Goal: Task Accomplishment & Management: Manage account settings

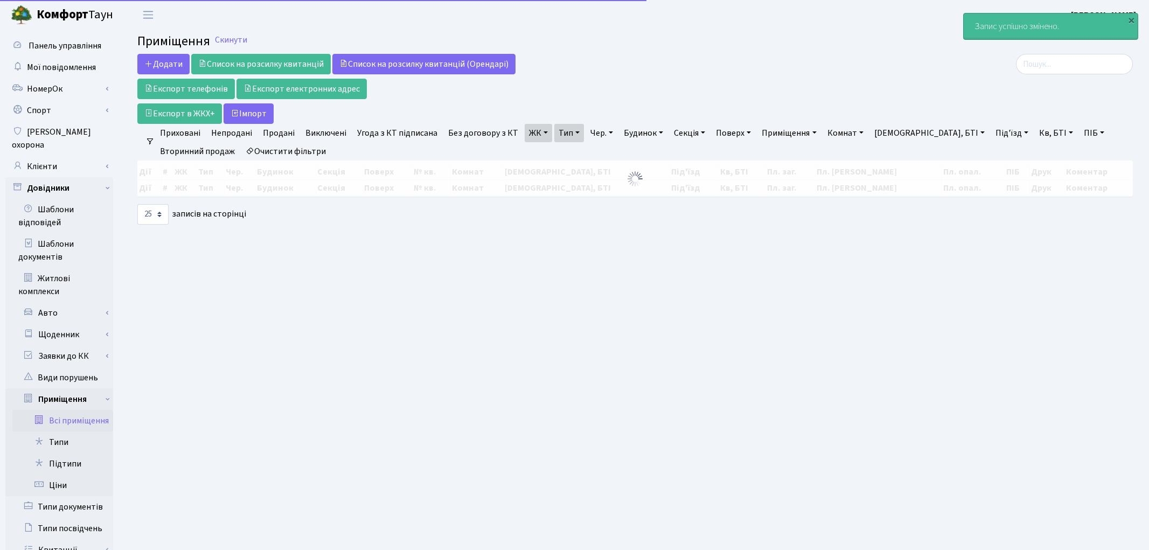
select select "25"
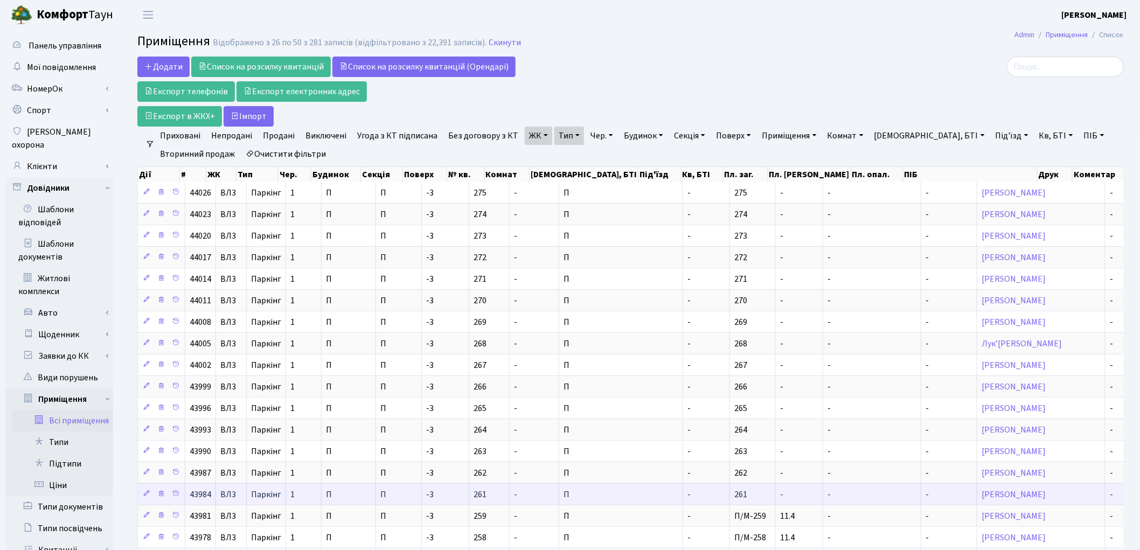
click at [776, 495] on td "-" at bounding box center [799, 494] width 47 height 22
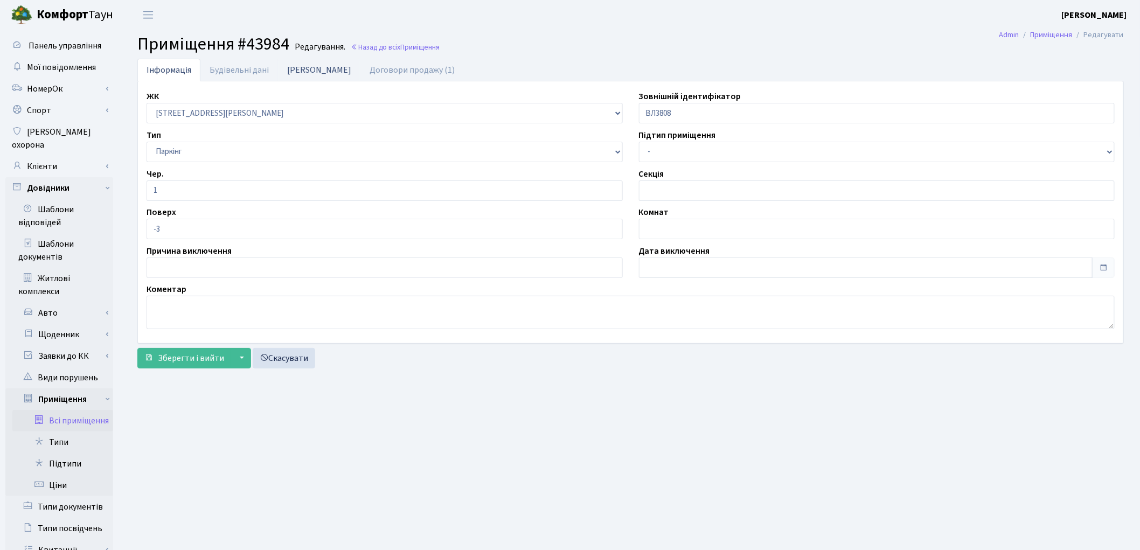
click at [308, 73] on link "[PERSON_NAME]" at bounding box center [319, 70] width 82 height 22
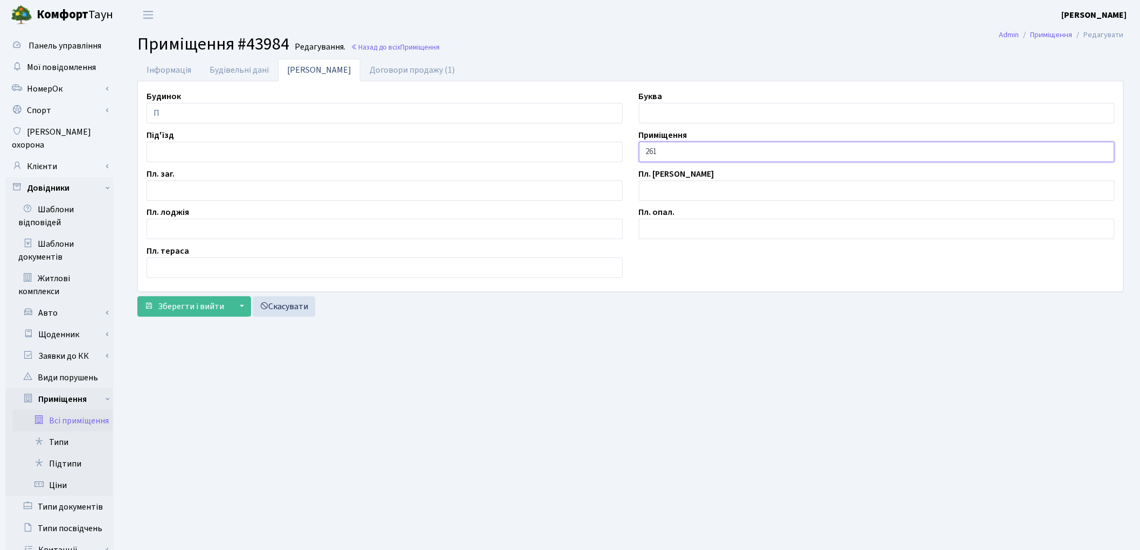
click at [641, 153] on input "261" at bounding box center [877, 152] width 476 height 20
type input "П/М-261"
click at [246, 191] on input "text" at bounding box center [385, 190] width 476 height 20
type input "12.0"
click at [200, 303] on span "Зберегти і вийти" at bounding box center [191, 307] width 66 height 12
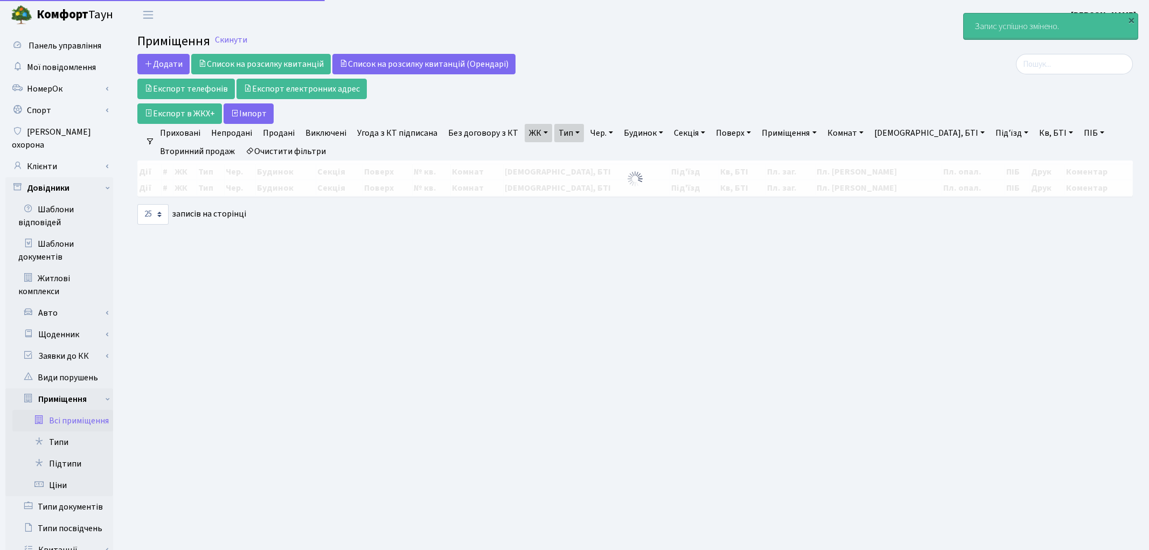
select select "25"
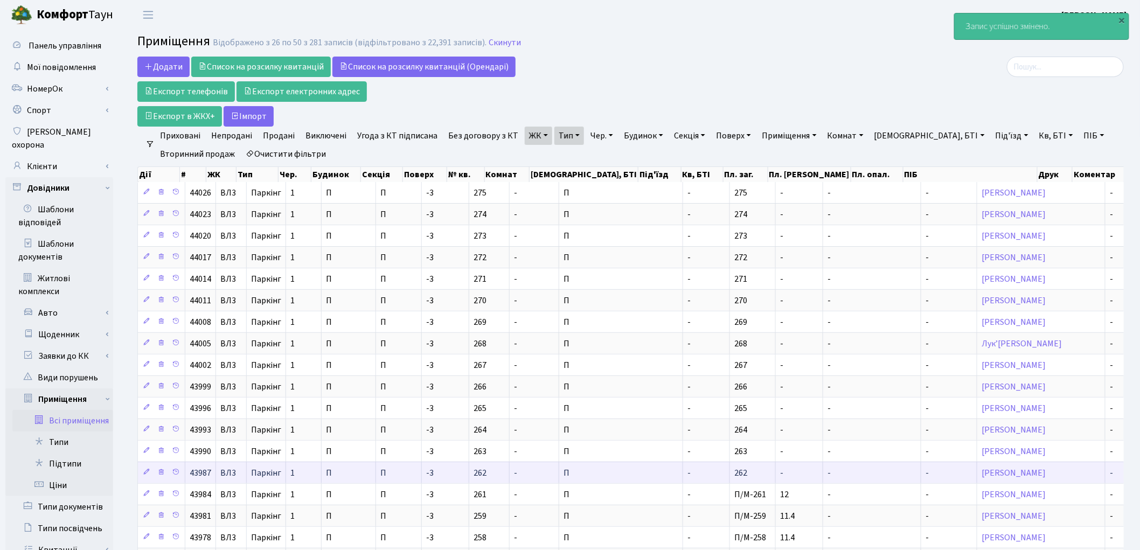
click at [683, 471] on td "-" at bounding box center [706, 473] width 47 height 22
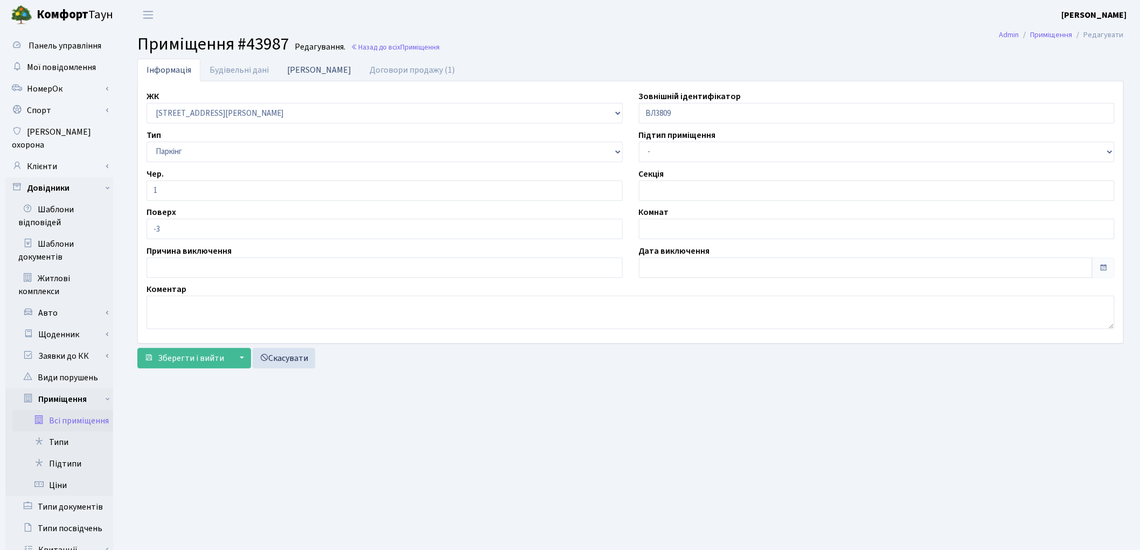
click at [295, 68] on link "Дані БТІ" at bounding box center [319, 70] width 82 height 22
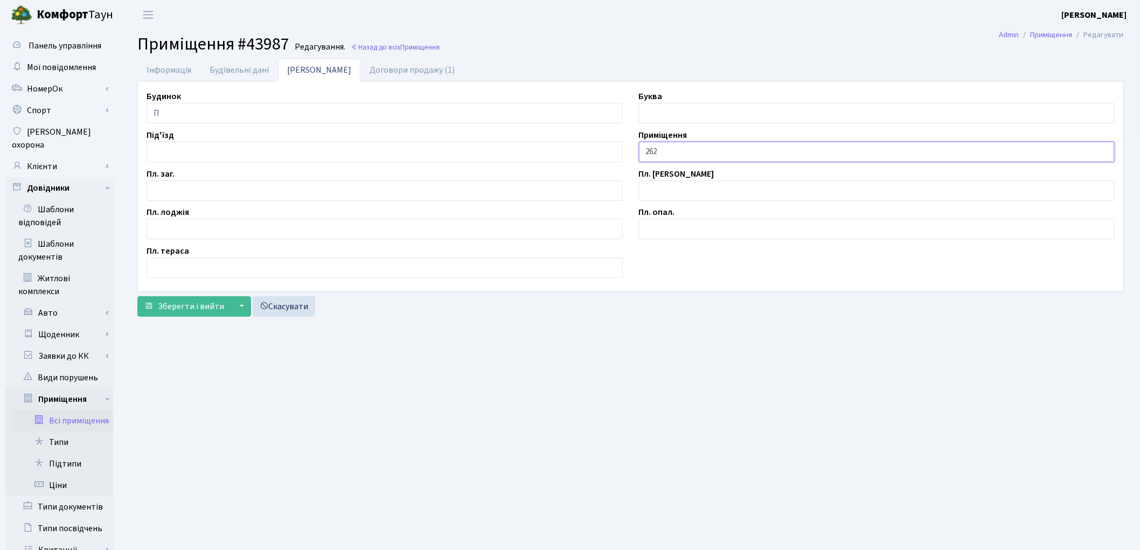
click at [642, 151] on input "262" at bounding box center [877, 152] width 476 height 20
type input "П/М-262"
click at [170, 191] on input "text" at bounding box center [385, 190] width 476 height 20
type input "11.9"
click at [187, 302] on span "Зберегти і вийти" at bounding box center [191, 307] width 66 height 12
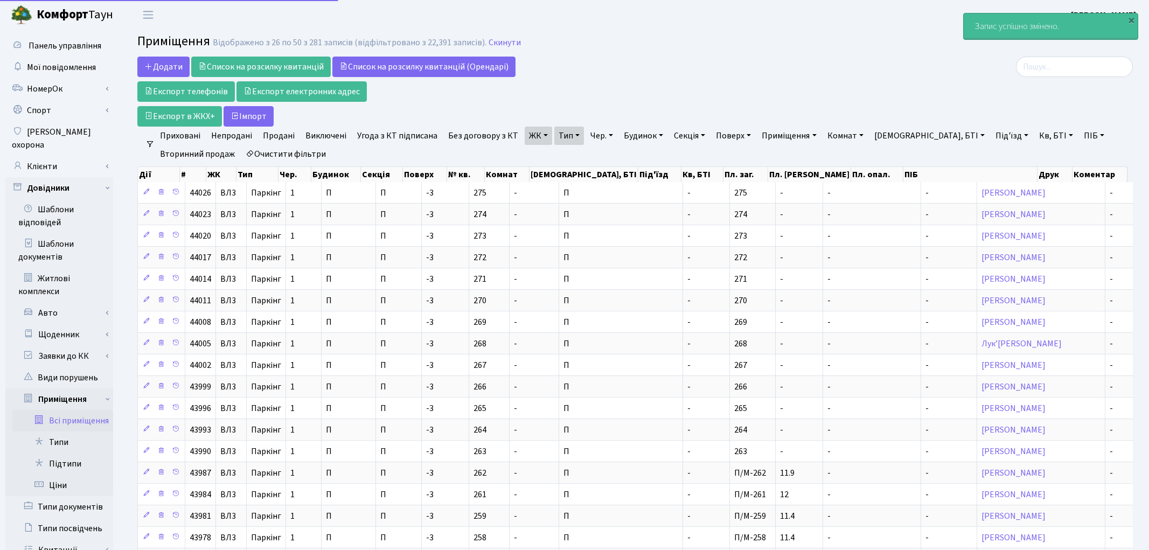
select select "25"
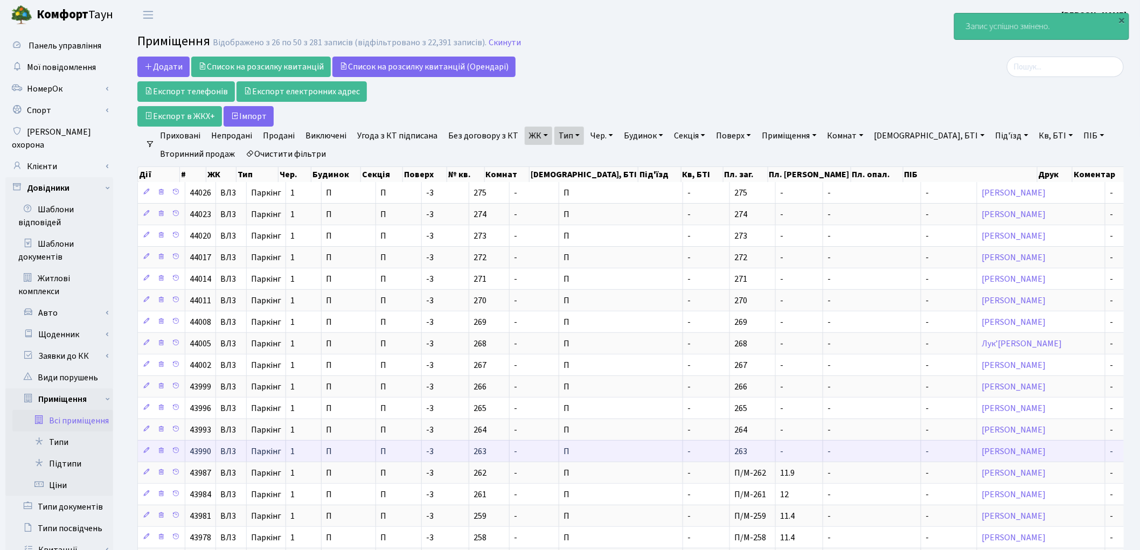
click at [683, 456] on td "-" at bounding box center [706, 451] width 47 height 22
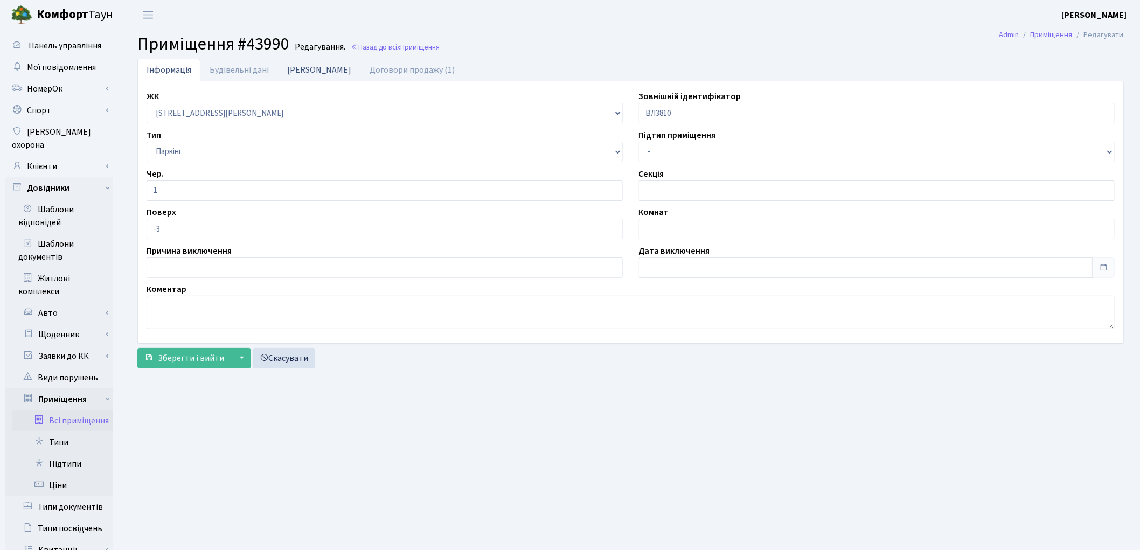
click at [289, 71] on link "[PERSON_NAME]" at bounding box center [319, 70] width 82 height 22
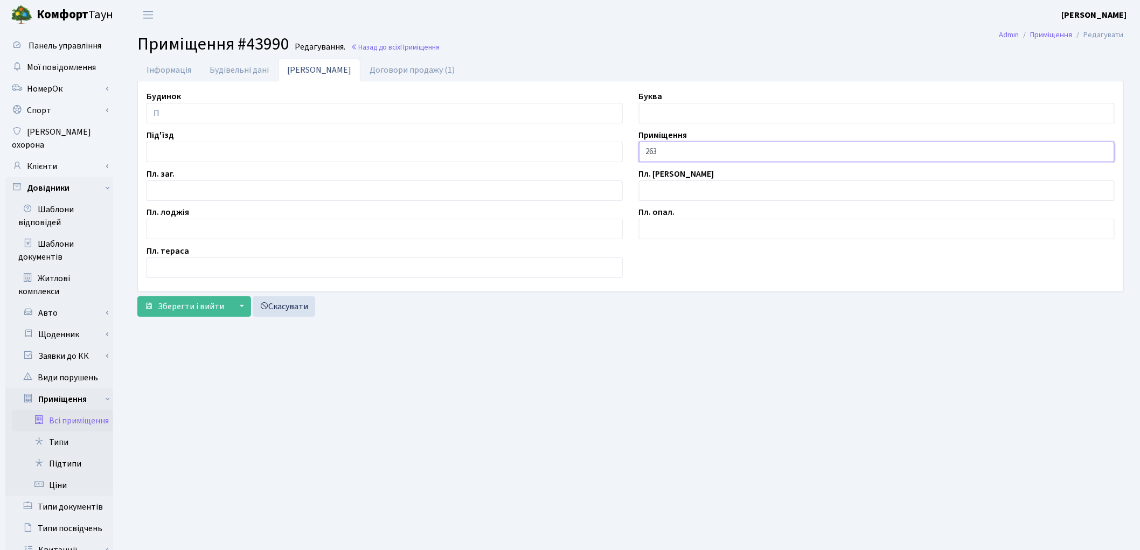
click at [644, 155] on input "263" at bounding box center [877, 152] width 476 height 20
type input "П/М-263"
click at [709, 417] on main "Admin Приміщення Редагувати Приміщення #43990 Редагування. Назад до всіх Приміщ…" at bounding box center [630, 373] width 1019 height 687
click at [185, 194] on input "text" at bounding box center [385, 190] width 476 height 20
type input "12.2"
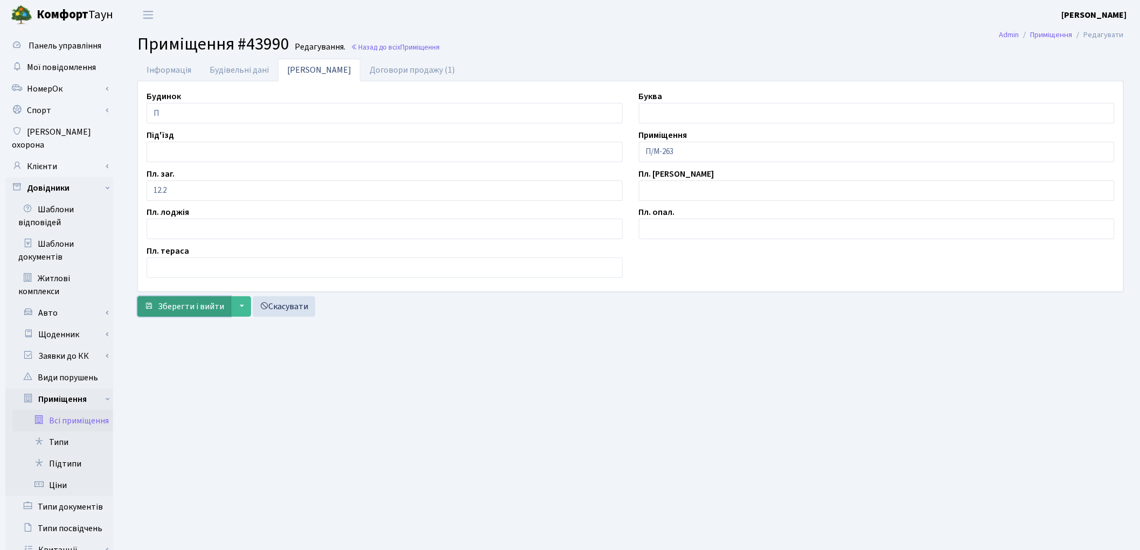
click at [189, 310] on span "Зберегти і вийти" at bounding box center [191, 307] width 66 height 12
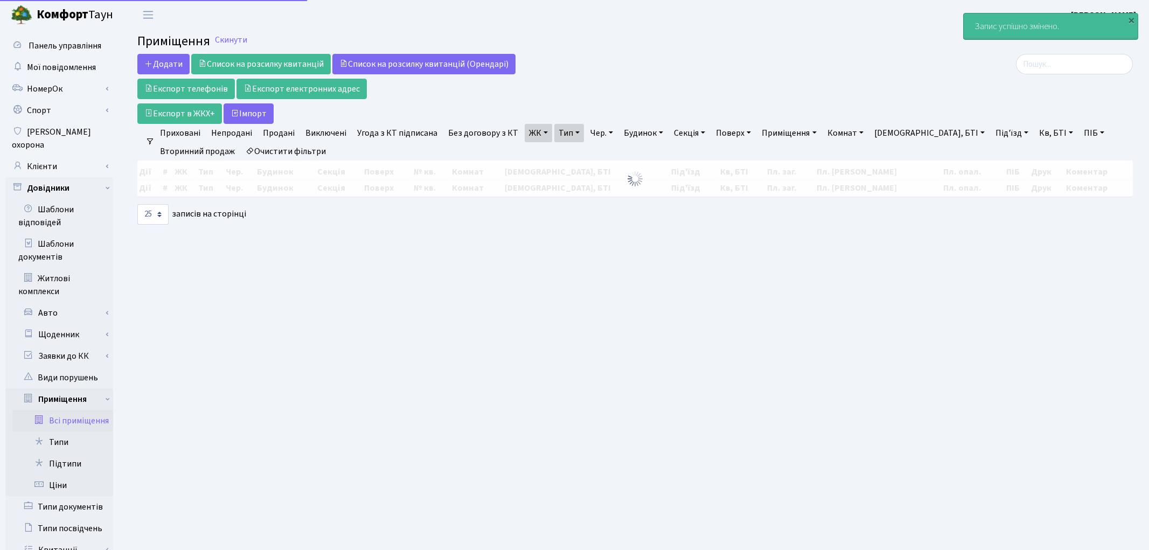
select select "25"
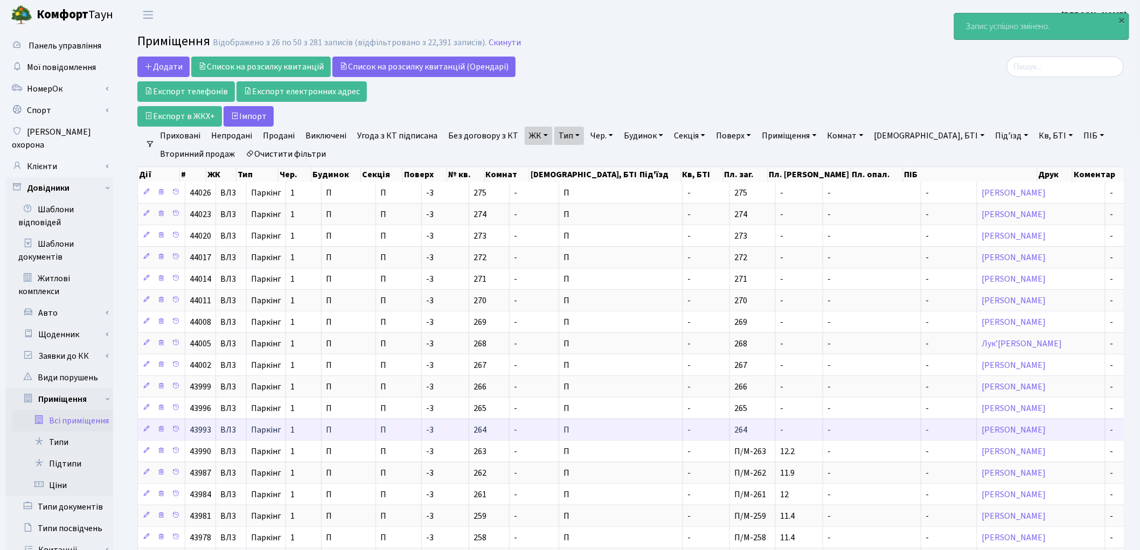
click at [683, 434] on td "-" at bounding box center [706, 430] width 47 height 22
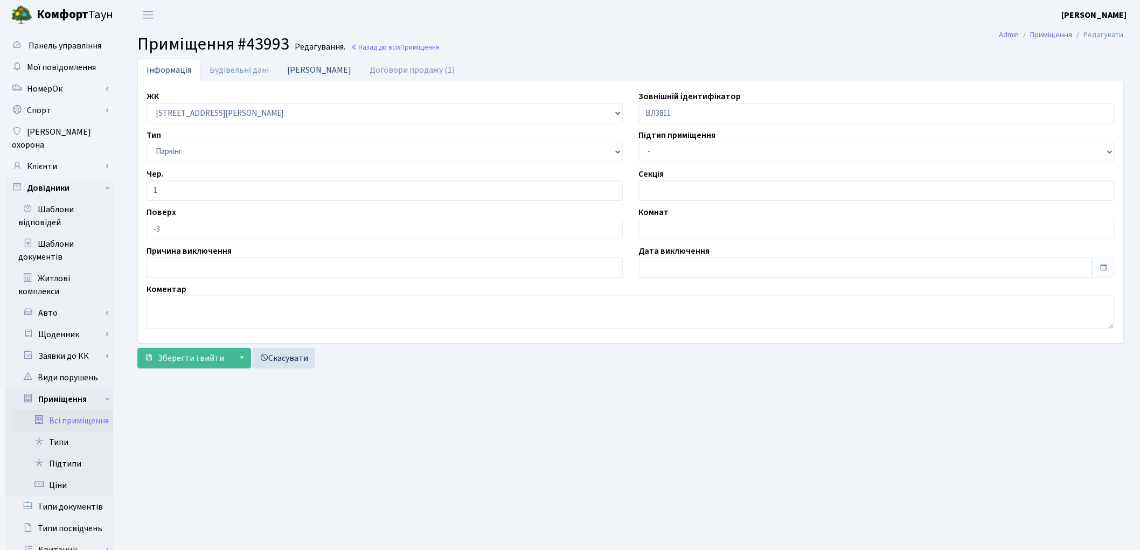
click at [294, 72] on link "[PERSON_NAME]" at bounding box center [319, 70] width 82 height 22
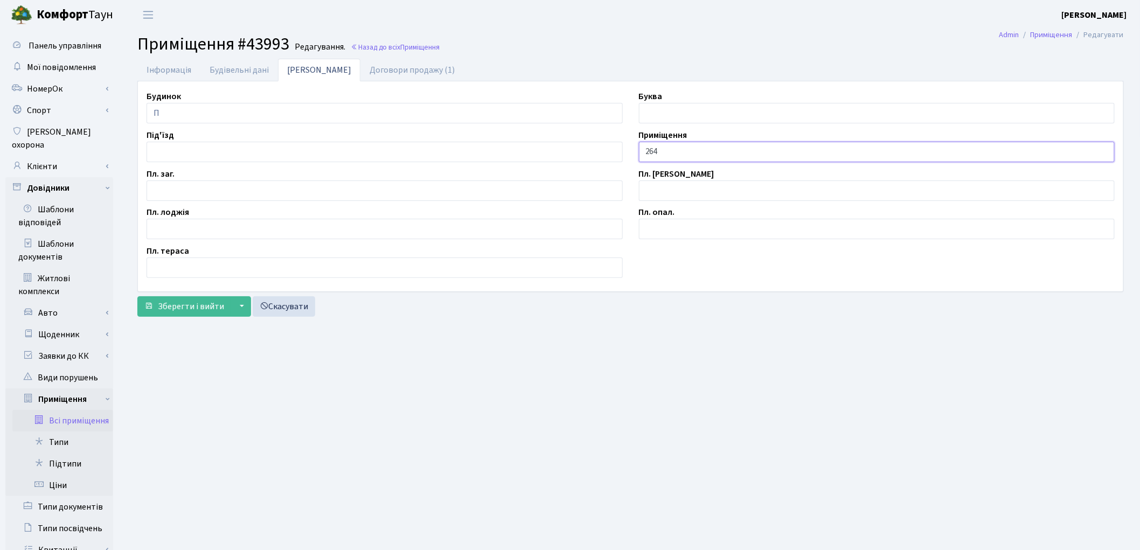
click at [647, 151] on input "264" at bounding box center [877, 152] width 476 height 20
type input "П/М-264"
click at [284, 196] on input "text" at bounding box center [385, 190] width 476 height 20
type input "12.0"
click at [208, 309] on span "Зберегти і вийти" at bounding box center [191, 307] width 66 height 12
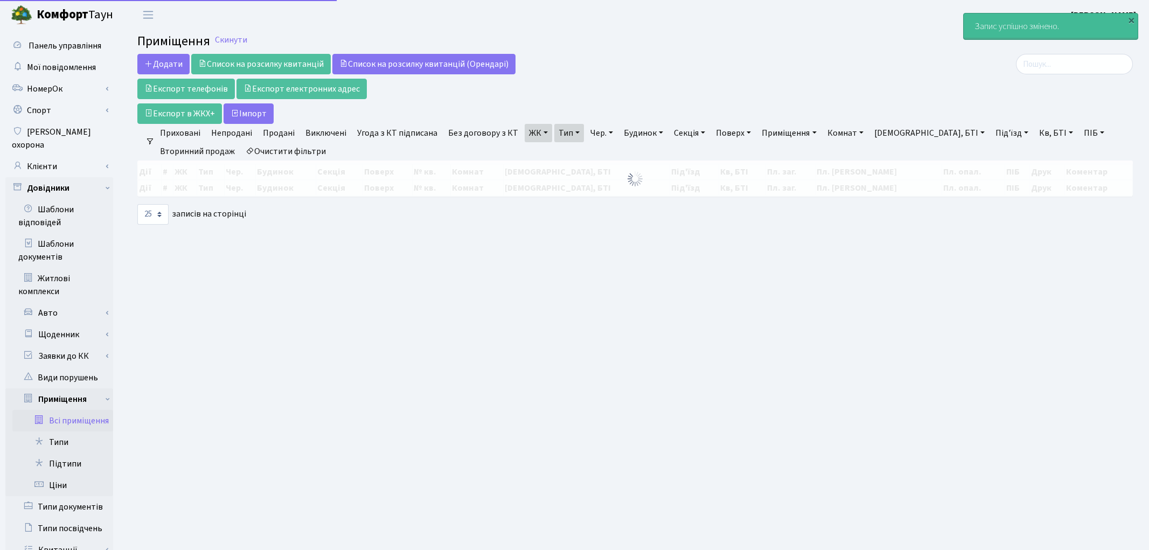
select select "25"
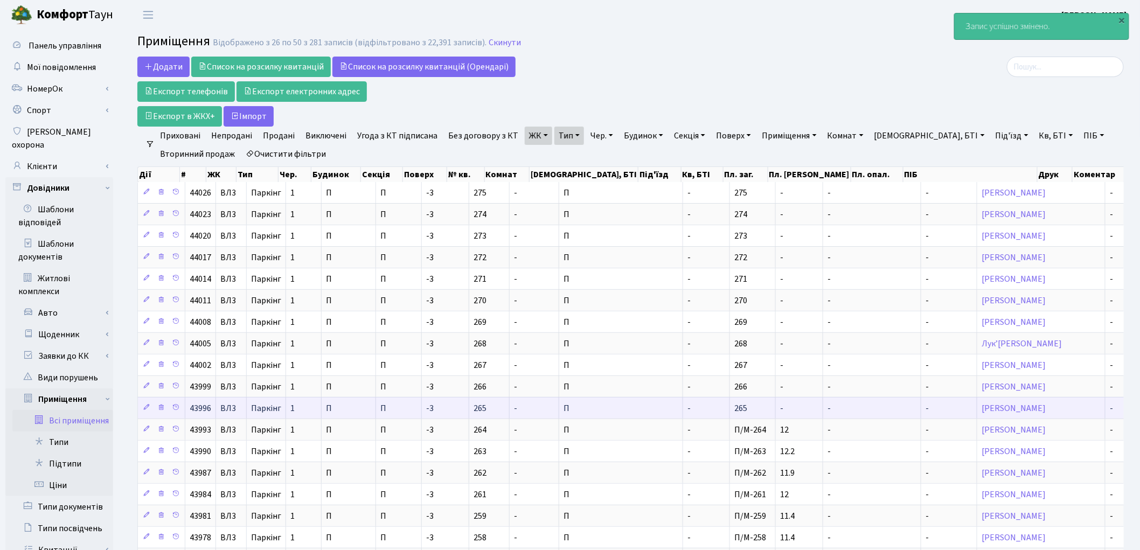
click at [683, 412] on td "-" at bounding box center [706, 408] width 47 height 22
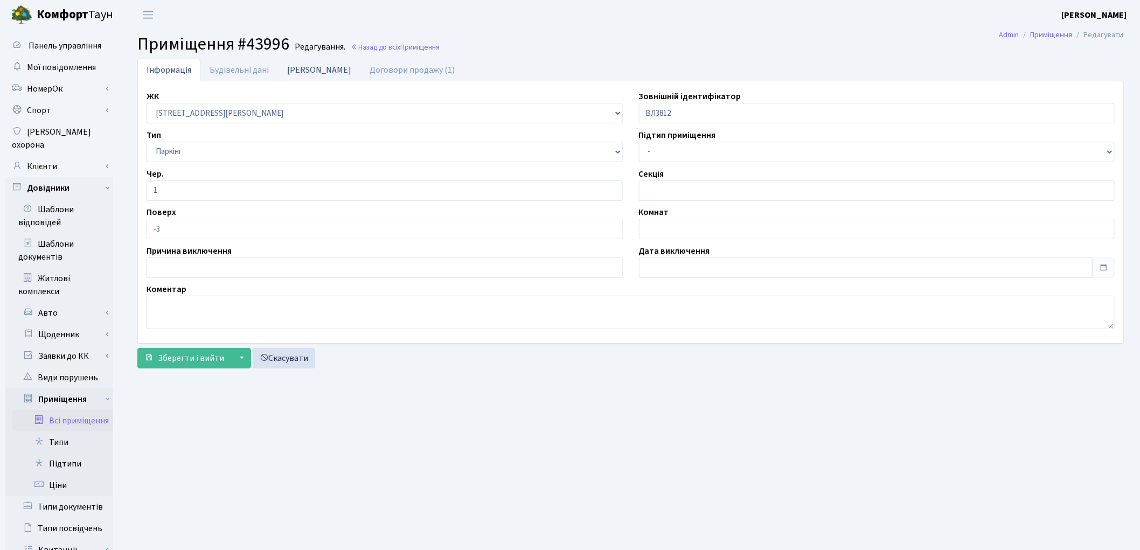
click at [286, 71] on link "[PERSON_NAME]" at bounding box center [319, 70] width 82 height 22
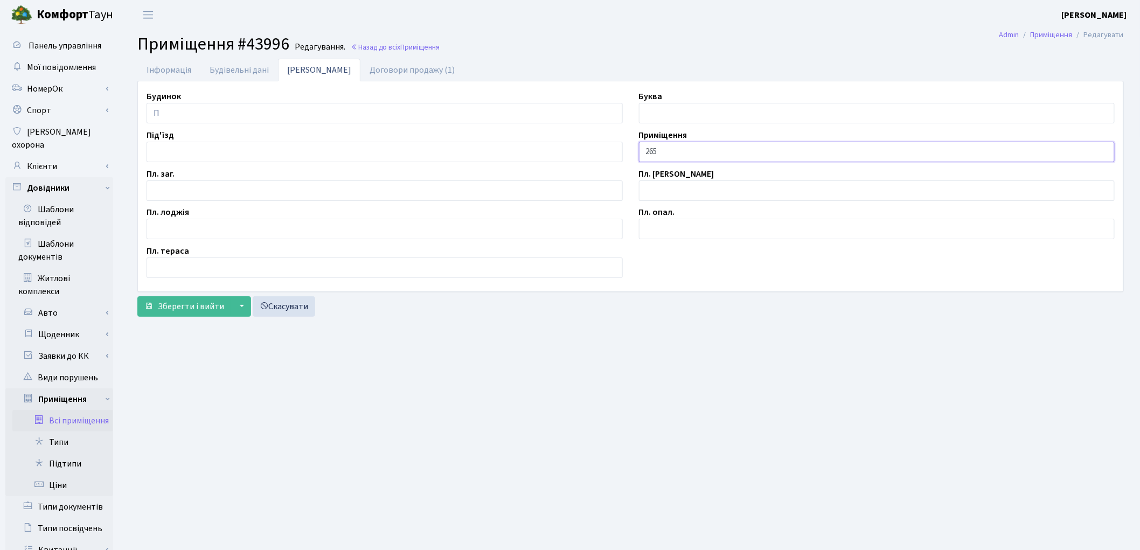
click at [648, 150] on input "265" at bounding box center [877, 152] width 476 height 20
type input "П/М-265"
click at [209, 193] on input "text" at bounding box center [385, 190] width 476 height 20
type input "12.0"
click at [195, 308] on span "Зберегти і вийти" at bounding box center [191, 307] width 66 height 12
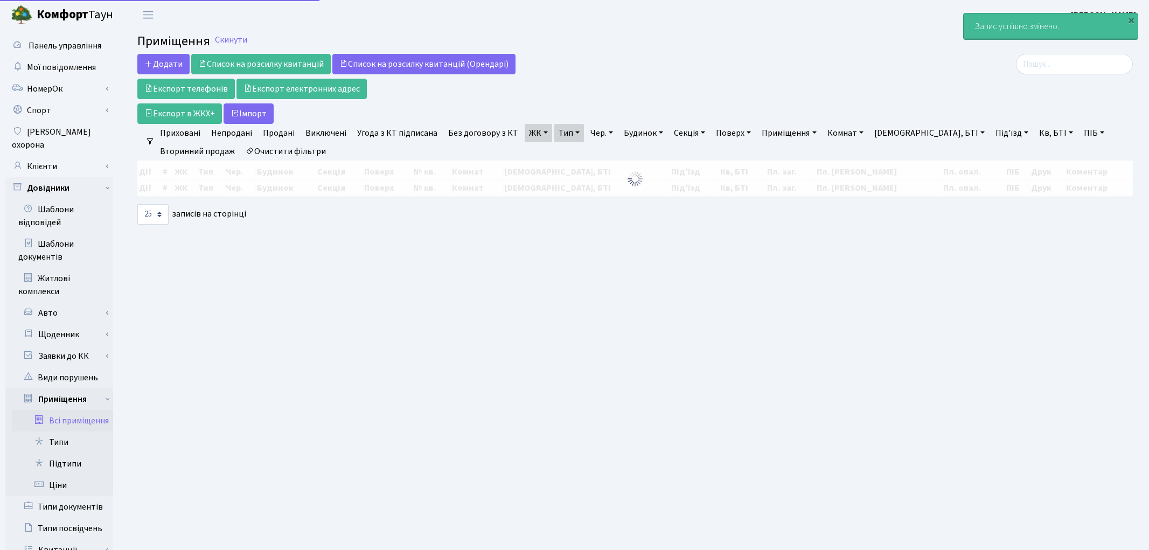
select select "25"
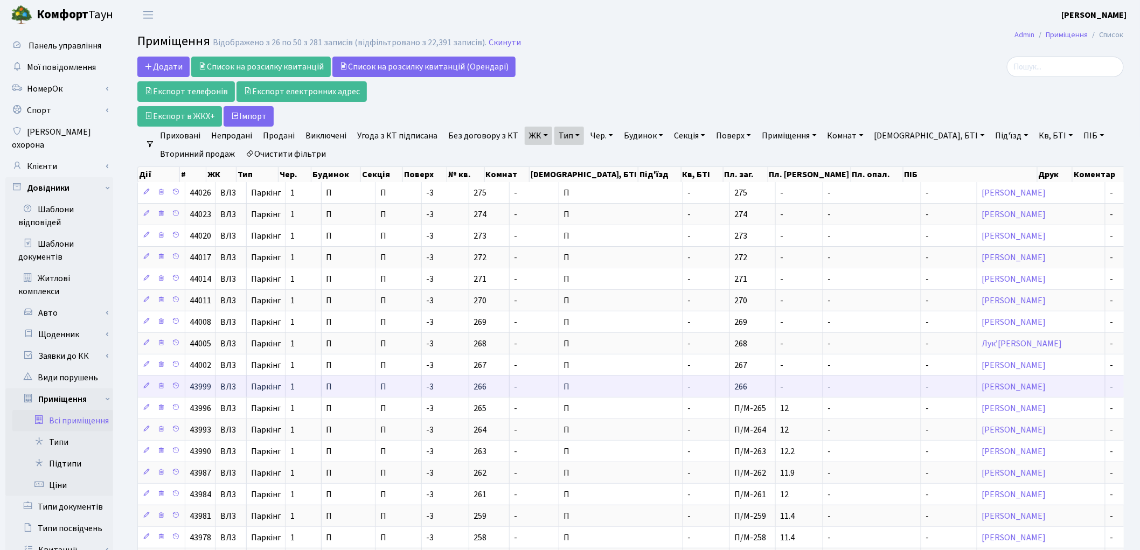
click at [730, 390] on td "266" at bounding box center [753, 387] width 46 height 22
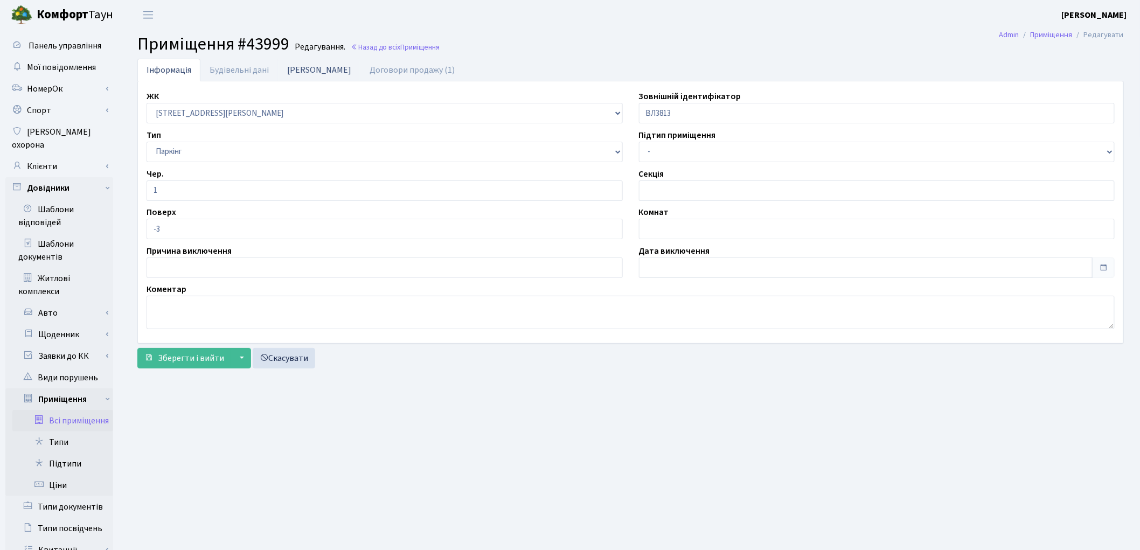
click at [294, 71] on link "Дані БТІ" at bounding box center [319, 70] width 82 height 22
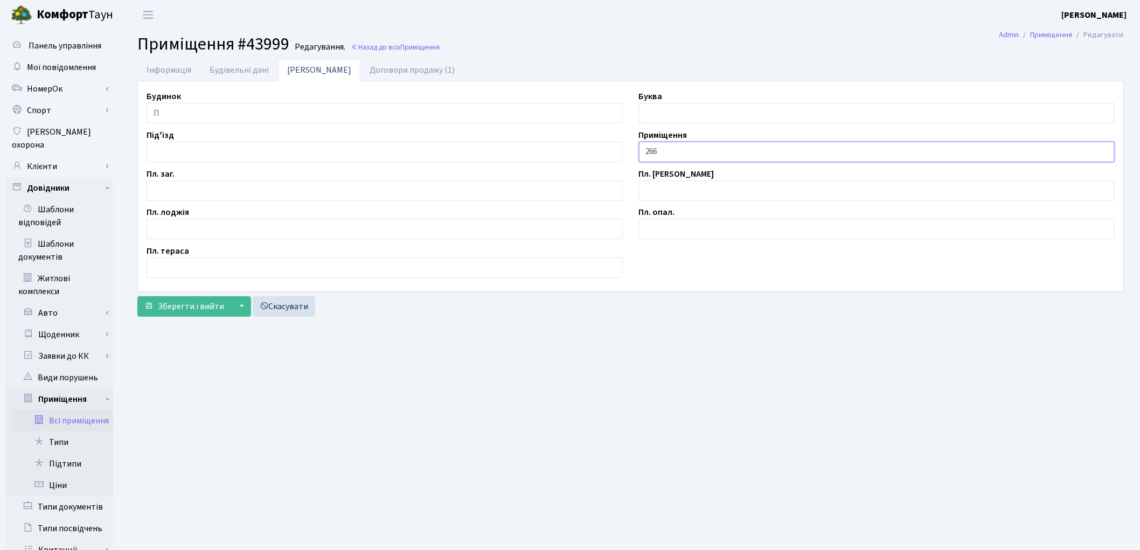
click at [643, 151] on input "266" at bounding box center [877, 152] width 476 height 20
type input "П/М-266"
click at [219, 193] on input "text" at bounding box center [385, 190] width 476 height 20
type input "12.0"
click at [196, 310] on span "Зберегти і вийти" at bounding box center [191, 307] width 66 height 12
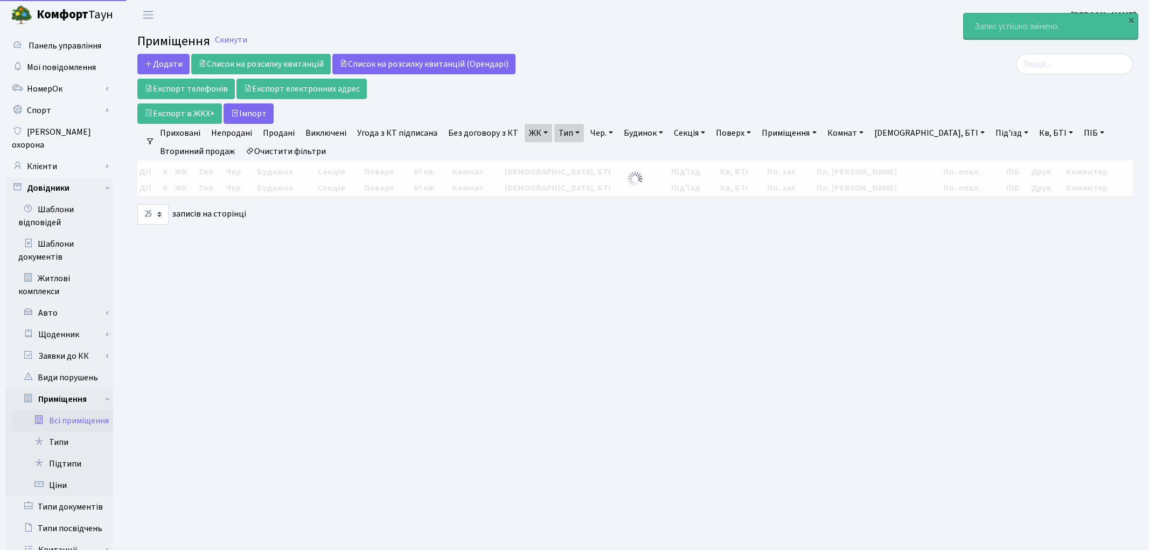
select select "25"
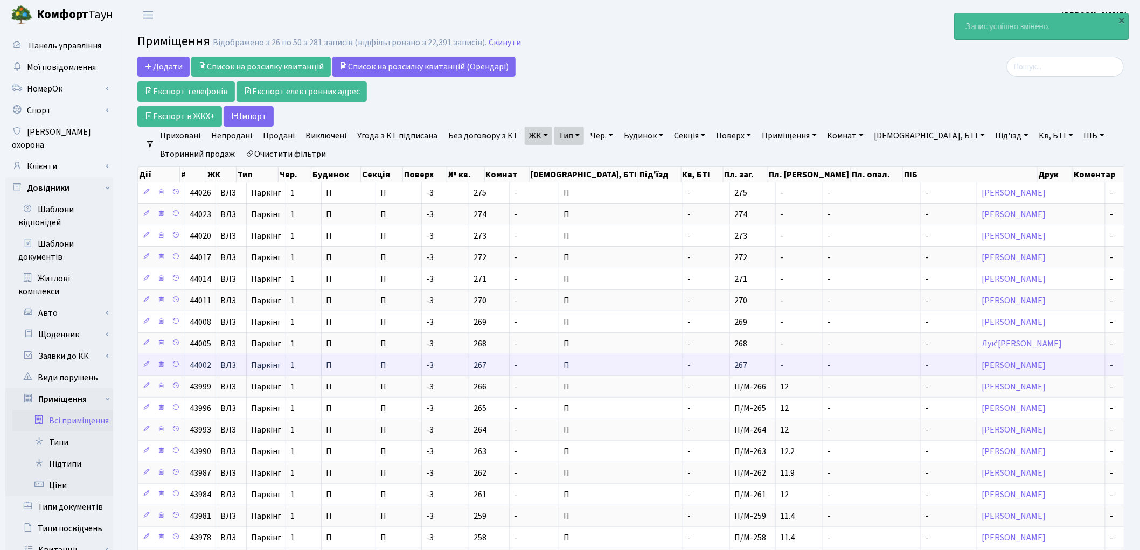
click at [683, 367] on td "-" at bounding box center [706, 365] width 47 height 22
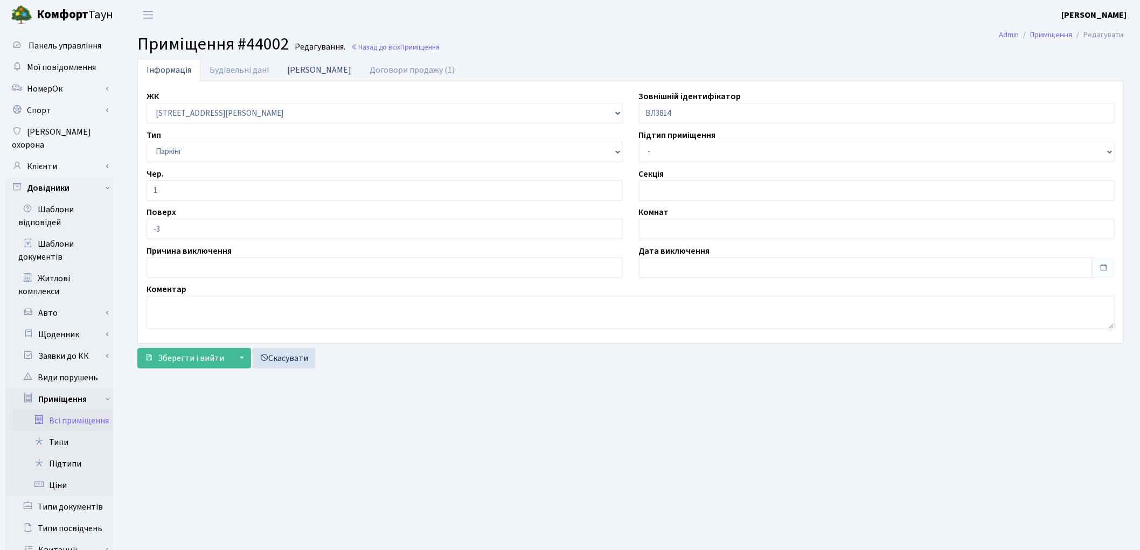
click at [294, 74] on link "Дані БТІ" at bounding box center [319, 70] width 82 height 22
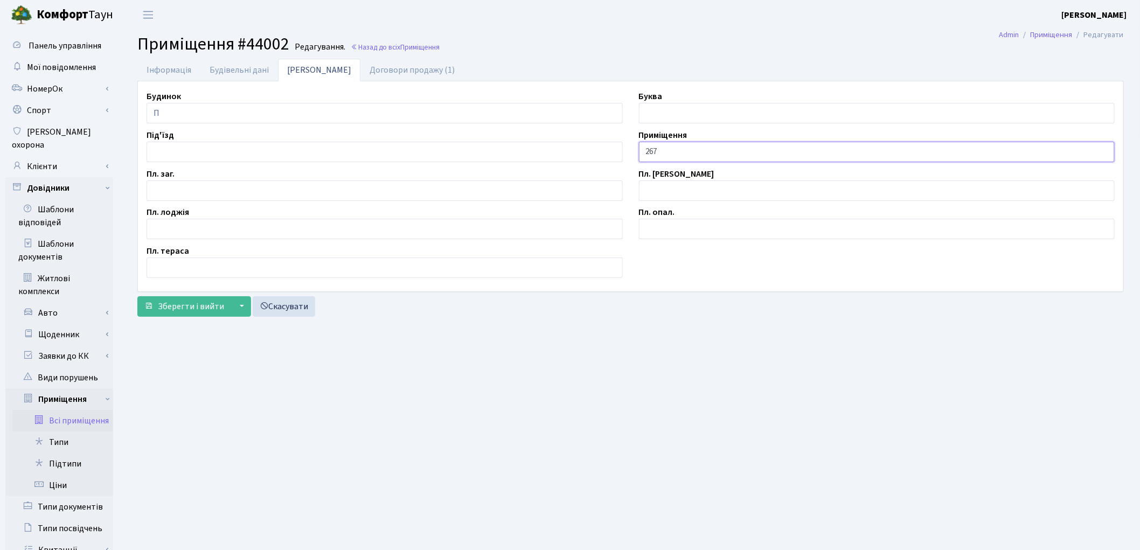
click at [647, 152] on input "267" at bounding box center [877, 152] width 476 height 20
type input "П/М-267"
click at [190, 193] on input "text" at bounding box center [385, 190] width 476 height 20
type input "12.0"
click at [203, 303] on span "Зберегти і вийти" at bounding box center [191, 307] width 66 height 12
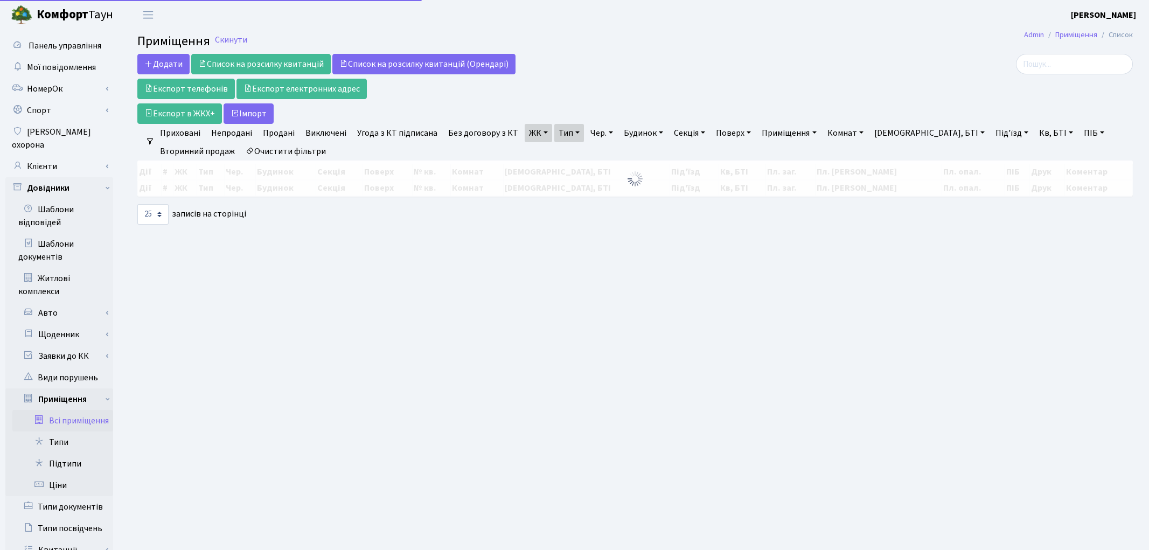
select select "25"
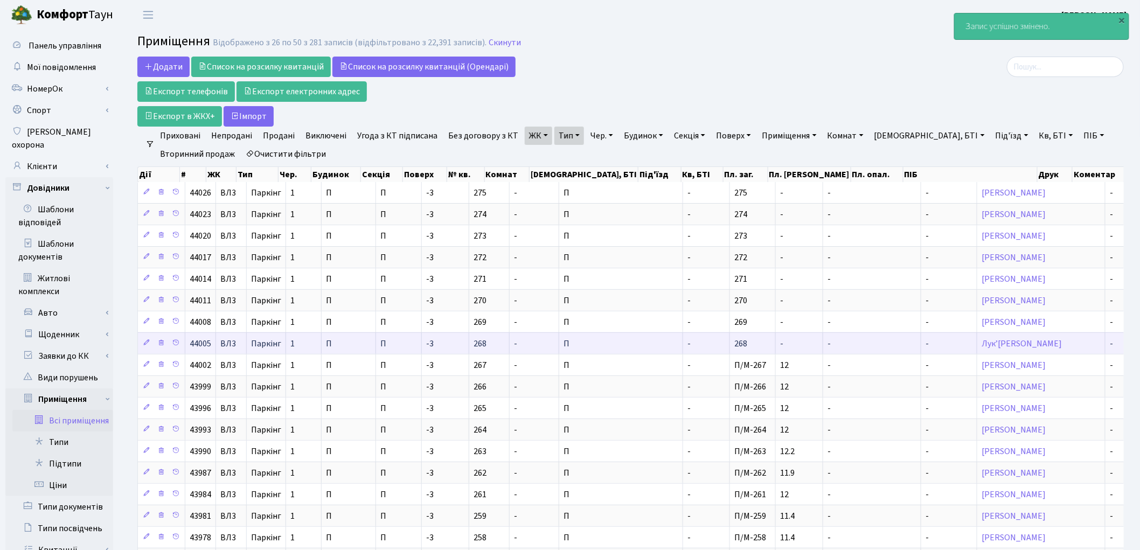
click at [683, 342] on td "-" at bounding box center [706, 343] width 47 height 22
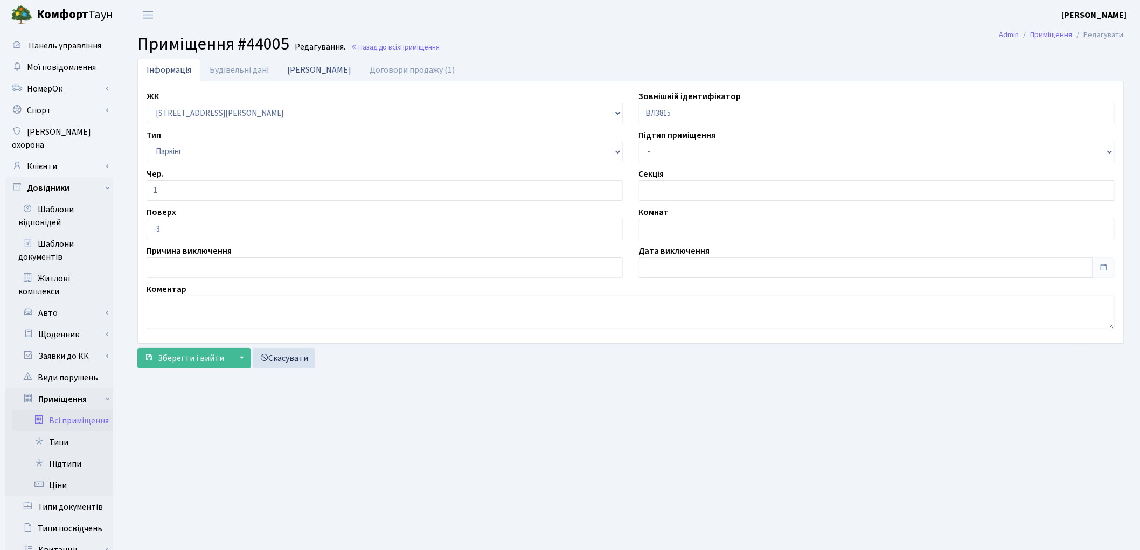
click at [303, 75] on link "Дані БТІ" at bounding box center [319, 70] width 82 height 22
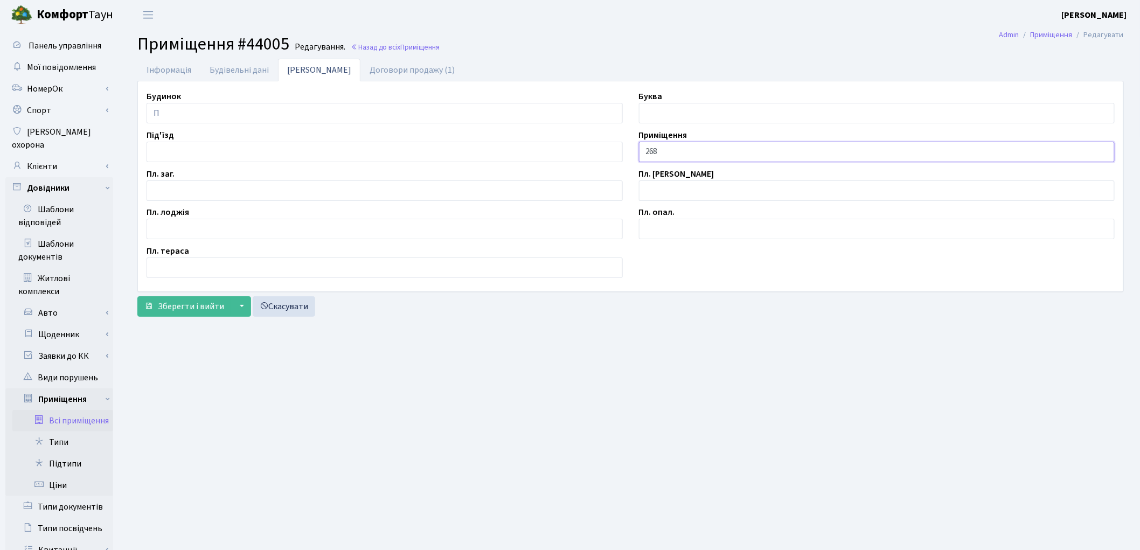
click at [642, 151] on input "268" at bounding box center [877, 152] width 476 height 20
type input "П/М-268"
click at [184, 191] on input "text" at bounding box center [385, 190] width 476 height 20
type input "12.0"
click at [186, 311] on span "Зберегти і вийти" at bounding box center [191, 307] width 66 height 12
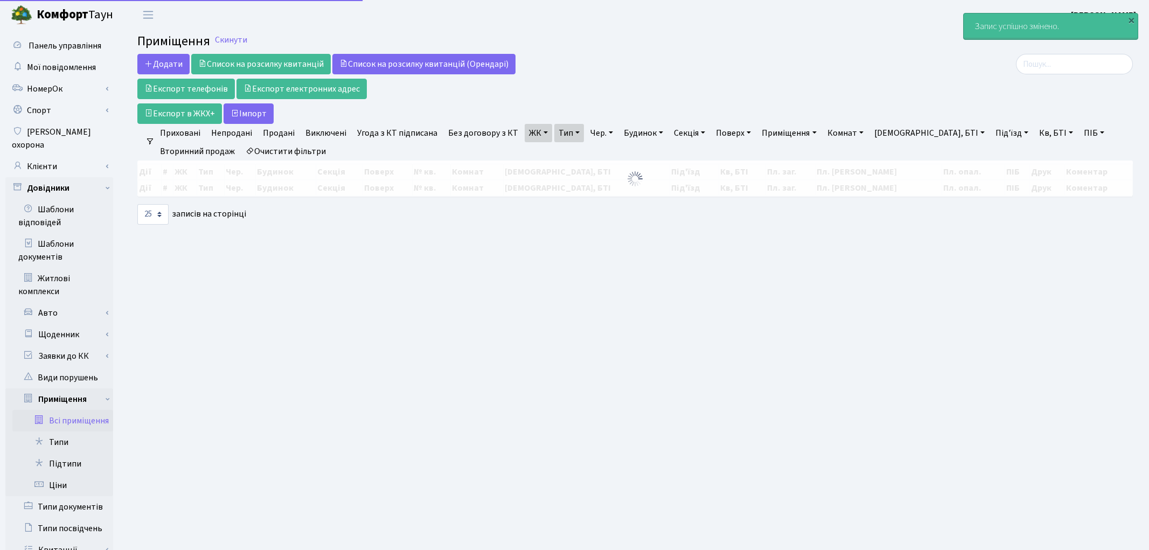
select select "25"
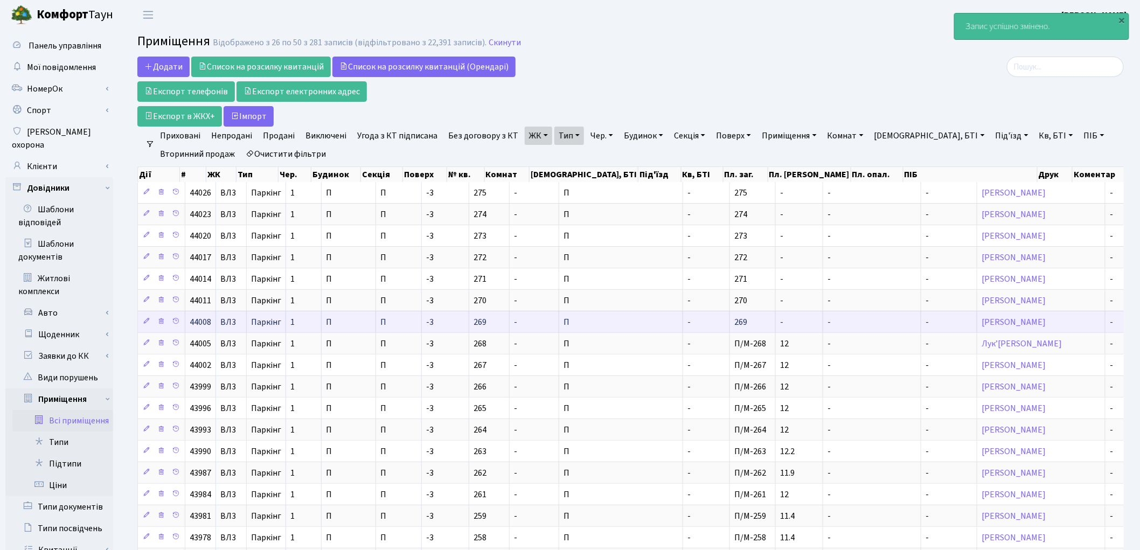
click at [683, 319] on td "-" at bounding box center [706, 322] width 47 height 22
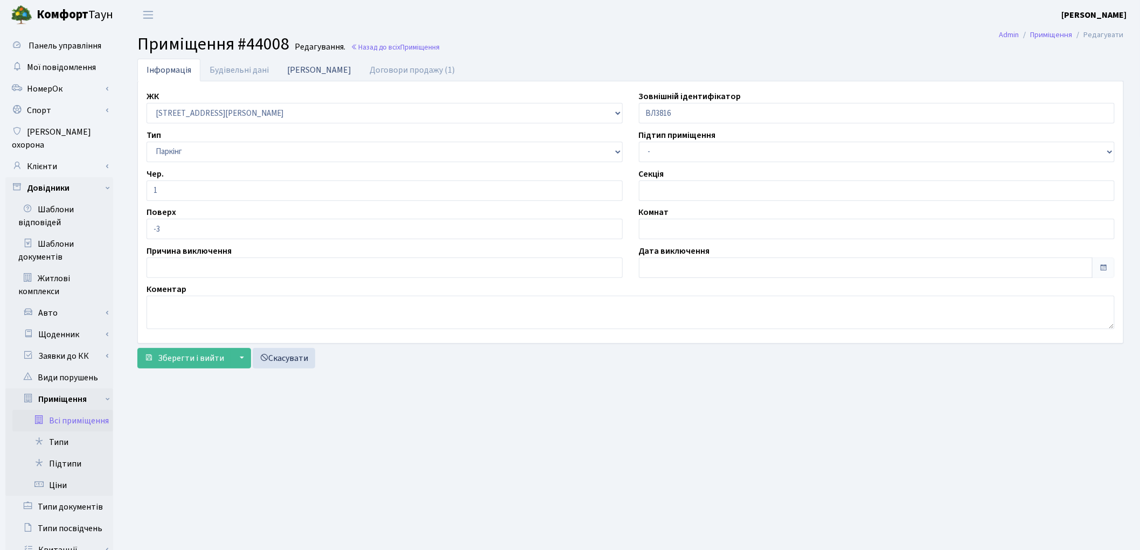
click at [304, 72] on link "[PERSON_NAME]" at bounding box center [319, 70] width 82 height 22
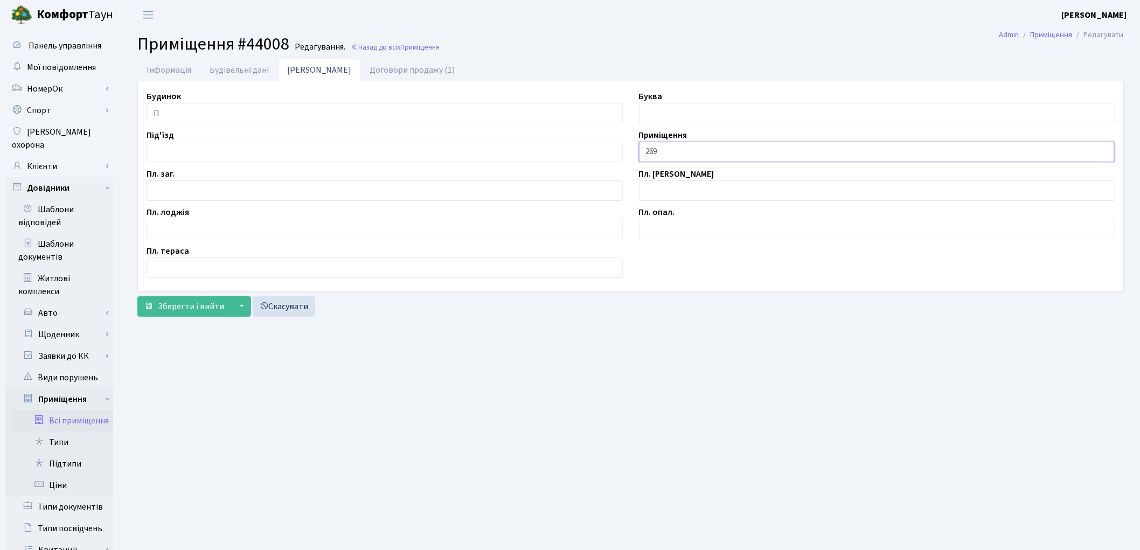
click at [645, 154] on input "269" at bounding box center [877, 152] width 476 height 20
type input "П/М-269"
click at [163, 196] on input "text" at bounding box center [385, 190] width 476 height 20
type input "11.9"
click at [199, 311] on span "Зберегти і вийти" at bounding box center [191, 307] width 66 height 12
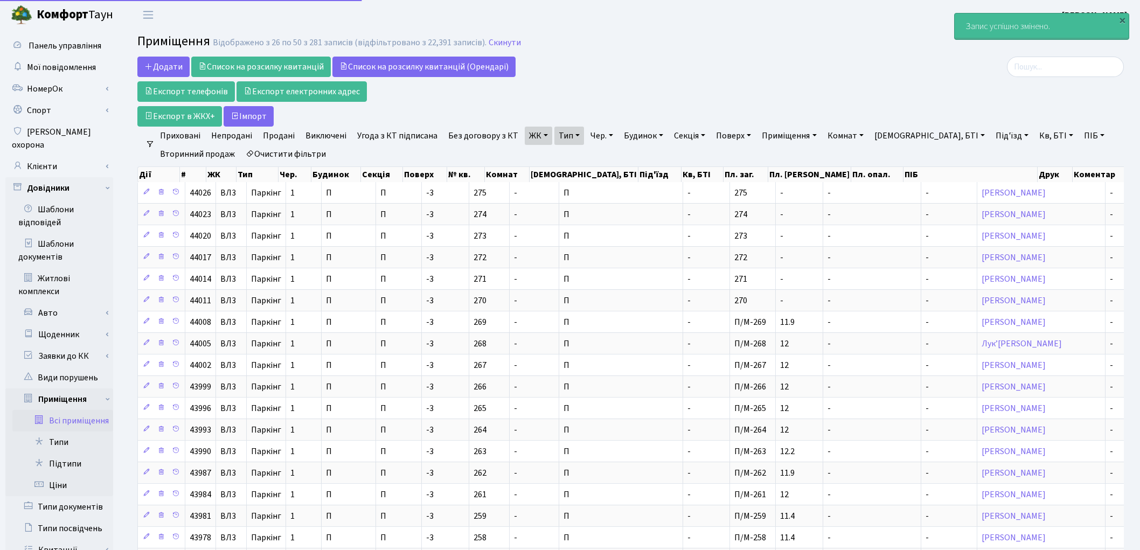
select select "25"
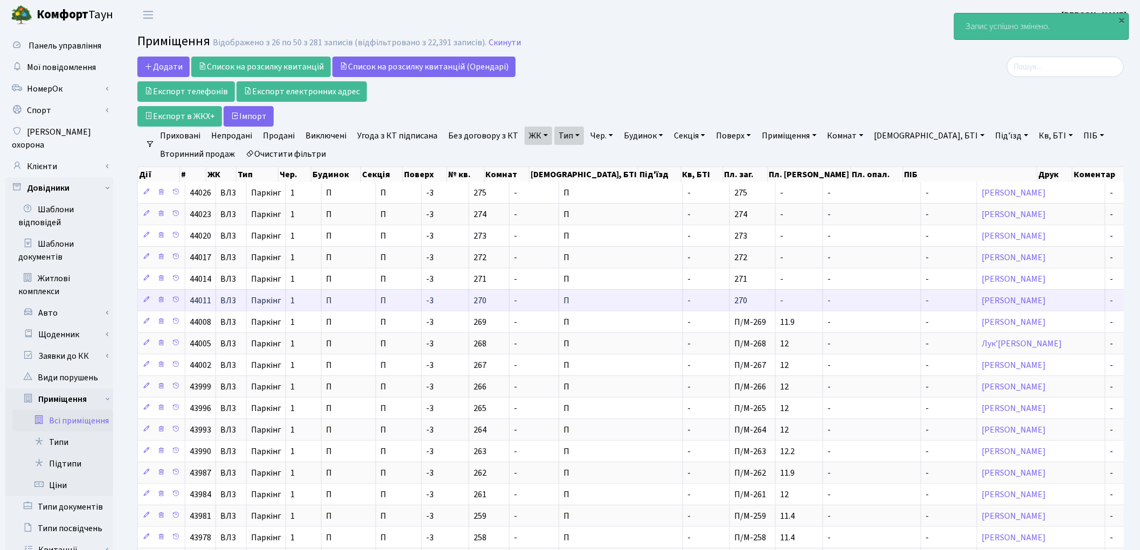
click at [610, 299] on td "П" at bounding box center [621, 300] width 124 height 22
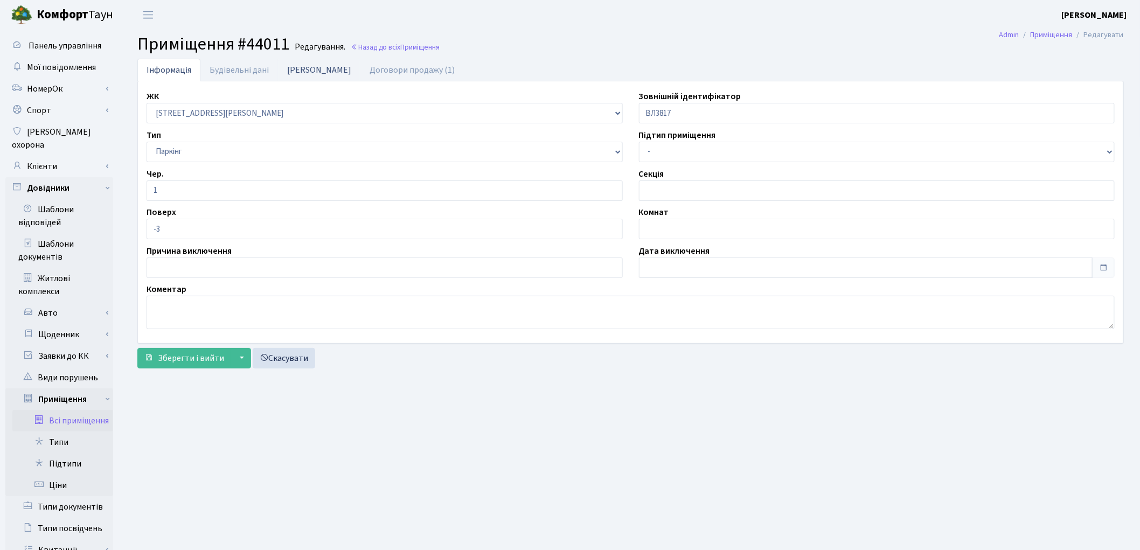
click at [302, 72] on link "Дані БТІ" at bounding box center [319, 70] width 82 height 22
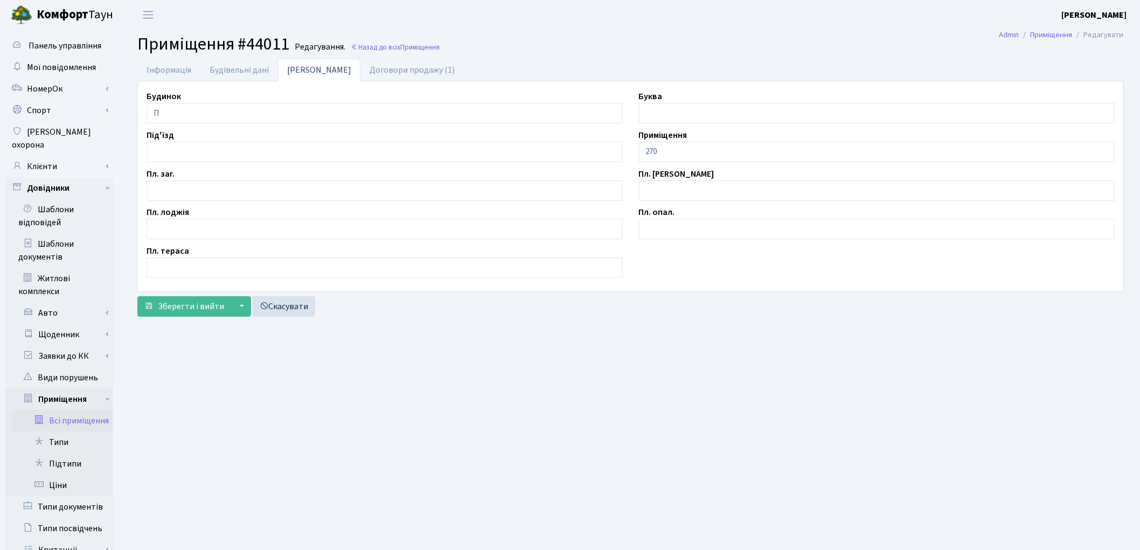
click at [638, 152] on div "Приміщення 270" at bounding box center [877, 145] width 492 height 33
click at [642, 151] on input "270" at bounding box center [877, 152] width 476 height 20
type input "П/М-270"
click at [733, 445] on main "Admin Приміщення Редагувати Приміщення #44011 Редагування. Назад до всіх Приміщ…" at bounding box center [630, 373] width 1019 height 687
click at [186, 186] on input "text" at bounding box center [385, 190] width 476 height 20
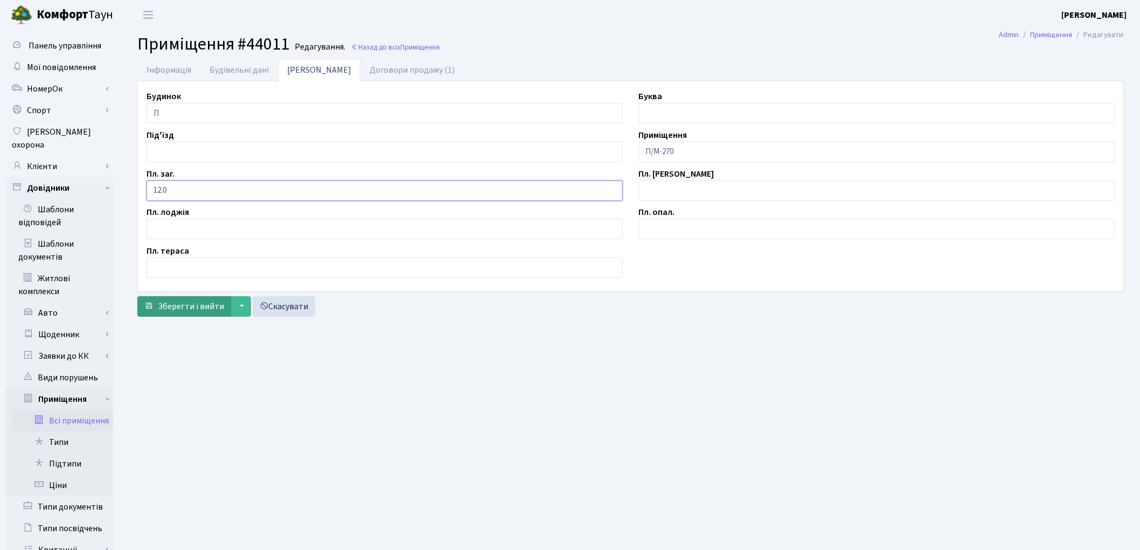
type input "12.0"
click at [184, 309] on span "Зберегти і вийти" at bounding box center [191, 307] width 66 height 12
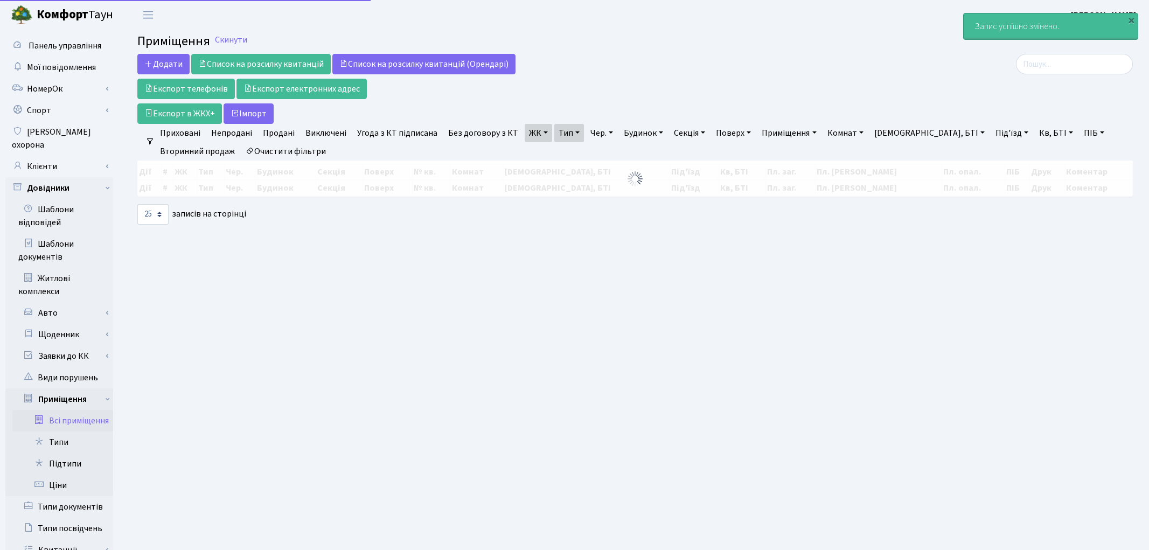
select select "25"
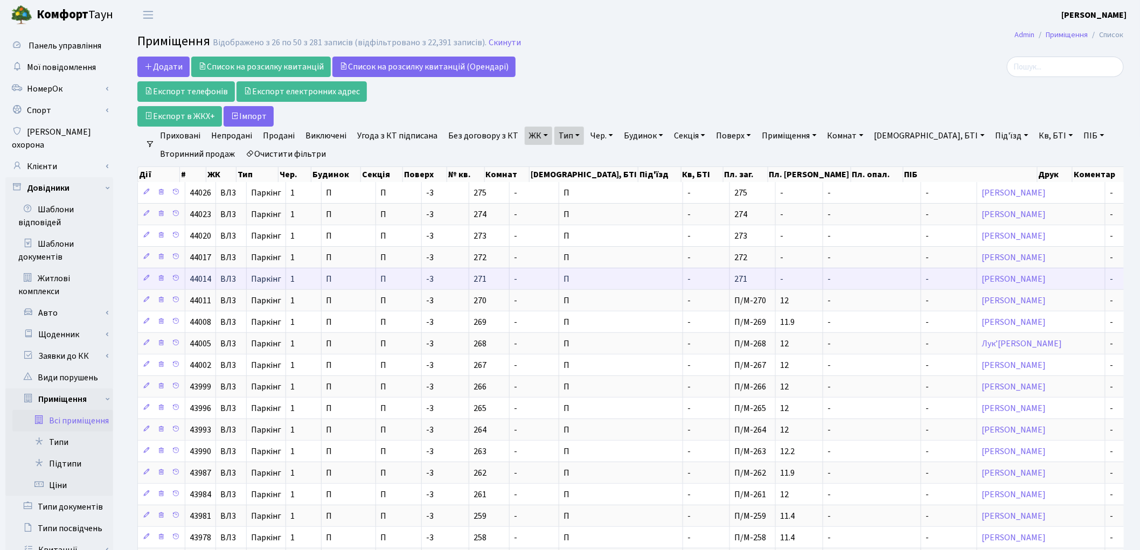
click at [683, 286] on td "-" at bounding box center [706, 279] width 47 height 22
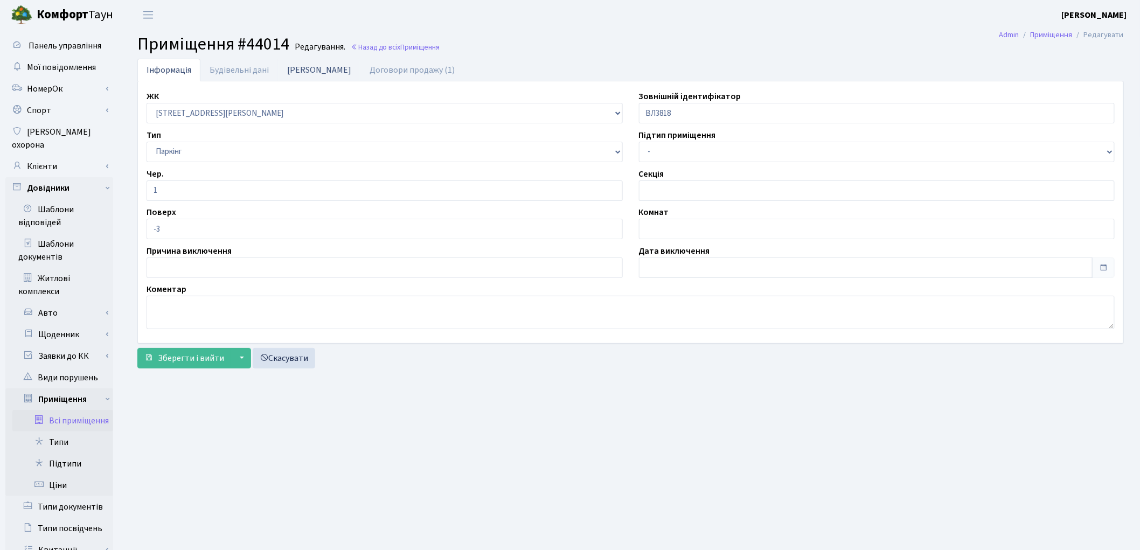
click at [310, 70] on link "[PERSON_NAME]" at bounding box center [319, 70] width 82 height 22
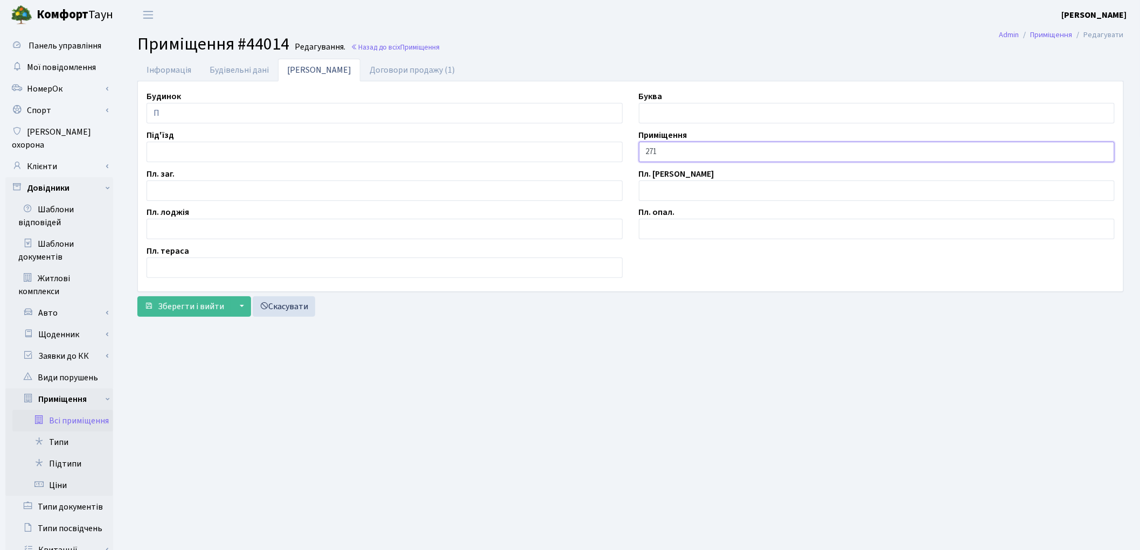
click at [642, 151] on input "271" at bounding box center [877, 152] width 476 height 20
type input "П/М-271"
click at [235, 186] on input "text" at bounding box center [385, 190] width 476 height 20
type input "12.0"
click at [180, 306] on span "Зберегти і вийти" at bounding box center [191, 307] width 66 height 12
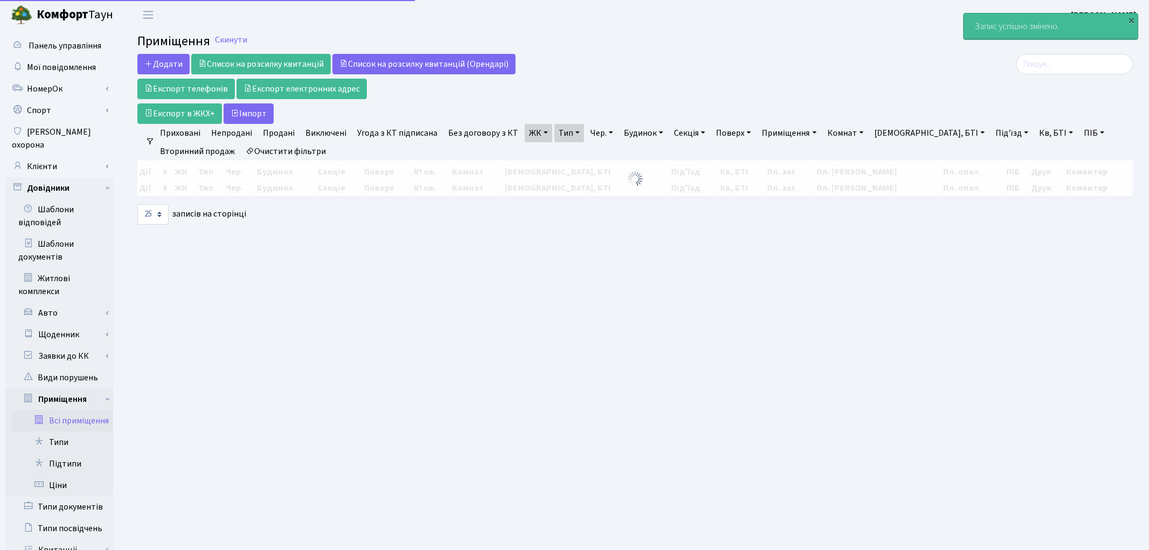
select select "25"
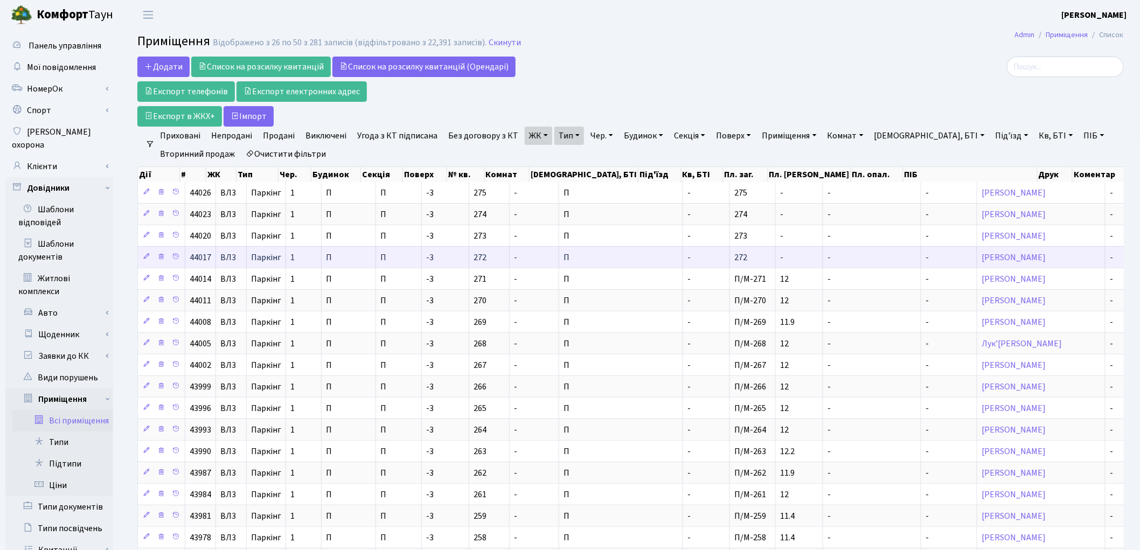
click at [608, 259] on td "П" at bounding box center [621, 257] width 124 height 22
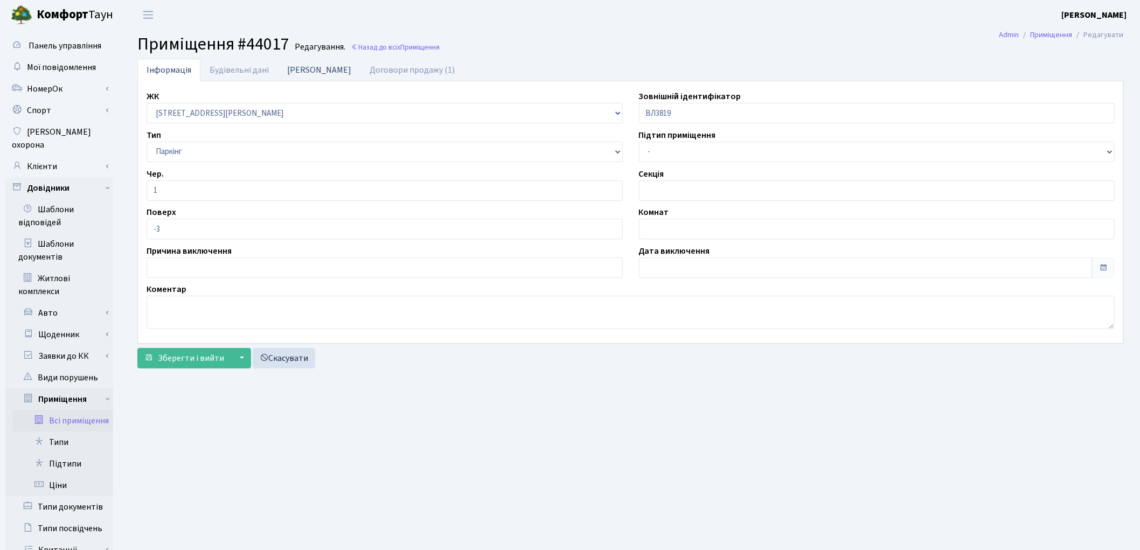
click at [307, 71] on link "[PERSON_NAME]" at bounding box center [319, 70] width 82 height 22
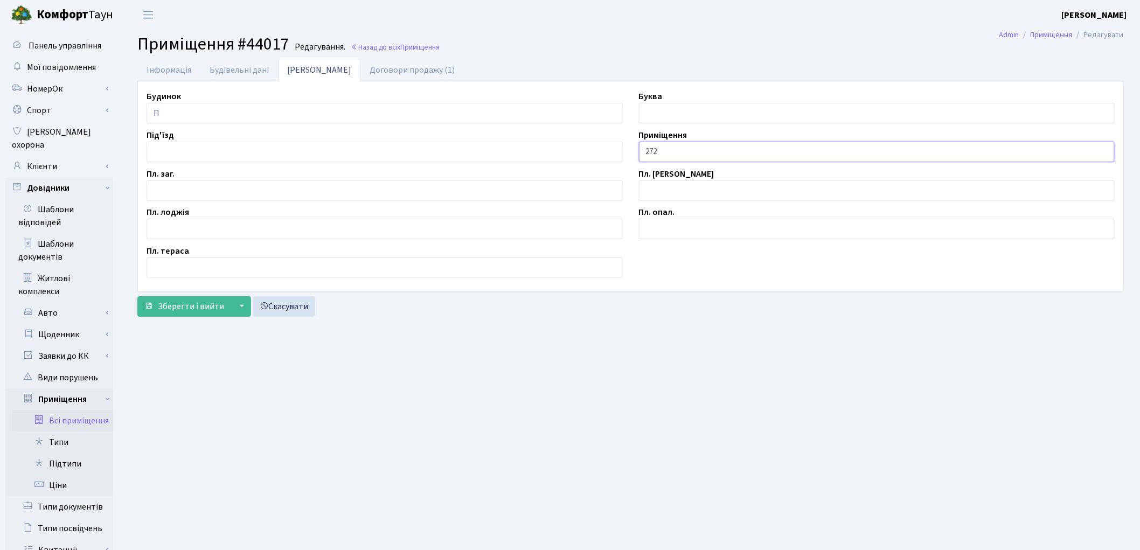
click at [644, 151] on input "272" at bounding box center [877, 152] width 476 height 20
type input "П/М-272"
click at [217, 190] on input "text" at bounding box center [385, 190] width 476 height 20
type input "12.1"
click at [208, 300] on button "Зберегти і вийти" at bounding box center [184, 306] width 94 height 20
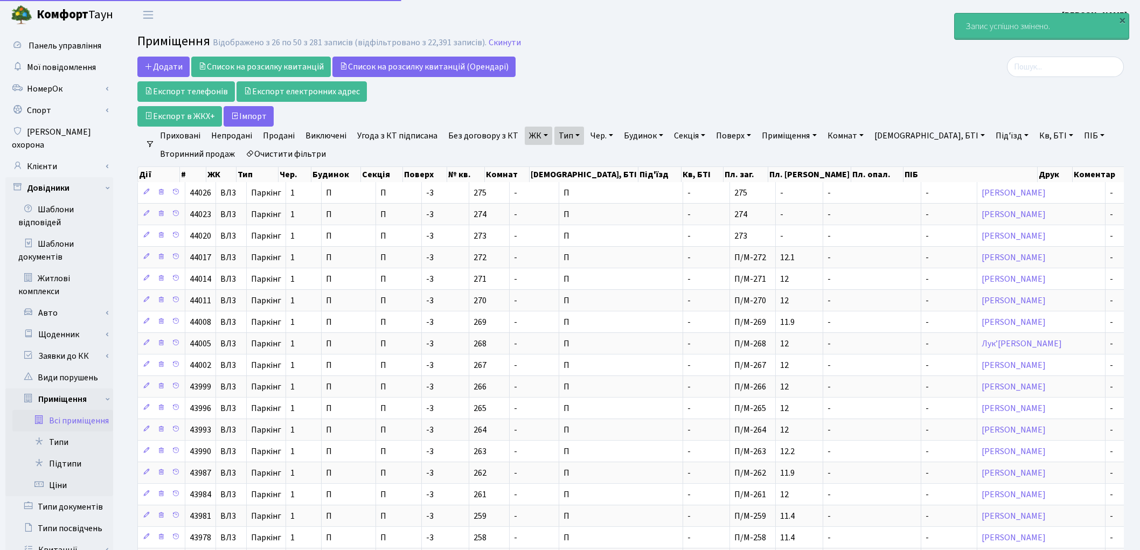
select select "25"
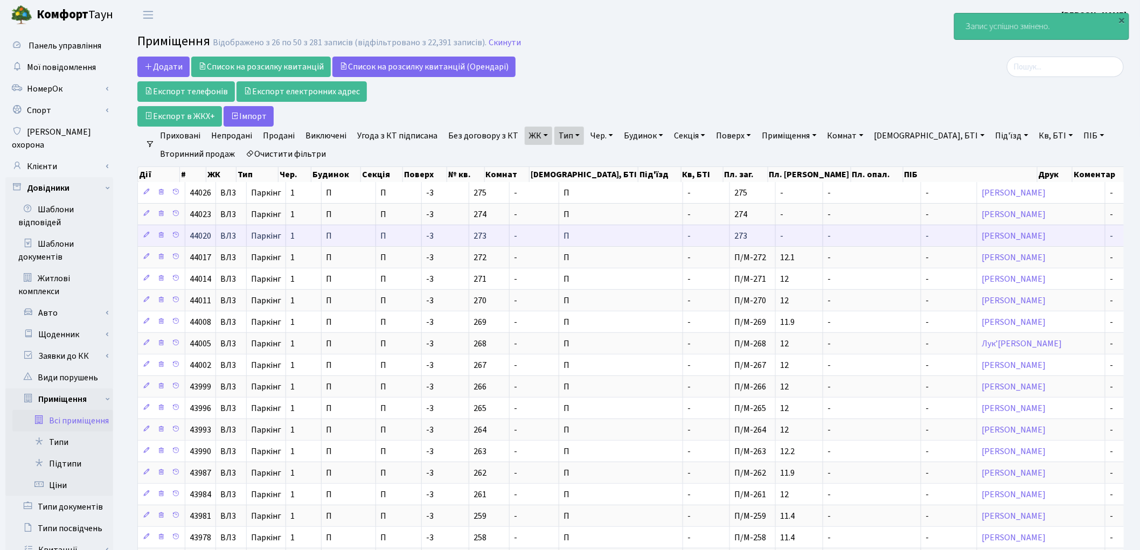
click at [683, 245] on td "-" at bounding box center [706, 236] width 47 height 22
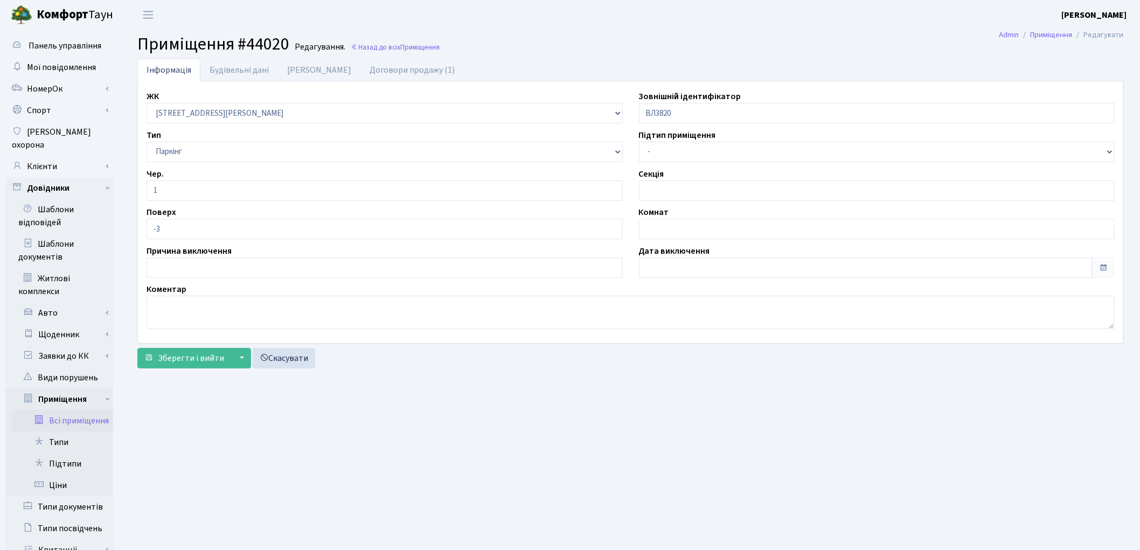
drag, startPoint x: 292, startPoint y: 73, endPoint x: 367, endPoint y: 98, distance: 79.1
click at [293, 73] on link "Дані БТІ" at bounding box center [319, 70] width 82 height 23
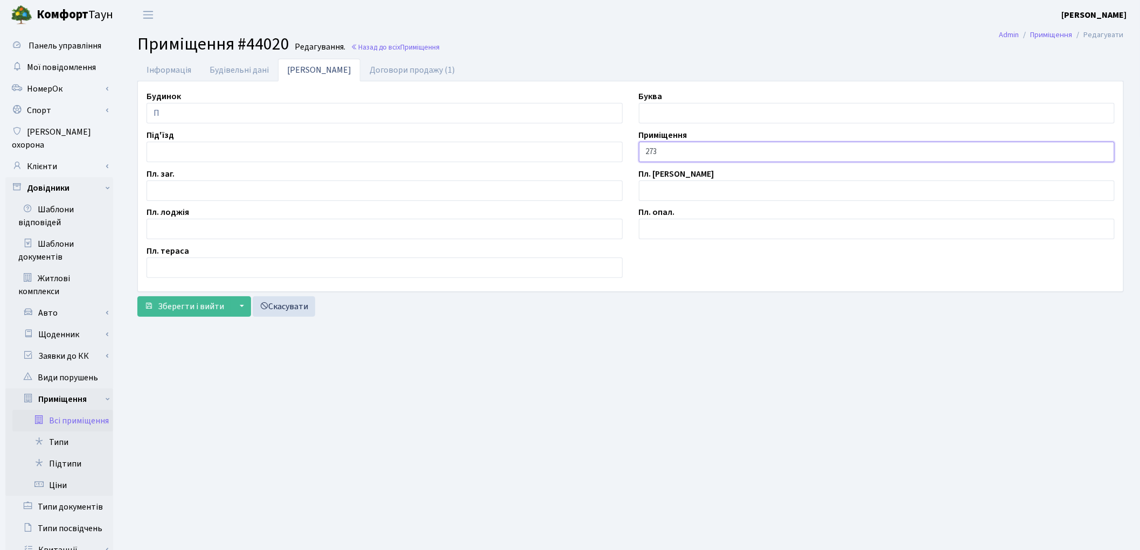
click at [647, 151] on input "273" at bounding box center [877, 152] width 476 height 20
type input "П/М-273"
click at [246, 191] on input "text" at bounding box center [385, 190] width 476 height 20
type input "12.0"
click at [205, 304] on span "Зберегти і вийти" at bounding box center [191, 307] width 66 height 12
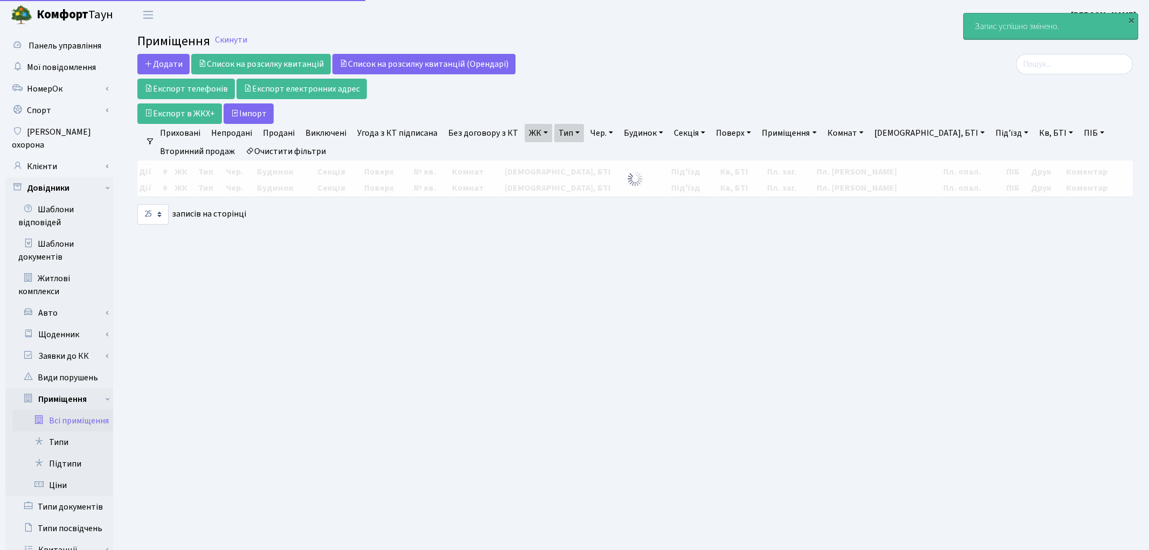
select select "25"
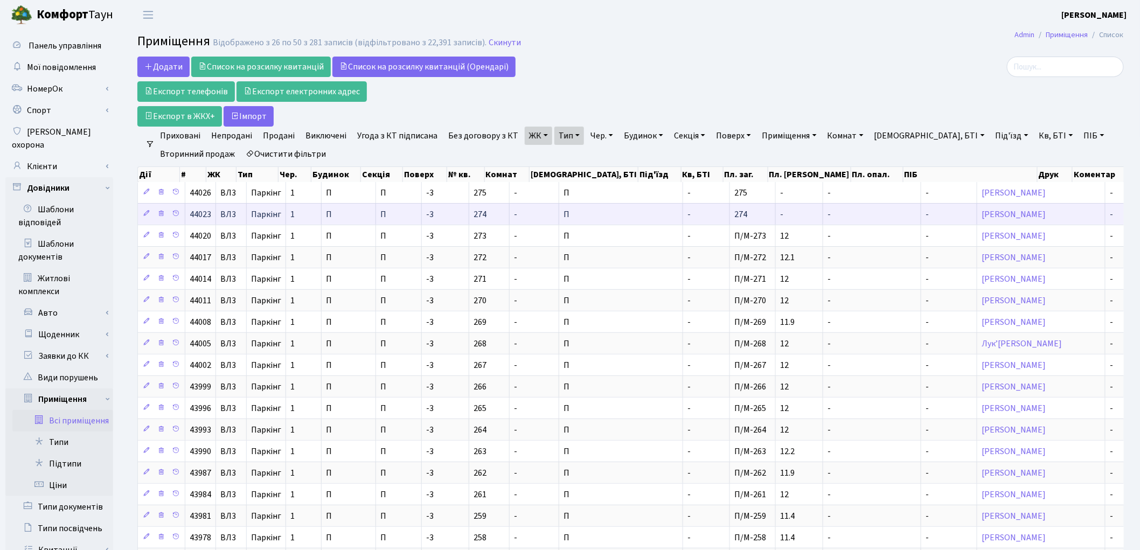
click at [683, 217] on td "-" at bounding box center [706, 214] width 47 height 22
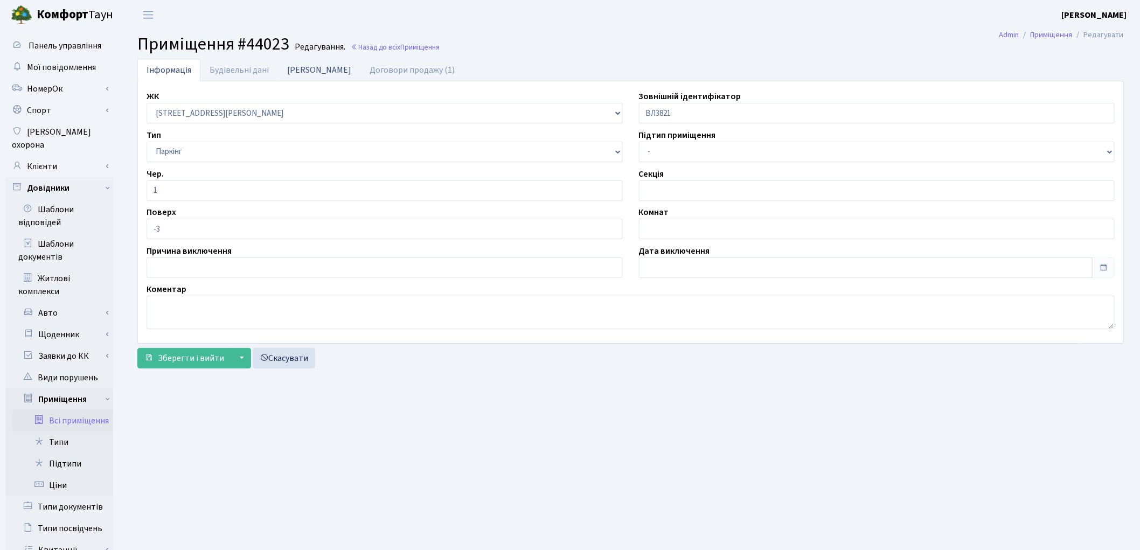
click at [304, 68] on link "[PERSON_NAME]" at bounding box center [319, 70] width 82 height 22
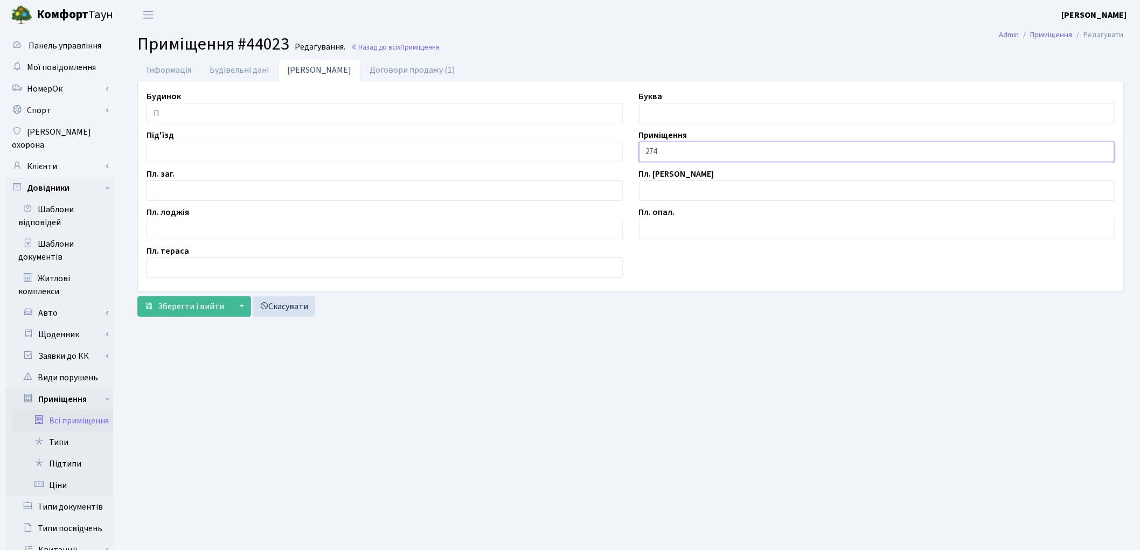
click at [644, 149] on input "274" at bounding box center [877, 152] width 476 height 20
type input "П/М-274"
click at [161, 184] on input "text" at bounding box center [385, 190] width 476 height 20
type input "11.9"
click at [184, 304] on span "Зберегти і вийти" at bounding box center [191, 307] width 66 height 12
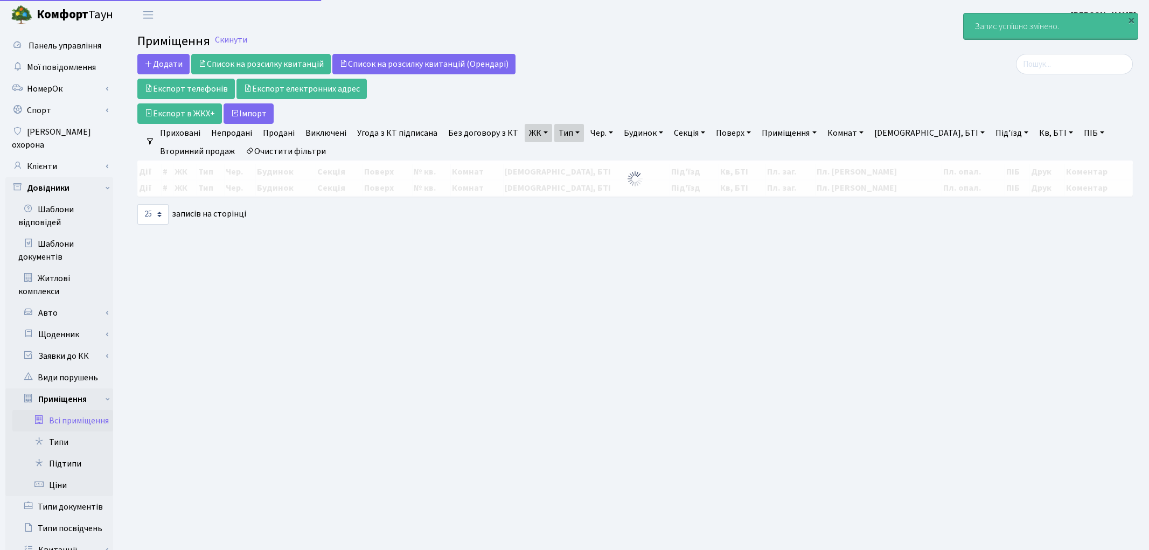
select select "25"
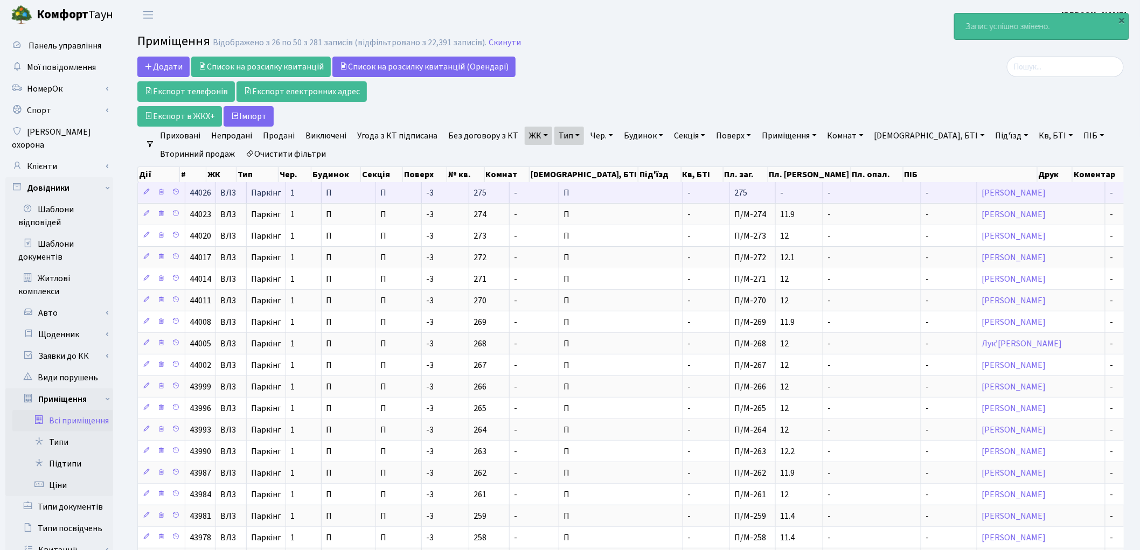
click at [683, 194] on td "-" at bounding box center [706, 192] width 47 height 21
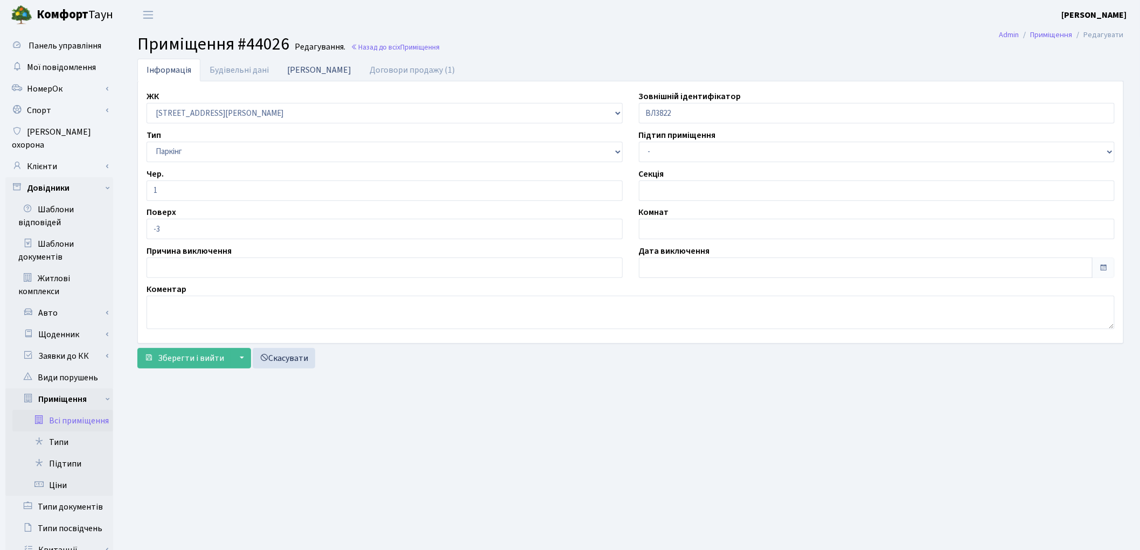
click at [294, 68] on link "[PERSON_NAME]" at bounding box center [319, 70] width 82 height 22
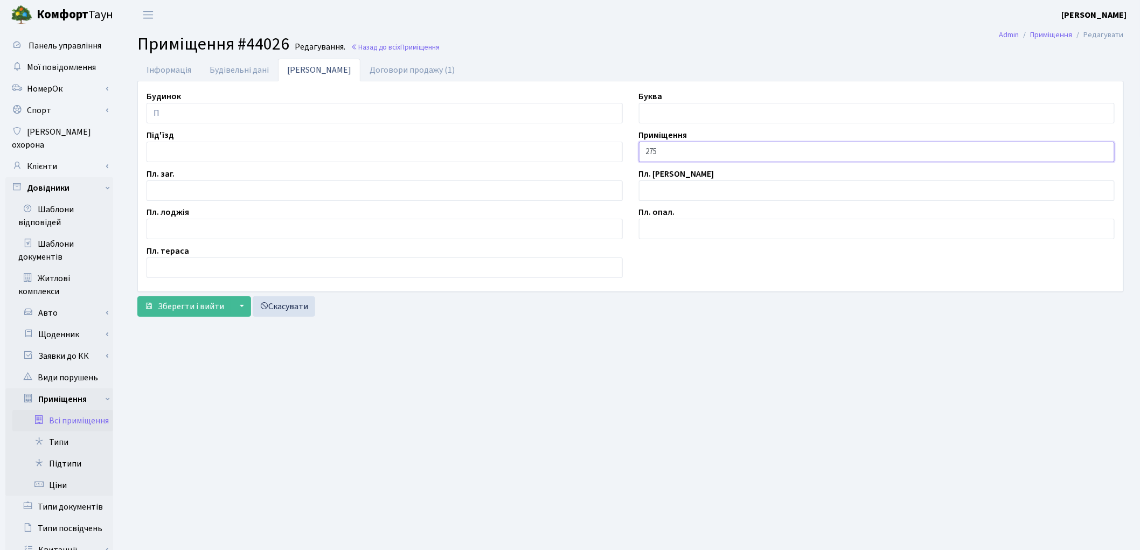
click at [642, 154] on input "275" at bounding box center [877, 152] width 476 height 20
type input "П/М-275"
click at [264, 187] on input "text" at bounding box center [385, 190] width 476 height 20
type input "12.0"
click at [196, 303] on span "Зберегти і вийти" at bounding box center [191, 307] width 66 height 12
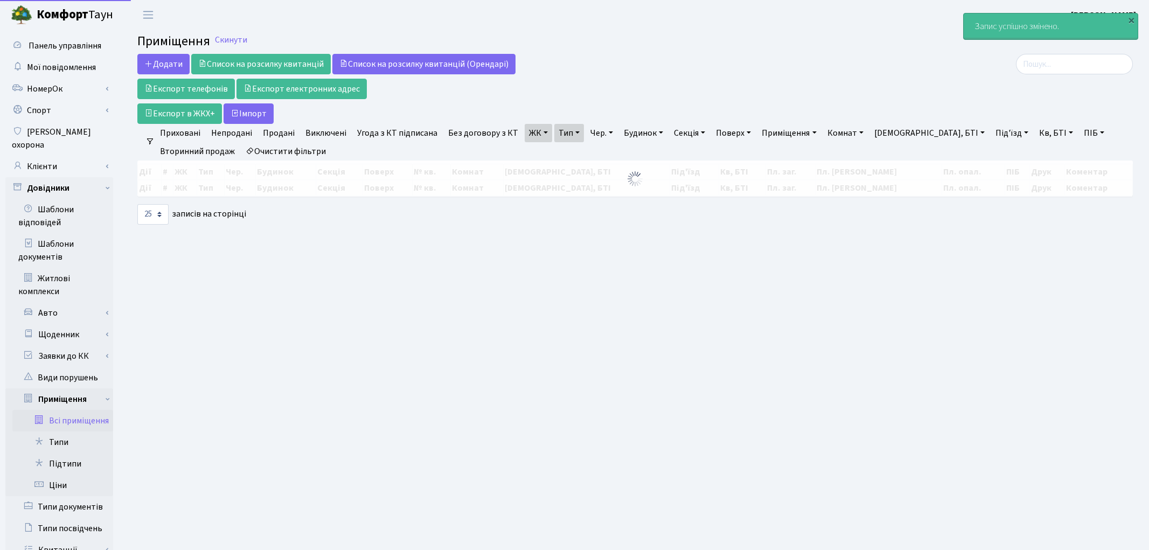
select select "25"
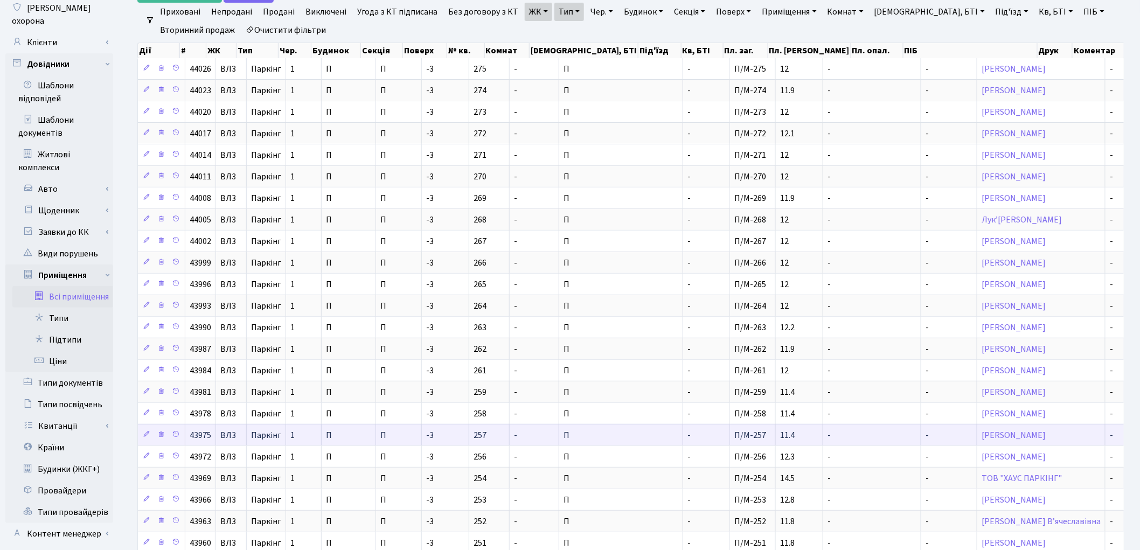
scroll to position [256, 0]
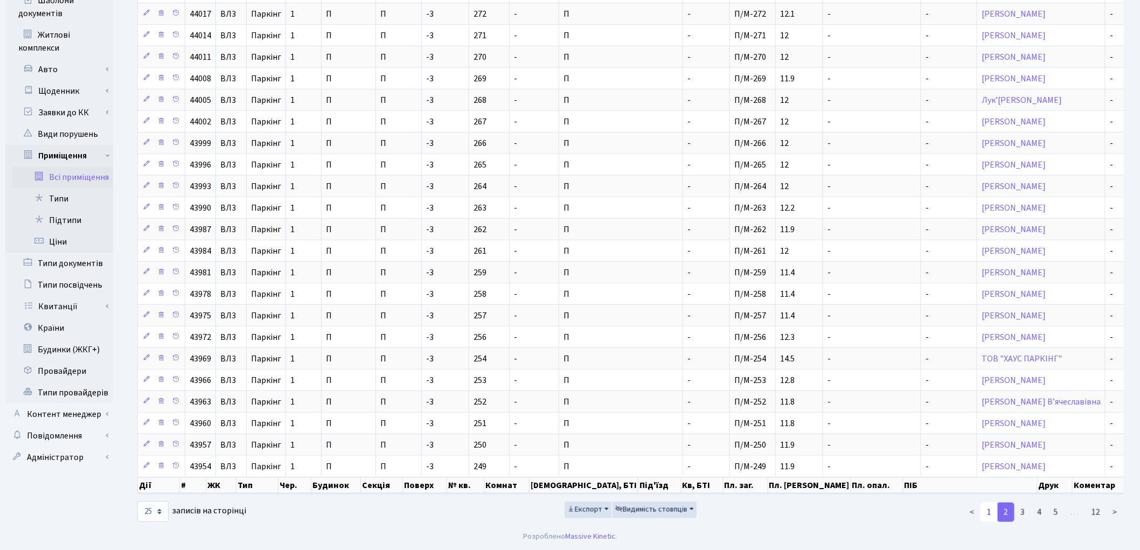
click at [991, 507] on link "1" at bounding box center [989, 512] width 17 height 19
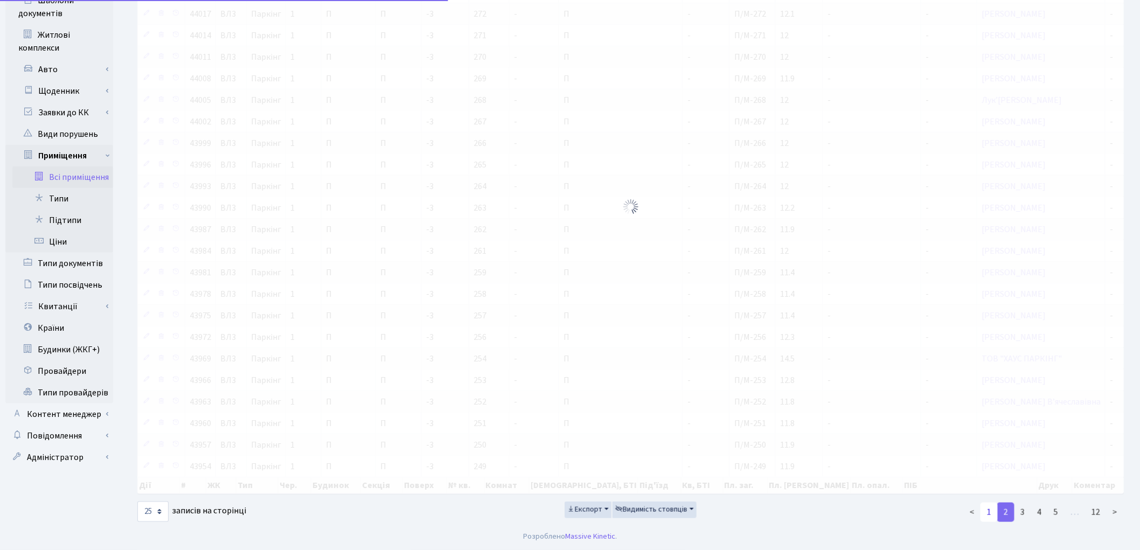
scroll to position [248, 0]
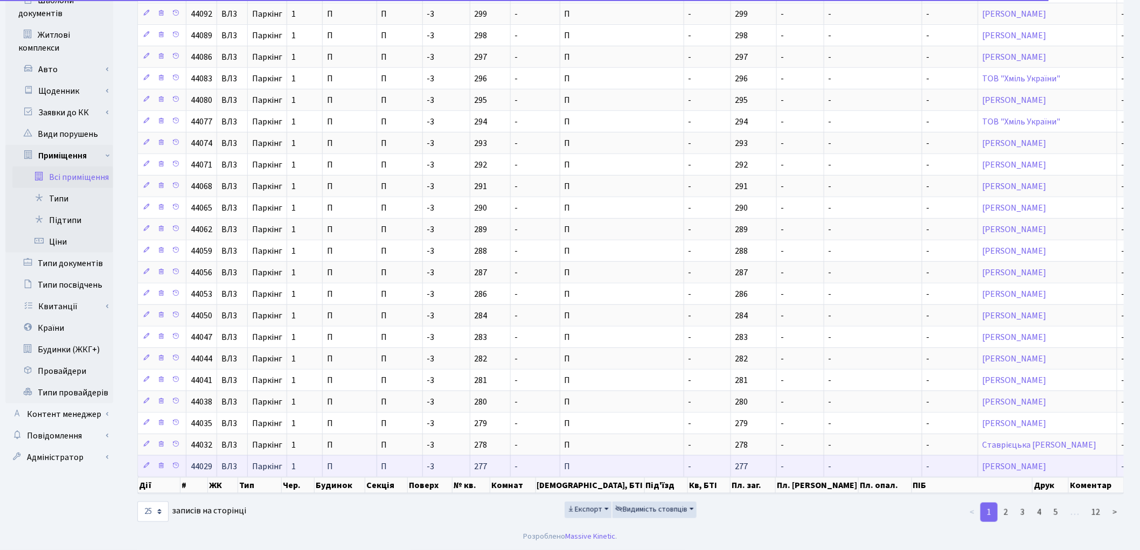
click at [777, 468] on td "-" at bounding box center [800, 466] width 47 height 22
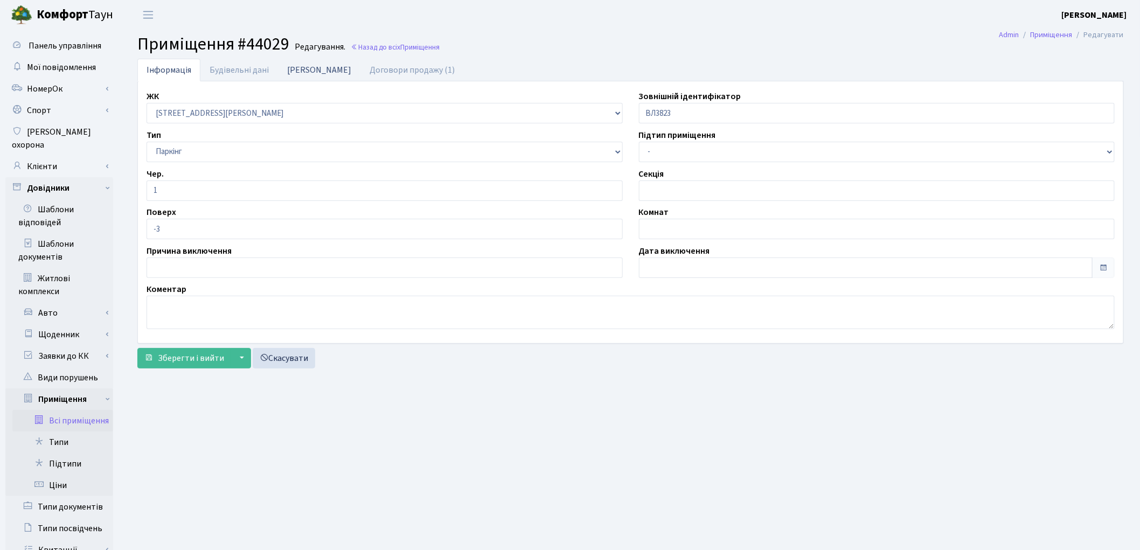
click at [304, 71] on link "Дані БТІ" at bounding box center [319, 70] width 82 height 22
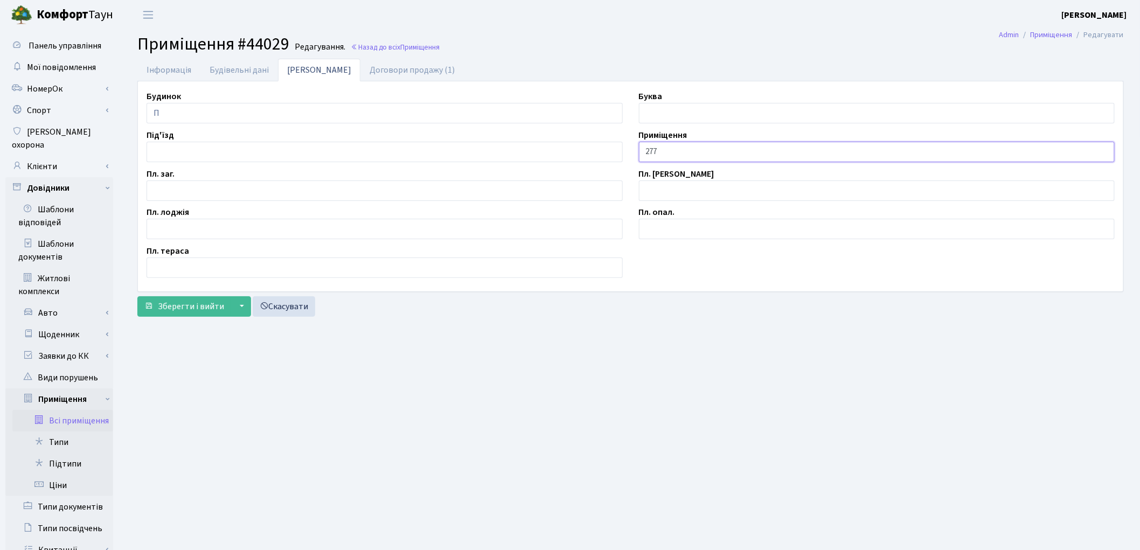
click at [644, 154] on input "277" at bounding box center [877, 152] width 476 height 20
type input "П/М-277"
click at [206, 191] on input "text" at bounding box center [385, 190] width 476 height 20
type input "11.4"
click at [192, 304] on span "Зберегти і вийти" at bounding box center [191, 307] width 66 height 12
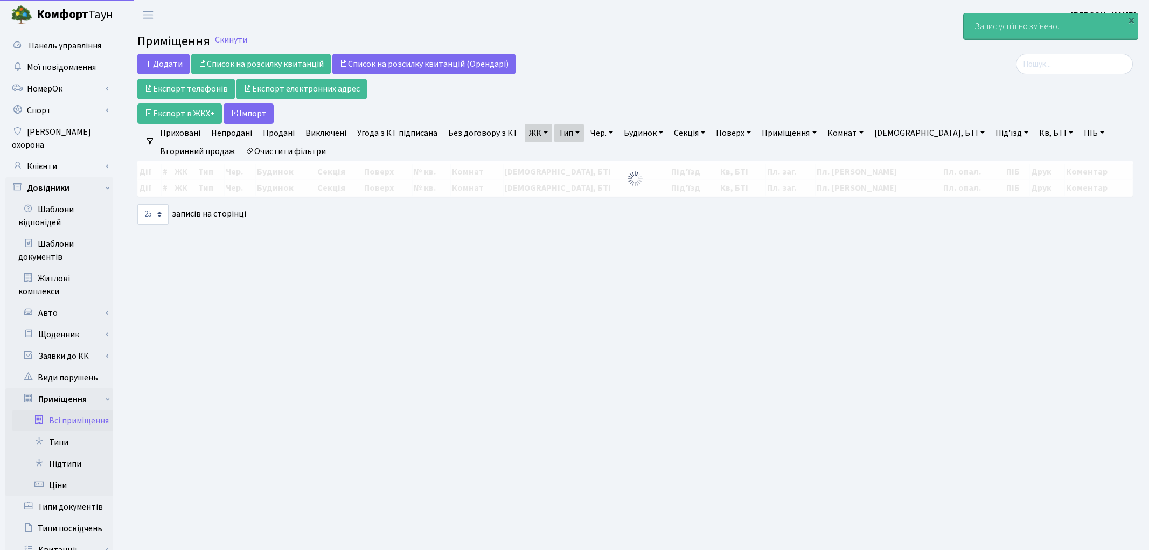
select select "25"
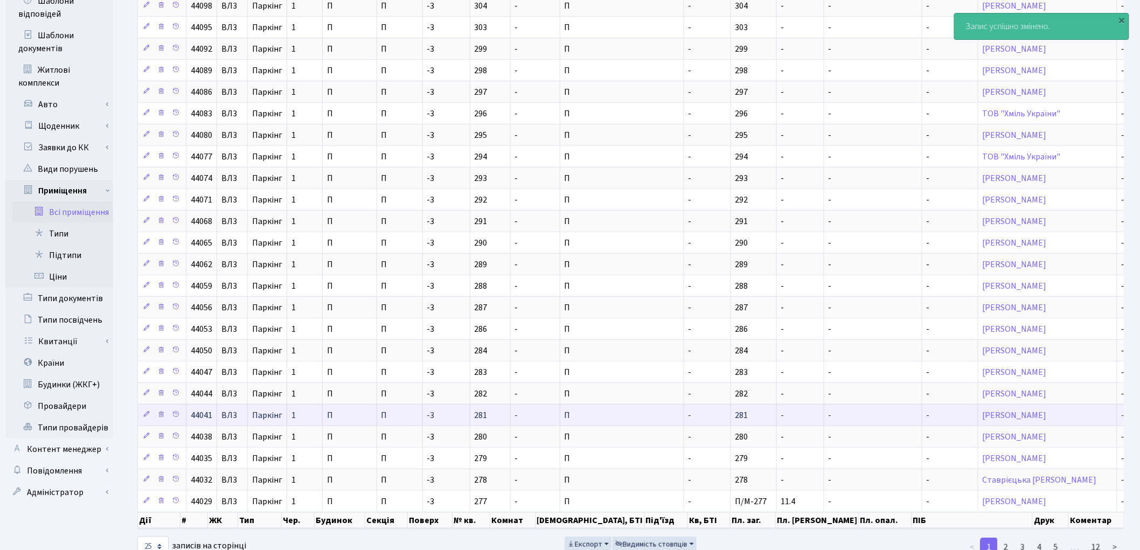
scroll to position [187, 0]
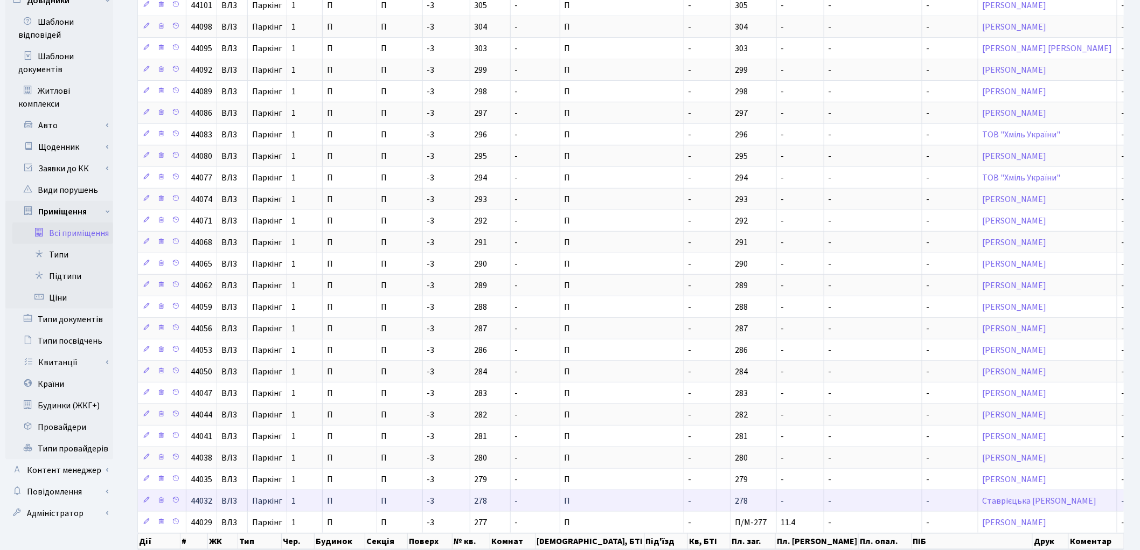
click at [781, 507] on span "-" at bounding box center [782, 501] width 3 height 12
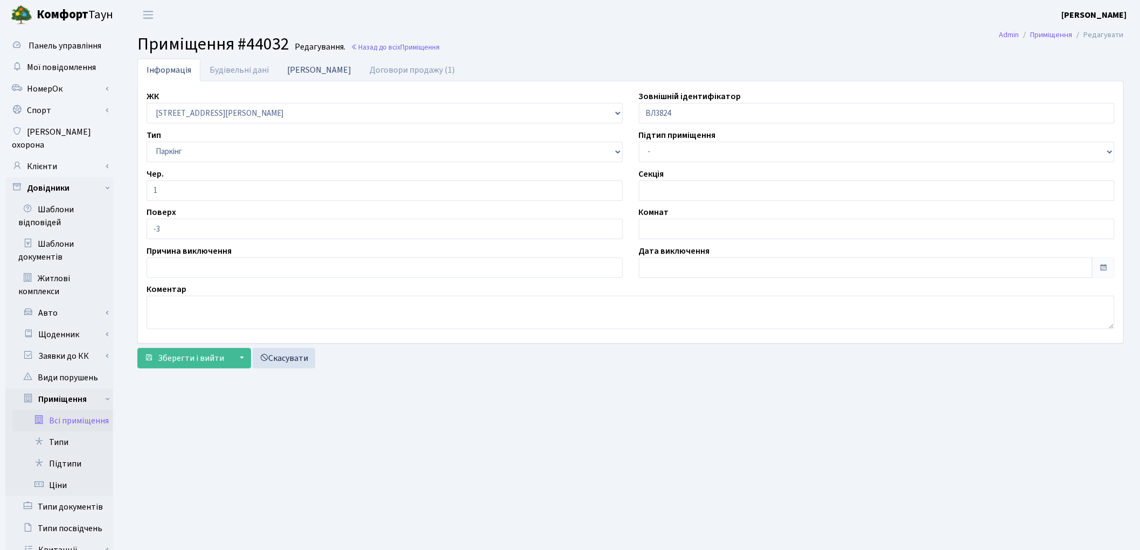
click at [293, 70] on link "Дані БТІ" at bounding box center [319, 70] width 82 height 22
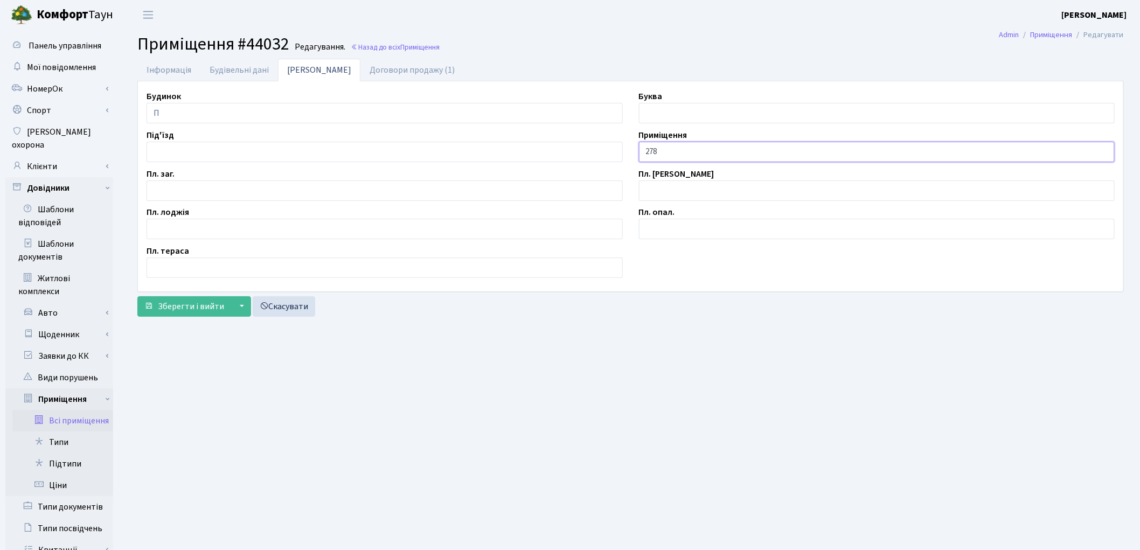
click at [643, 148] on input "278" at bounding box center [877, 152] width 476 height 20
type input "П/М-278"
click at [208, 185] on input "text" at bounding box center [385, 190] width 476 height 20
type input "15.3"
click at [176, 314] on button "Зберегти і вийти" at bounding box center [184, 306] width 94 height 20
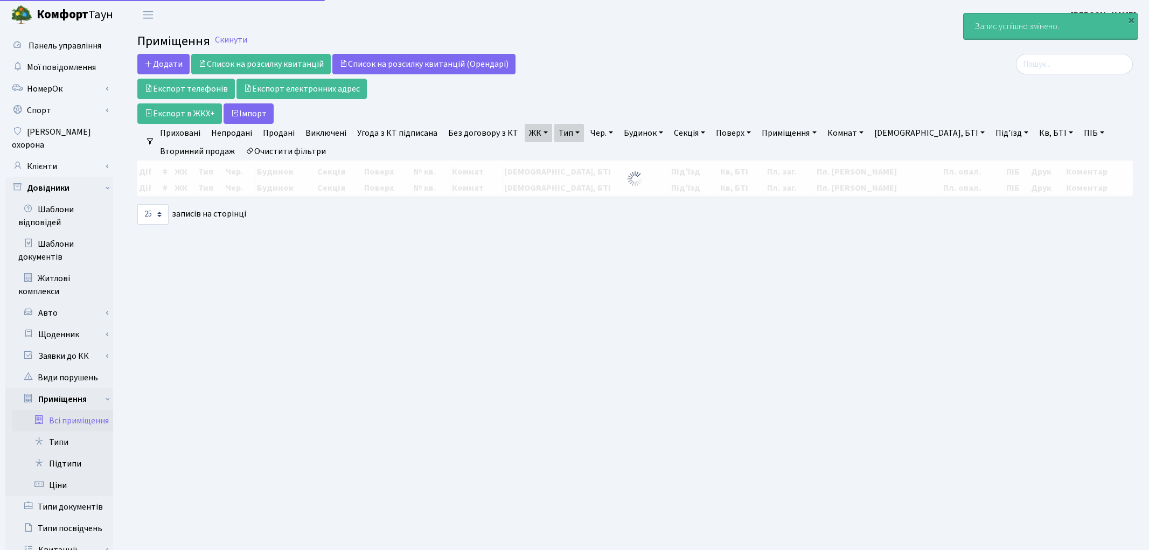
select select "25"
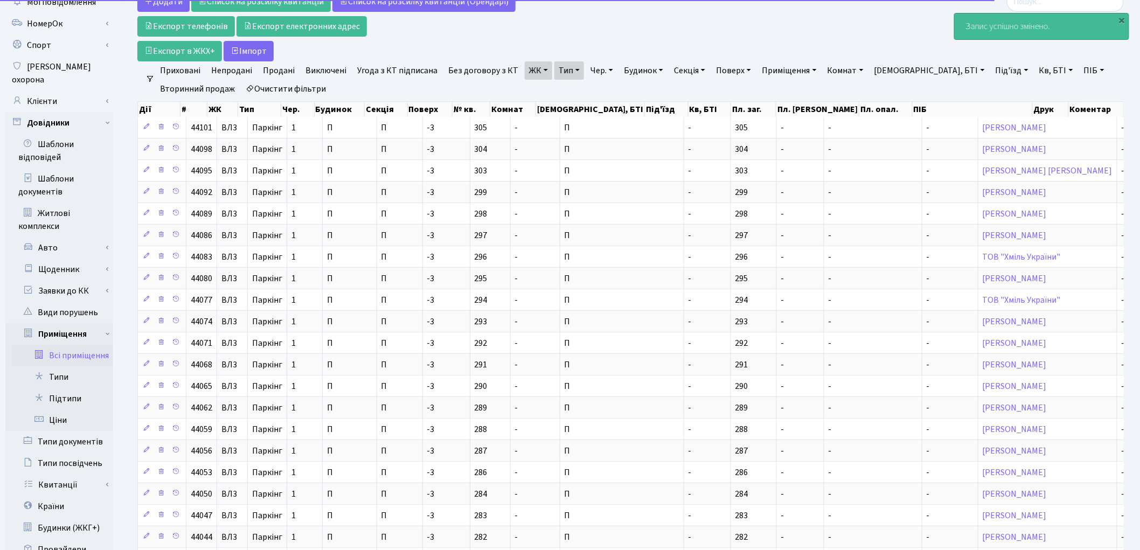
scroll to position [239, 0]
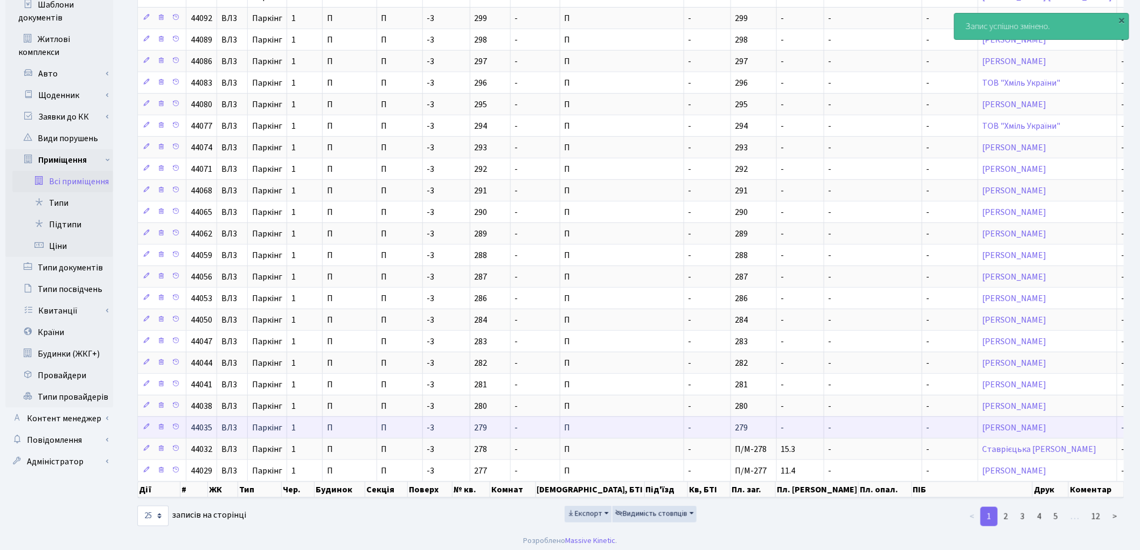
click at [684, 432] on td "-" at bounding box center [707, 427] width 47 height 22
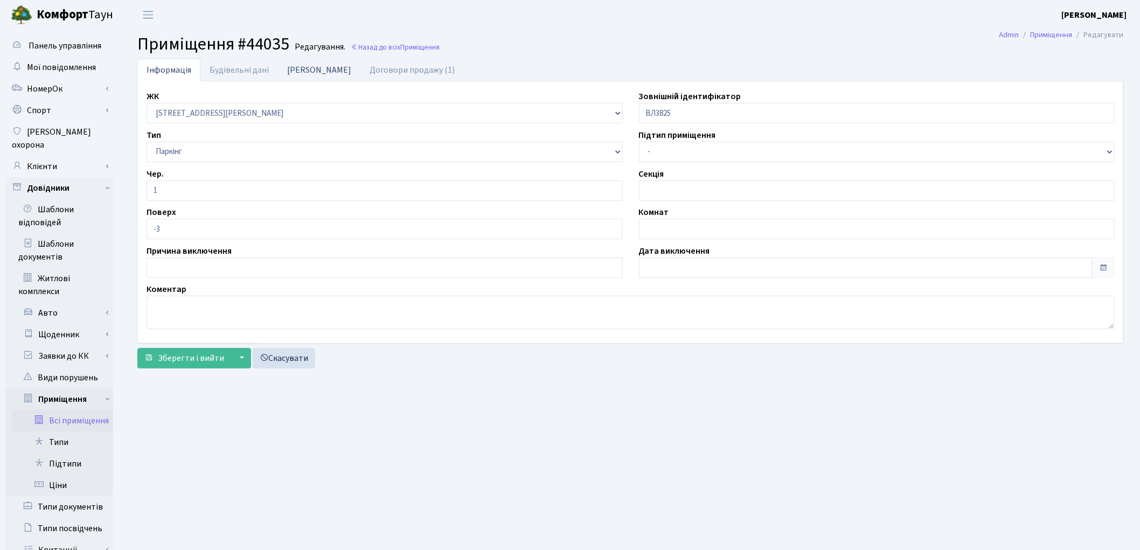
click at [310, 71] on link "[PERSON_NAME]" at bounding box center [319, 70] width 82 height 22
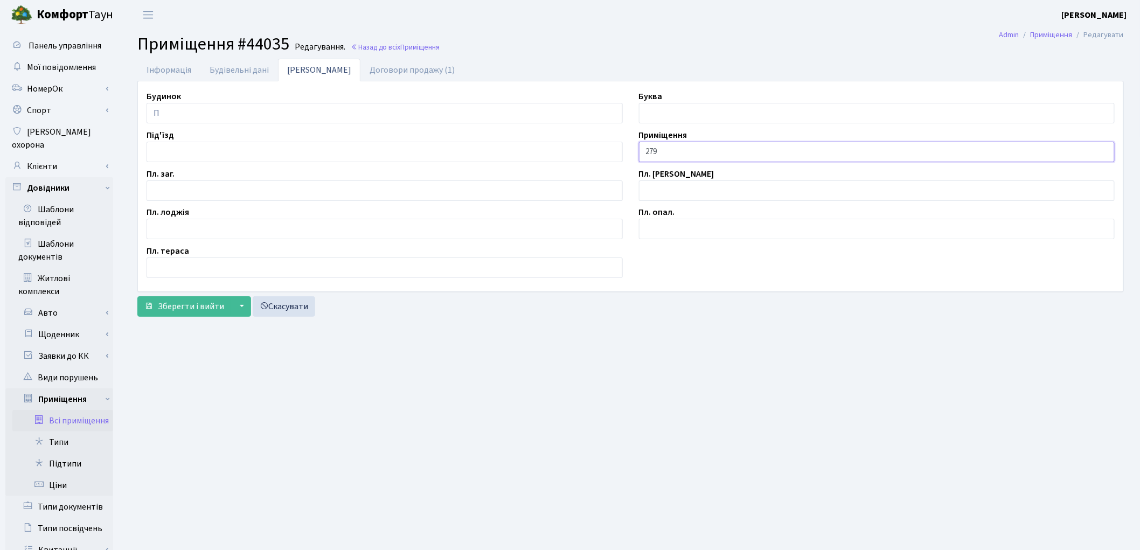
click at [643, 153] on input "279" at bounding box center [877, 152] width 476 height 20
type input "П/М-279"
click at [252, 427] on main "Admin Приміщення Редагувати Приміщення #44035 Редагування. Назад до всіх Приміщ…" at bounding box center [630, 373] width 1019 height 687
click at [194, 196] on input "text" at bounding box center [385, 190] width 476 height 20
type input "15.3"
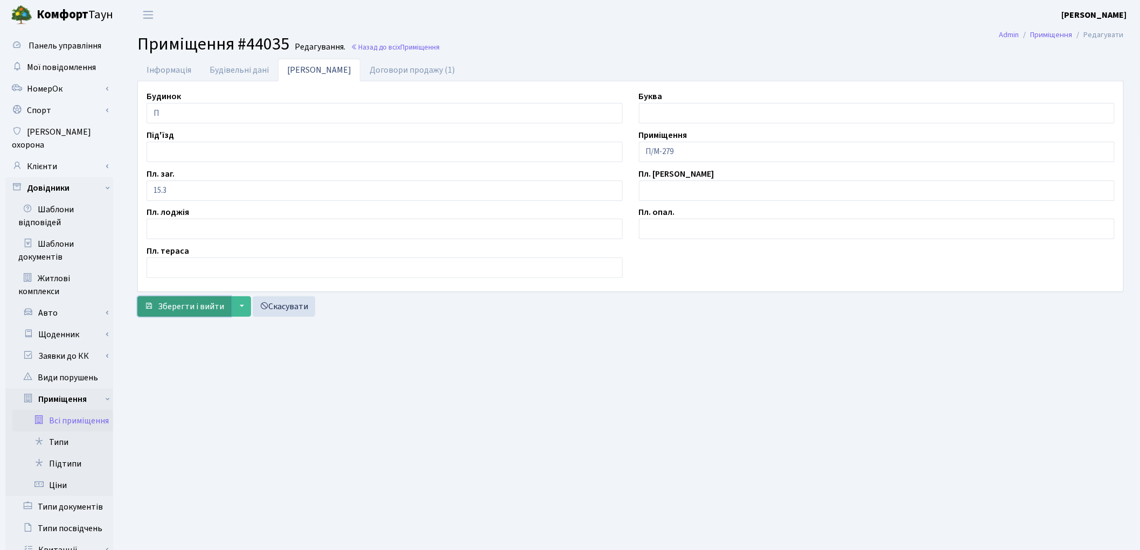
click at [189, 299] on button "Зберегти і вийти" at bounding box center [184, 306] width 94 height 20
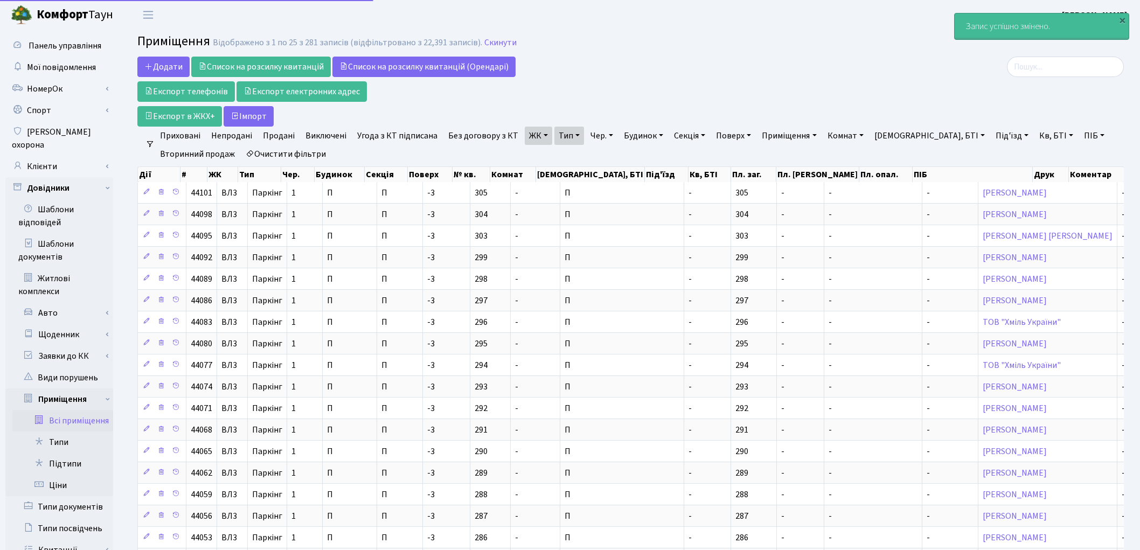
select select "25"
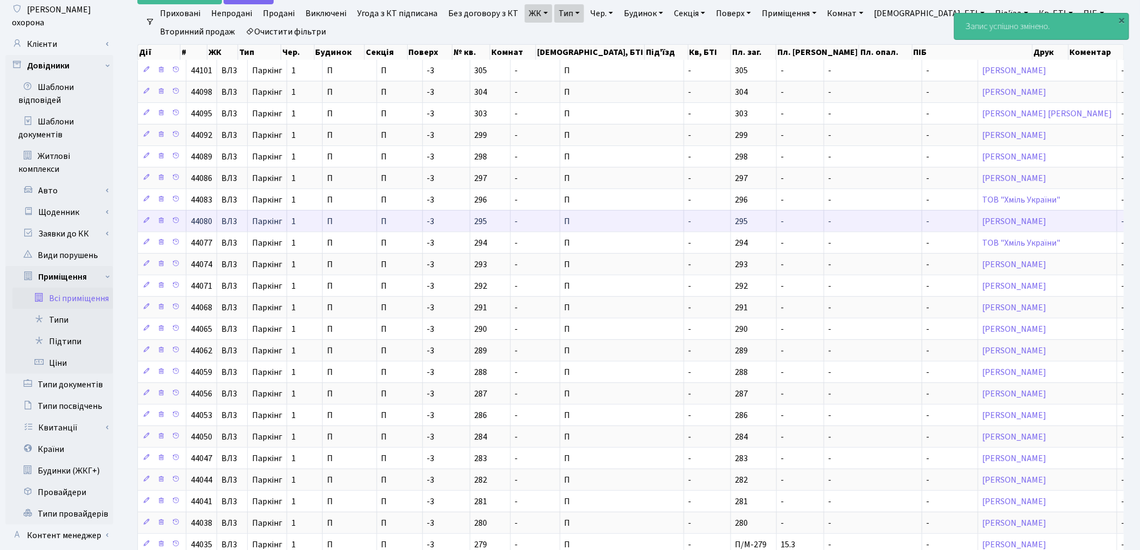
scroll to position [248, 0]
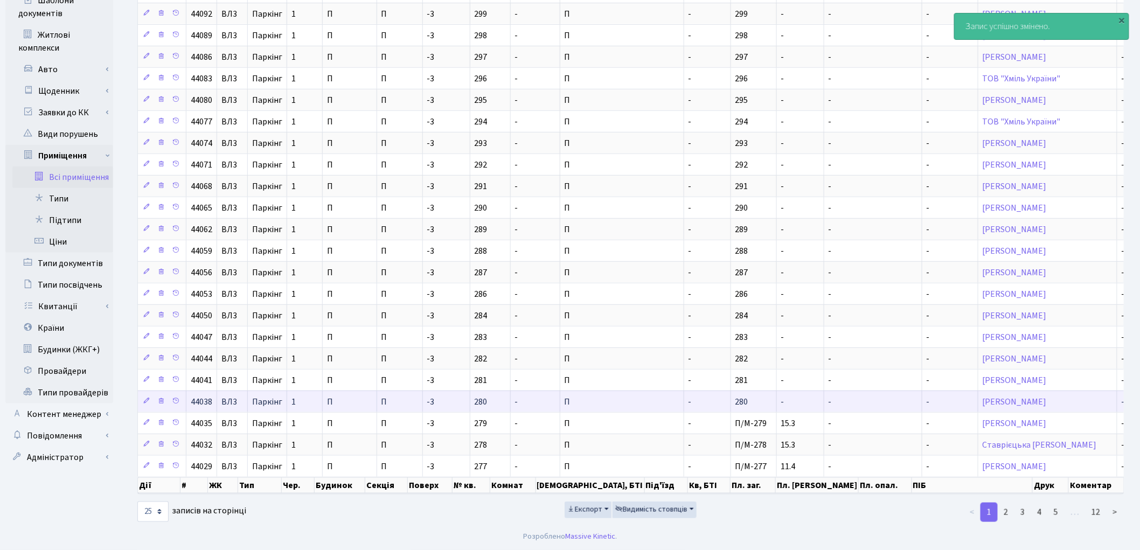
click at [777, 400] on td "-" at bounding box center [800, 402] width 47 height 22
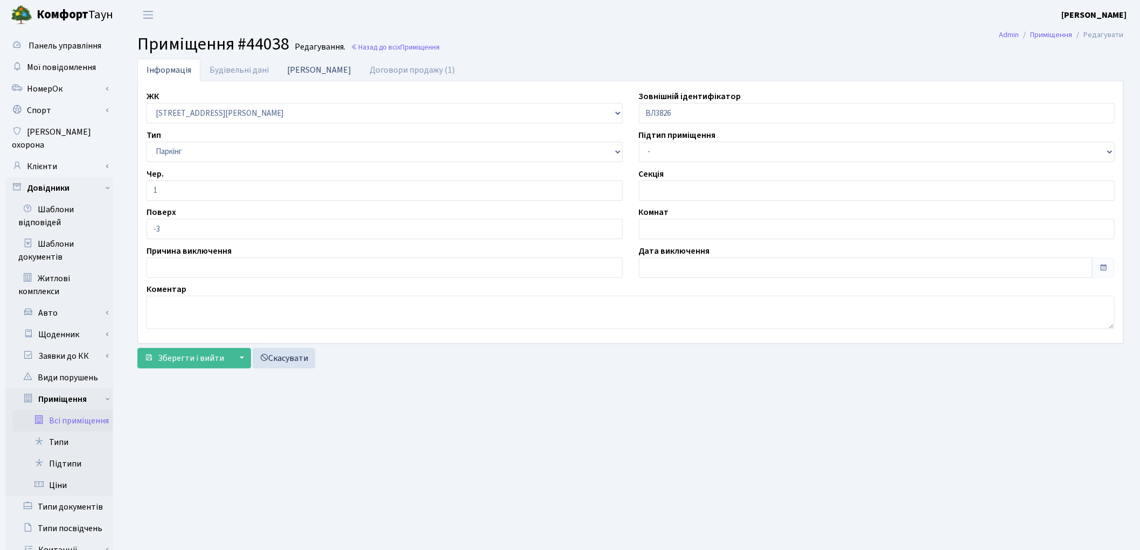
click at [295, 65] on link "[PERSON_NAME]" at bounding box center [319, 70] width 82 height 22
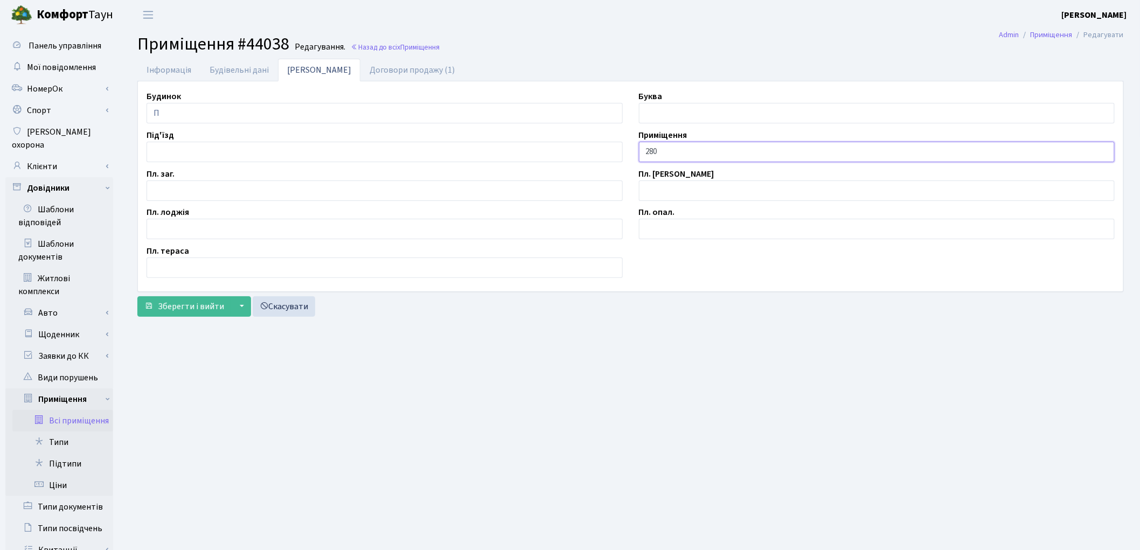
click at [643, 151] on input "280" at bounding box center [877, 152] width 476 height 20
type input "П/М-280"
click at [212, 192] on input "text" at bounding box center [385, 190] width 476 height 20
type input "15.0"
click at [192, 311] on span "Зберегти і вийти" at bounding box center [191, 307] width 66 height 12
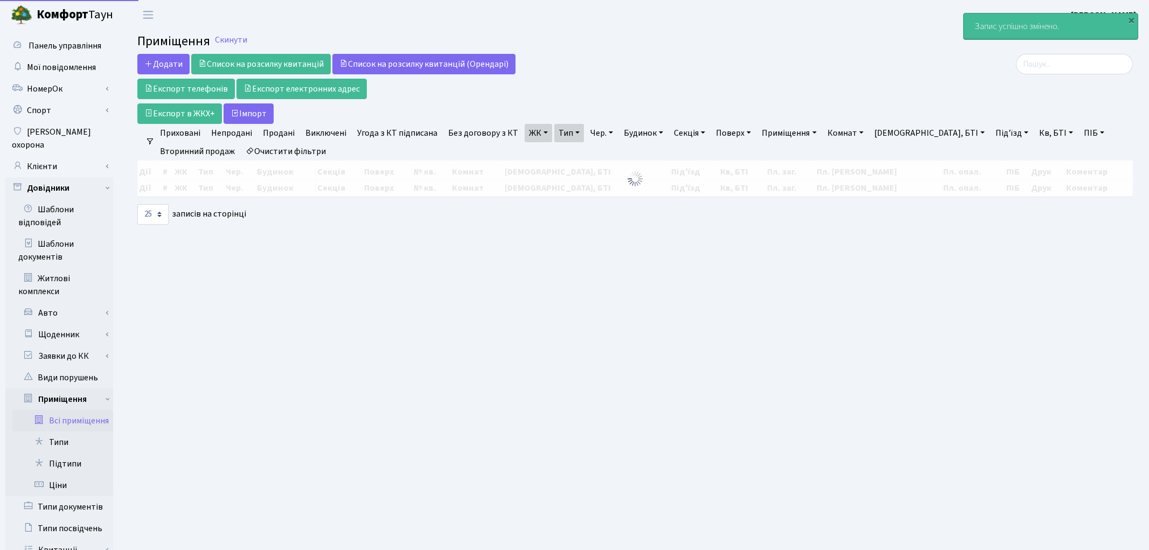
select select "25"
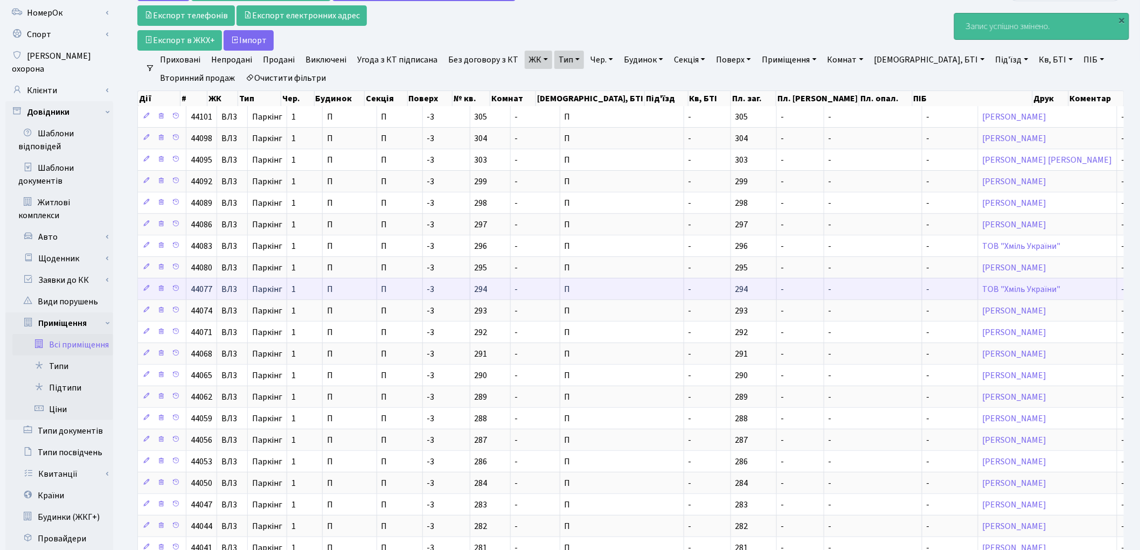
scroll to position [248, 0]
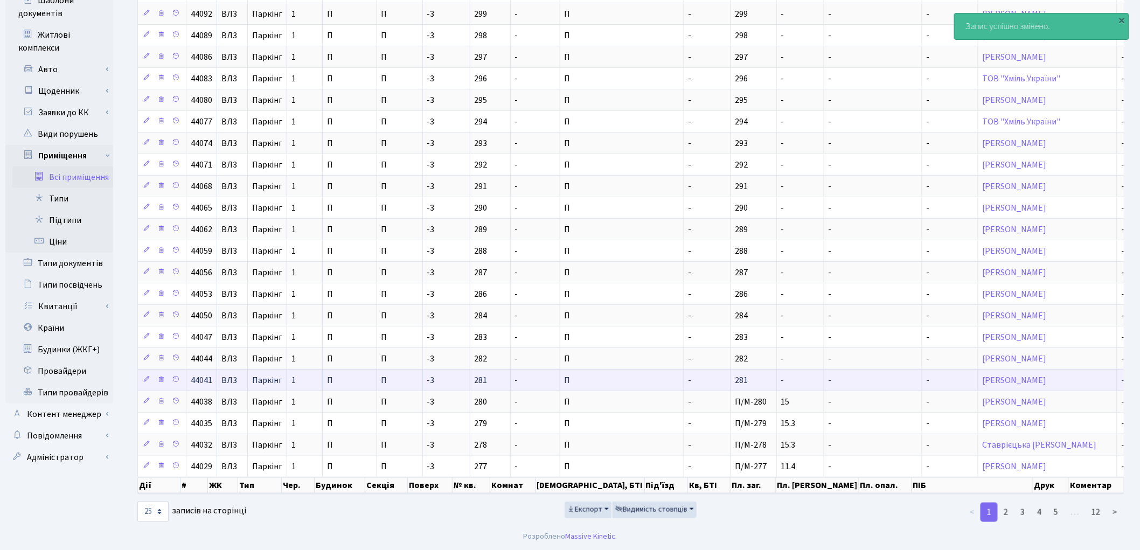
click at [777, 376] on td "-" at bounding box center [800, 380] width 47 height 22
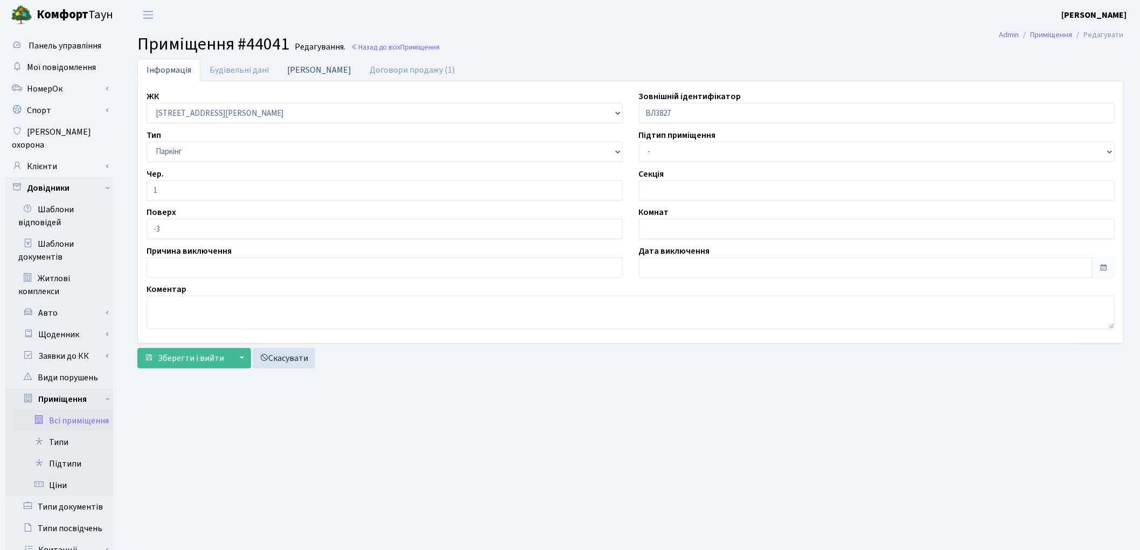
click at [291, 62] on link "[PERSON_NAME]" at bounding box center [319, 70] width 82 height 22
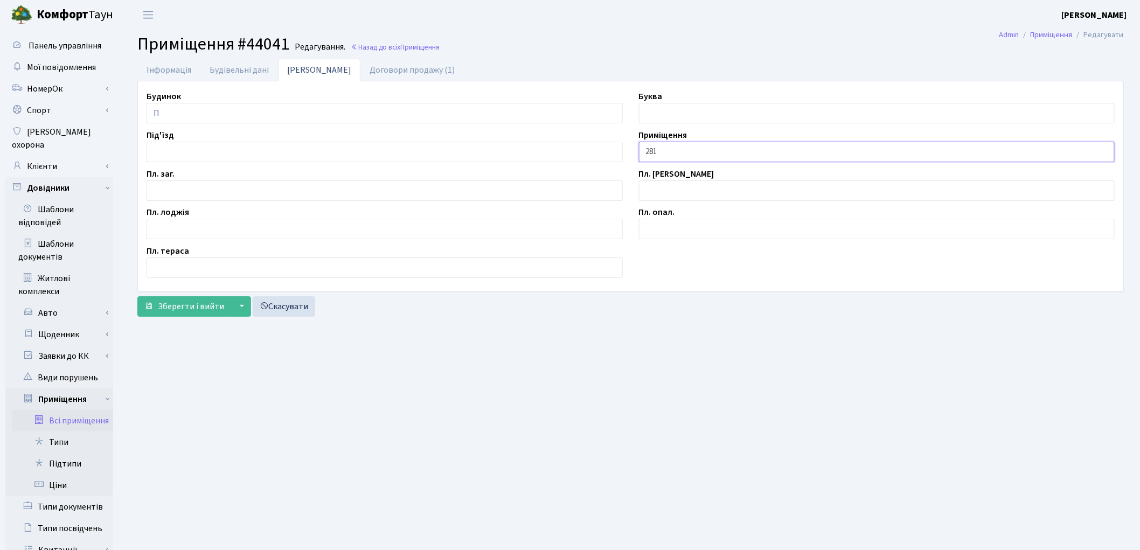
click at [643, 156] on input "281" at bounding box center [877, 152] width 476 height 20
type input "П/М-281"
click at [204, 197] on input "text" at bounding box center [385, 190] width 476 height 20
type input "15.1"
click at [206, 311] on span "Зберегти і вийти" at bounding box center [191, 307] width 66 height 12
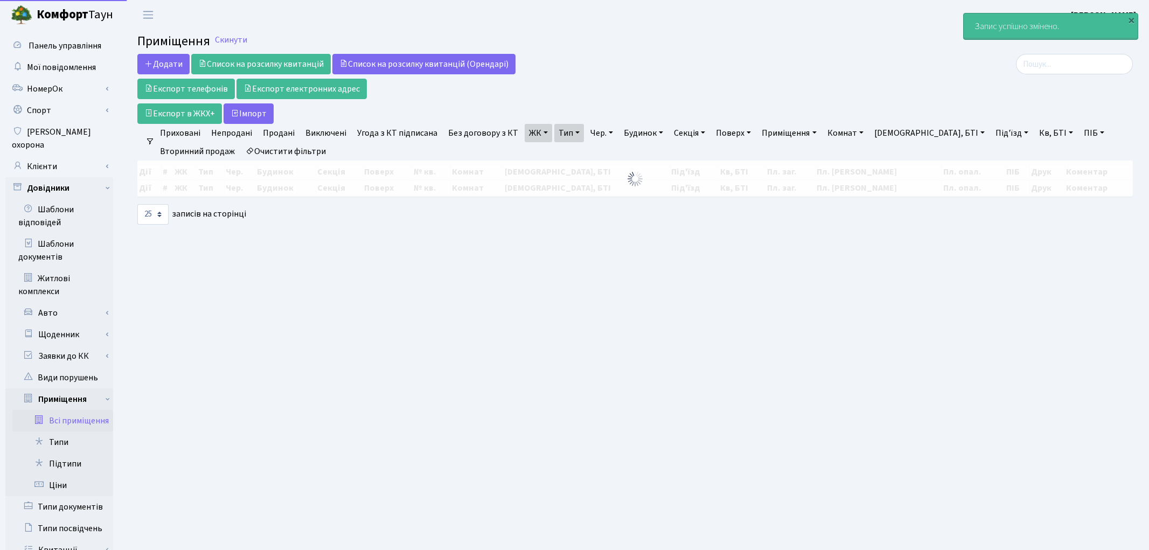
select select "25"
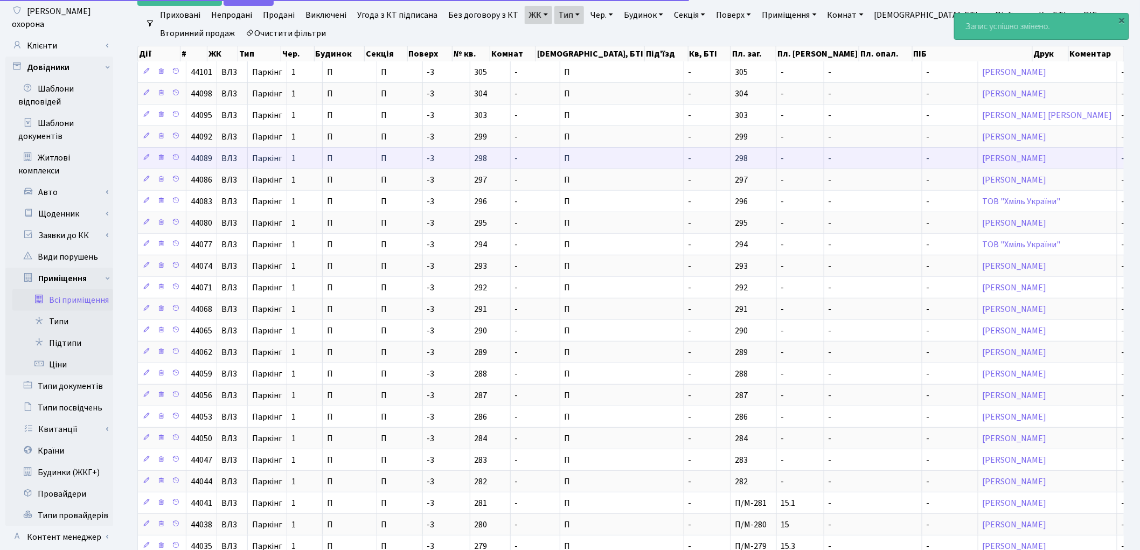
scroll to position [248, 0]
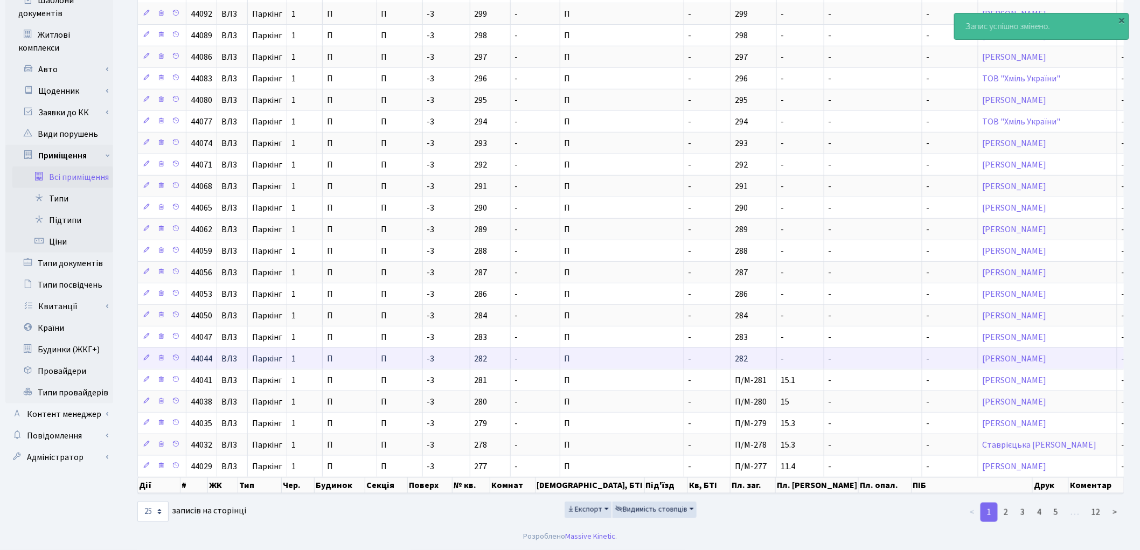
click at [684, 361] on td "-" at bounding box center [707, 359] width 47 height 22
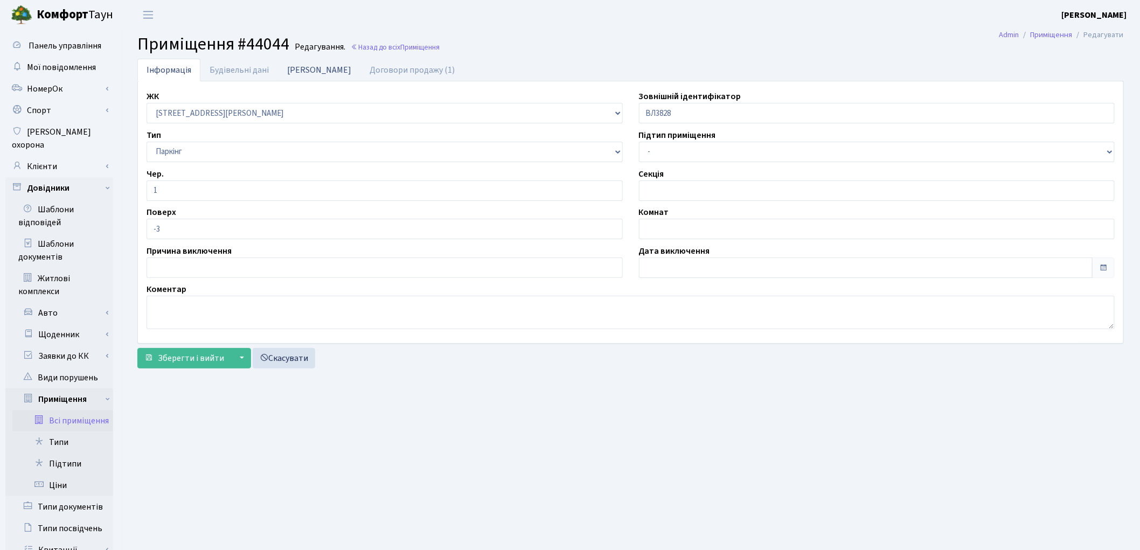
click at [303, 68] on link "[PERSON_NAME]" at bounding box center [319, 70] width 82 height 22
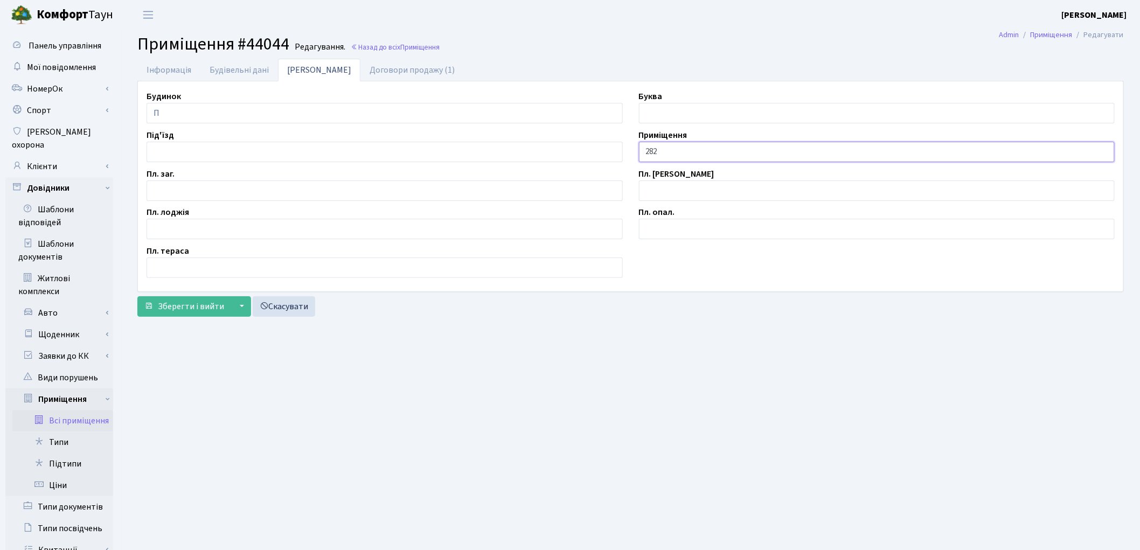
click at [645, 151] on input "282" at bounding box center [877, 152] width 476 height 20
type input "П/М-282"
click at [315, 196] on input "text" at bounding box center [385, 190] width 476 height 20
type input "15.7"
click at [193, 301] on span "Зберегти і вийти" at bounding box center [191, 307] width 66 height 12
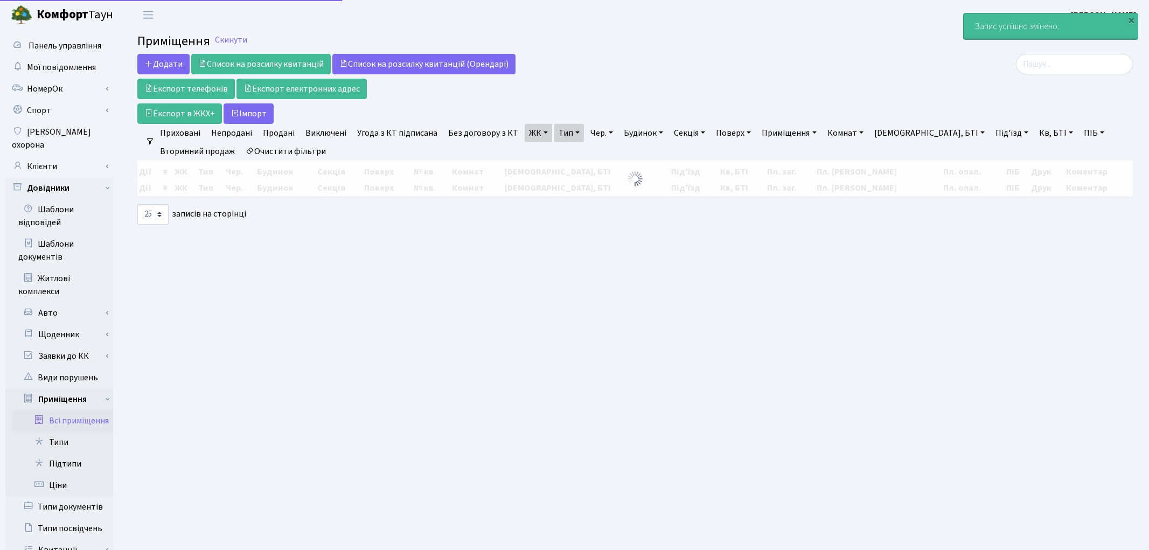
select select "25"
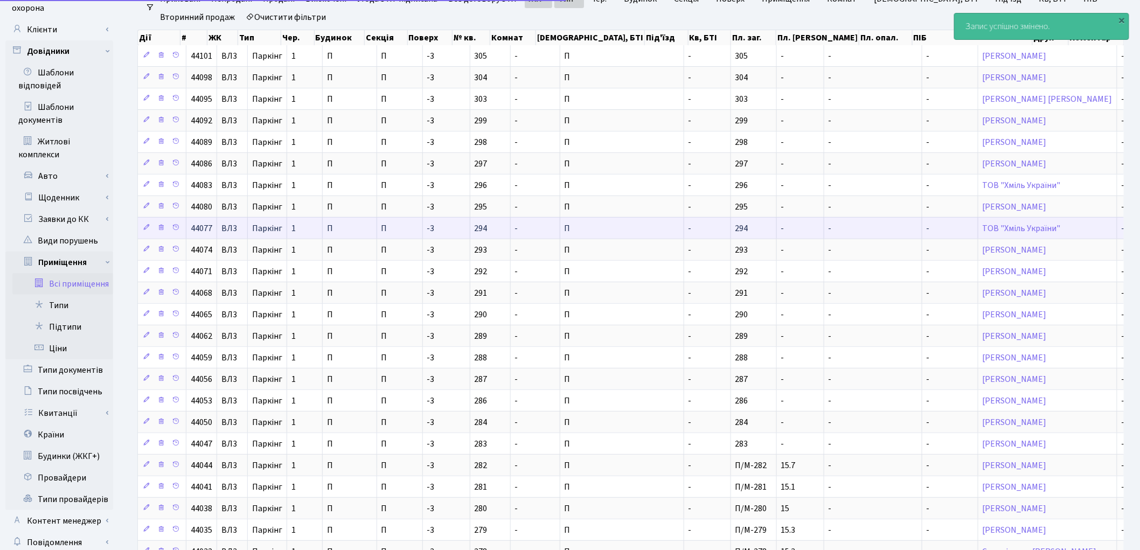
scroll to position [248, 0]
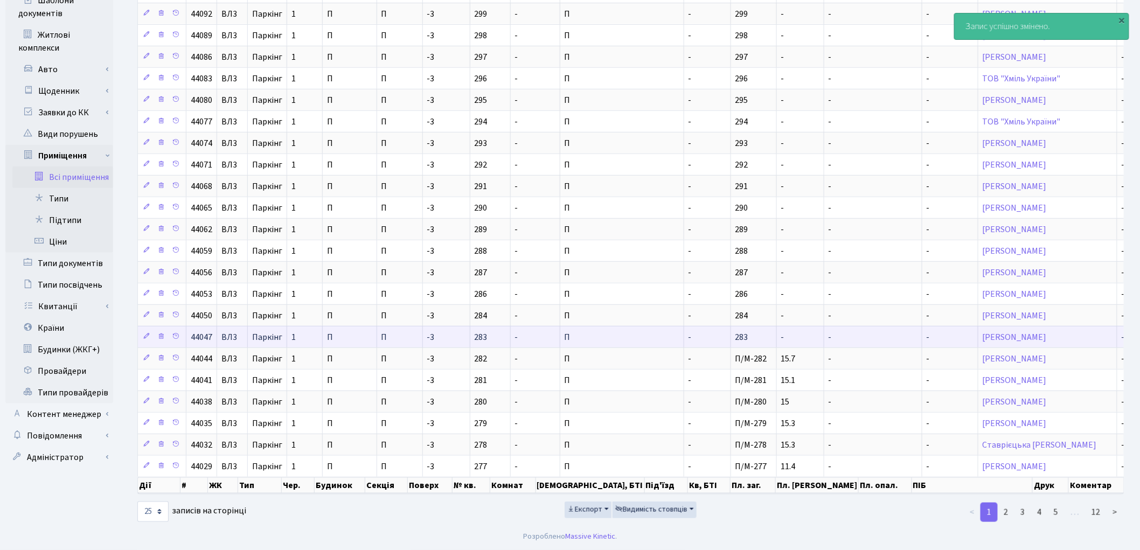
click at [684, 345] on td "-" at bounding box center [707, 337] width 47 height 22
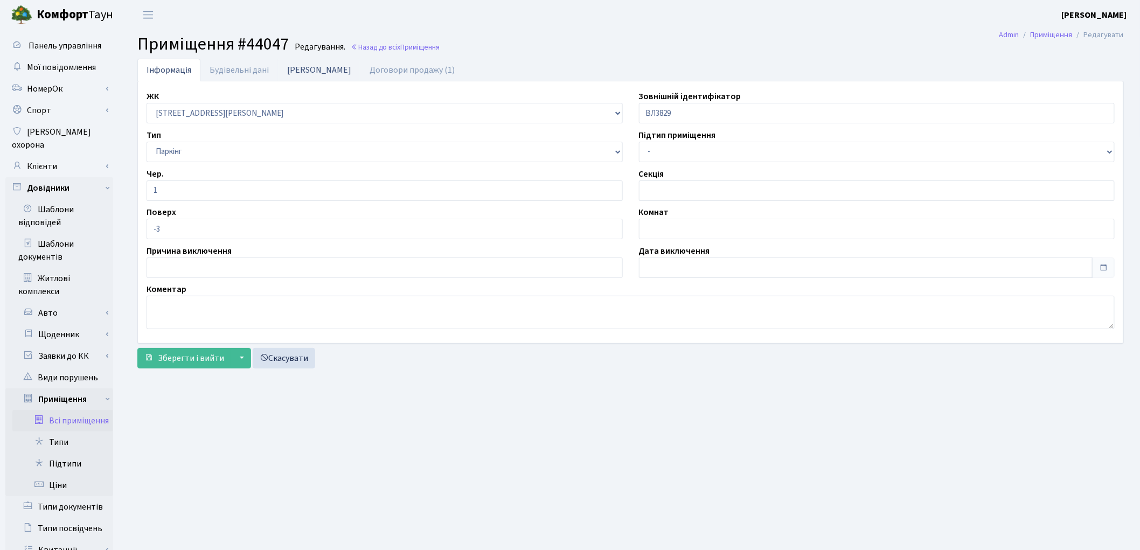
click at [295, 74] on link "[PERSON_NAME]" at bounding box center [319, 70] width 82 height 22
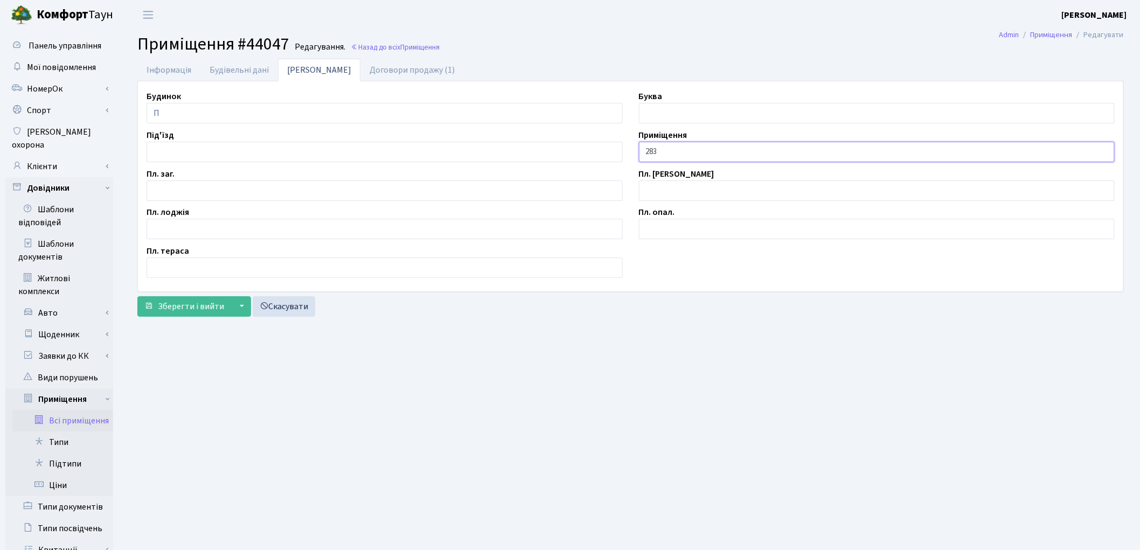
click at [645, 151] on input "283" at bounding box center [877, 152] width 476 height 20
type input "П/М-283"
click at [199, 186] on input "text" at bounding box center [385, 190] width 476 height 20
type input "15.7"
click at [181, 310] on span "Зберегти і вийти" at bounding box center [191, 307] width 66 height 12
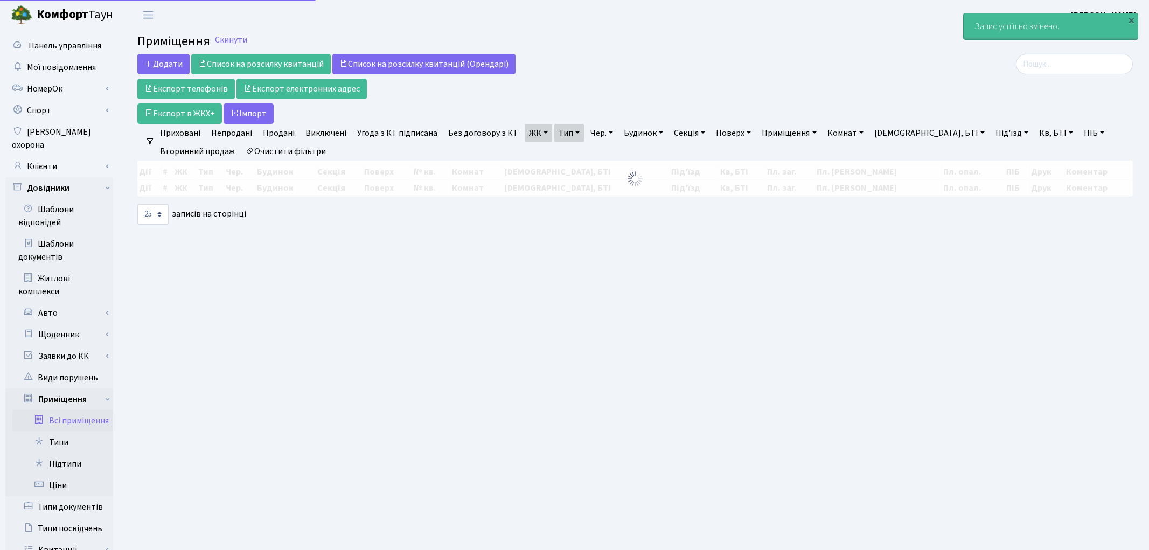
select select "25"
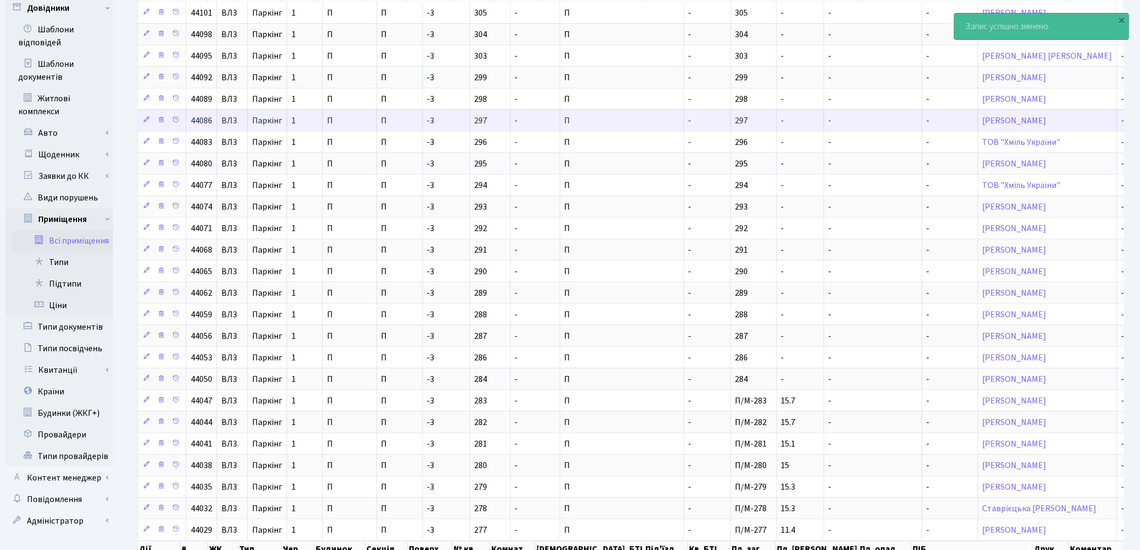
scroll to position [239, 0]
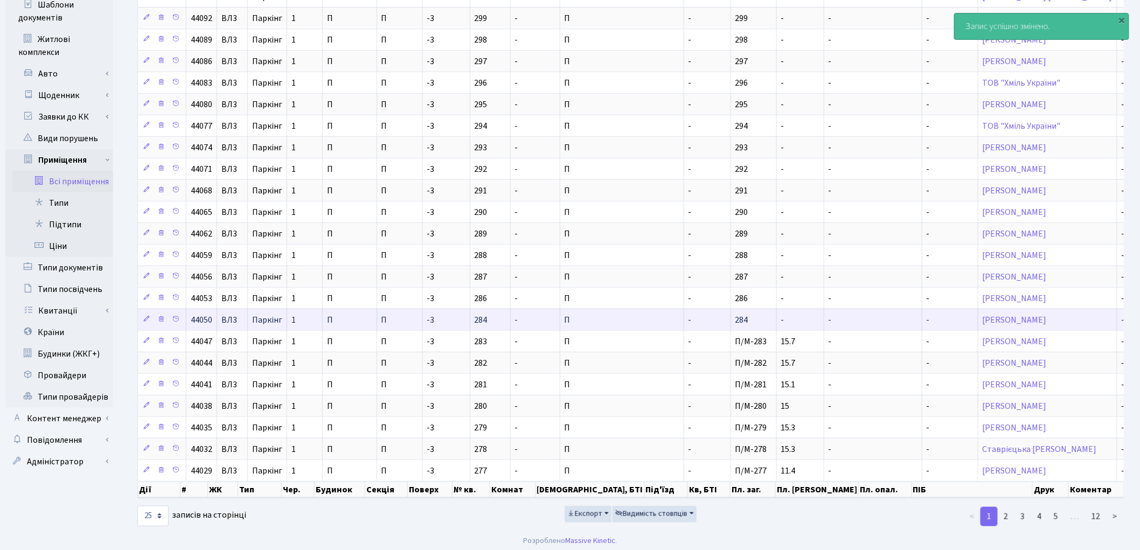
click at [684, 329] on td "-" at bounding box center [707, 320] width 47 height 22
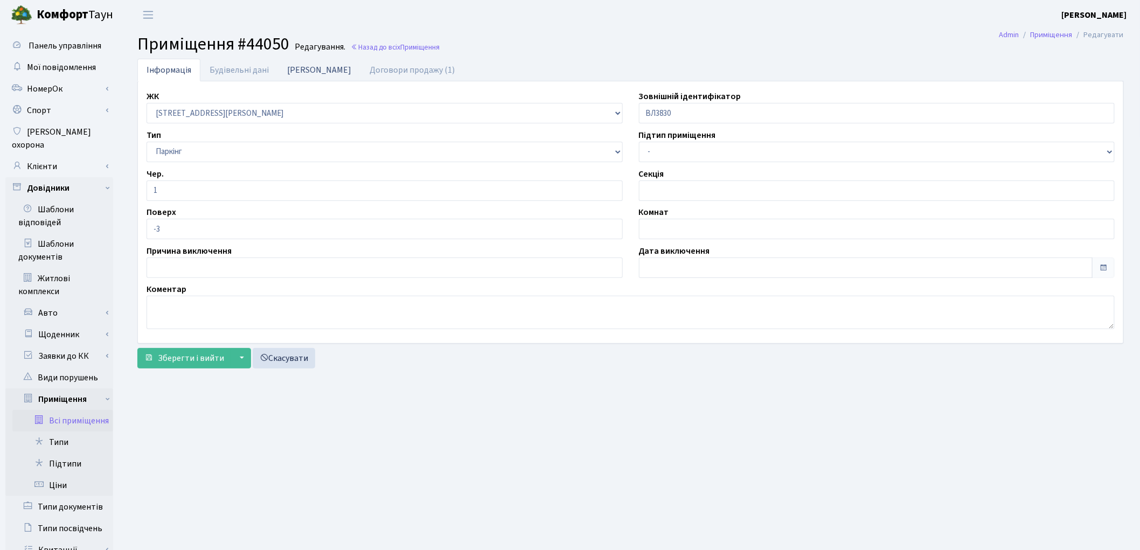
click at [293, 74] on link "[PERSON_NAME]" at bounding box center [319, 70] width 82 height 22
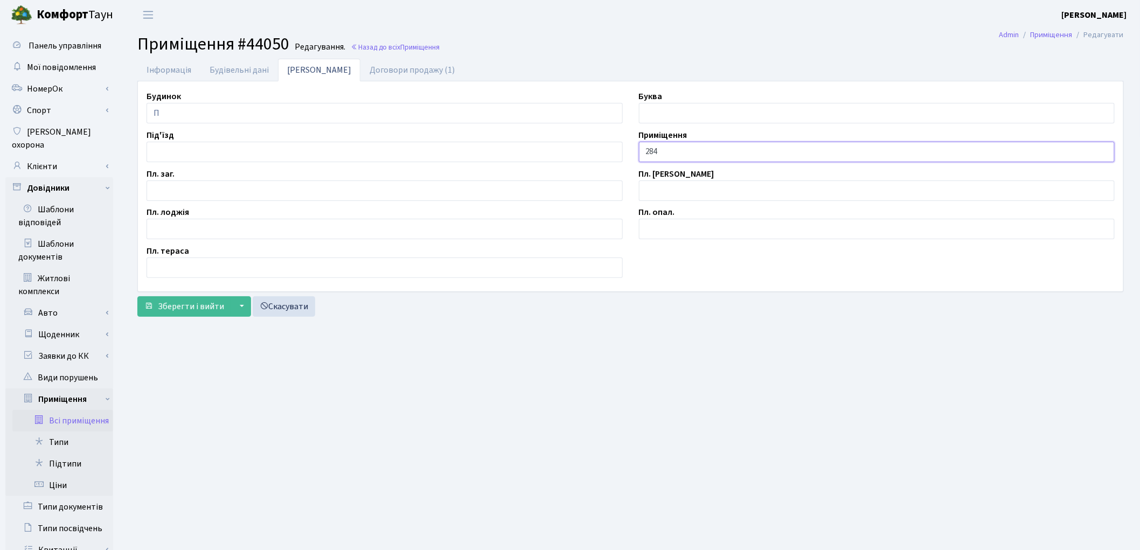
click at [639, 150] on input "284" at bounding box center [877, 152] width 476 height 20
type input "П/М-284"
click at [189, 194] on input "text" at bounding box center [385, 190] width 476 height 20
type input "11.5"
click at [204, 306] on span "Зберегти і вийти" at bounding box center [191, 307] width 66 height 12
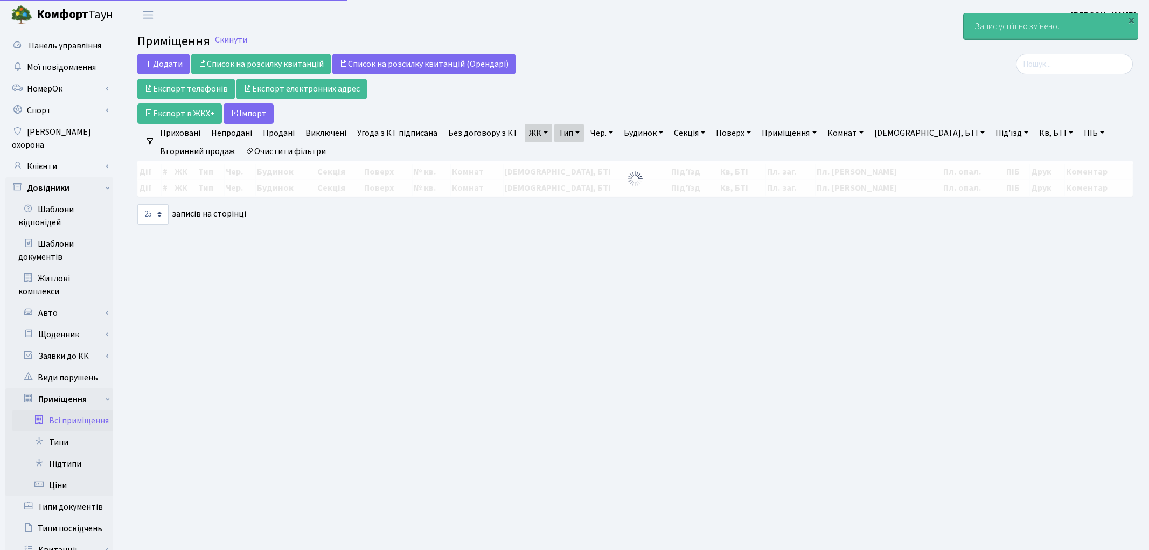
select select "25"
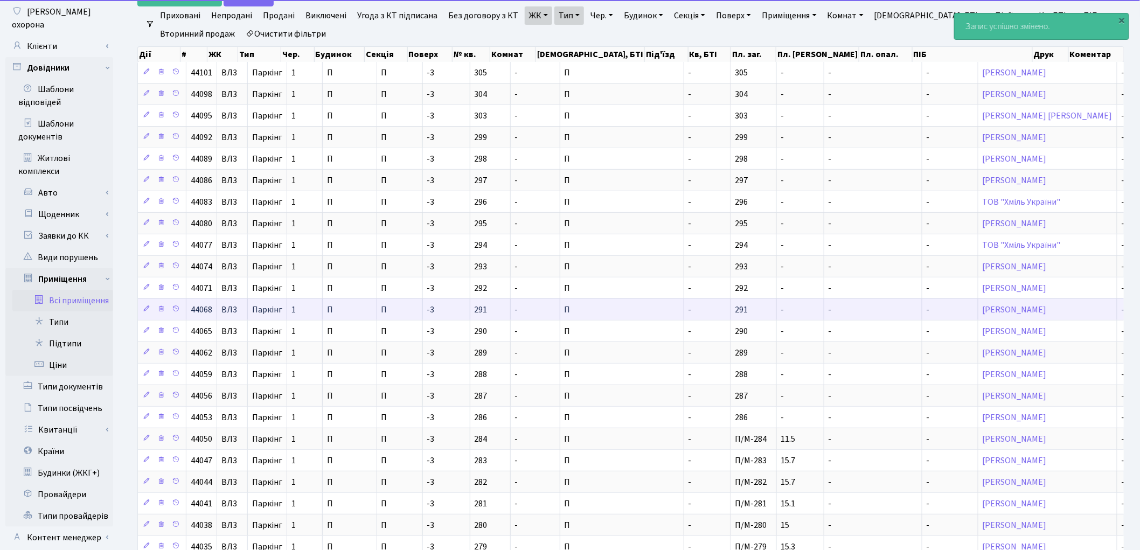
scroll to position [248, 0]
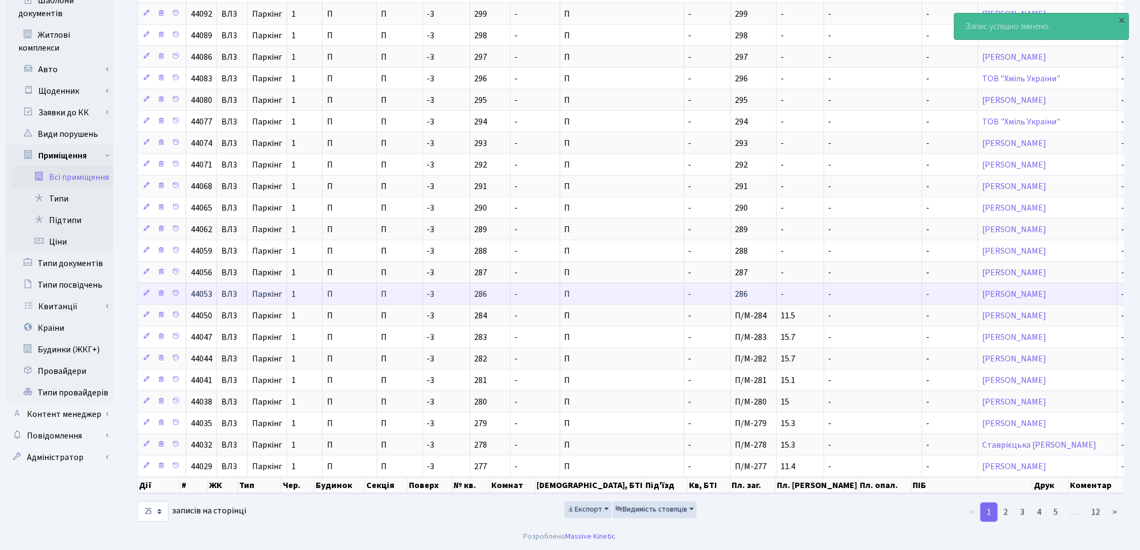
click at [731, 290] on td "286" at bounding box center [754, 294] width 46 height 22
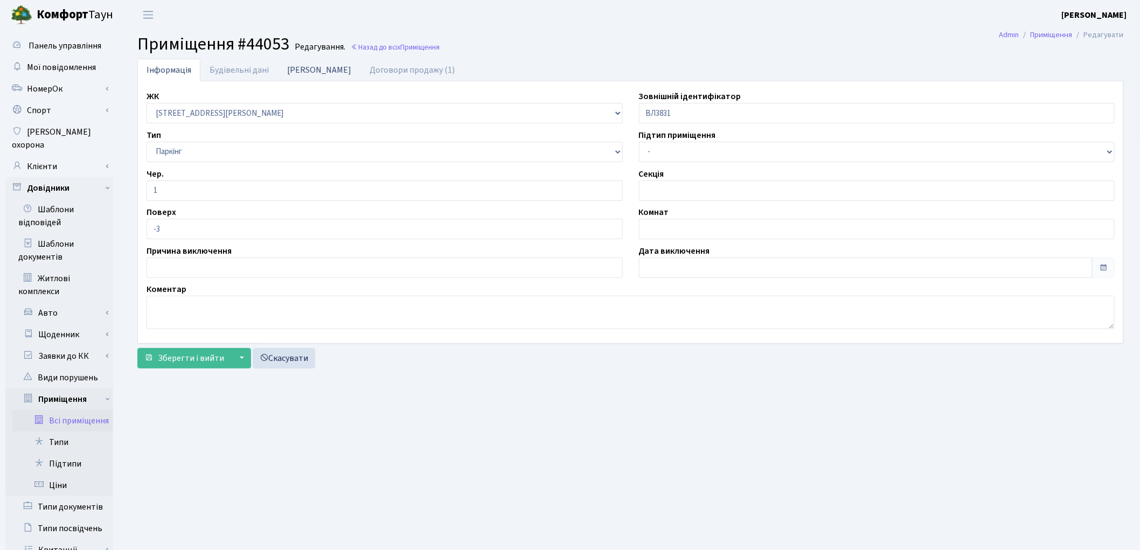
click at [294, 75] on link "[PERSON_NAME]" at bounding box center [319, 70] width 82 height 22
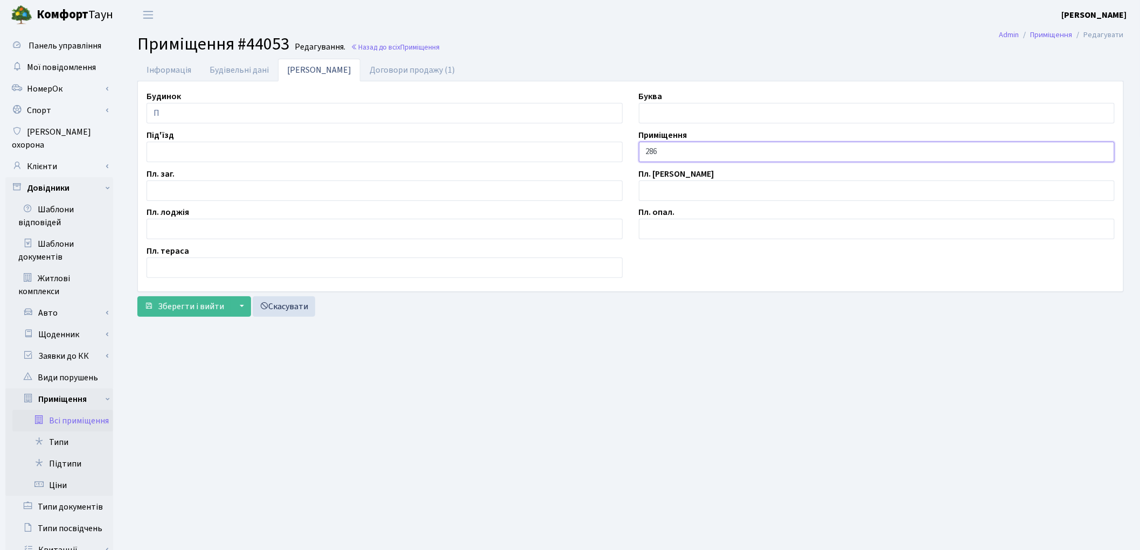
click at [644, 156] on input "286" at bounding box center [877, 152] width 476 height 20
type input "П/М-286"
click at [185, 183] on input "text" at bounding box center [385, 190] width 476 height 20
type input "12.0"
click at [203, 311] on span "Зберегти і вийти" at bounding box center [191, 307] width 66 height 12
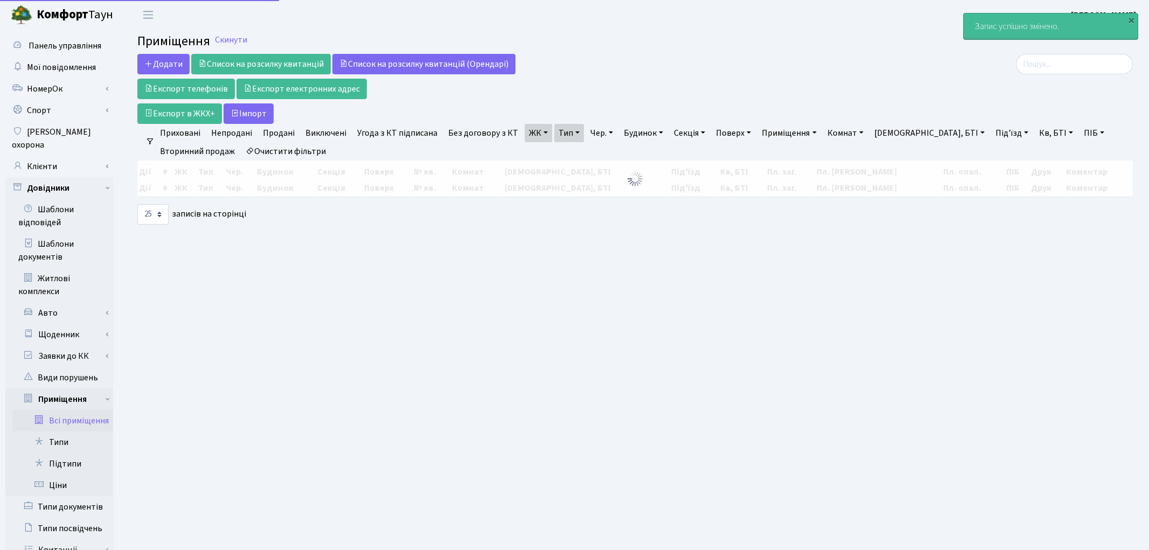
select select "25"
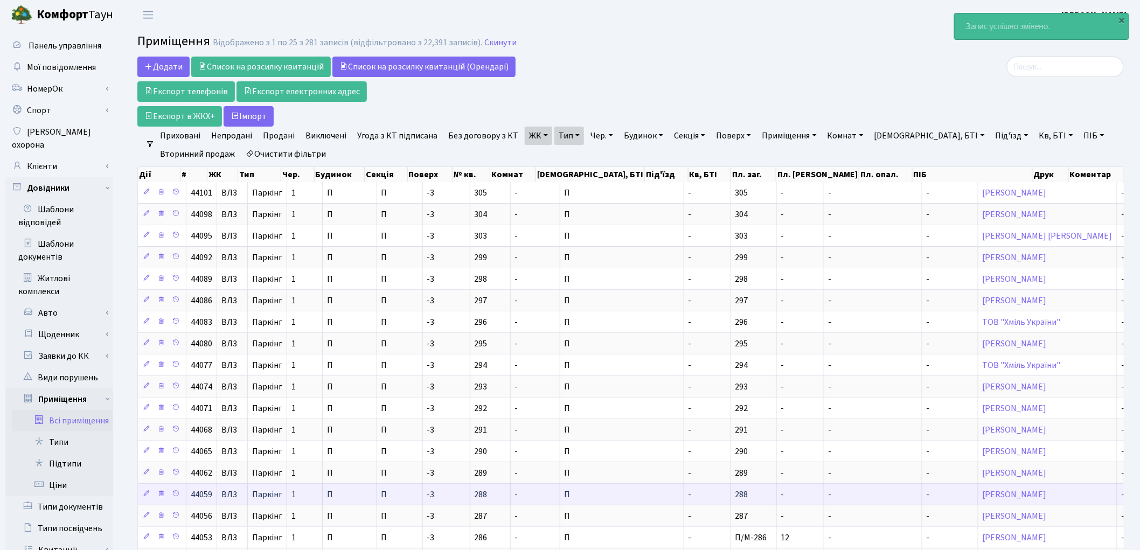
scroll to position [239, 0]
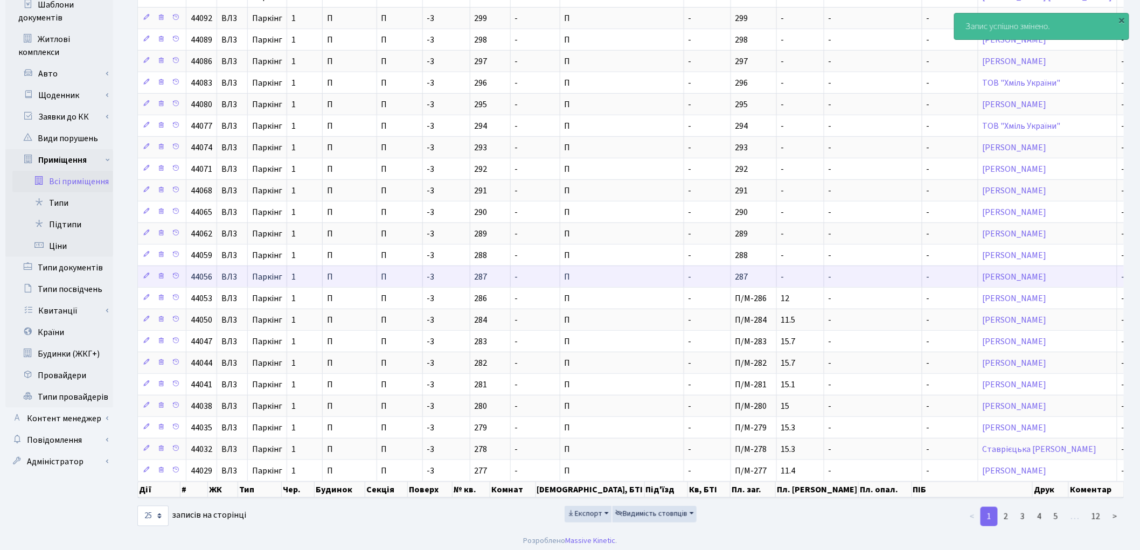
click at [684, 282] on td "-" at bounding box center [707, 277] width 47 height 22
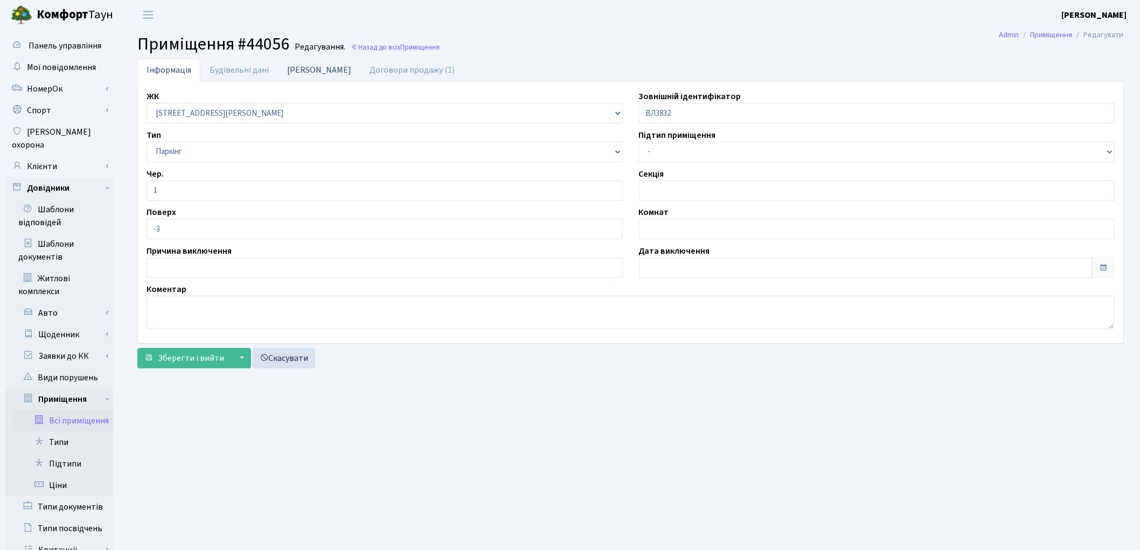
click at [300, 69] on link "[PERSON_NAME]" at bounding box center [319, 70] width 82 height 22
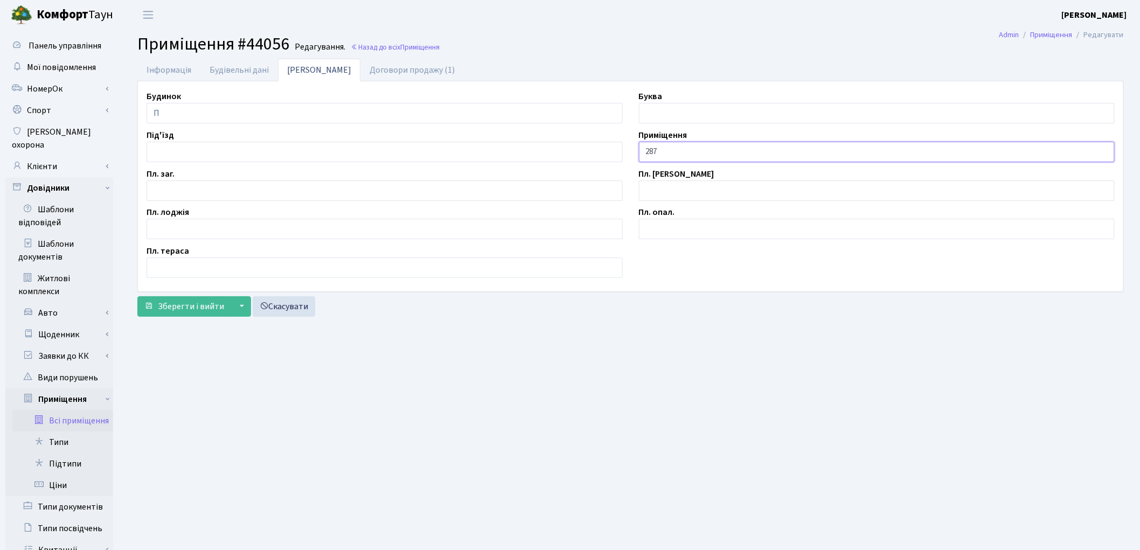
click at [642, 151] on input "287" at bounding box center [877, 152] width 476 height 20
type input "П/М-287"
click at [168, 194] on input "text" at bounding box center [385, 190] width 476 height 20
type input "11.9"
click at [189, 308] on span "Зберегти і вийти" at bounding box center [191, 307] width 66 height 12
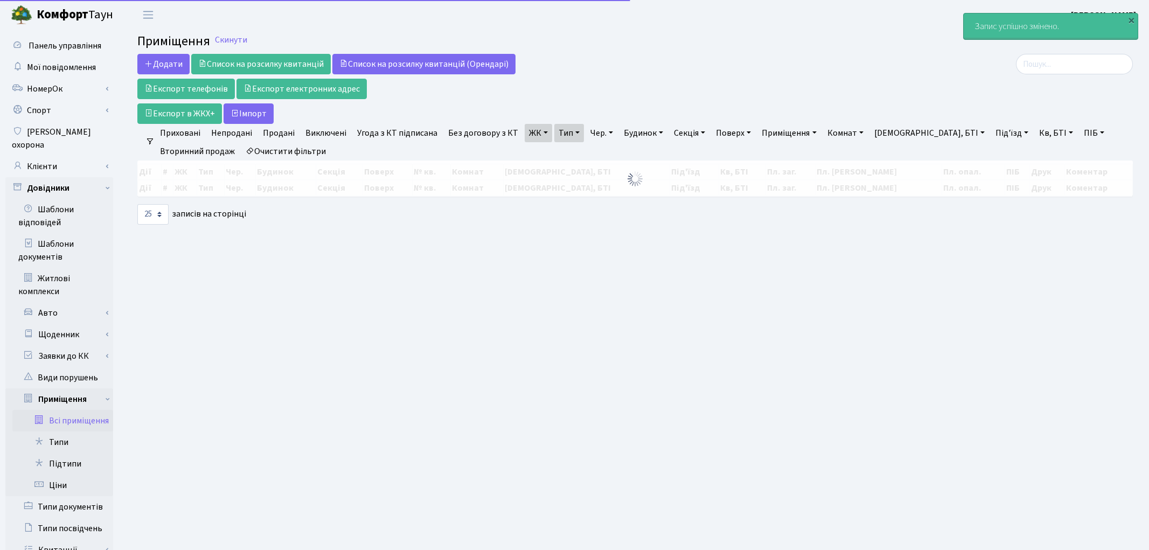
select select "25"
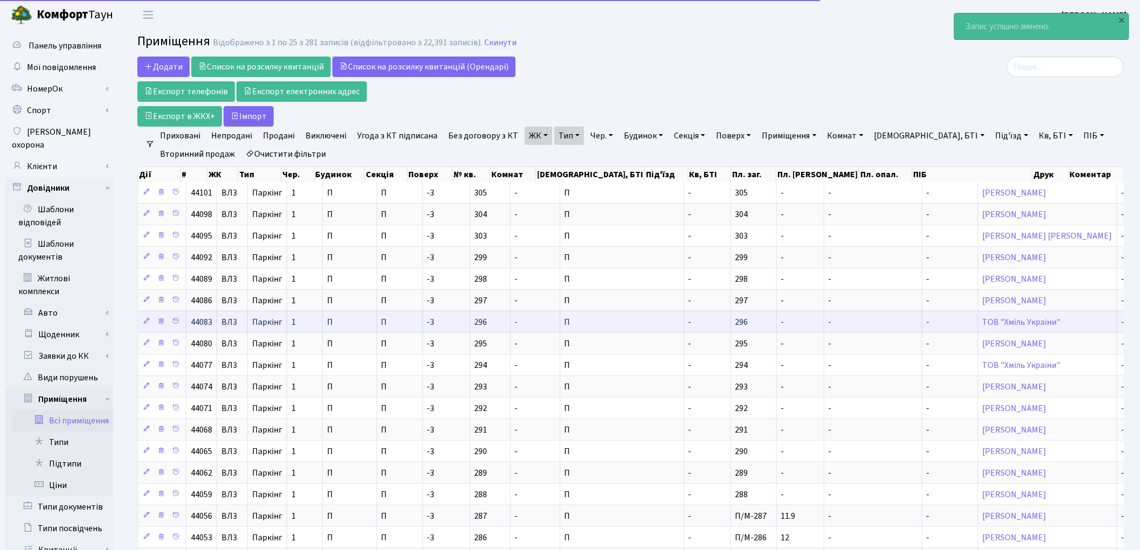
scroll to position [60, 0]
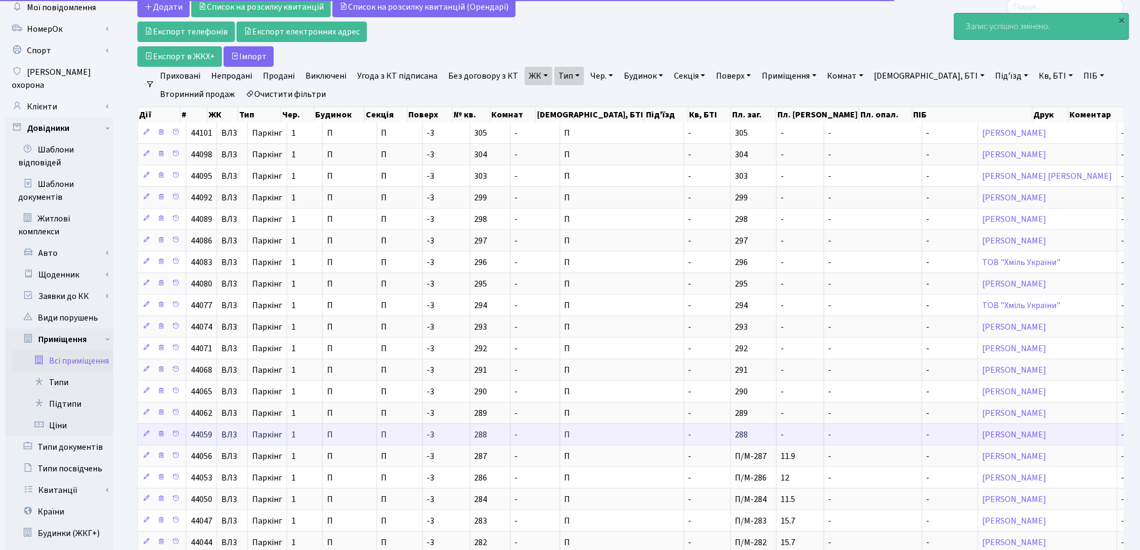
click at [684, 438] on td "-" at bounding box center [707, 434] width 47 height 22
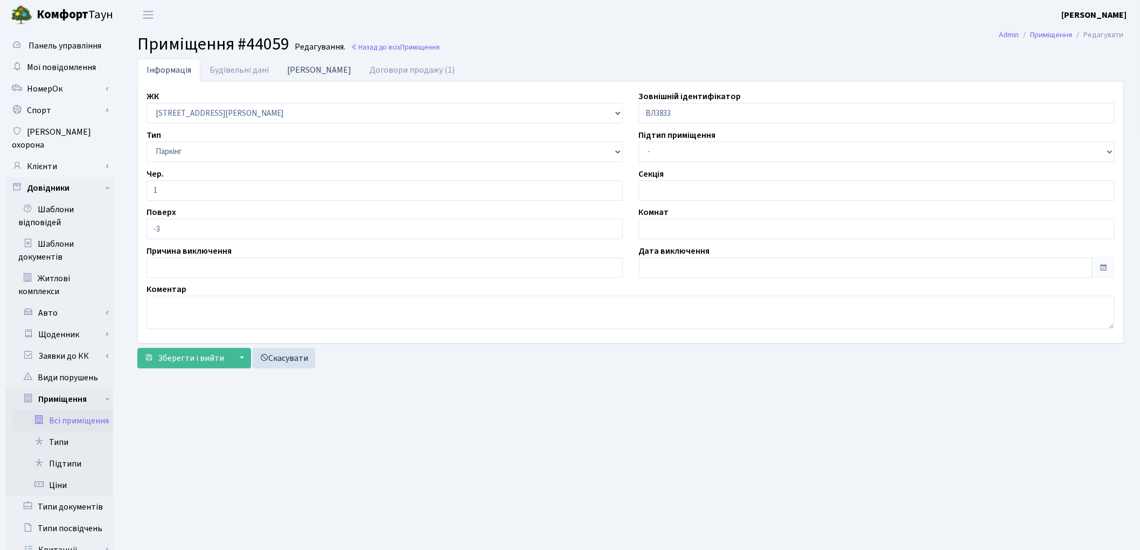
click at [306, 73] on link "[PERSON_NAME]" at bounding box center [319, 70] width 82 height 22
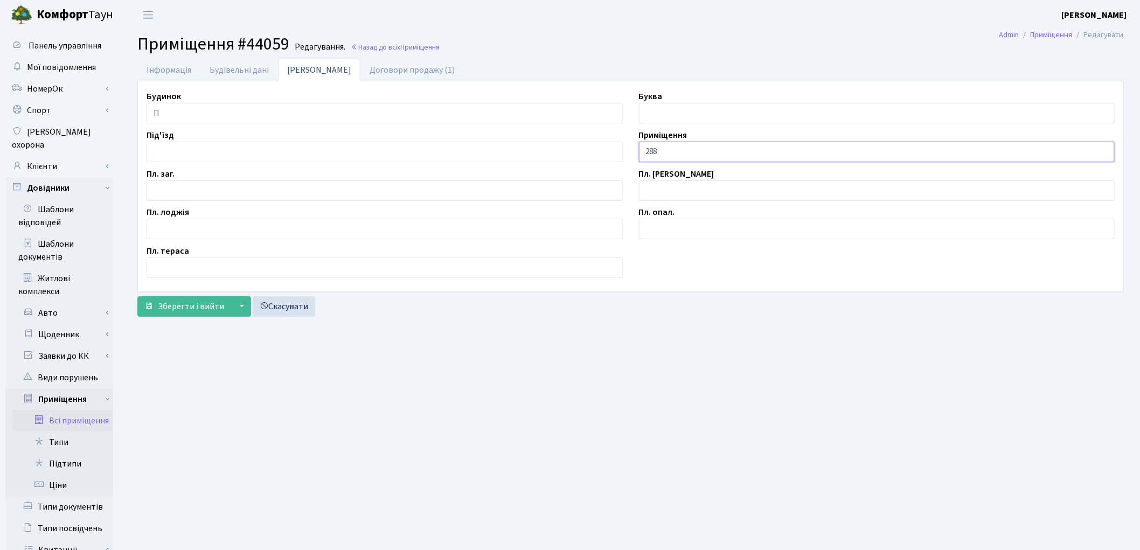
click at [642, 153] on input "288" at bounding box center [877, 152] width 476 height 20
type input "П/М-288"
click at [218, 180] on input "text" at bounding box center [385, 190] width 476 height 20
type input "12.0"
click at [209, 304] on span "Зберегти і вийти" at bounding box center [191, 307] width 66 height 12
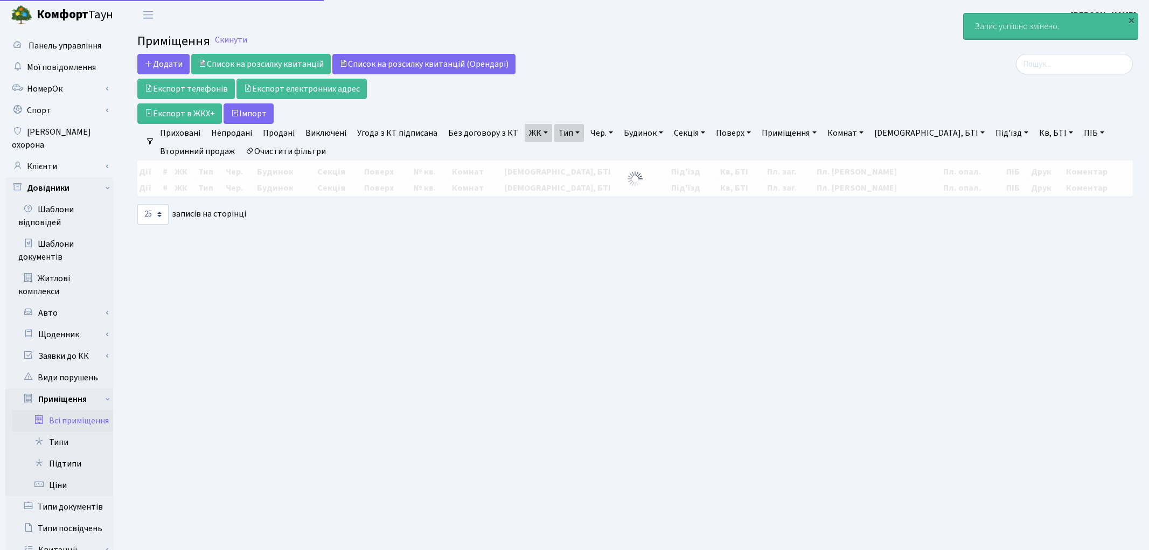
select select "25"
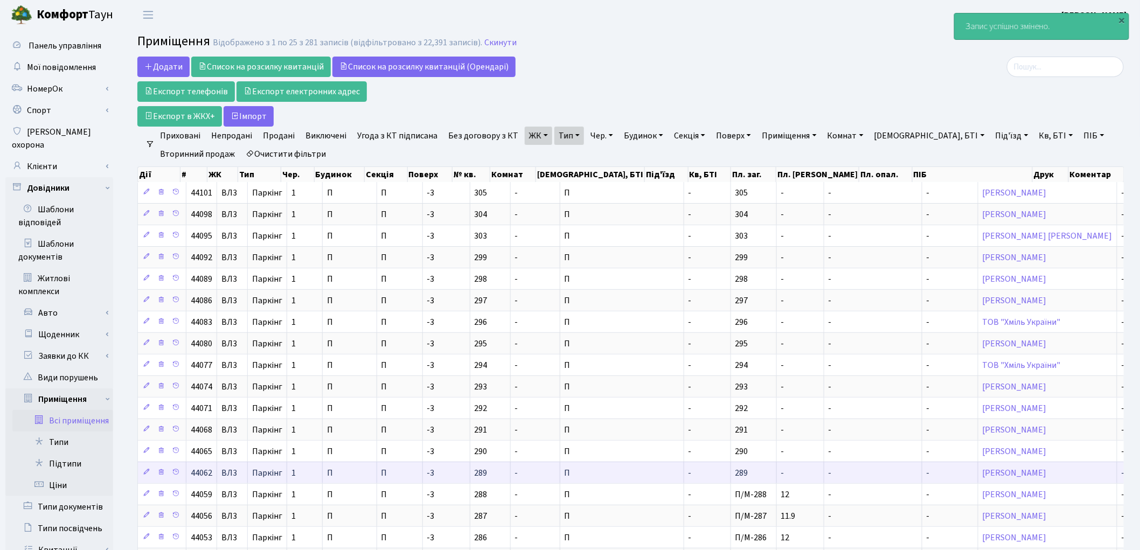
click at [684, 477] on td "-" at bounding box center [707, 473] width 47 height 22
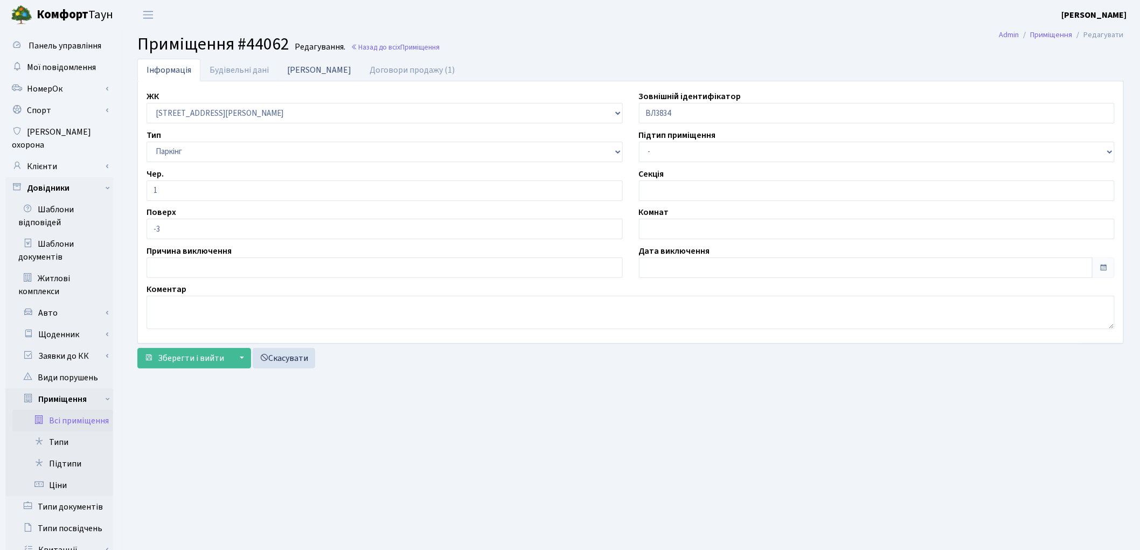
click at [297, 73] on link "[PERSON_NAME]" at bounding box center [319, 70] width 82 height 22
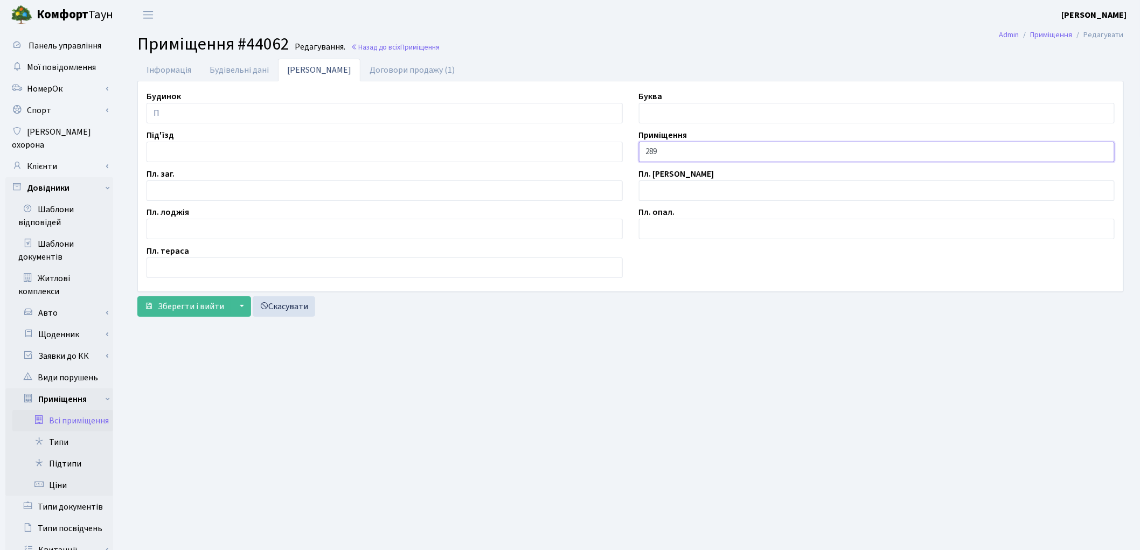
click at [642, 153] on input "289" at bounding box center [877, 152] width 476 height 20
type input "П/М-289"
click at [277, 196] on input "text" at bounding box center [385, 190] width 476 height 20
type input "12.0"
click at [206, 310] on span "Зберегти і вийти" at bounding box center [191, 307] width 66 height 12
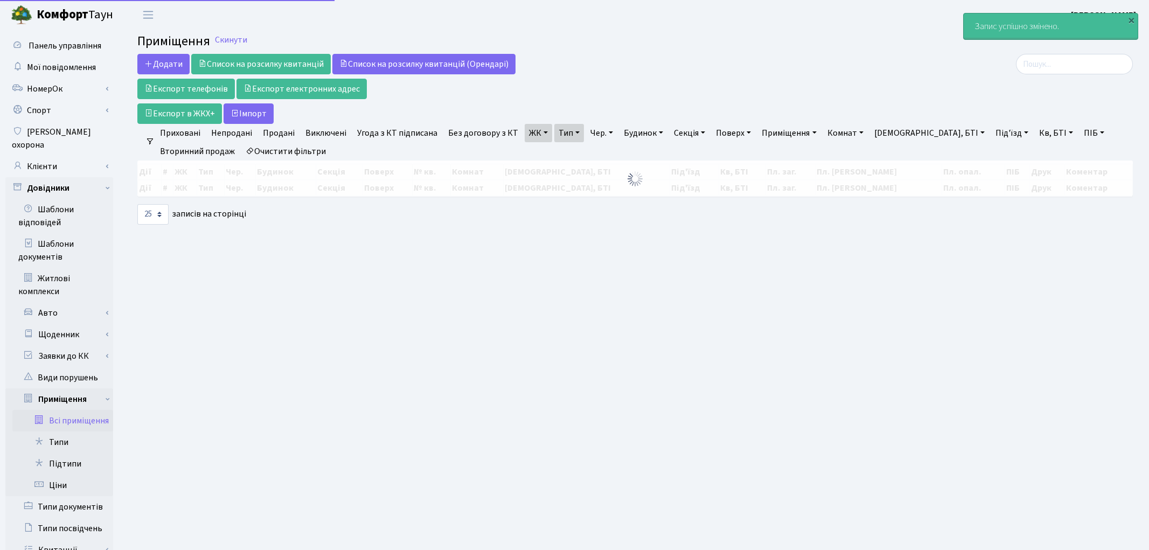
select select "25"
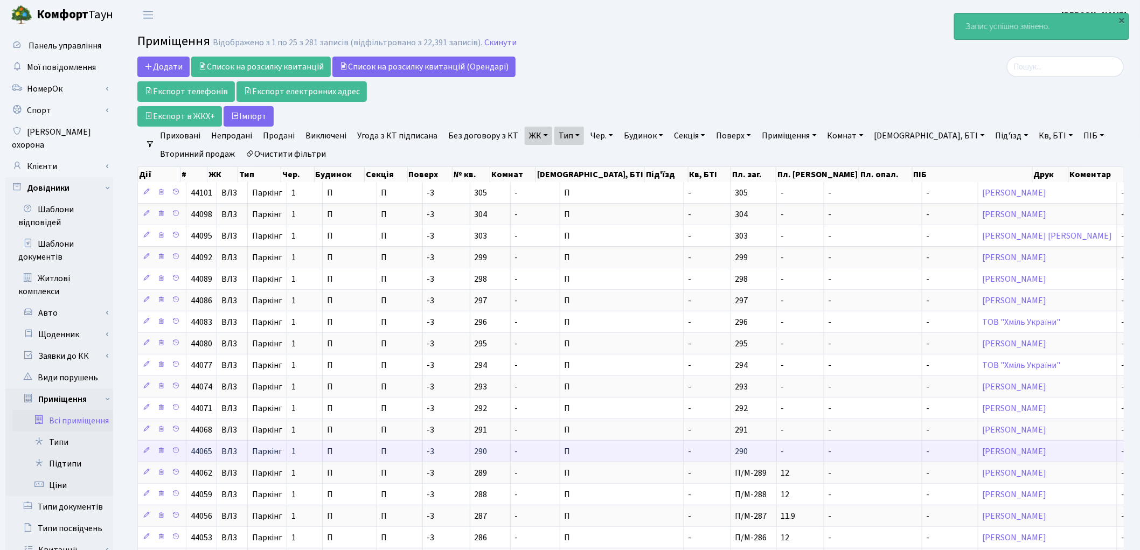
click at [731, 450] on td "290" at bounding box center [754, 451] width 46 height 22
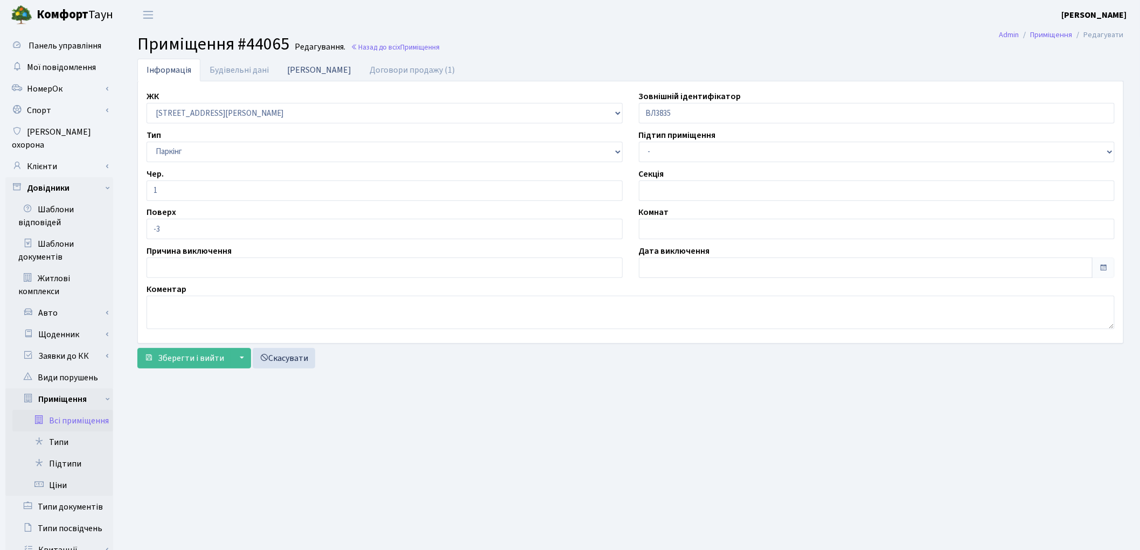
click at [300, 77] on link "Дані БТІ" at bounding box center [319, 70] width 82 height 22
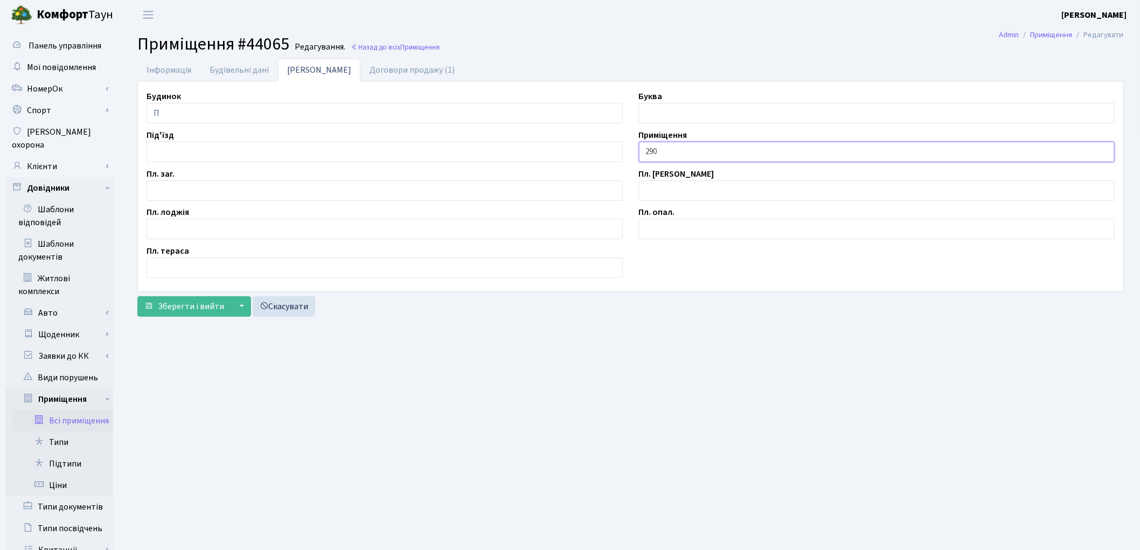
click at [644, 155] on input "290" at bounding box center [877, 152] width 476 height 20
type input "П/М-290"
click at [233, 190] on input "text" at bounding box center [385, 190] width 476 height 20
type input "12.0"
click at [185, 301] on span "Зберегти і вийти" at bounding box center [191, 307] width 66 height 12
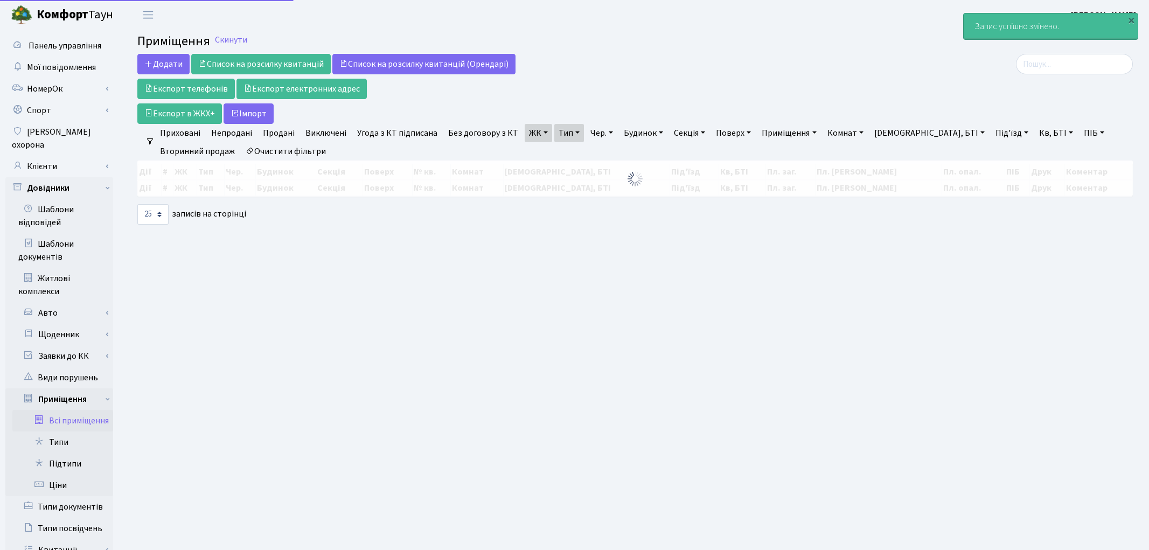
select select "25"
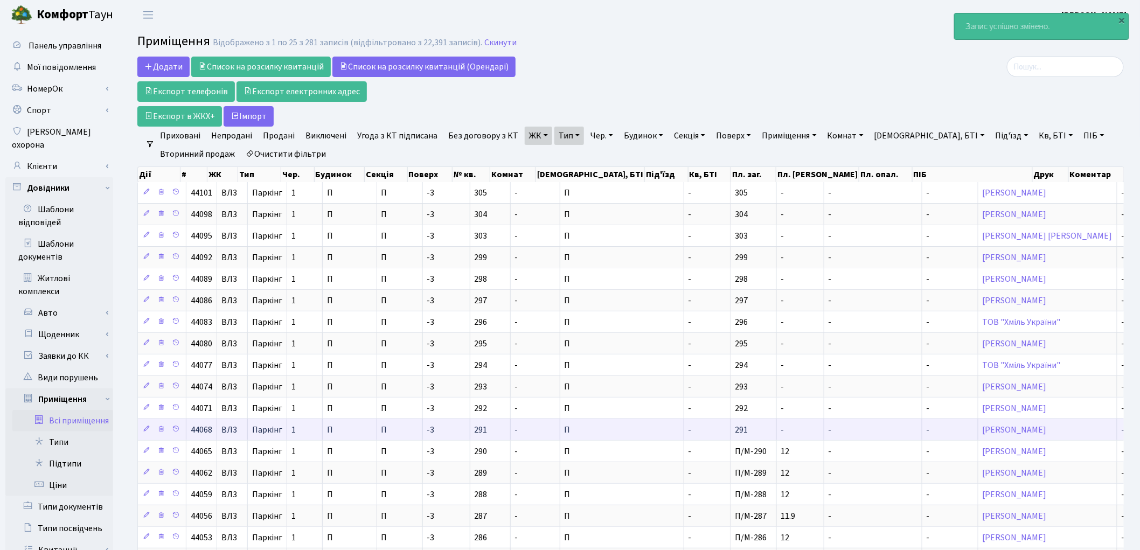
click at [587, 434] on td "П" at bounding box center [622, 430] width 124 height 22
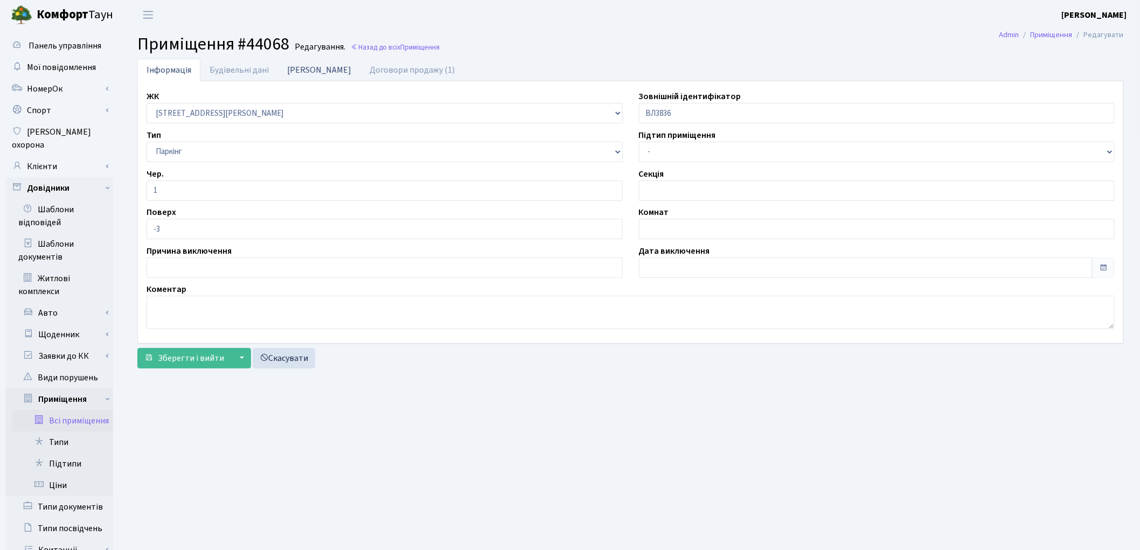
click at [298, 71] on link "[PERSON_NAME]" at bounding box center [319, 70] width 82 height 22
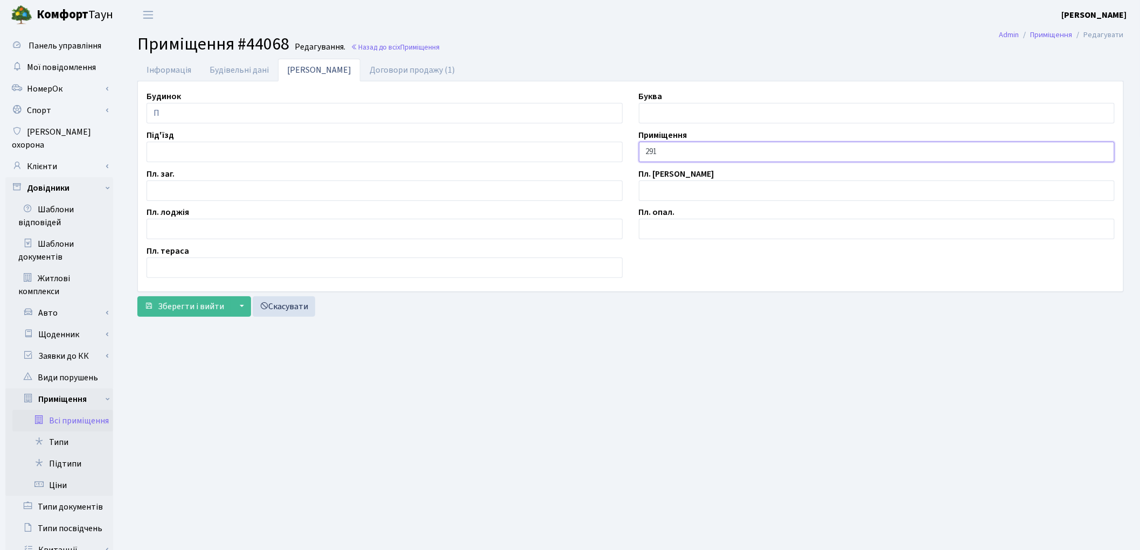
click at [648, 152] on input "291" at bounding box center [877, 152] width 476 height 20
type input "П/М-291"
click at [202, 193] on input "text" at bounding box center [385, 190] width 476 height 20
type input "12.0"
click at [164, 310] on span "Зберегти і вийти" at bounding box center [191, 307] width 66 height 12
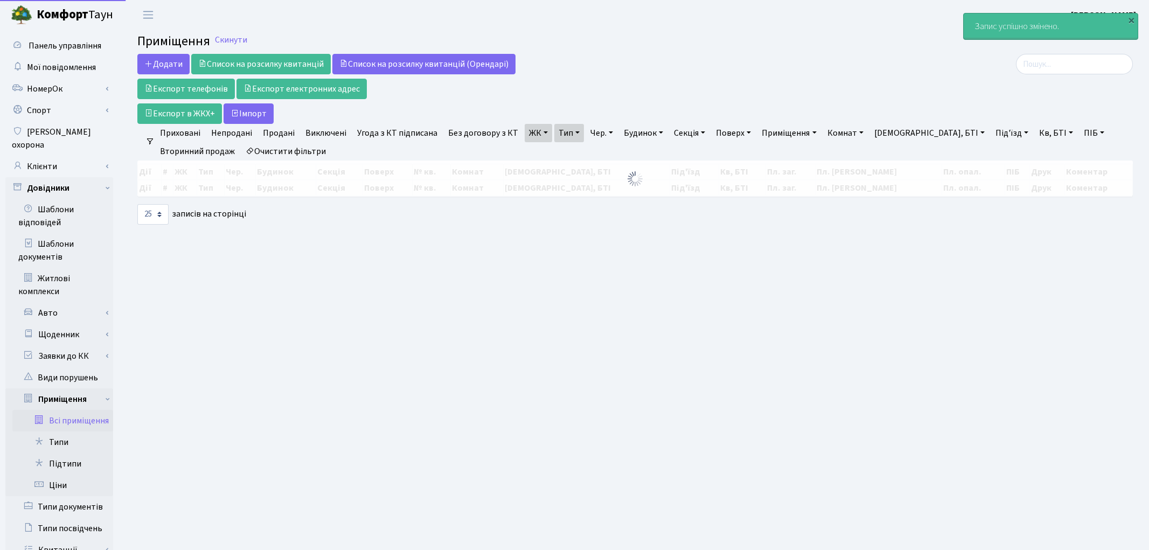
select select "25"
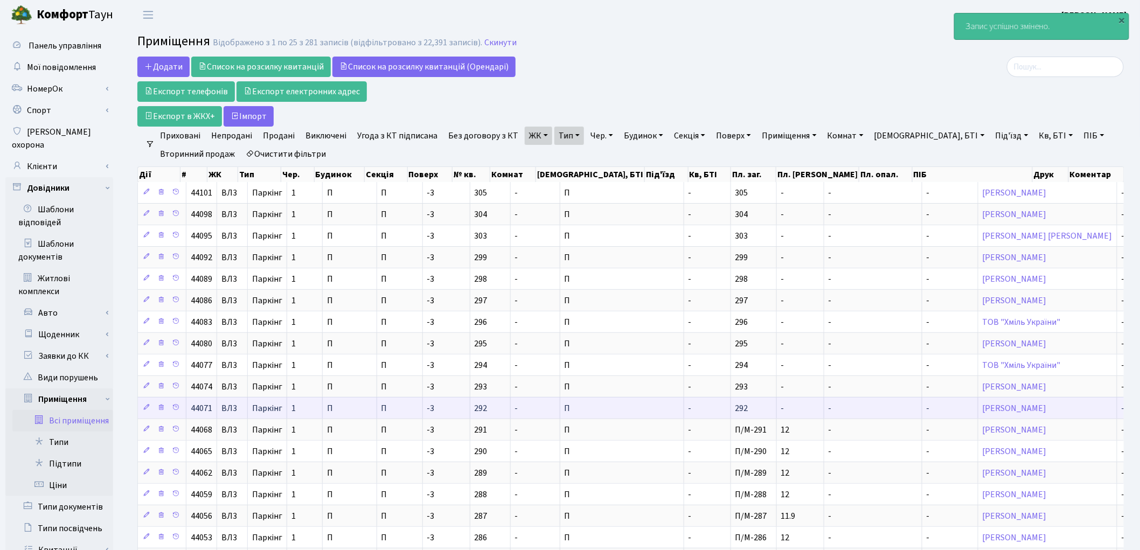
click at [684, 411] on td "-" at bounding box center [707, 408] width 47 height 22
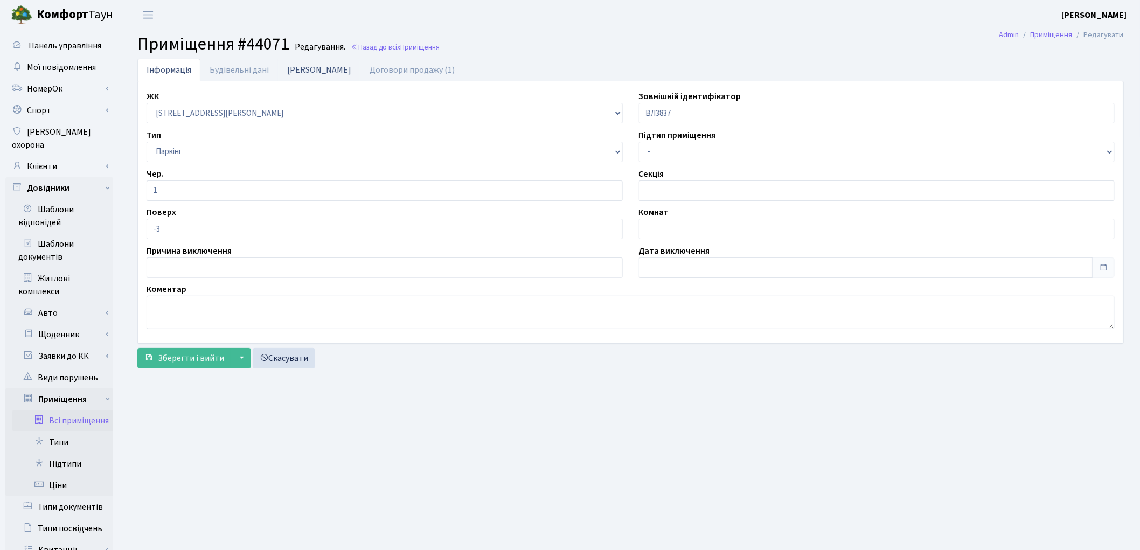
click at [296, 71] on link "[PERSON_NAME]" at bounding box center [319, 70] width 82 height 22
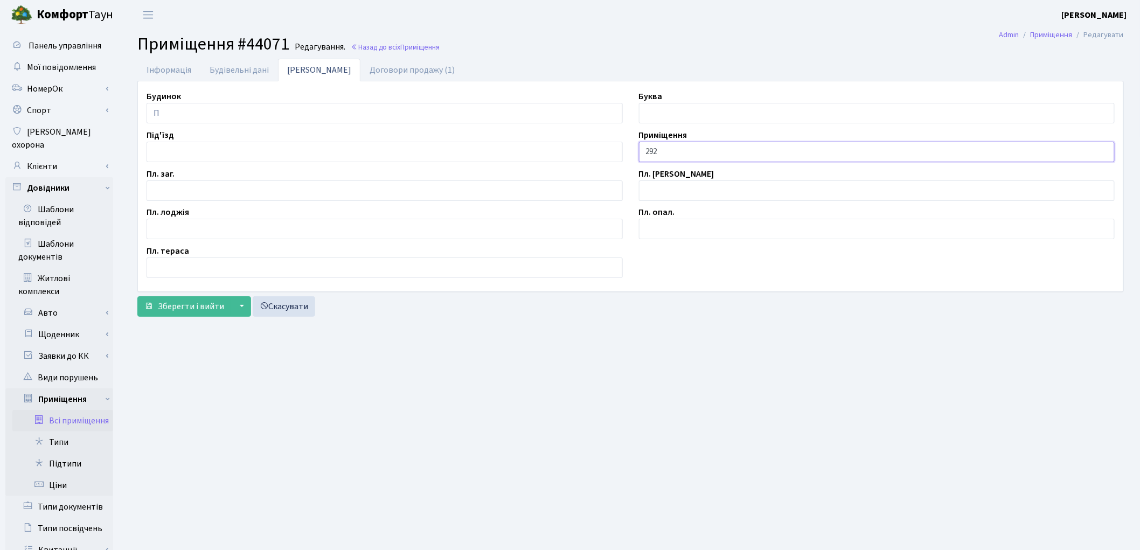
click at [643, 154] on input "292" at bounding box center [877, 152] width 476 height 20
type input "П/М-292"
click at [241, 182] on input "text" at bounding box center [385, 190] width 476 height 20
type input "11.9"
click at [191, 310] on span "Зберегти і вийти" at bounding box center [191, 307] width 66 height 12
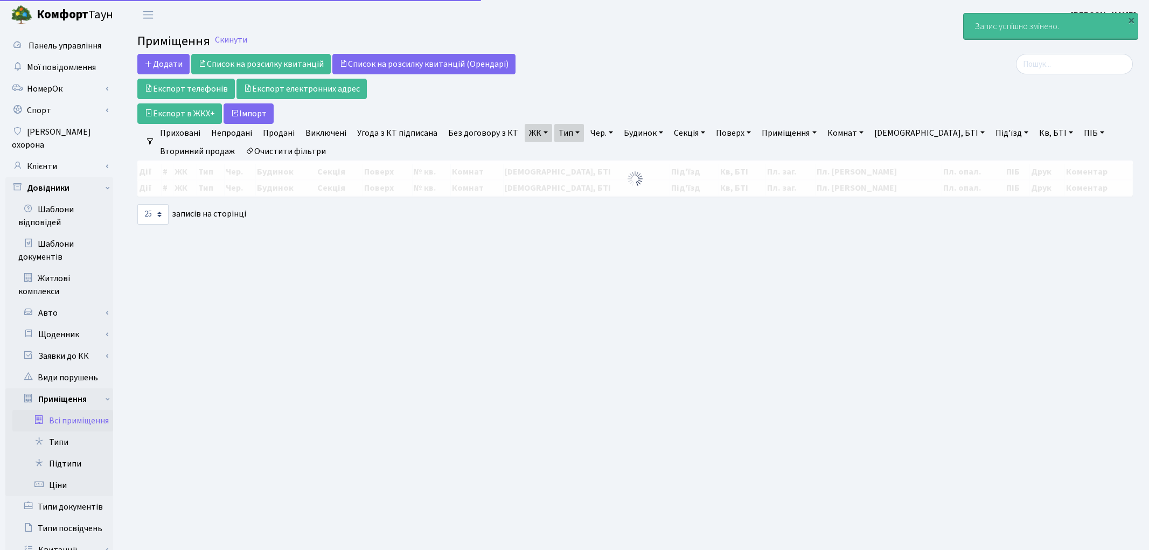
select select "25"
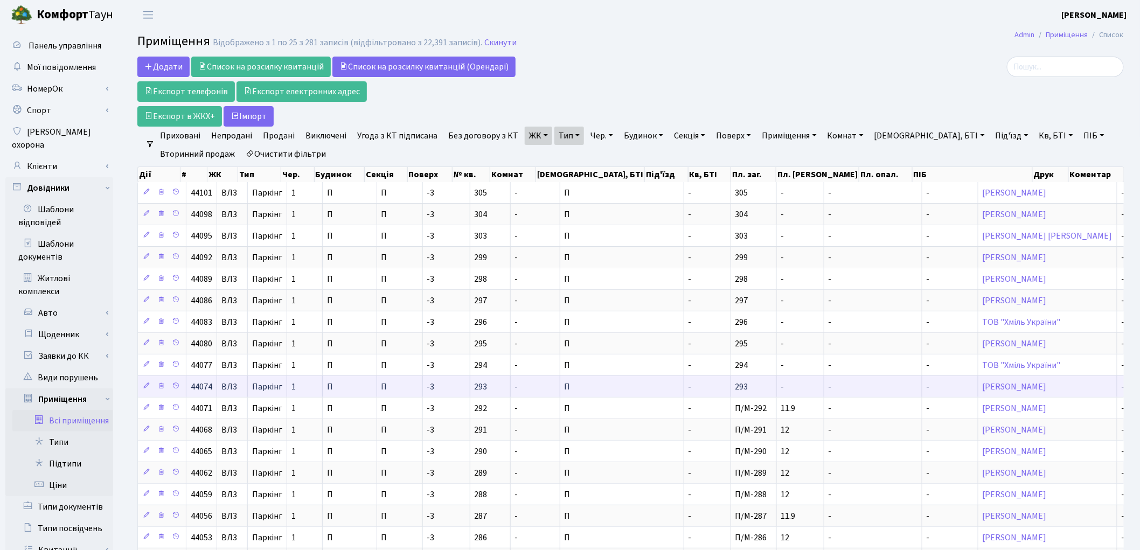
click at [684, 391] on td "-" at bounding box center [707, 387] width 47 height 22
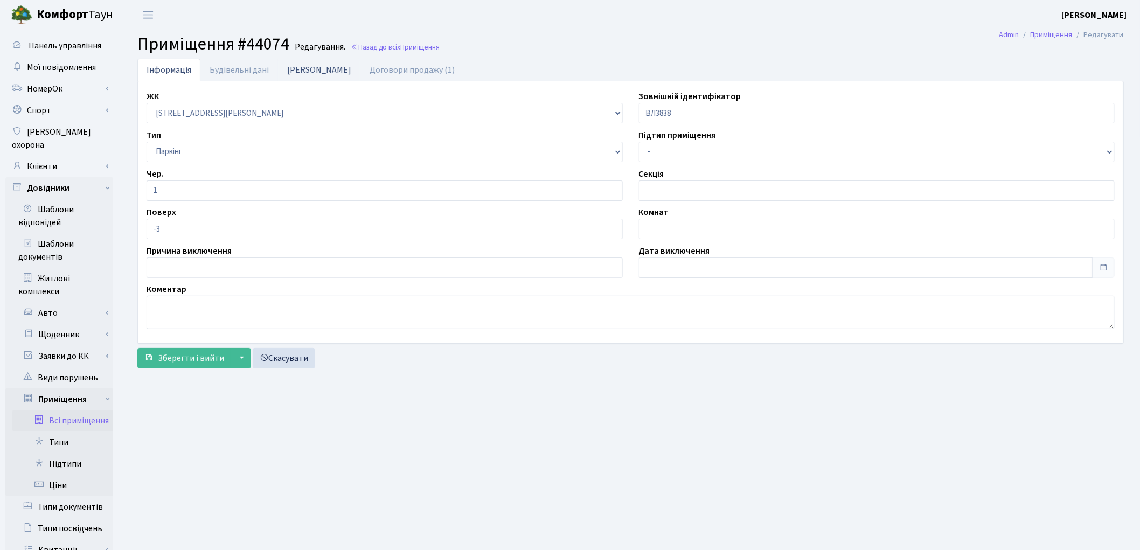
click at [299, 72] on link "Дані БТІ" at bounding box center [319, 70] width 82 height 22
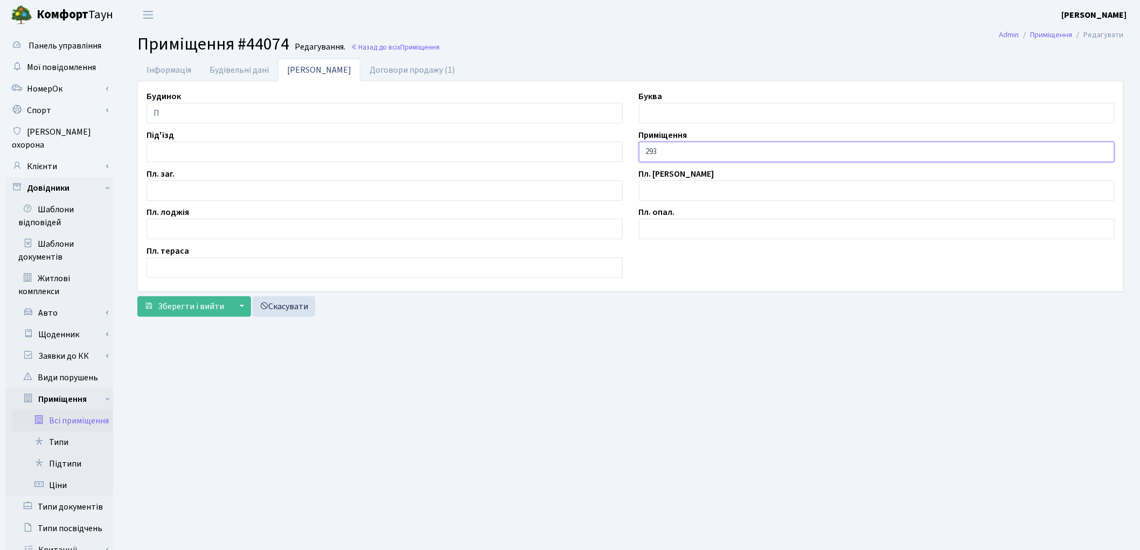
click at [644, 148] on input "293" at bounding box center [877, 152] width 476 height 20
type input "П/М-293"
click at [160, 191] on input "text" at bounding box center [385, 190] width 476 height 20
type input "12.0"
click at [181, 306] on span "Зберегти і вийти" at bounding box center [191, 307] width 66 height 12
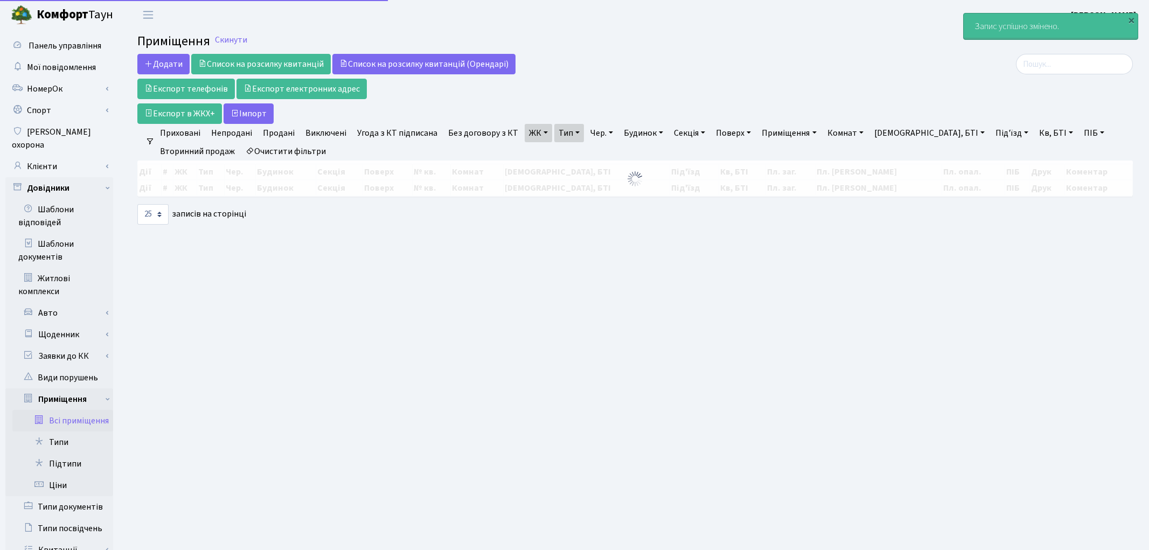
select select "25"
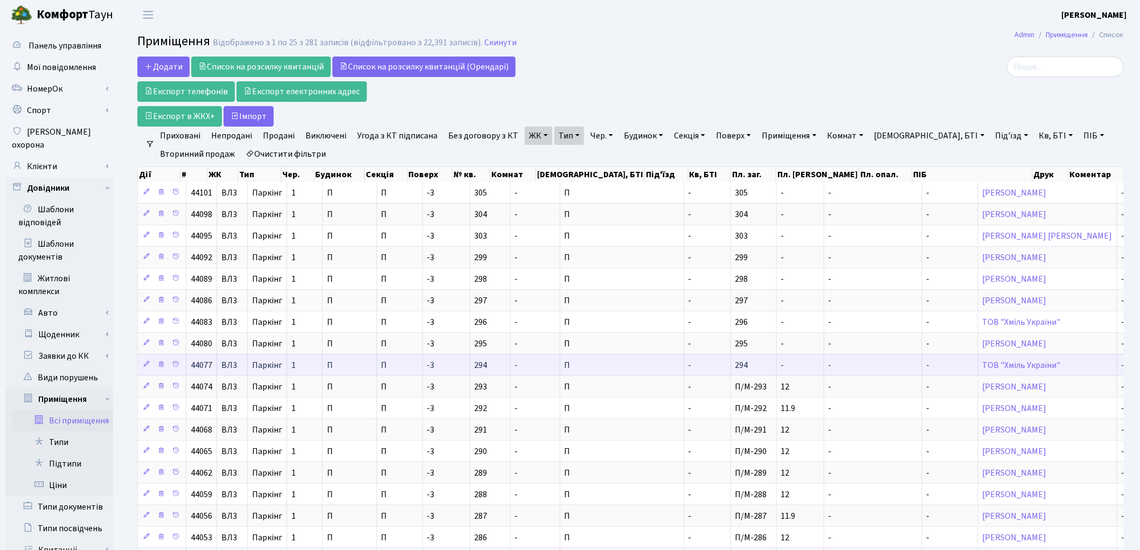
click at [684, 362] on td "-" at bounding box center [707, 365] width 47 height 22
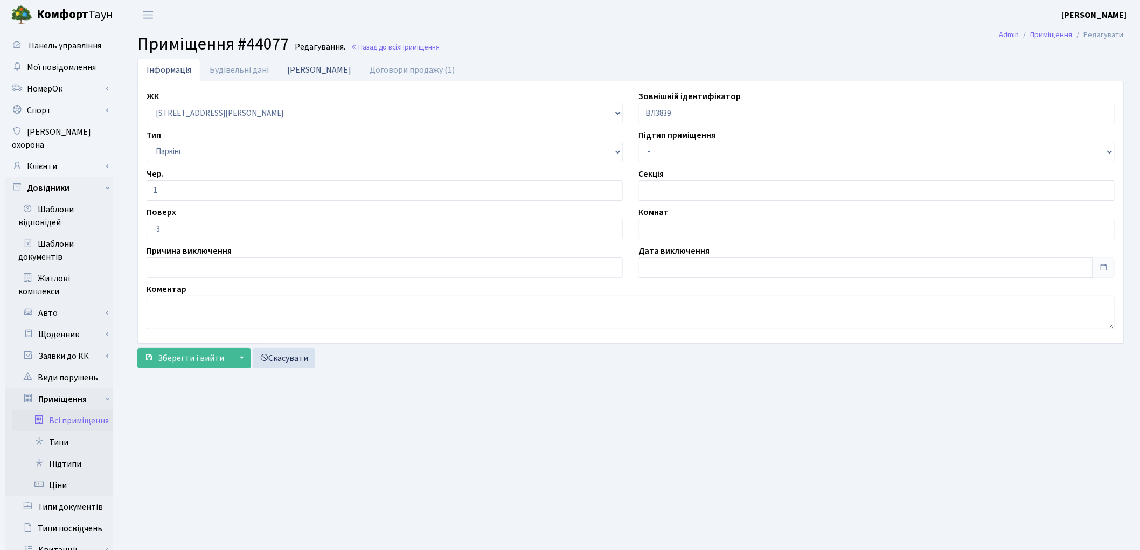
click at [303, 71] on link "[PERSON_NAME]" at bounding box center [319, 70] width 82 height 22
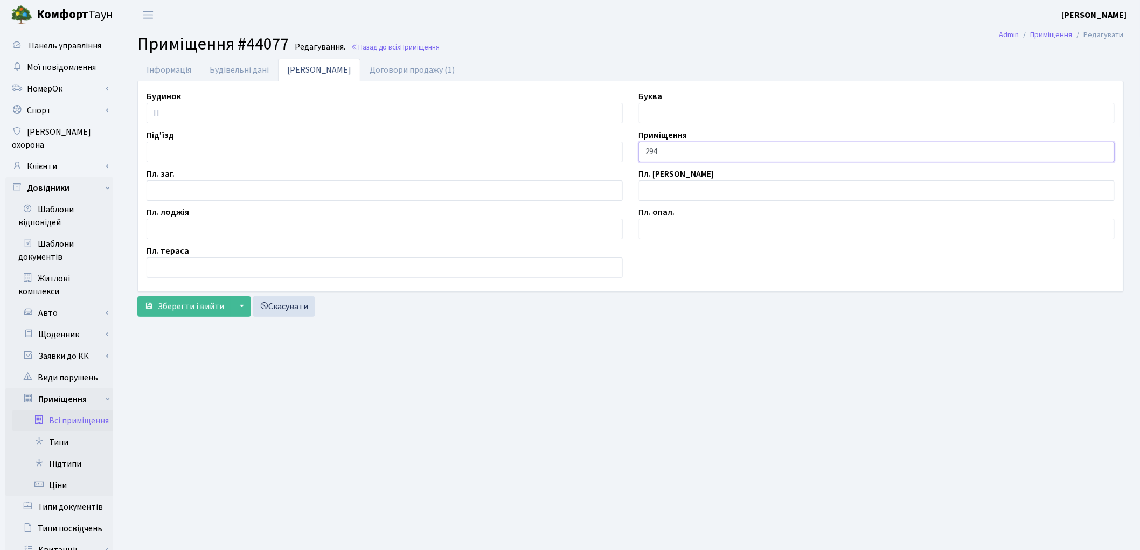
click at [643, 151] on input "294" at bounding box center [877, 152] width 476 height 20
type input "П/М-294"
click at [186, 184] on input "text" at bounding box center [385, 190] width 476 height 20
type input "12.0"
click at [196, 309] on span "Зберегти і вийти" at bounding box center [191, 307] width 66 height 12
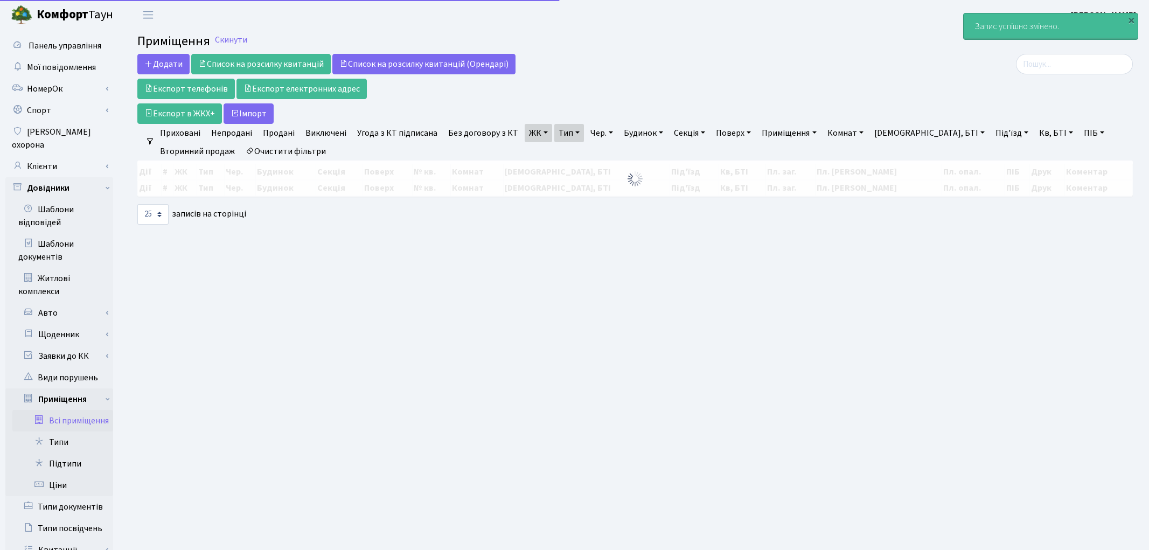
select select "25"
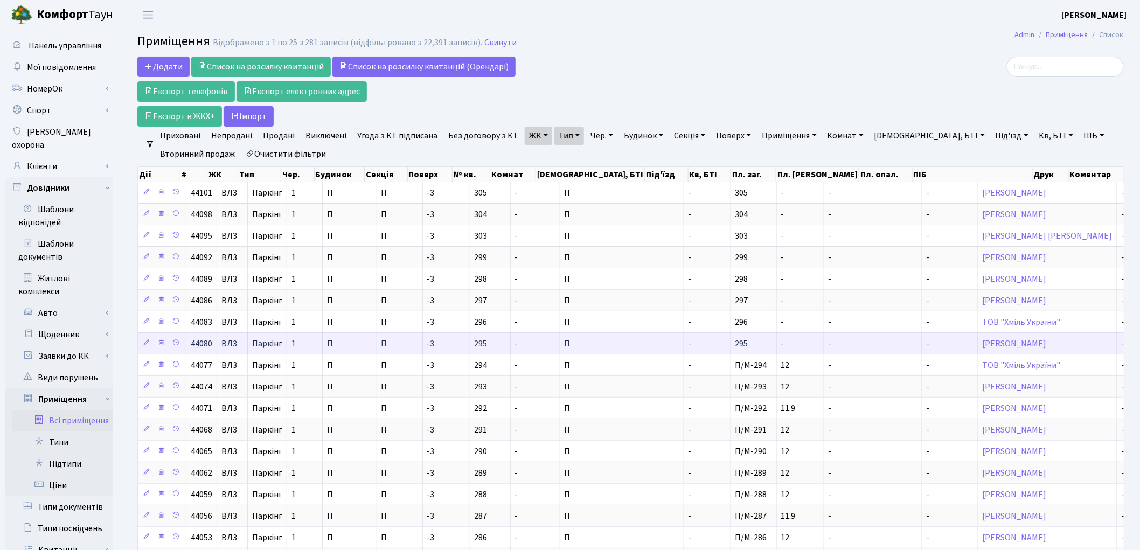
click at [684, 341] on td "-" at bounding box center [707, 343] width 47 height 22
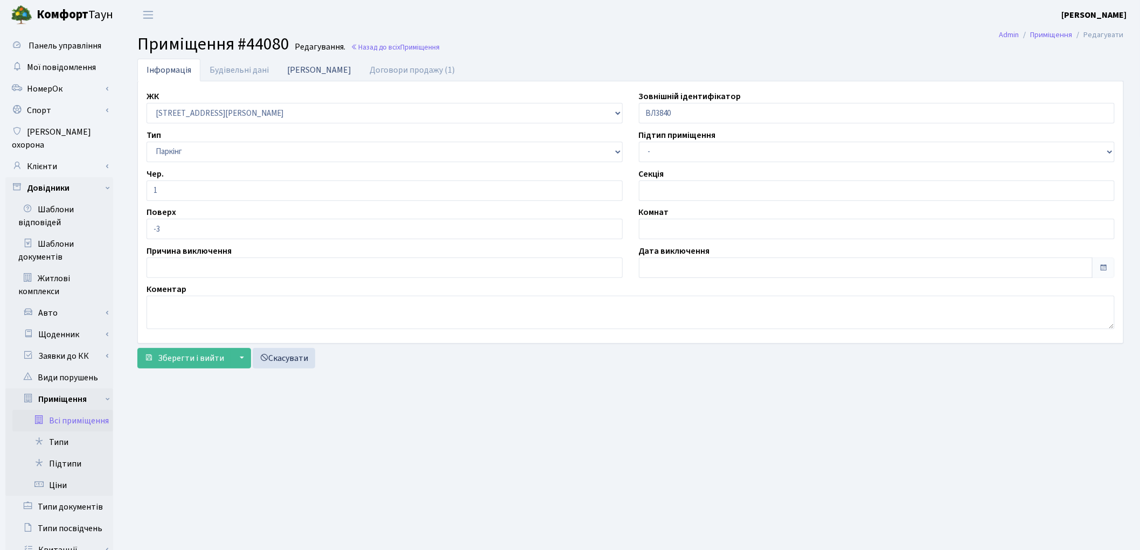
click at [288, 71] on link "[PERSON_NAME]" at bounding box center [319, 70] width 82 height 22
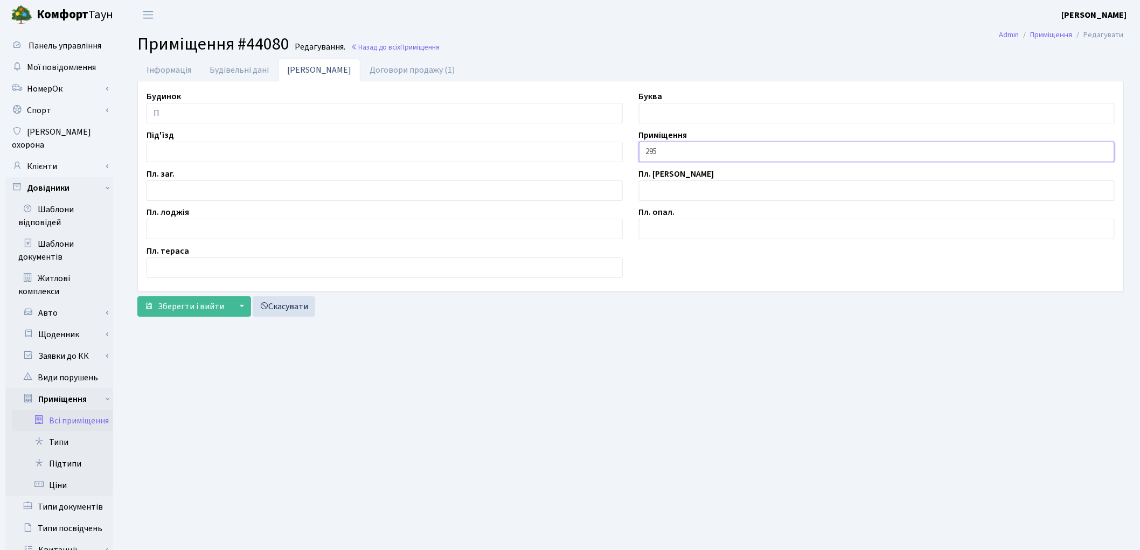
click at [643, 155] on input "295" at bounding box center [877, 152] width 476 height 20
type input "П/М-295"
click at [179, 198] on input "text" at bounding box center [385, 190] width 476 height 20
type input "13.4"
click at [191, 305] on span "Зберегти і вийти" at bounding box center [191, 307] width 66 height 12
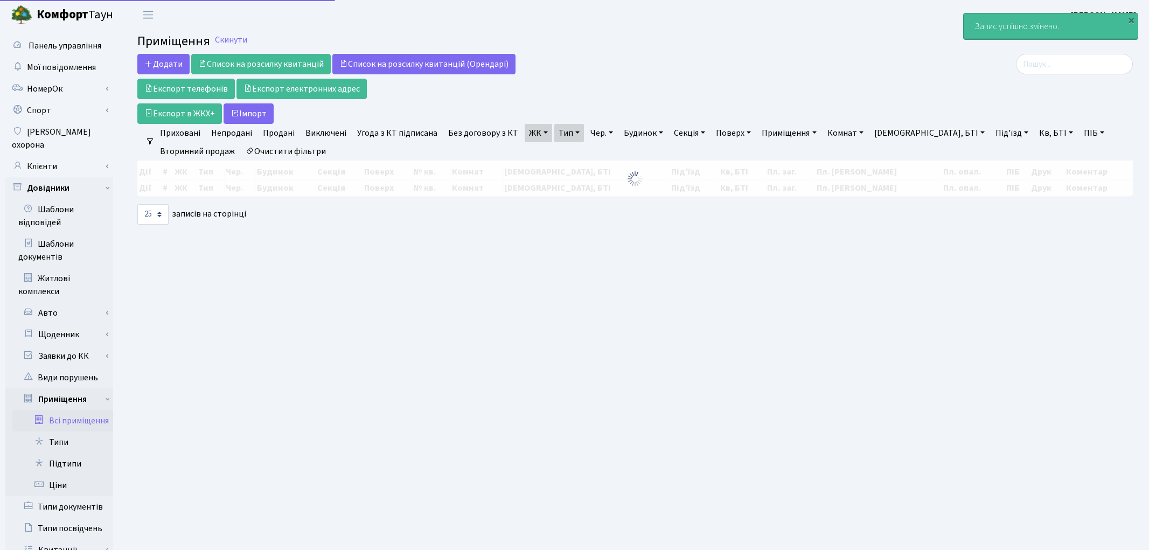
select select "25"
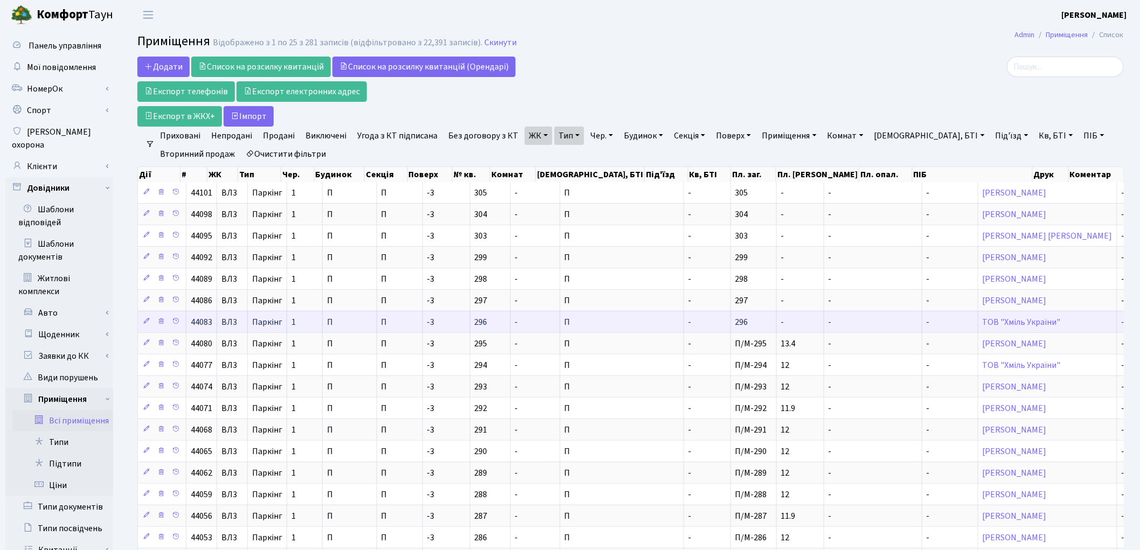
click at [684, 318] on td "-" at bounding box center [707, 322] width 47 height 22
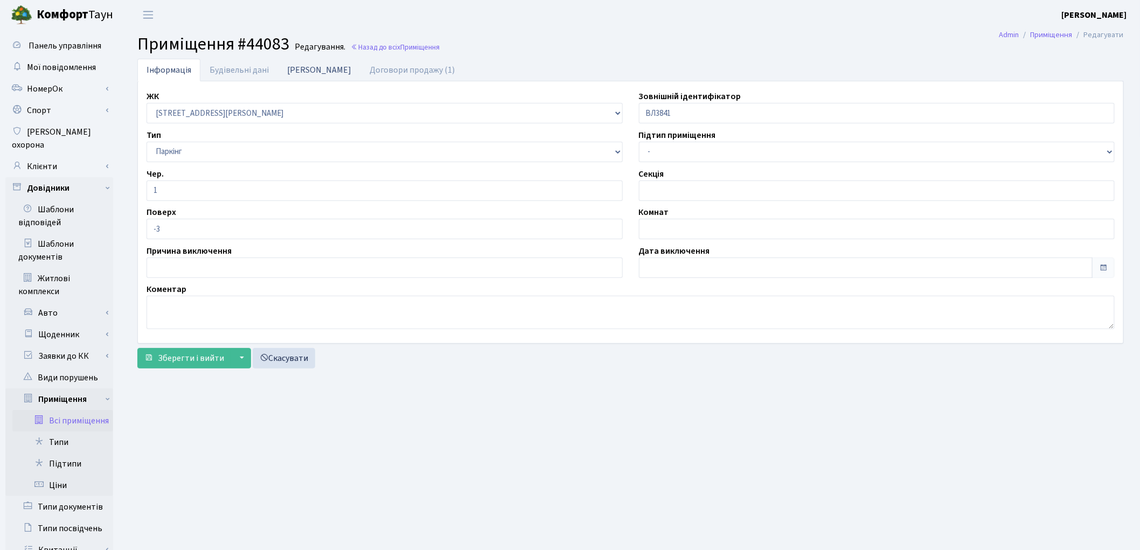
click at [305, 68] on link "Дані БТІ" at bounding box center [319, 70] width 82 height 22
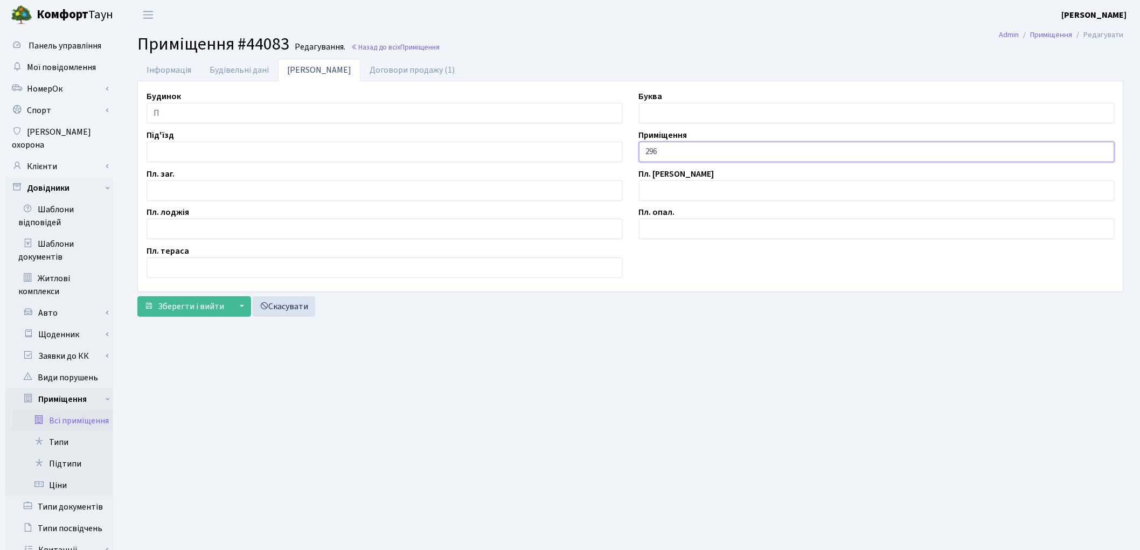
click at [645, 150] on input "296" at bounding box center [877, 152] width 476 height 20
type input "П/М-296"
drag, startPoint x: 171, startPoint y: 190, endPoint x: 179, endPoint y: 185, distance: 8.7
click at [171, 189] on input "text" at bounding box center [385, 190] width 476 height 20
type input "13.4"
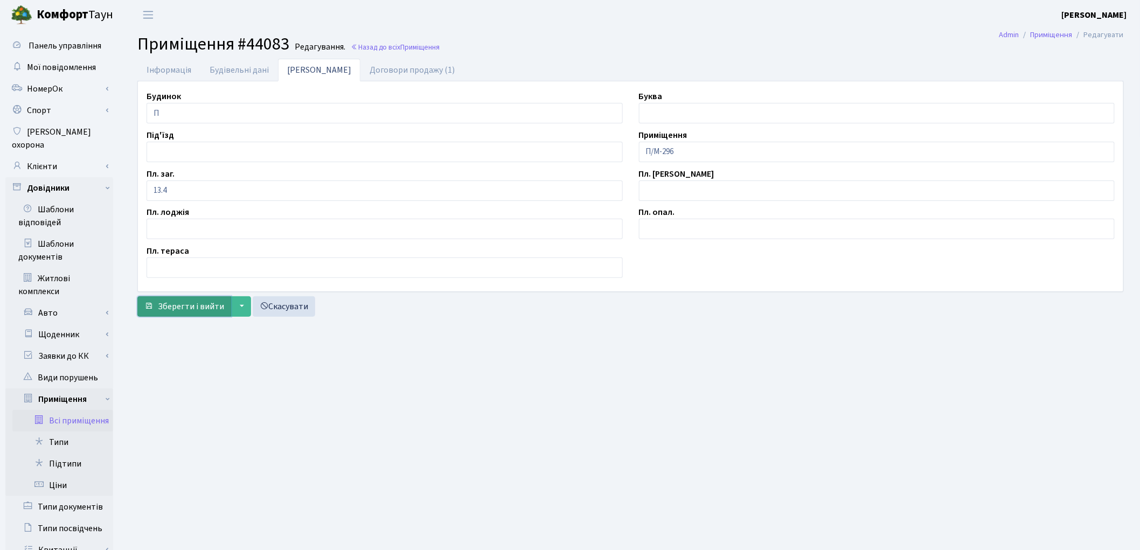
click at [199, 304] on span "Зберегти і вийти" at bounding box center [191, 307] width 66 height 12
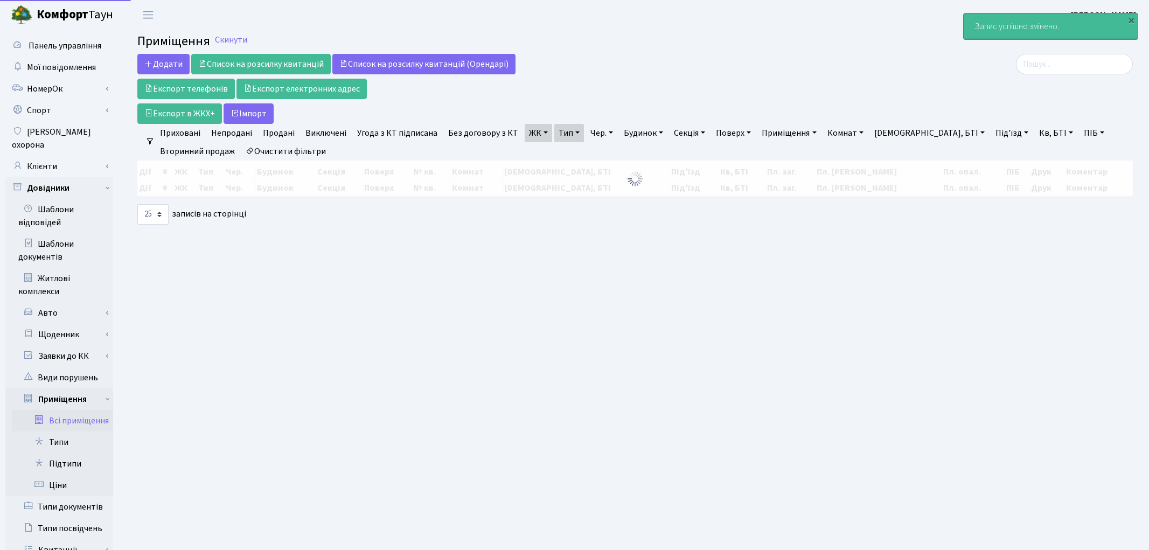
select select "25"
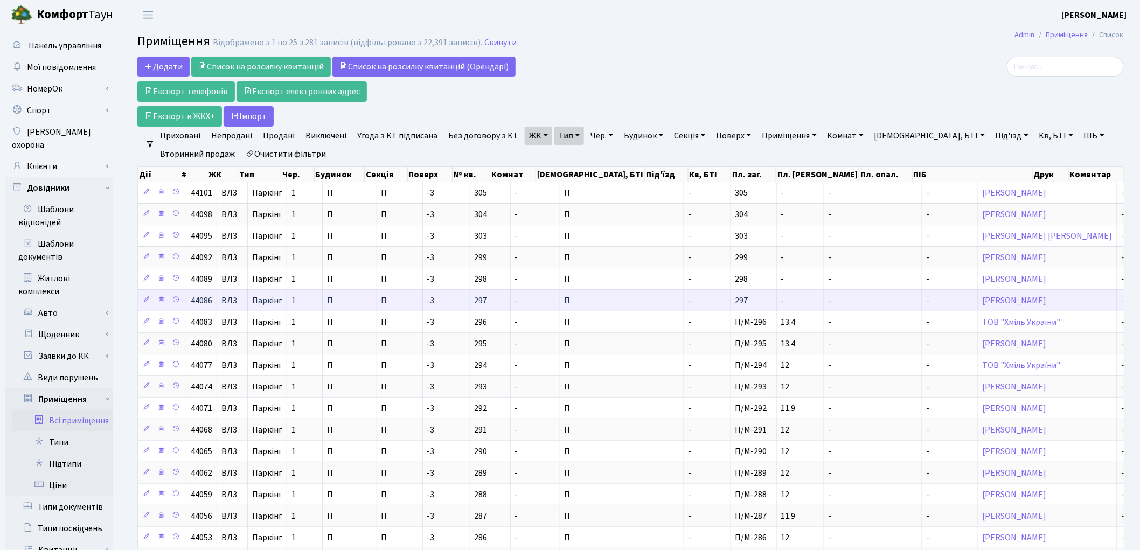
click at [599, 301] on td "П" at bounding box center [622, 300] width 124 height 22
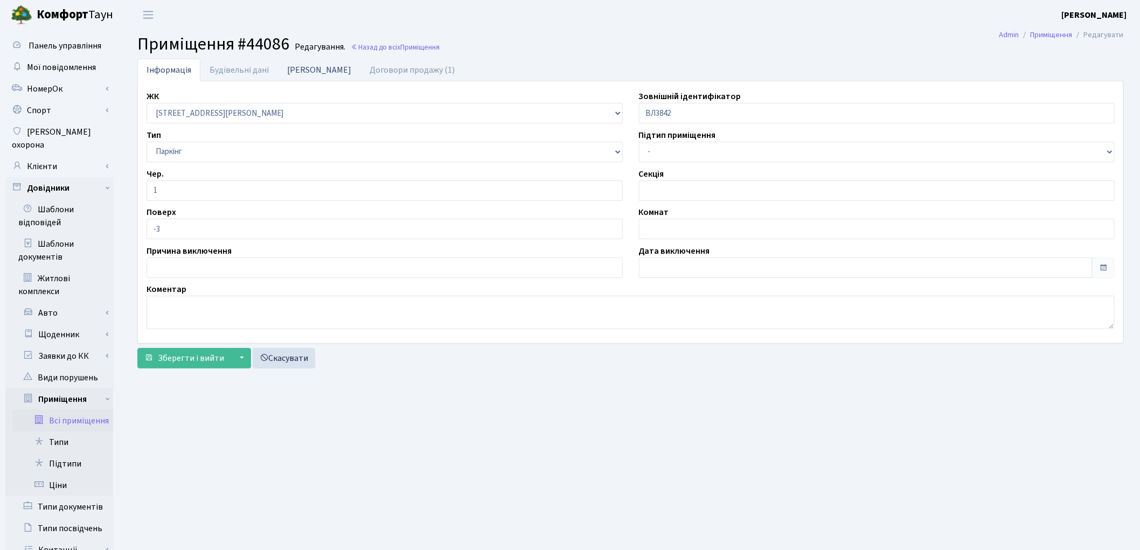
click at [290, 68] on link "[PERSON_NAME]" at bounding box center [319, 70] width 82 height 22
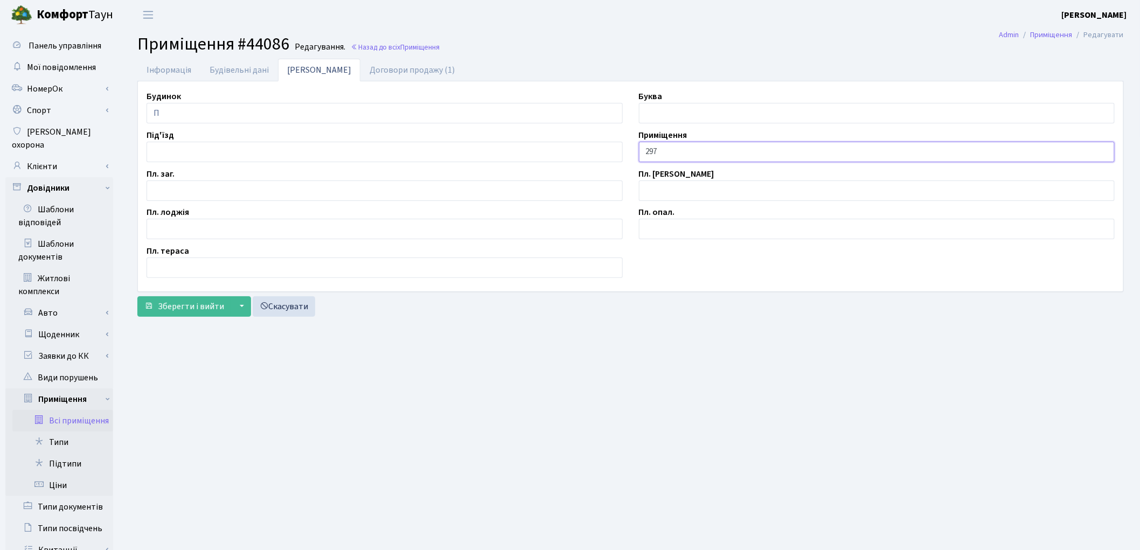
click at [644, 155] on input "297" at bounding box center [877, 152] width 476 height 20
type input "П/М-297"
click at [209, 190] on input "text" at bounding box center [385, 190] width 476 height 20
type input "12.2"
click at [182, 308] on span "Зберегти і вийти" at bounding box center [191, 307] width 66 height 12
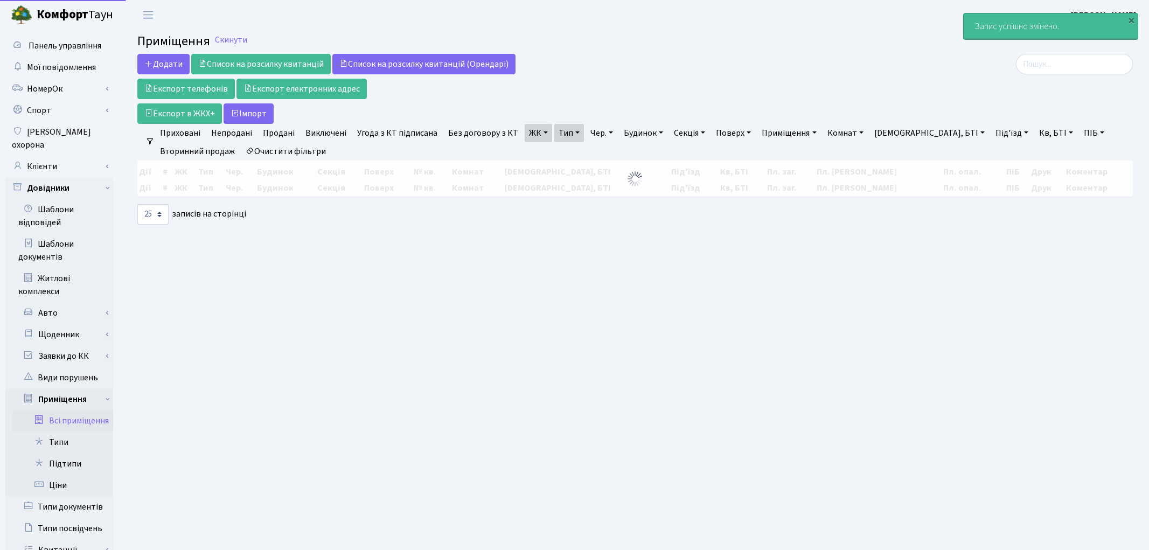
select select "25"
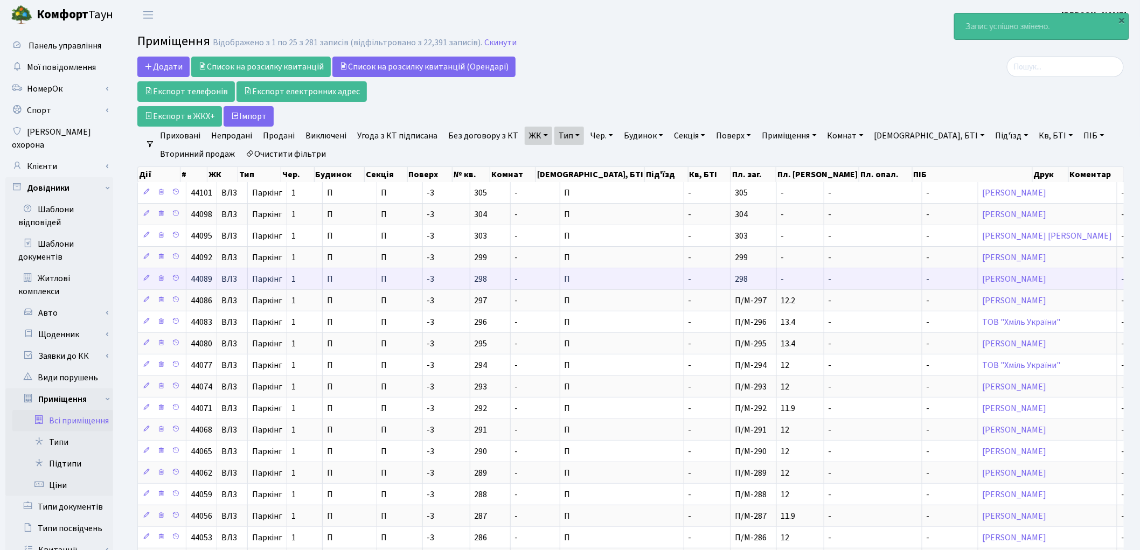
click at [684, 281] on td "-" at bounding box center [707, 279] width 47 height 22
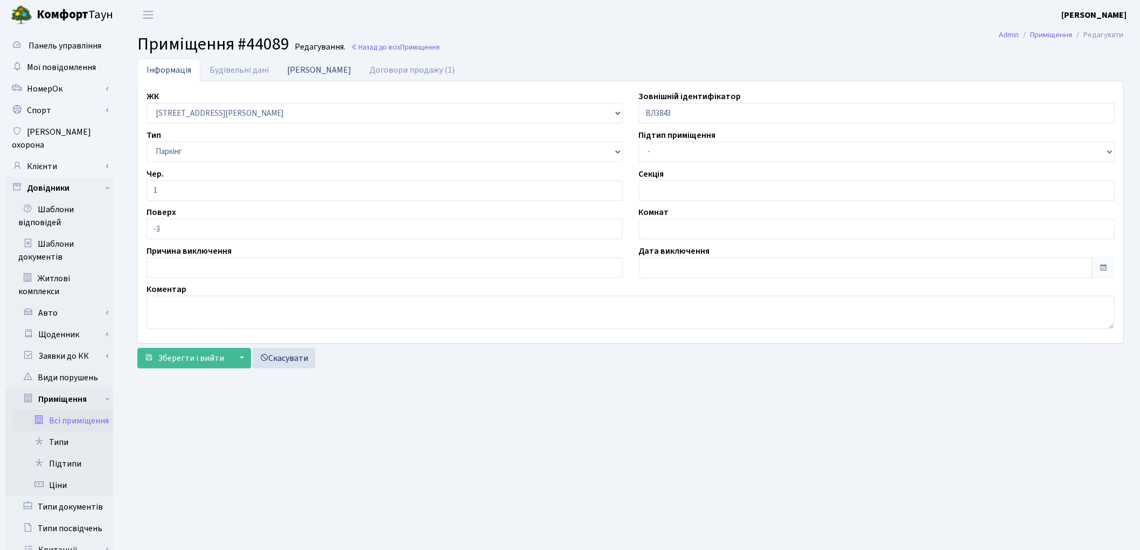
click at [310, 65] on link "[PERSON_NAME]" at bounding box center [319, 70] width 82 height 22
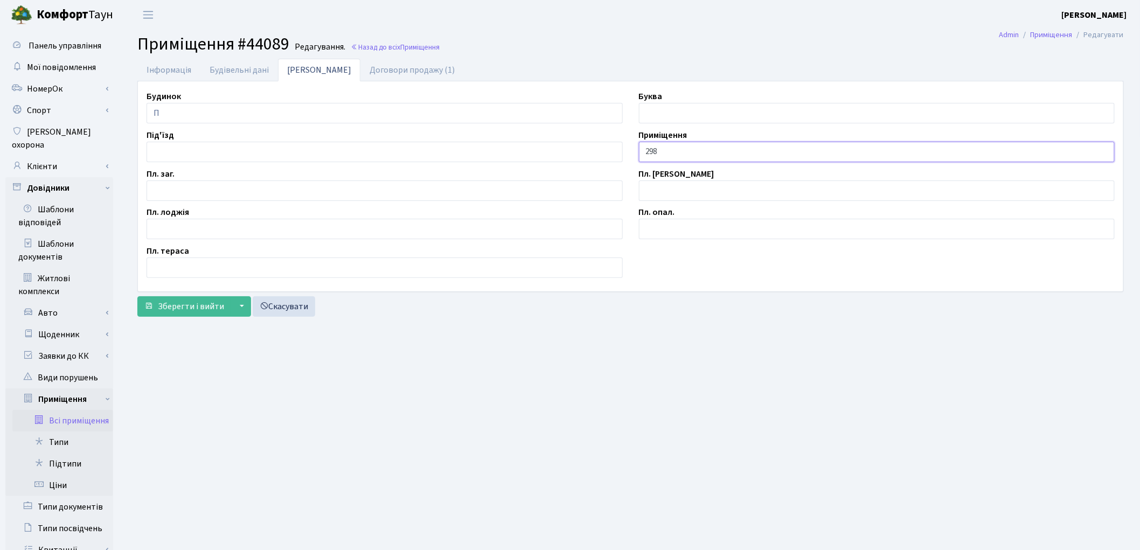
click at [643, 148] on input "298" at bounding box center [877, 152] width 476 height 20
type input "П/М-298"
click at [268, 180] on input "text" at bounding box center [385, 190] width 476 height 20
type input "11.8"
click at [192, 309] on span "Зберегти і вийти" at bounding box center [191, 307] width 66 height 12
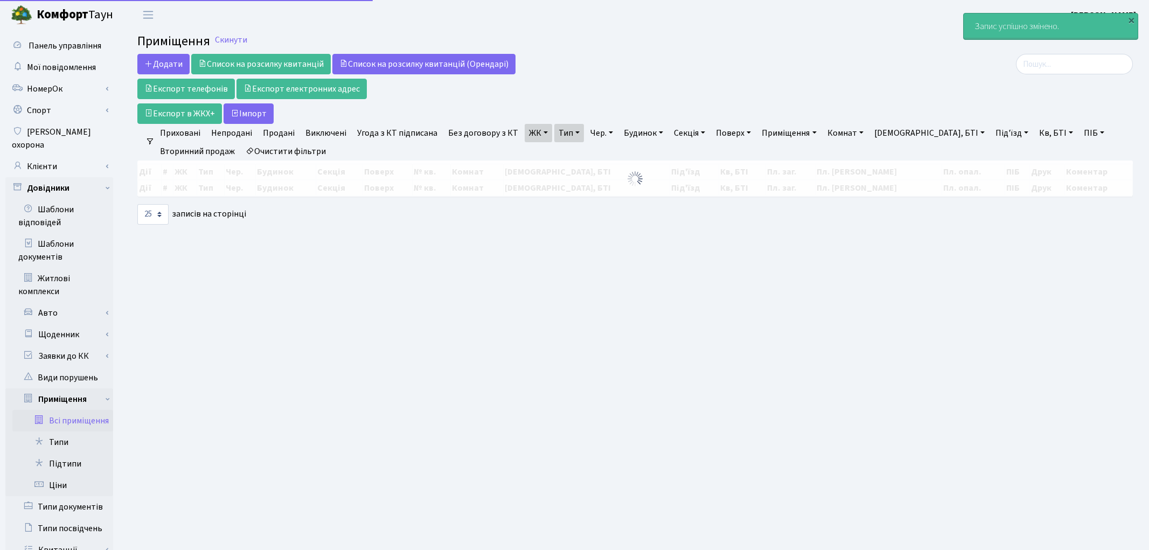
select select "25"
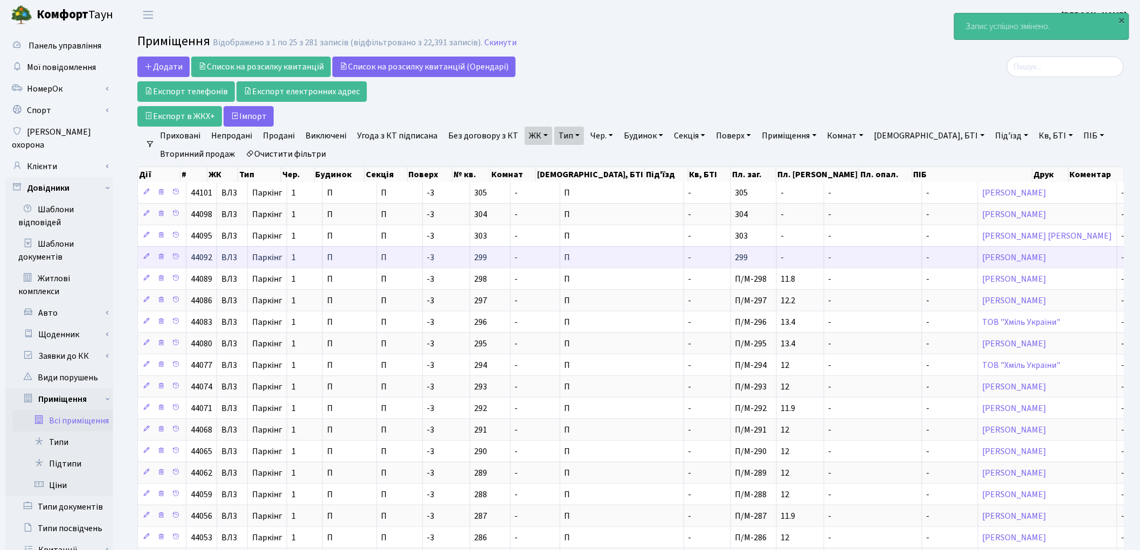
click at [684, 261] on td "-" at bounding box center [707, 257] width 47 height 22
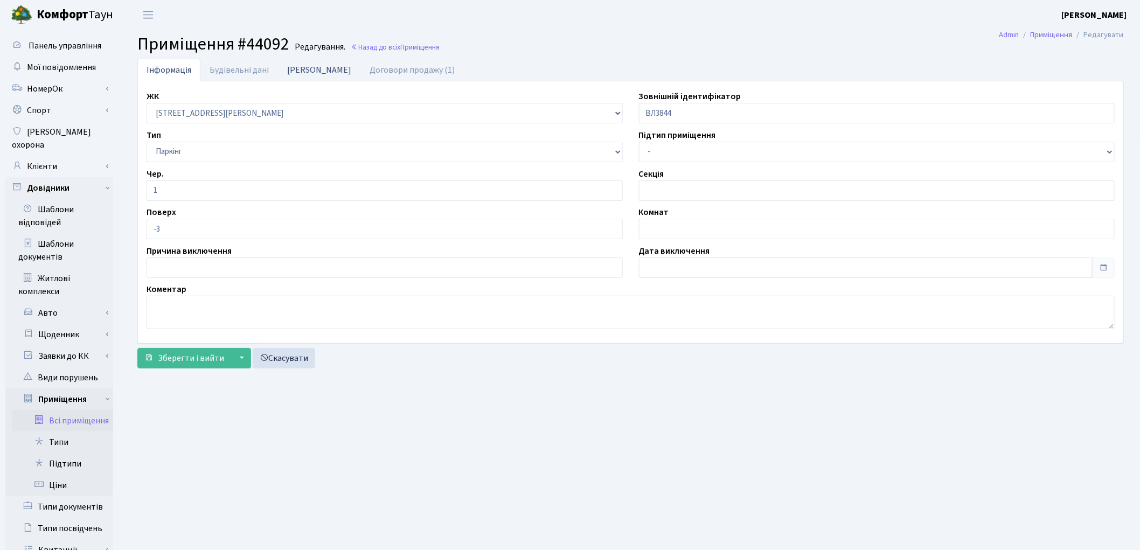
click at [297, 69] on link "[PERSON_NAME]" at bounding box center [319, 70] width 82 height 22
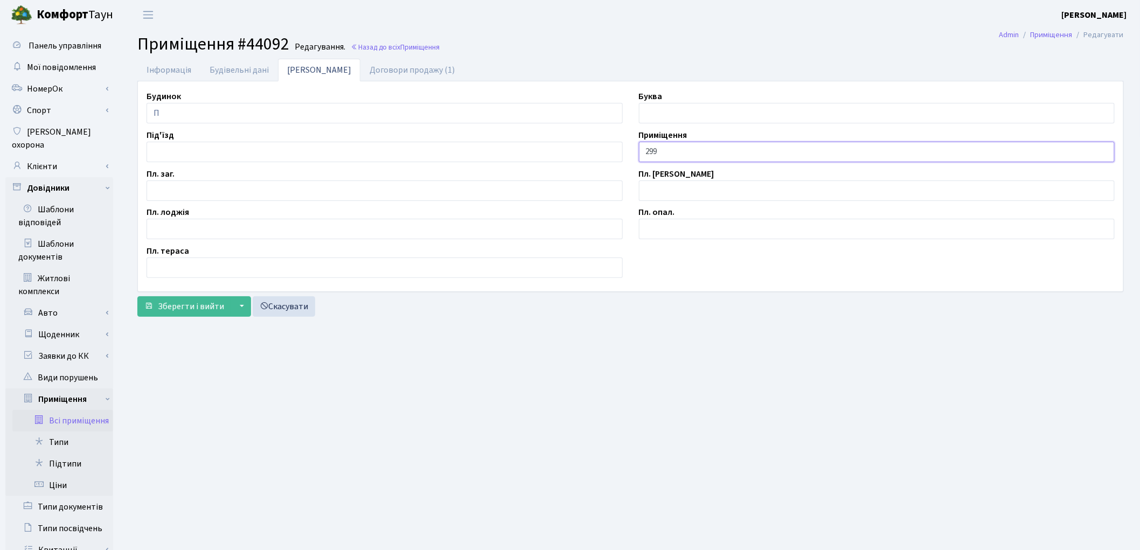
click at [641, 151] on input "299" at bounding box center [877, 152] width 476 height 20
type input "П/М-299"
click at [201, 185] on input "text" at bounding box center [385, 190] width 476 height 20
type input "11.8"
click at [201, 309] on span "Зберегти і вийти" at bounding box center [191, 307] width 66 height 12
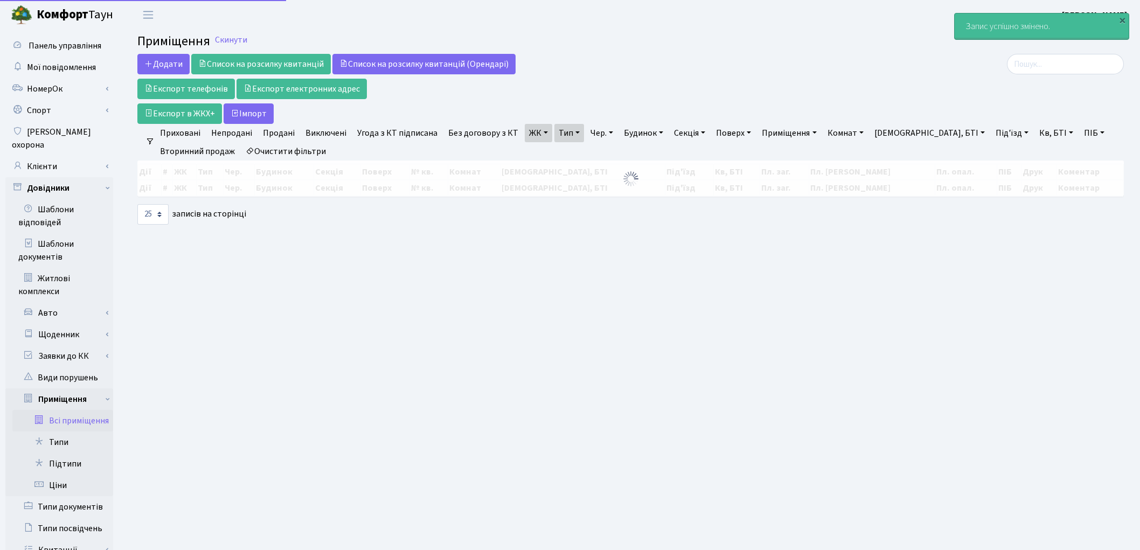
select select "25"
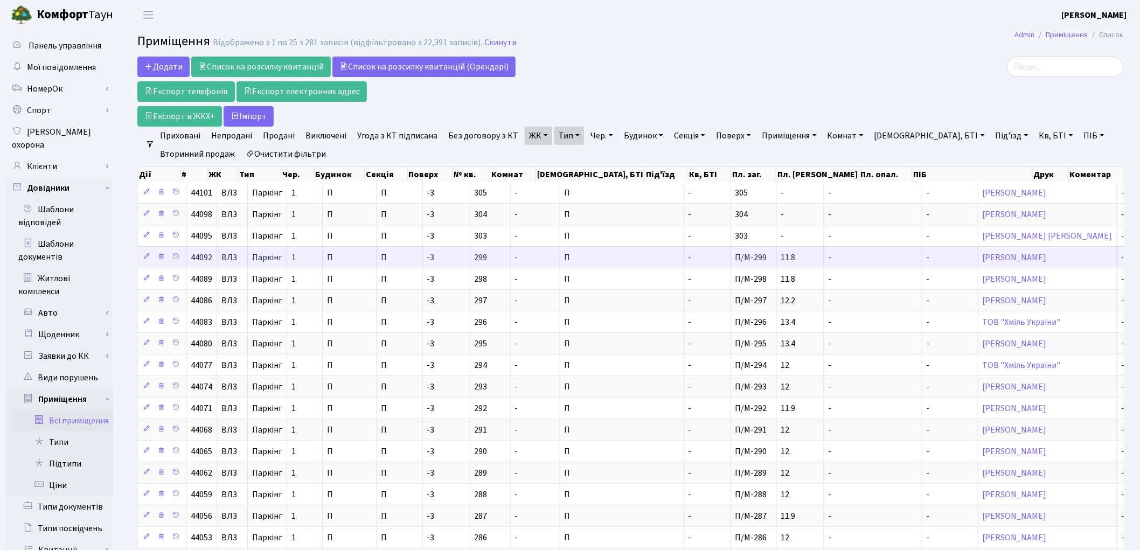
click at [609, 261] on td "П" at bounding box center [622, 257] width 124 height 22
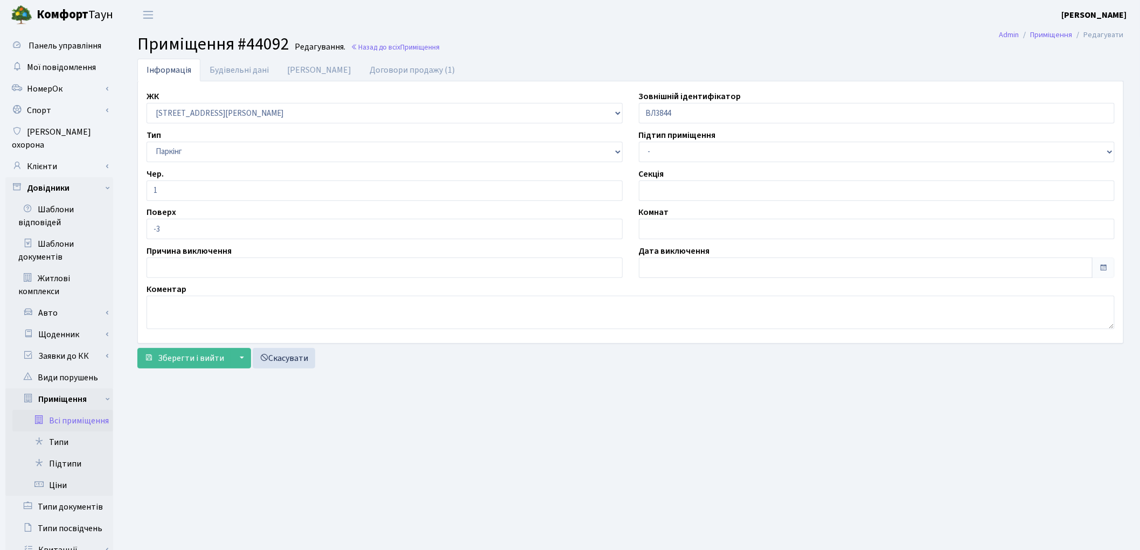
click at [669, 390] on main "Admin Приміщення Редагувати Приміщення #44092 Редагування. Назад до всіх Приміщ…" at bounding box center [630, 373] width 1019 height 687
click at [253, 66] on link "Будівельні дані" at bounding box center [239, 70] width 78 height 22
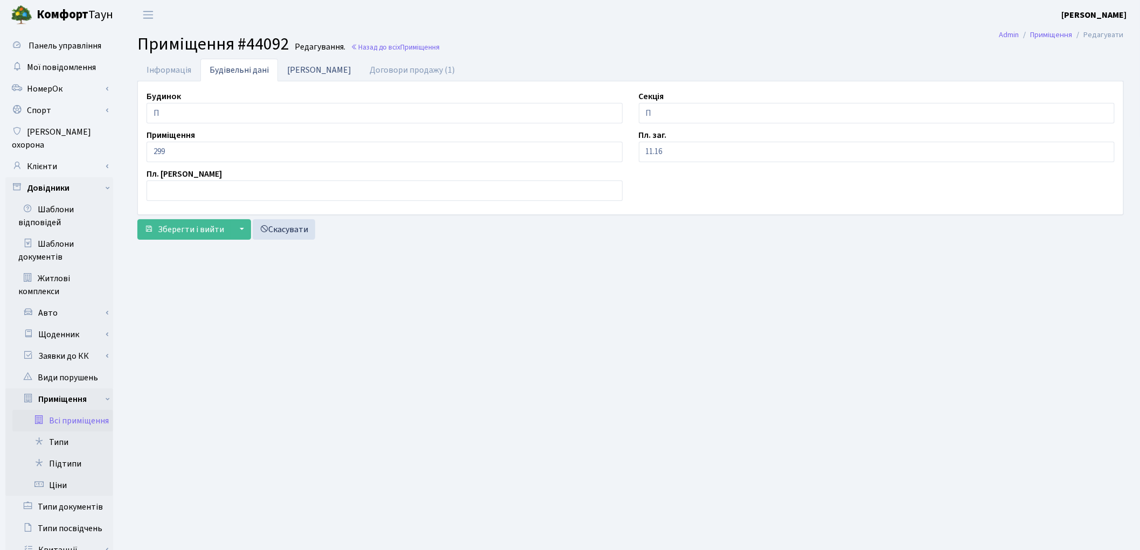
click at [306, 74] on link "[PERSON_NAME]" at bounding box center [319, 70] width 82 height 22
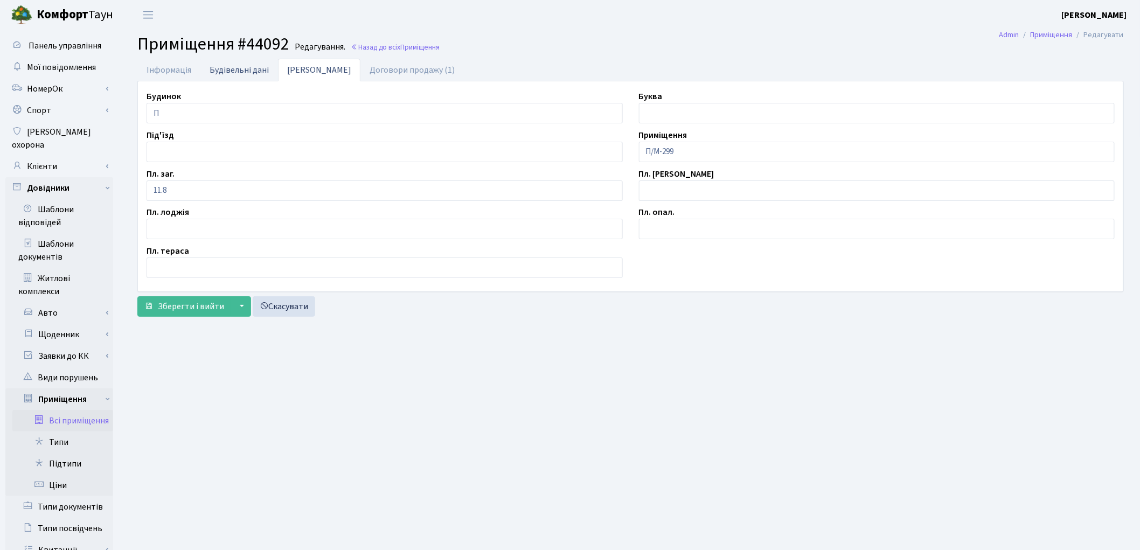
click at [243, 73] on link "Будівельні дані" at bounding box center [239, 70] width 78 height 22
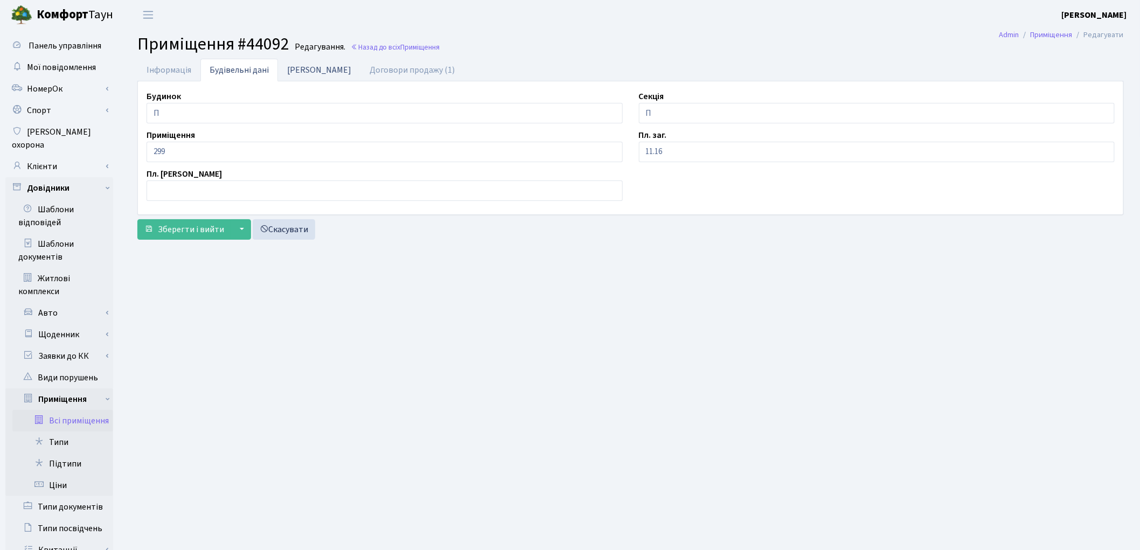
click at [288, 64] on link "[PERSON_NAME]" at bounding box center [319, 70] width 82 height 22
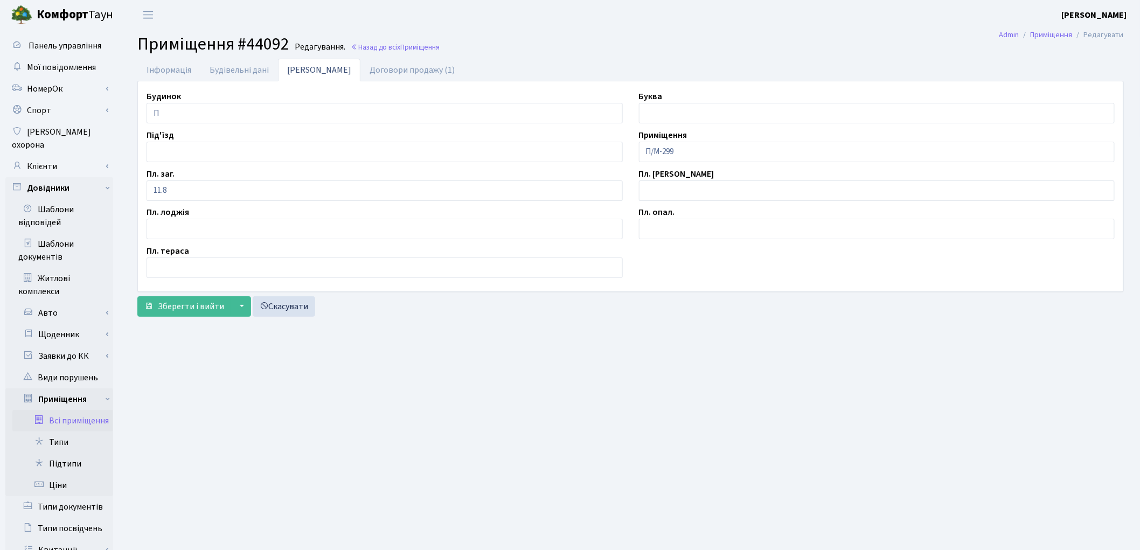
click at [766, 384] on main "Admin Приміщення Редагувати Приміщення #44092 Редагування. Назад до всіх Приміщ…" at bounding box center [630, 373] width 1019 height 687
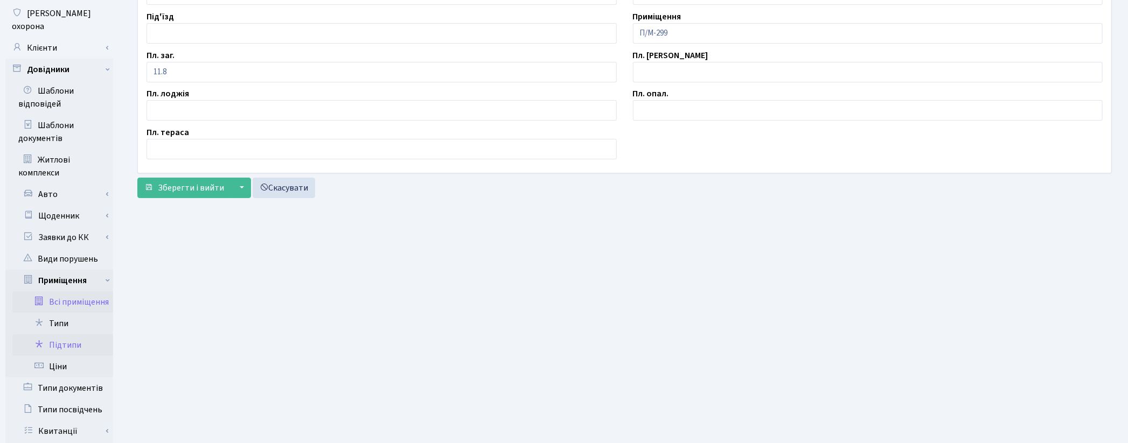
scroll to position [120, 0]
click at [78, 291] on link "Всі приміщення" at bounding box center [62, 301] width 101 height 22
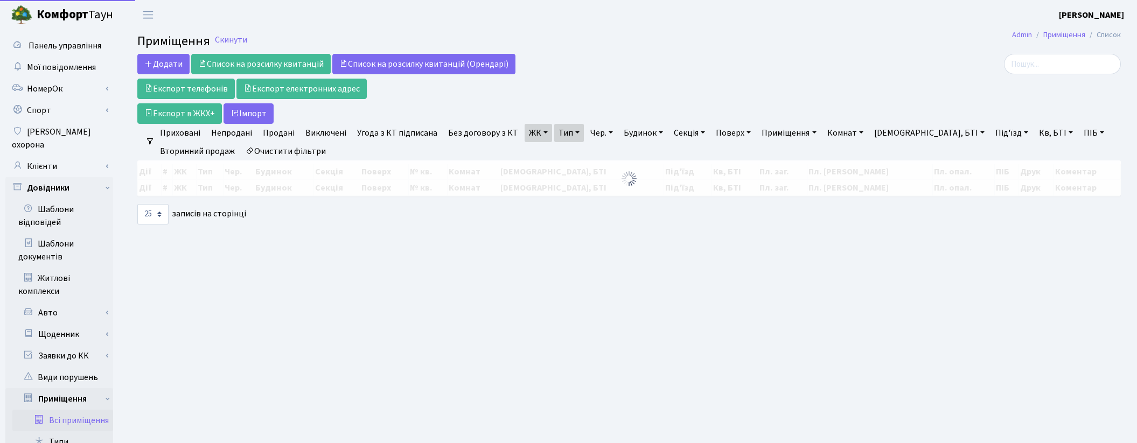
select select "25"
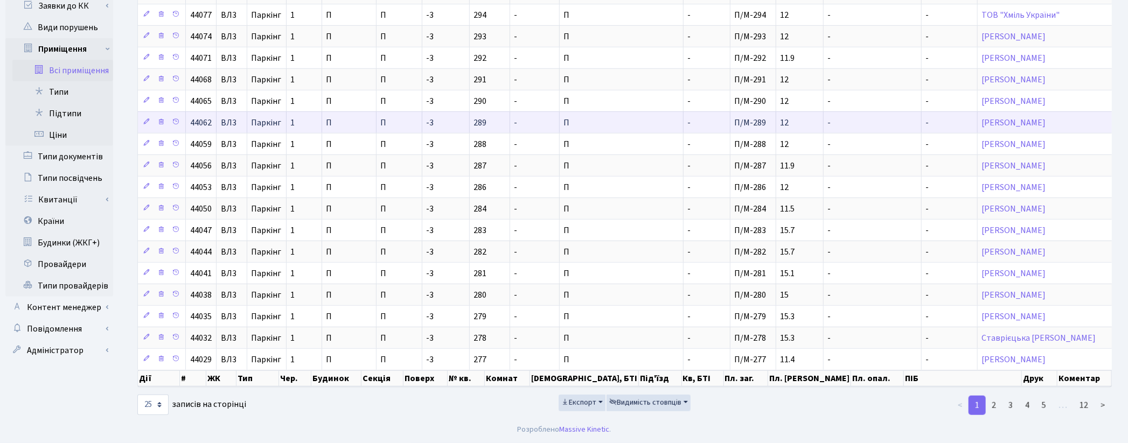
scroll to position [354, 0]
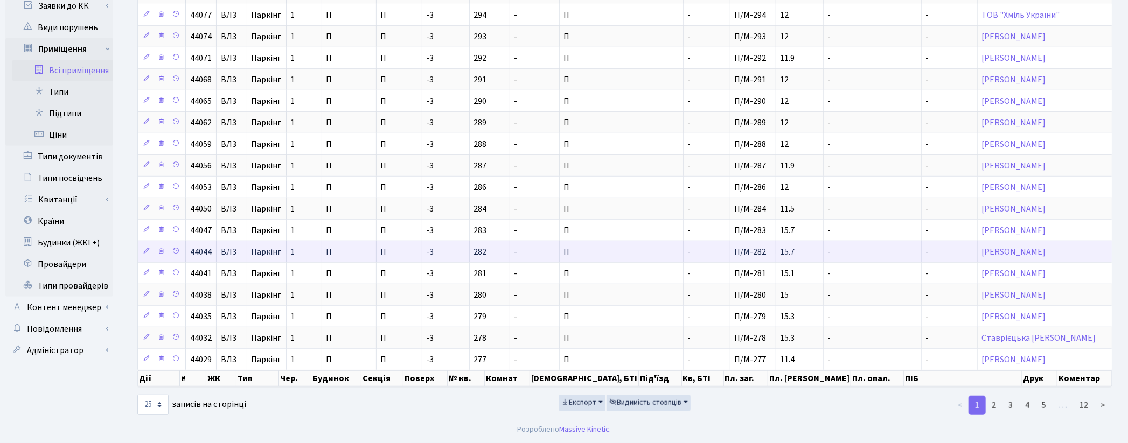
click at [497, 251] on td "282" at bounding box center [490, 252] width 40 height 22
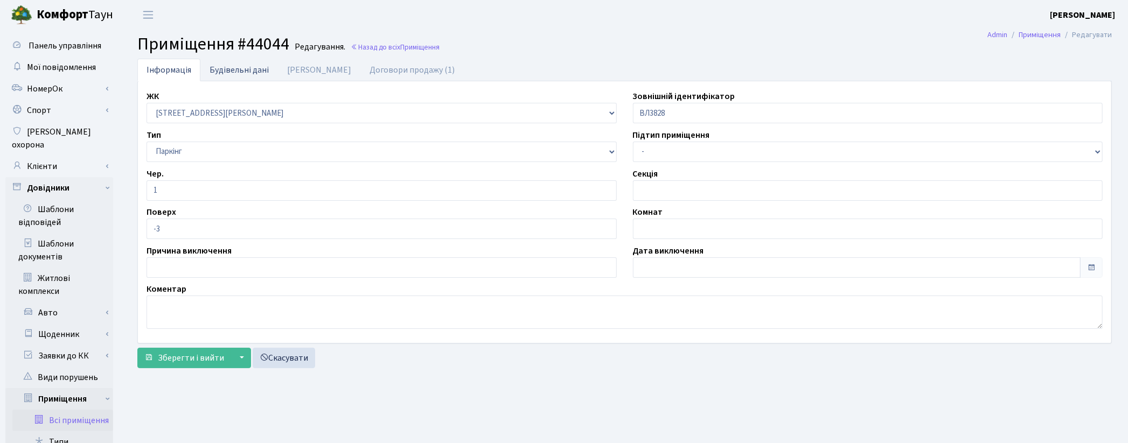
click at [241, 72] on link "Будівельні дані" at bounding box center [239, 70] width 78 height 22
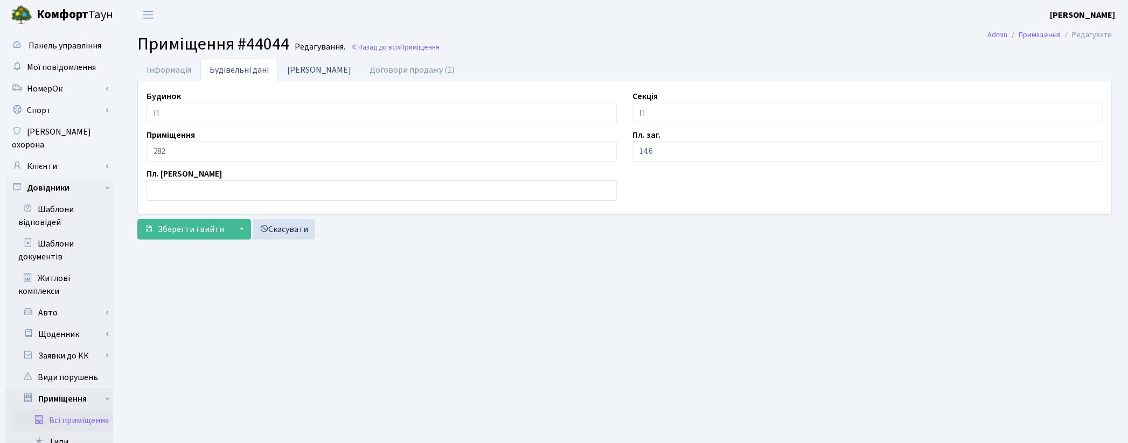
click at [289, 68] on link "Дані БТІ" at bounding box center [319, 70] width 82 height 22
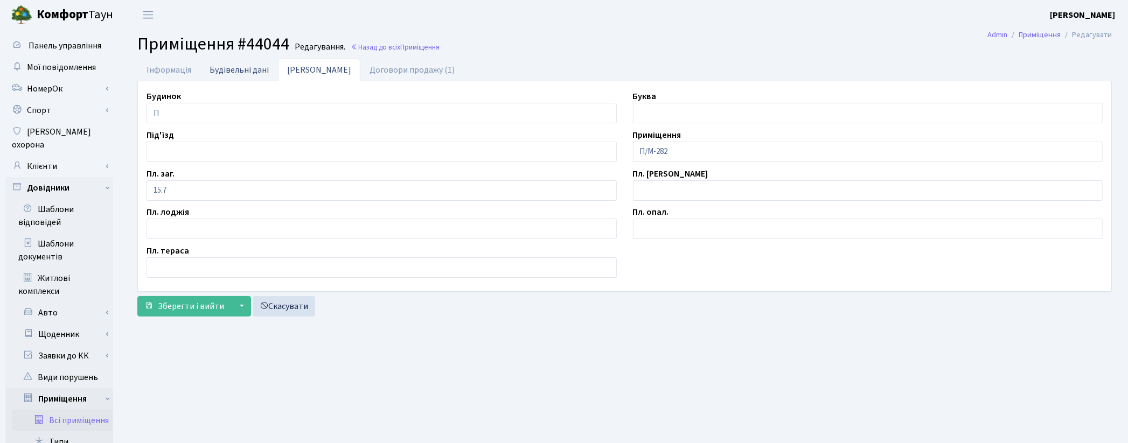
click at [233, 71] on link "Будівельні дані" at bounding box center [239, 70] width 78 height 22
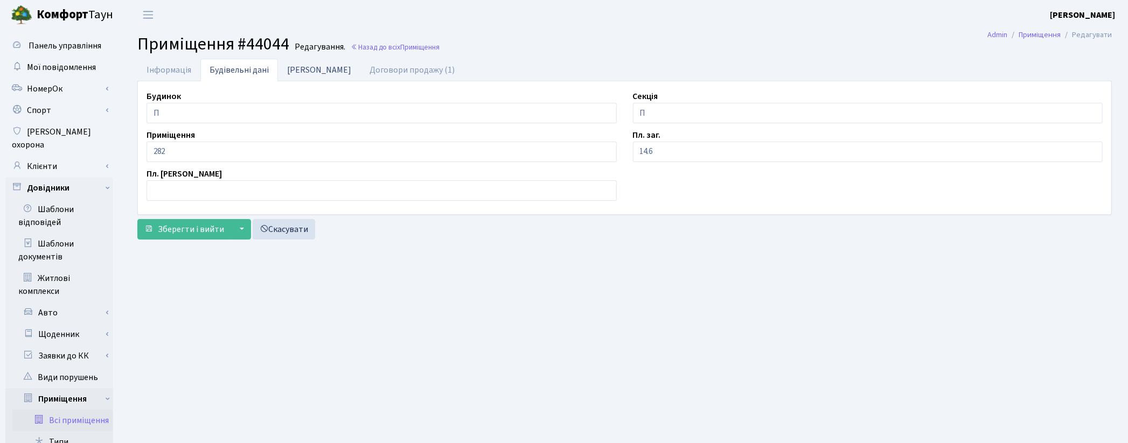
click at [305, 77] on link "[PERSON_NAME]" at bounding box center [319, 70] width 82 height 22
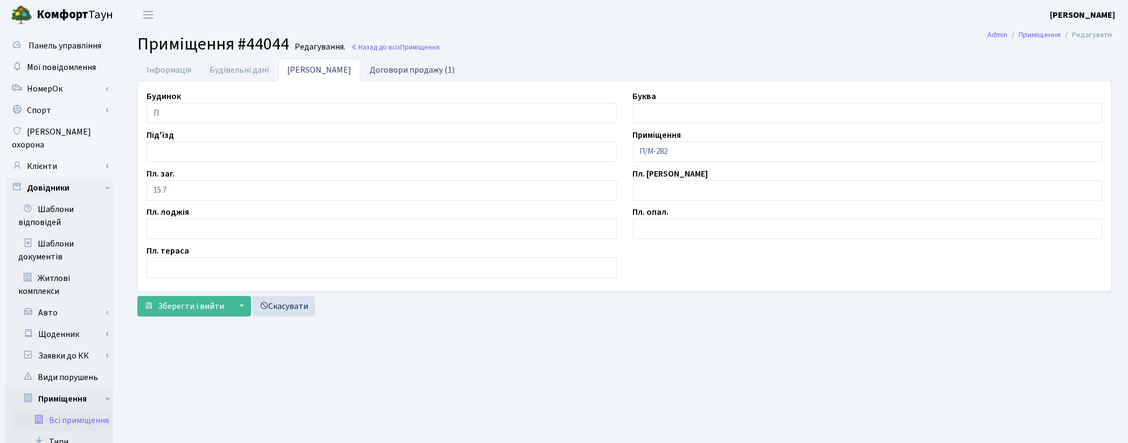
click at [383, 73] on link "Договори продажу (1)" at bounding box center [411, 70] width 103 height 22
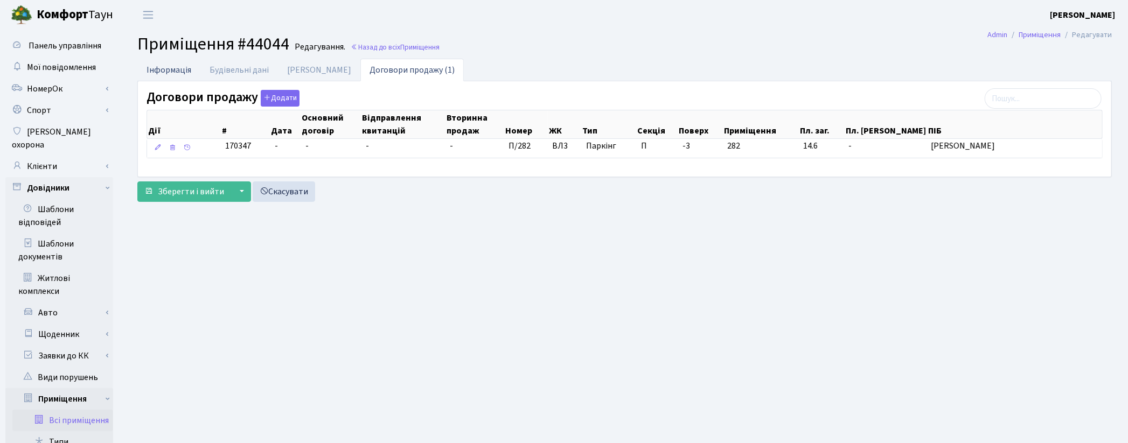
click at [189, 68] on link "Інформація" at bounding box center [168, 70] width 63 height 22
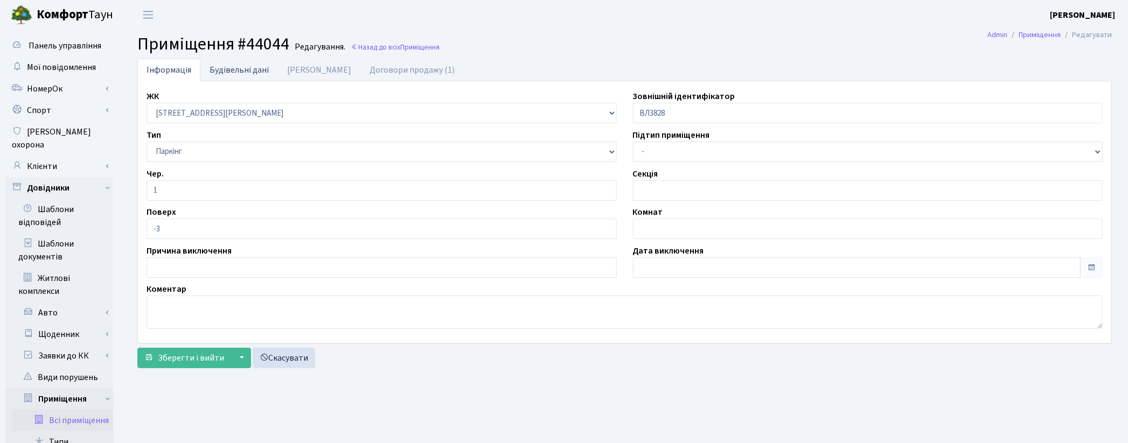
click at [265, 68] on link "Будівельні дані" at bounding box center [239, 70] width 78 height 22
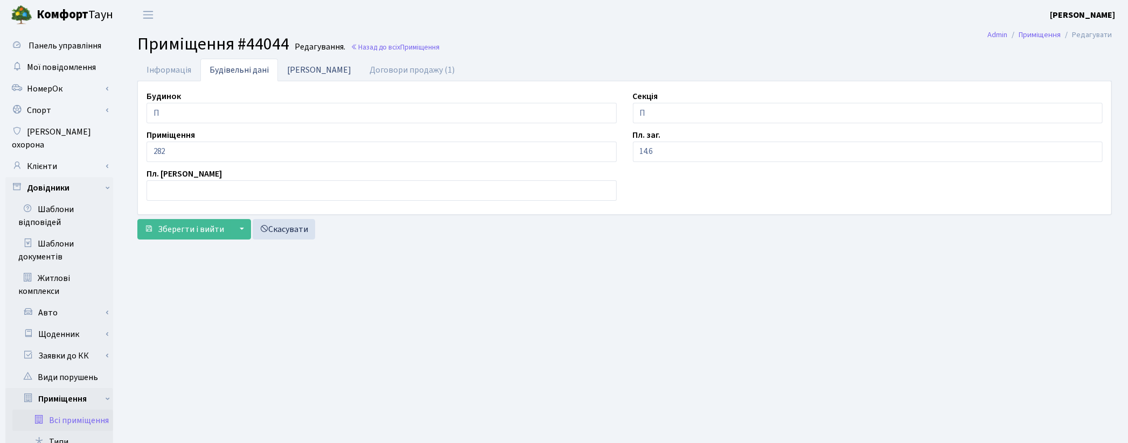
click at [294, 66] on link "Дані БТІ" at bounding box center [319, 70] width 82 height 22
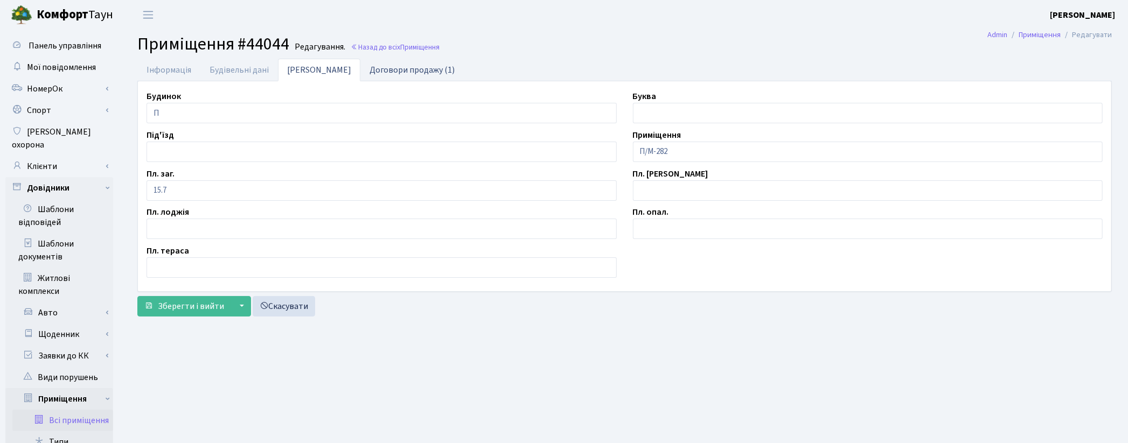
click at [366, 74] on link "Договори продажу (1)" at bounding box center [411, 70] width 103 height 22
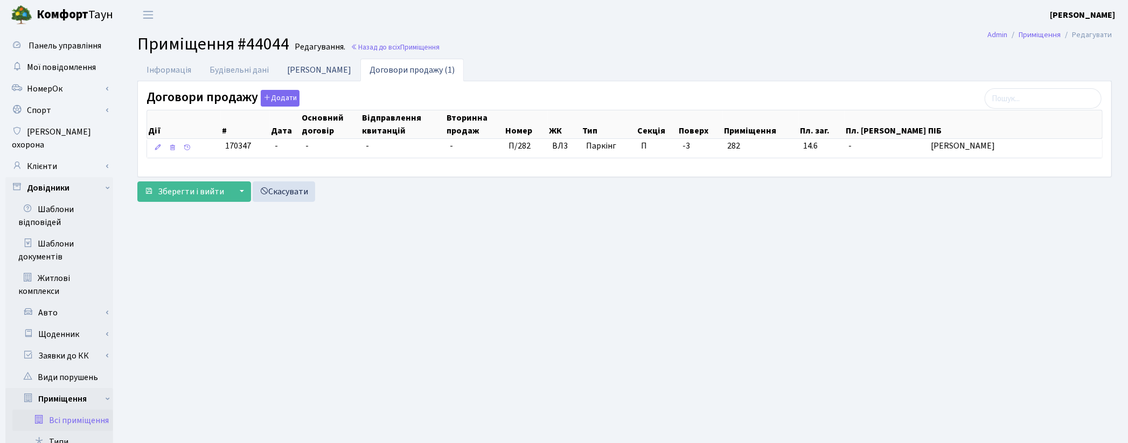
click at [304, 71] on link "Дані БТІ" at bounding box center [319, 70] width 82 height 22
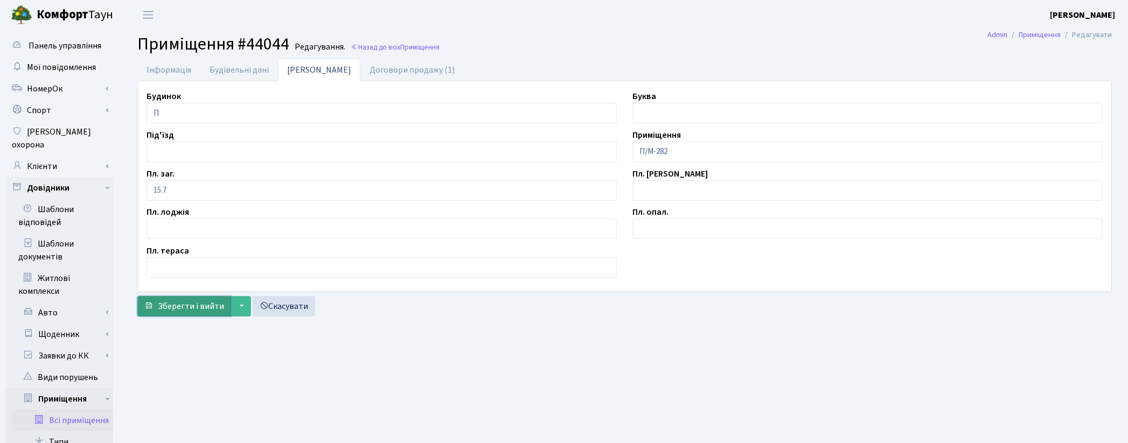
click at [180, 312] on span "Зберегти і вийти" at bounding box center [191, 307] width 66 height 12
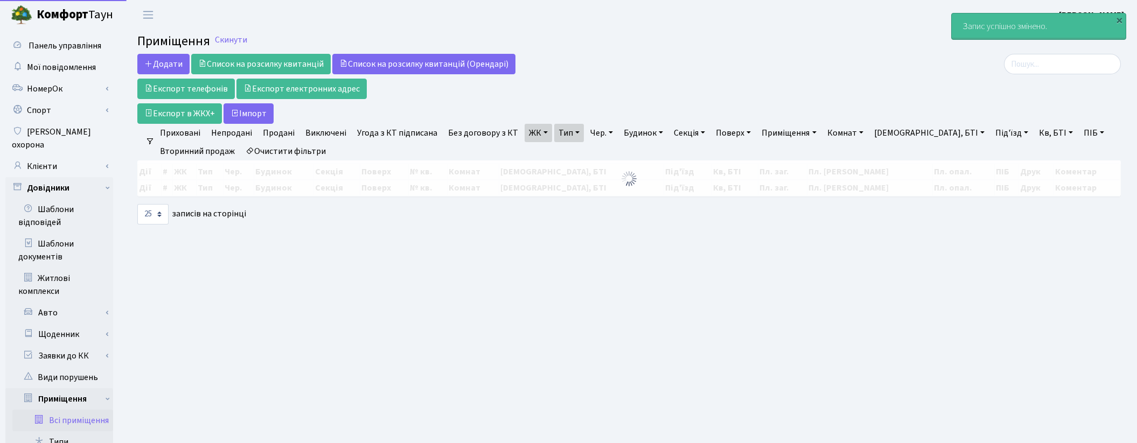
select select "25"
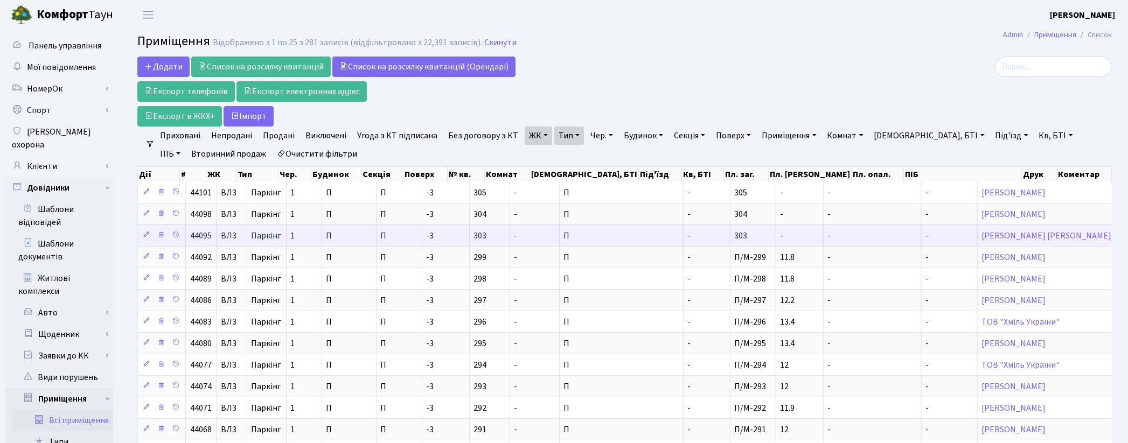
click at [684, 233] on td "-" at bounding box center [707, 236] width 47 height 22
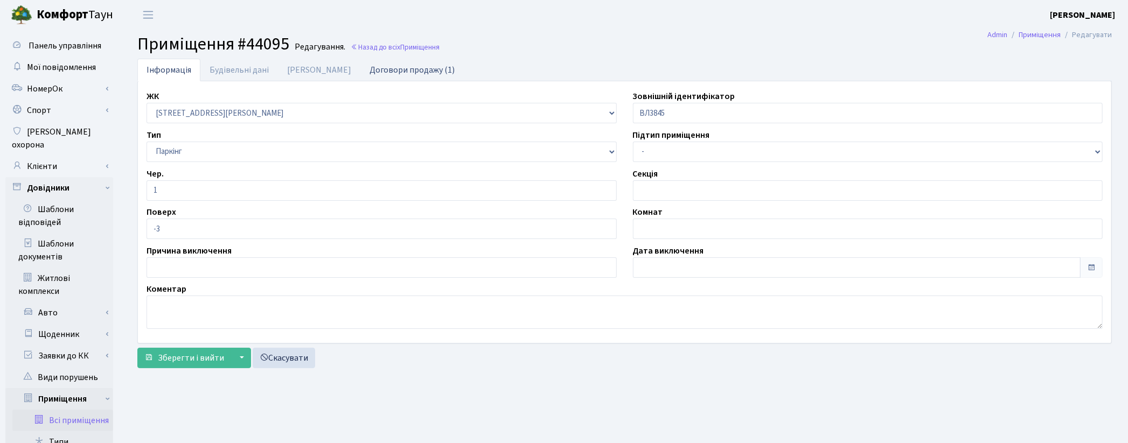
click at [363, 66] on link "Договори продажу (1)" at bounding box center [411, 70] width 103 height 22
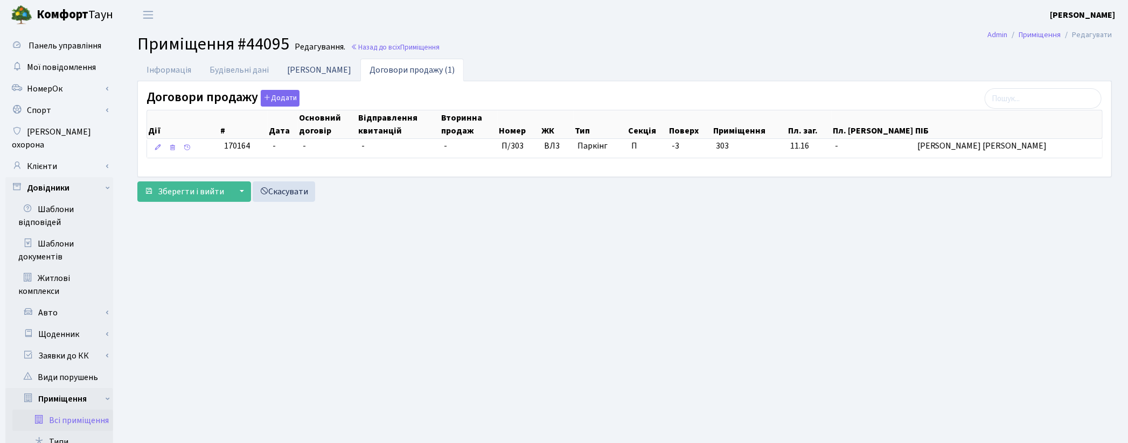
click at [310, 76] on link "[PERSON_NAME]" at bounding box center [319, 70] width 82 height 22
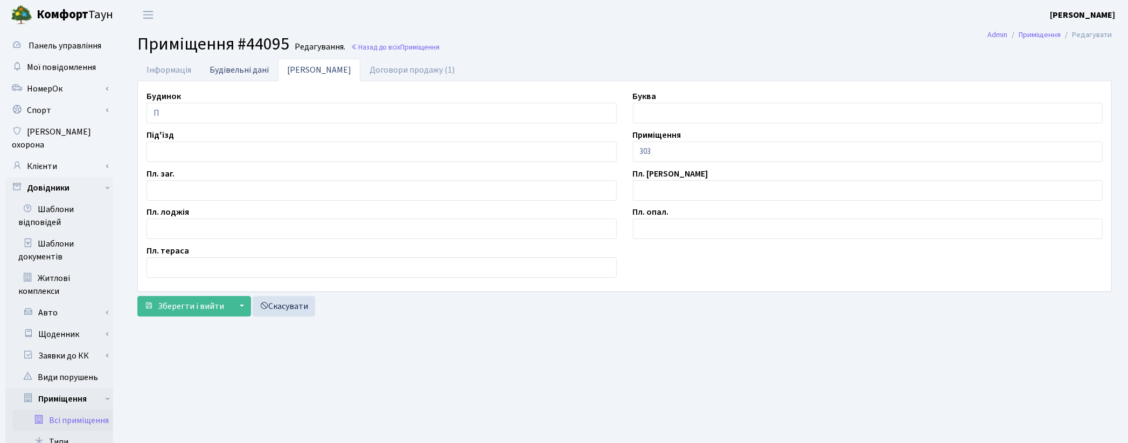
click at [240, 68] on link "Будівельні дані" at bounding box center [239, 70] width 78 height 22
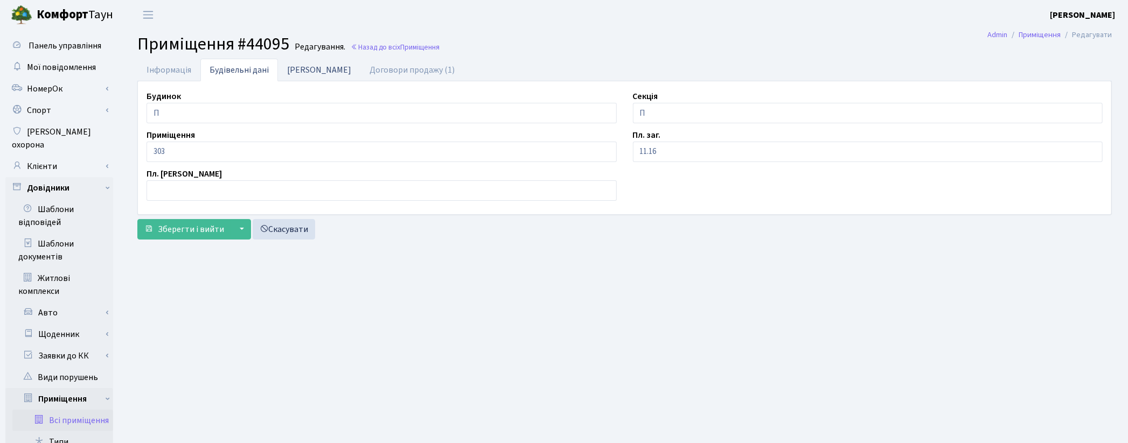
click at [291, 67] on link "[PERSON_NAME]" at bounding box center [319, 70] width 82 height 22
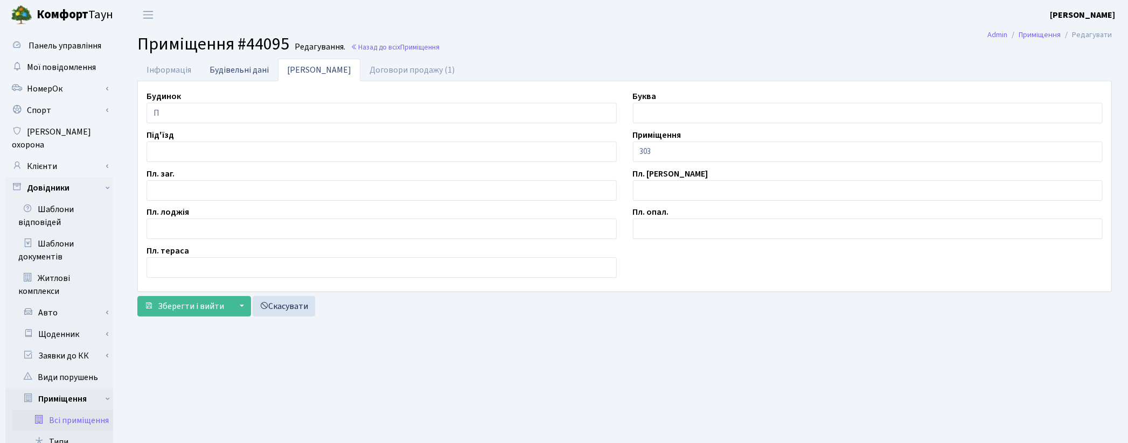
click at [261, 68] on link "Будівельні дані" at bounding box center [239, 70] width 78 height 22
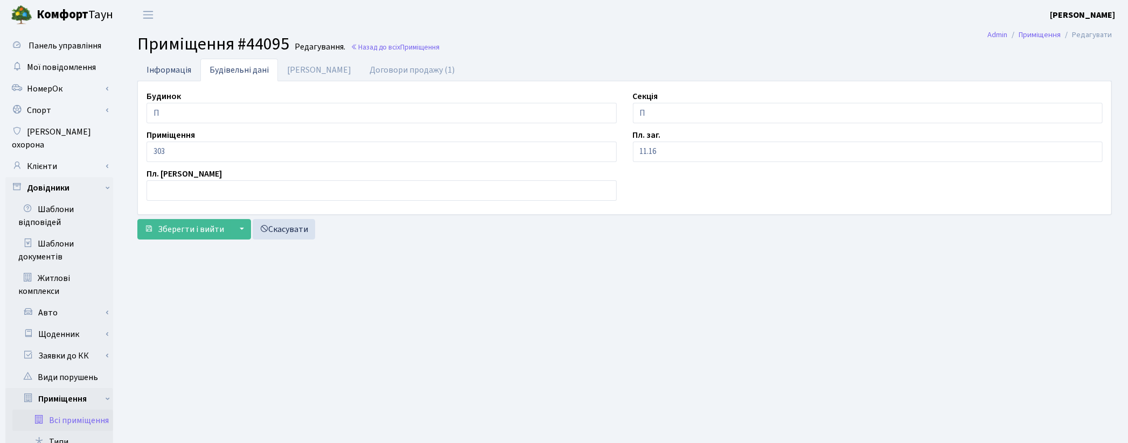
click at [183, 71] on link "Інформація" at bounding box center [168, 70] width 63 height 22
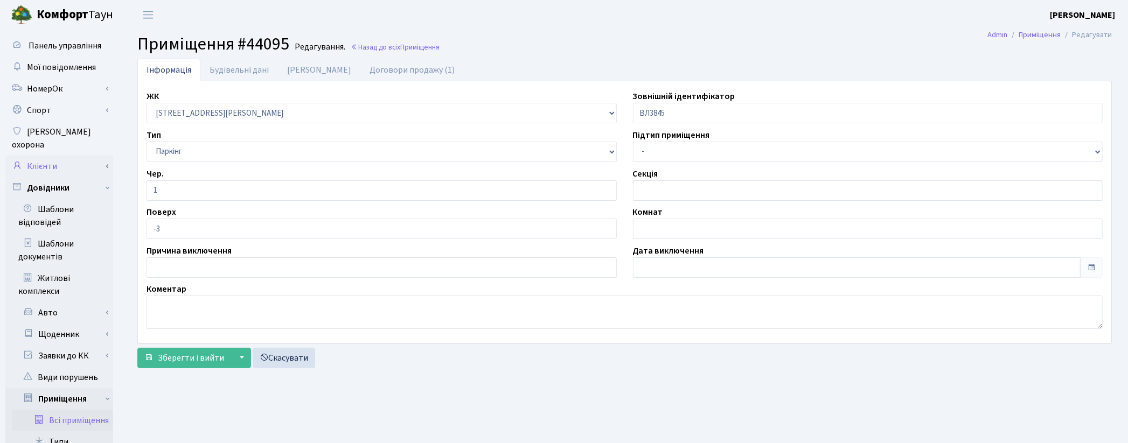
click at [81, 156] on link "Клієнти" at bounding box center [59, 167] width 108 height 22
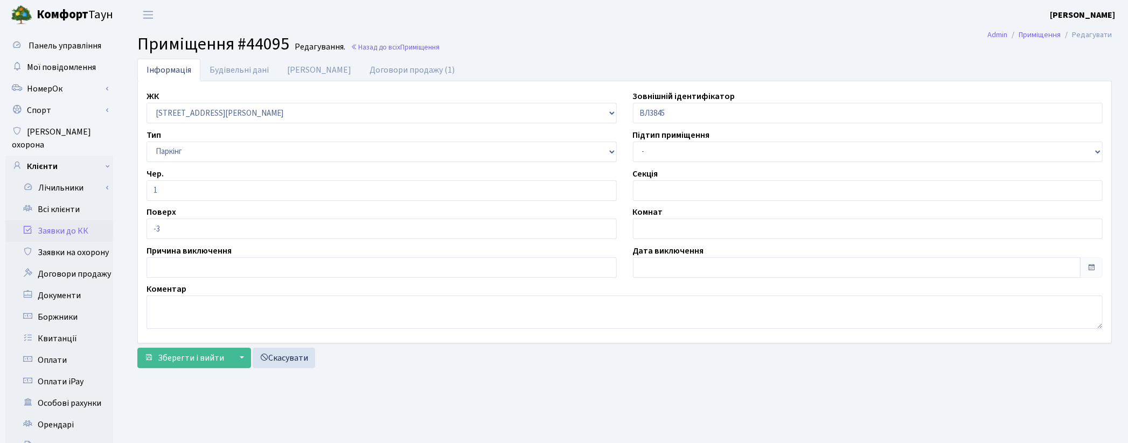
click at [65, 220] on link "Заявки до КК" at bounding box center [59, 231] width 108 height 22
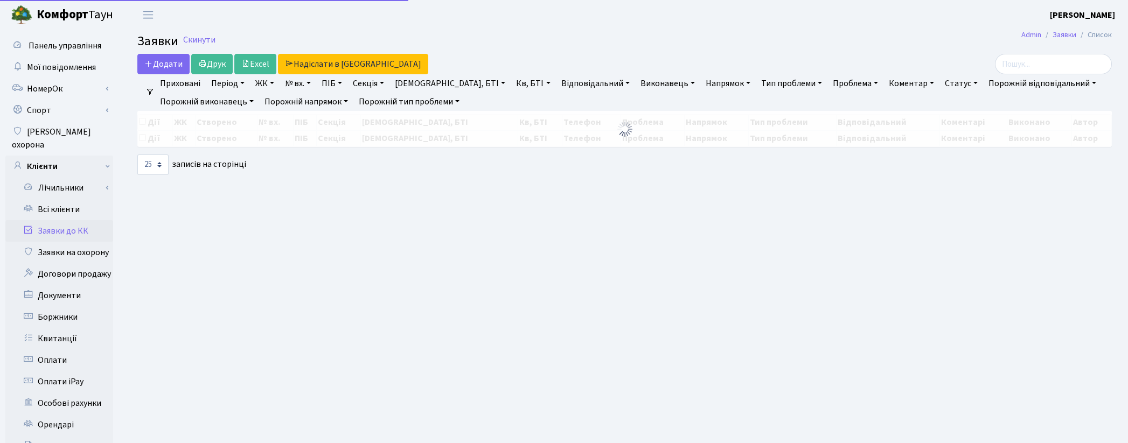
select select "25"
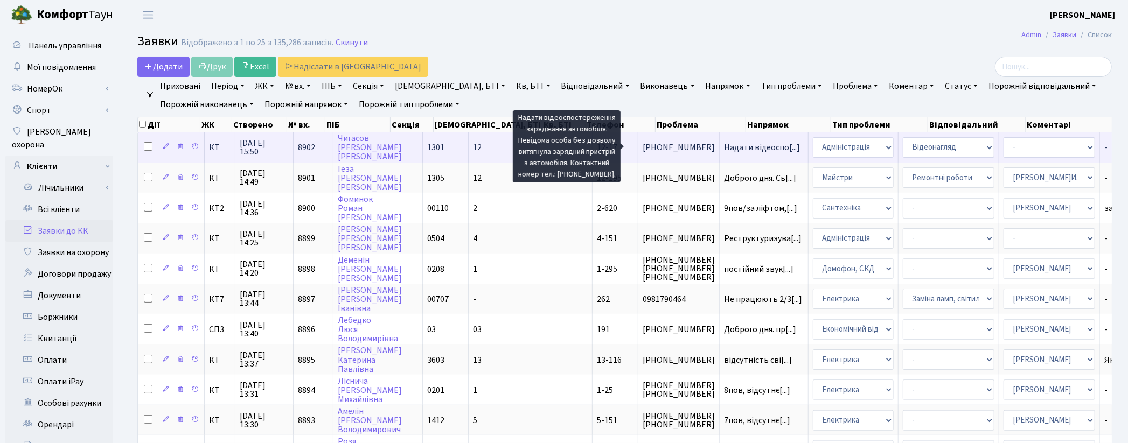
click at [724, 148] on span "Надати відеоспо[...]" at bounding box center [762, 148] width 76 height 12
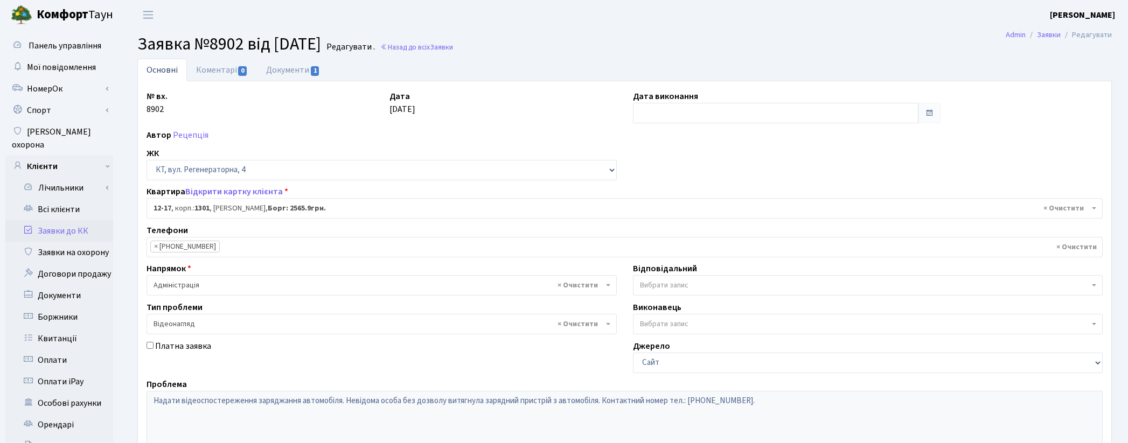
select select "7124"
select select "45"
click at [281, 71] on link "Документи 1" at bounding box center [293, 70] width 72 height 22
select select "25"
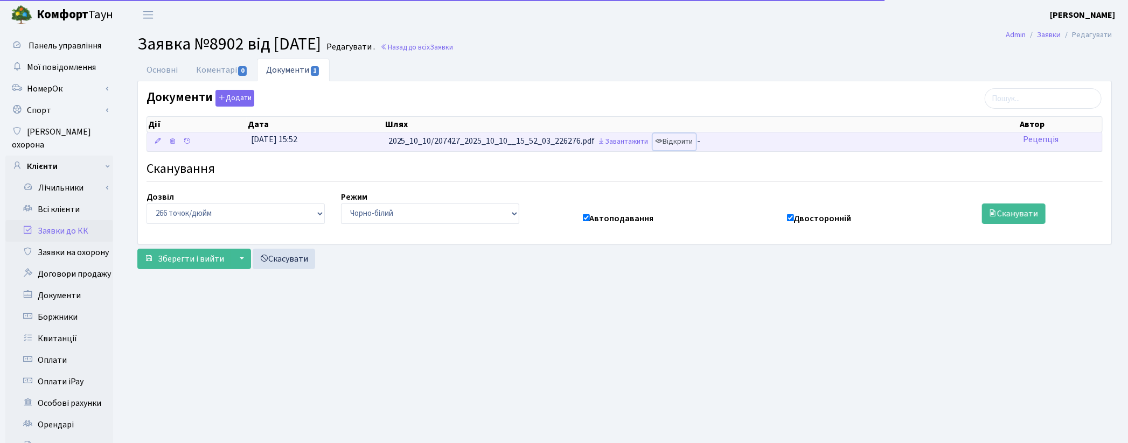
click at [683, 142] on link "Відкрити" at bounding box center [674, 142] width 43 height 17
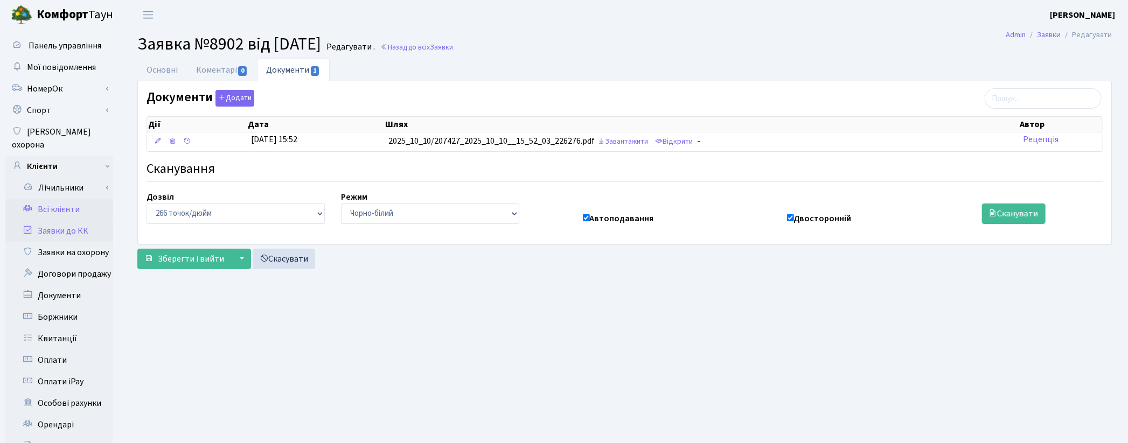
click at [60, 199] on link "Всі клієнти" at bounding box center [59, 210] width 108 height 22
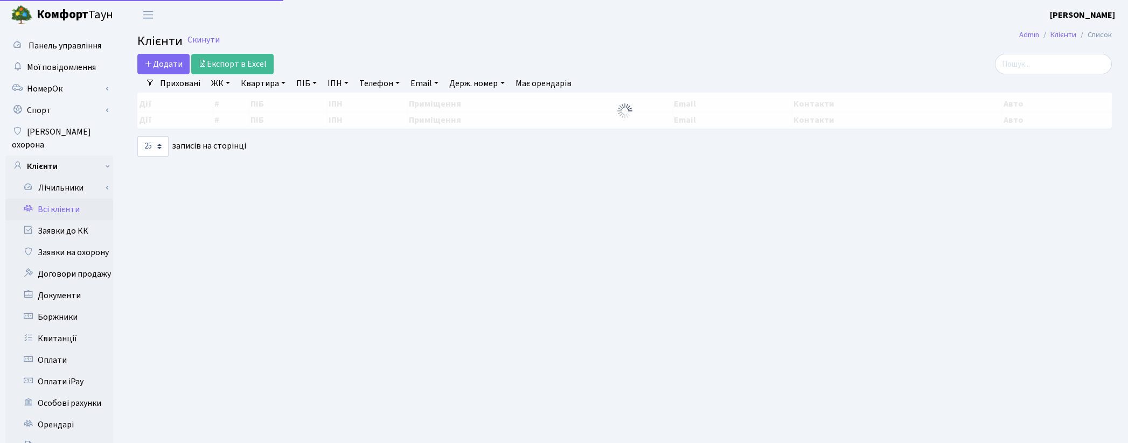
select select "25"
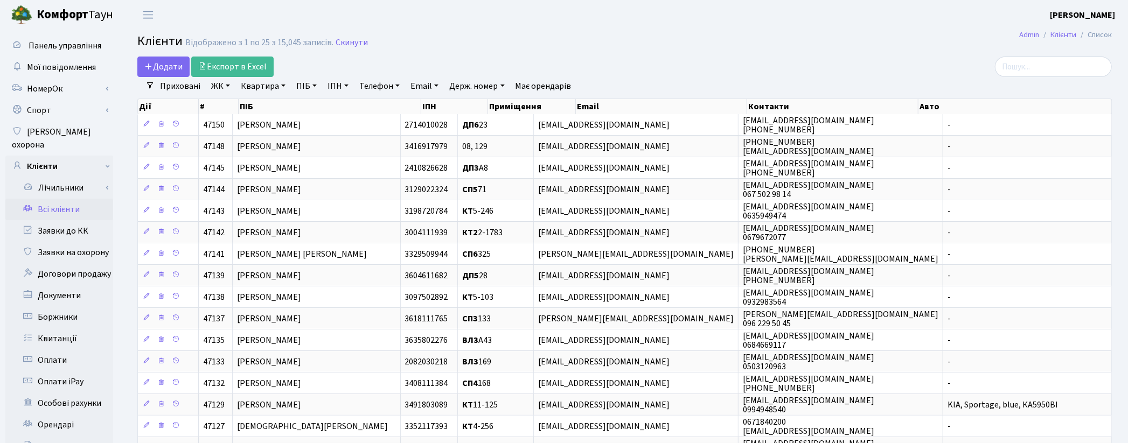
click at [248, 87] on link "Квартира" at bounding box center [263, 86] width 53 height 18
type input "168"
click at [709, 76] on div "Додати Експорт в Excel" at bounding box center [459, 67] width 644 height 20
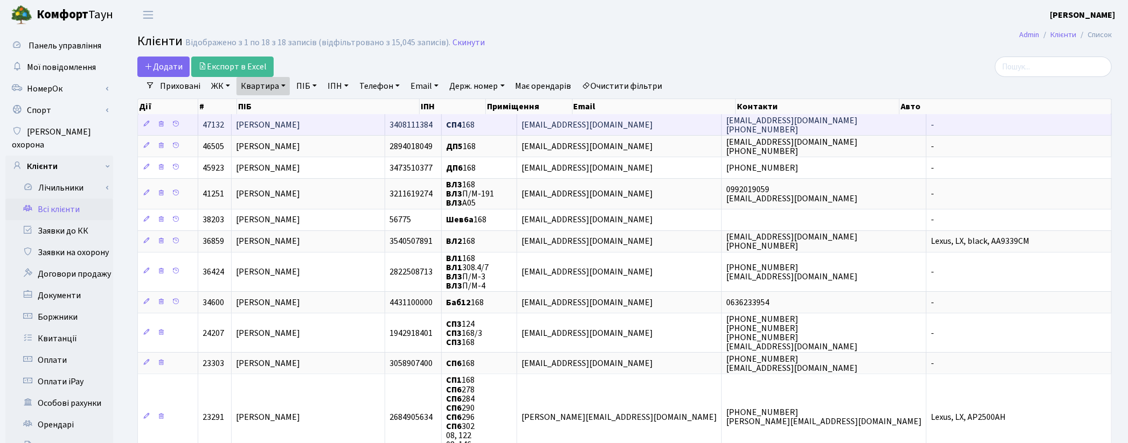
click at [300, 128] on span "Лічканенко Олена Станіславівна" at bounding box center [268, 125] width 64 height 12
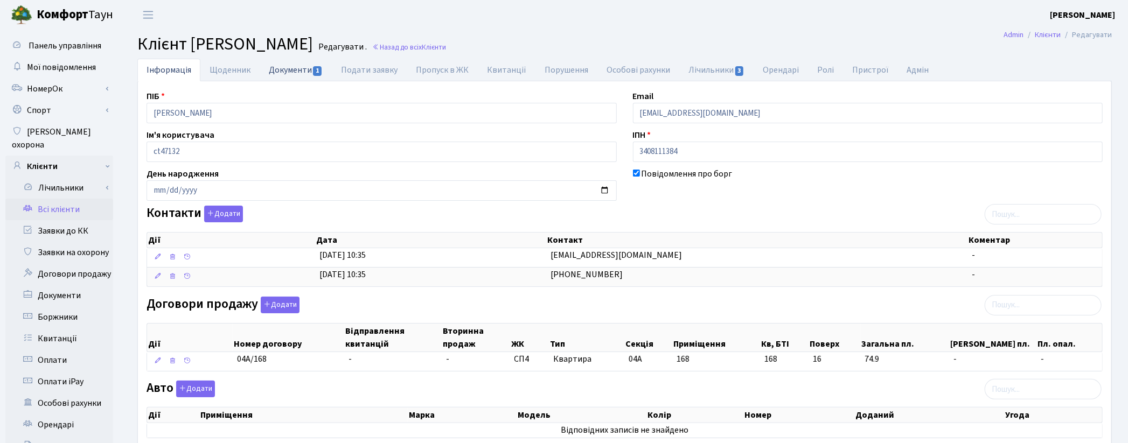
click at [291, 73] on link "Документи 1" at bounding box center [296, 70] width 72 height 22
select select "25"
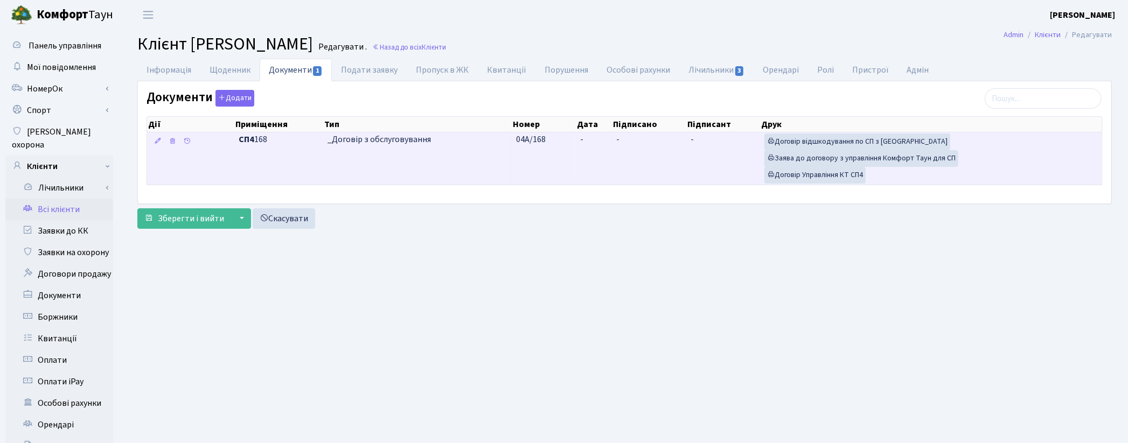
click at [624, 151] on td "-" at bounding box center [649, 159] width 74 height 52
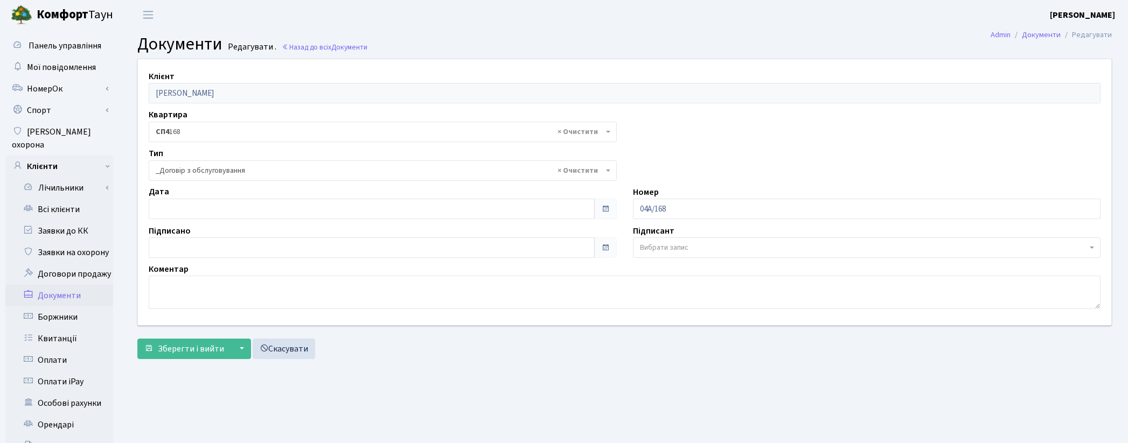
select select "289"
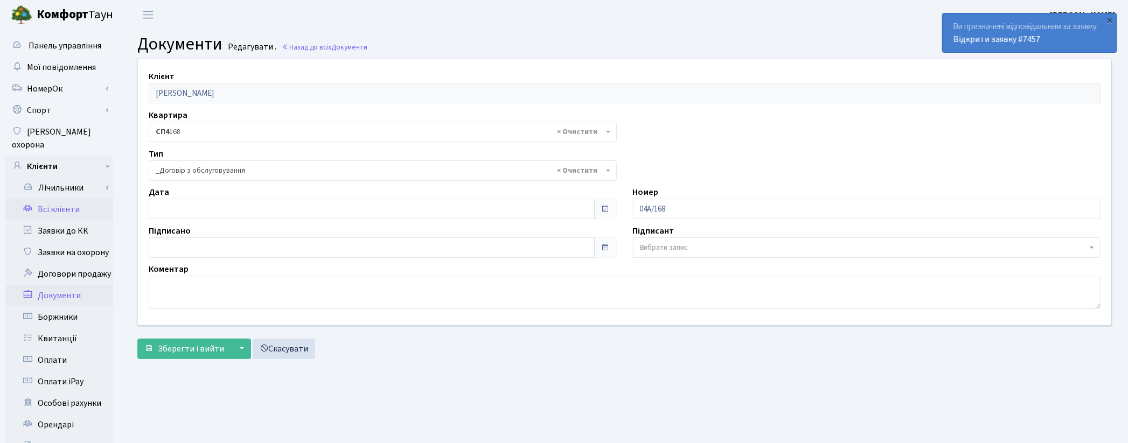
click at [41, 199] on link "Всі клієнти" at bounding box center [59, 210] width 108 height 22
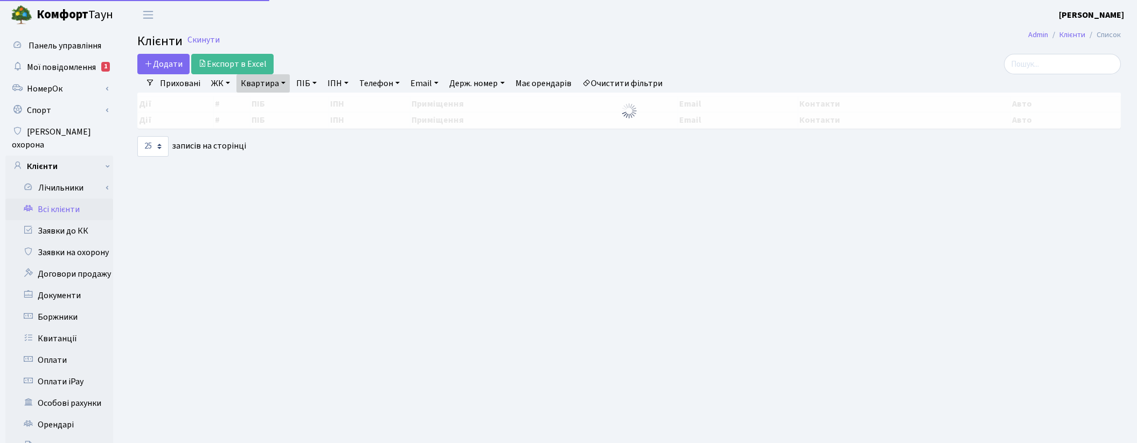
select select "25"
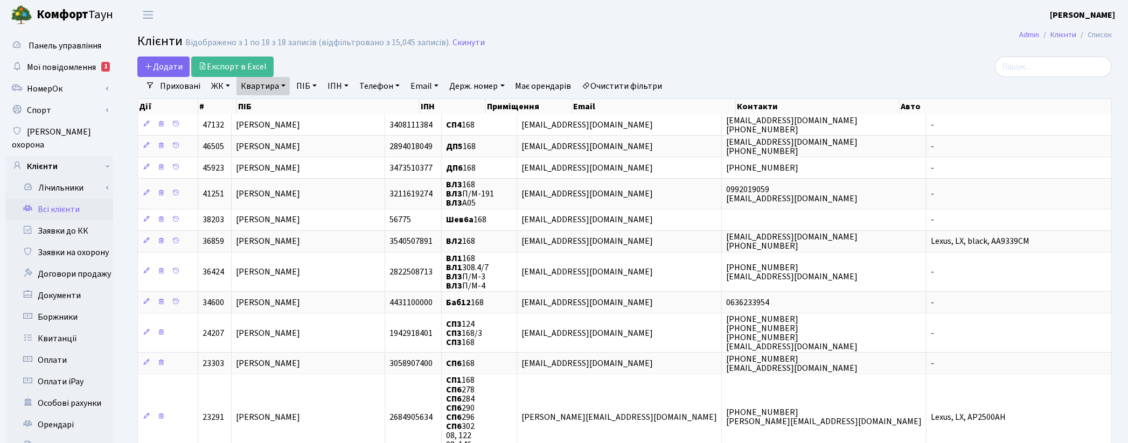
click at [649, 85] on link "Очистити фільтри" at bounding box center [622, 86] width 89 height 18
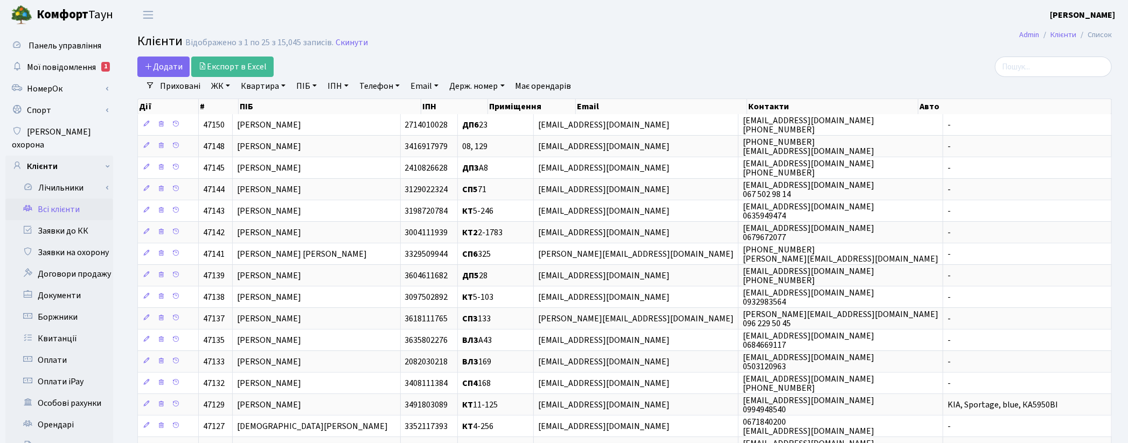
click at [302, 89] on link "ПІБ" at bounding box center [306, 86] width 29 height 18
type input "топил"
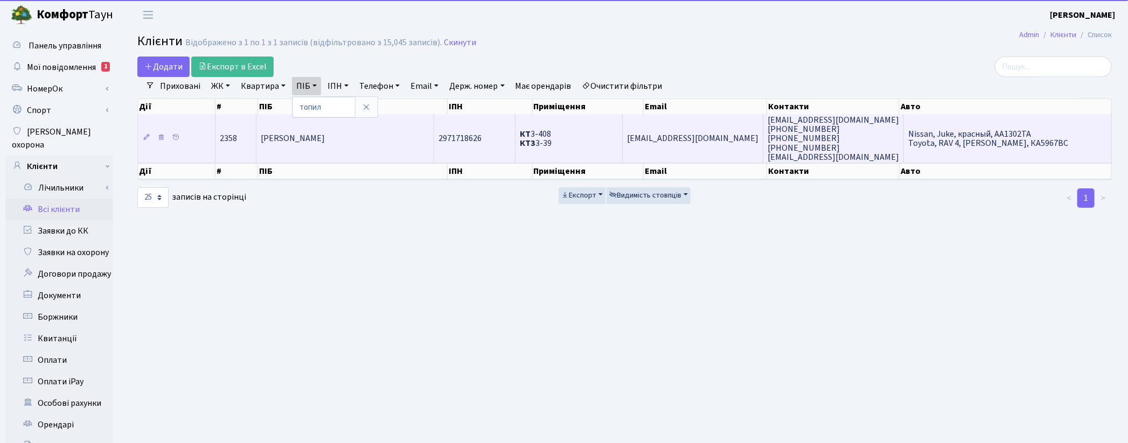
click at [331, 154] on td "Топило Вікторія Анатоліївна" at bounding box center [345, 138] width 178 height 48
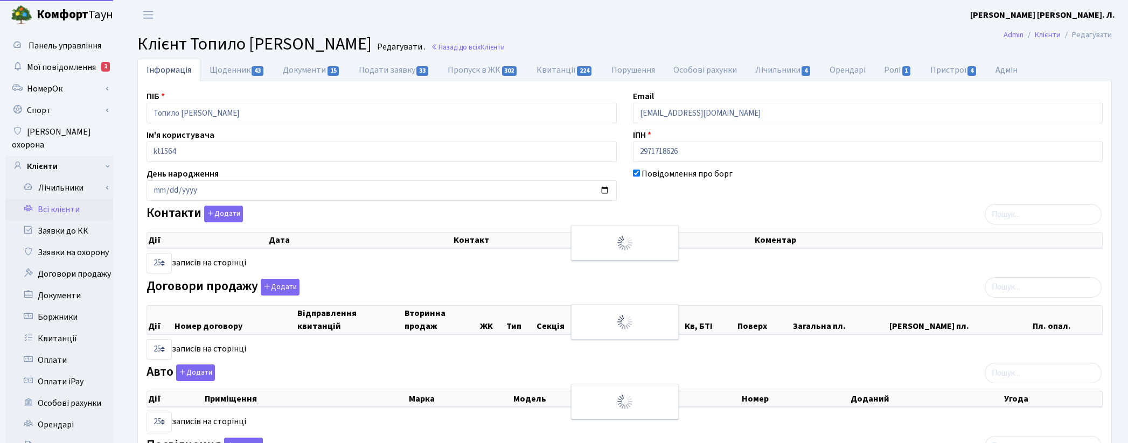
select select "25"
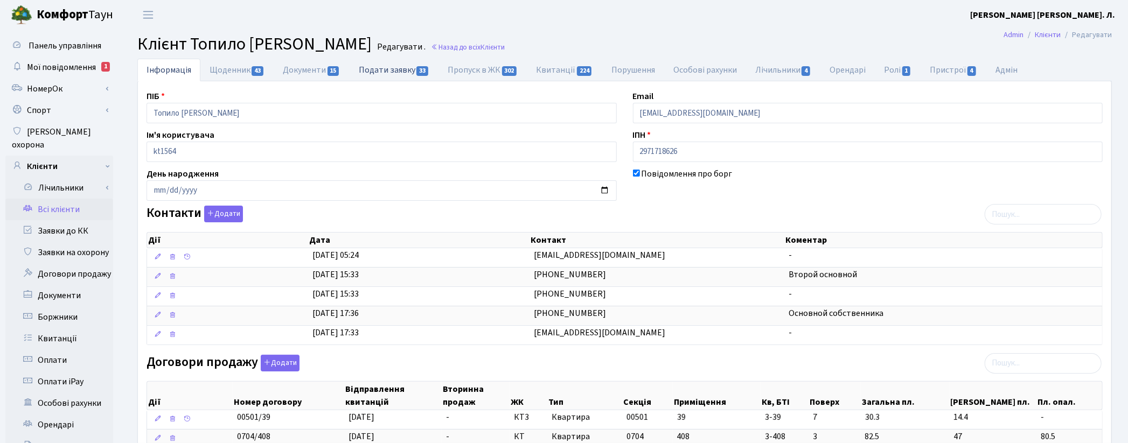
click at [399, 71] on link "Подати заявку 33" at bounding box center [394, 70] width 89 height 22
select select "25"
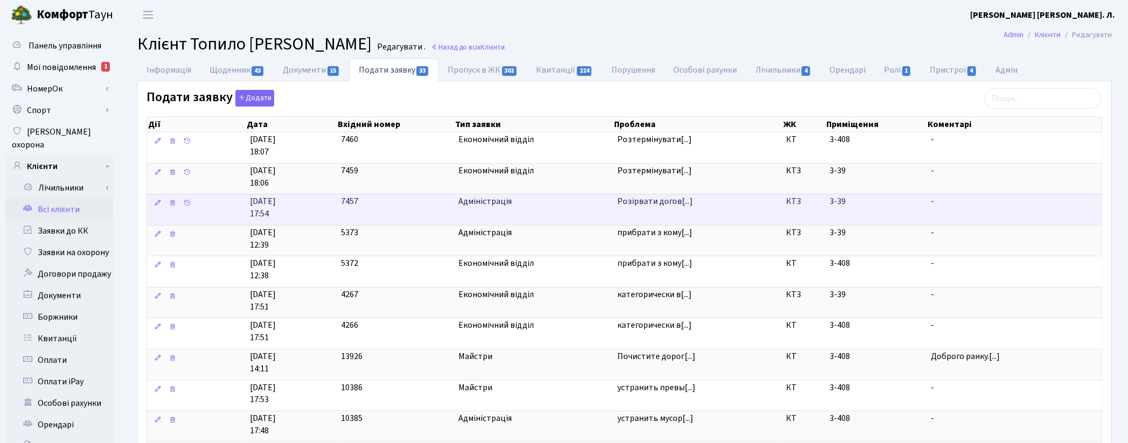
click at [715, 208] on span "Розірвати догов[...]" at bounding box center [697, 202] width 161 height 12
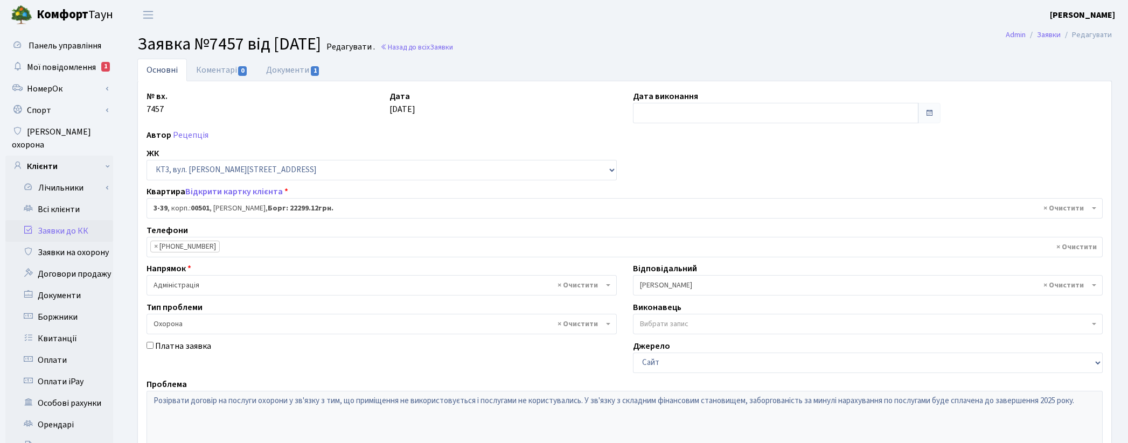
select select "16348"
select select "69"
click at [305, 70] on link "Документи 1" at bounding box center [293, 70] width 72 height 22
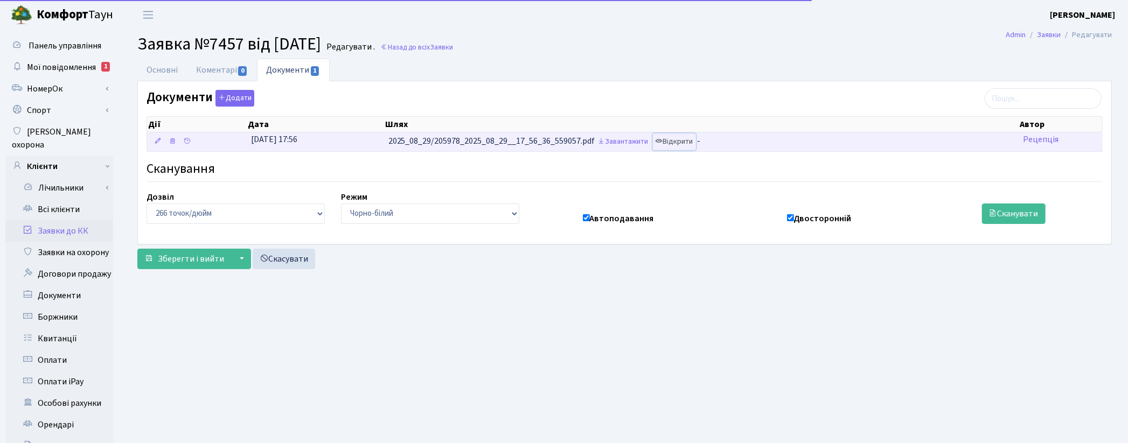
click at [690, 144] on link "Відкрити" at bounding box center [674, 142] width 43 height 17
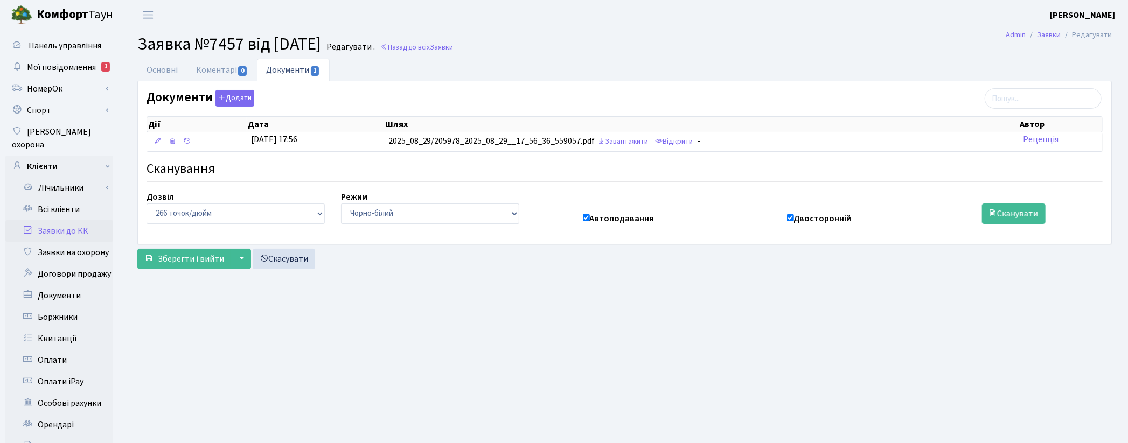
click at [294, 341] on main "Admin Заявки Редагувати Заявка №7457 від 29.08.2025 Редагувати . Назад до всіх …" at bounding box center [624, 343] width 1007 height 627
click at [55, 199] on link "Всі клієнти" at bounding box center [59, 210] width 108 height 22
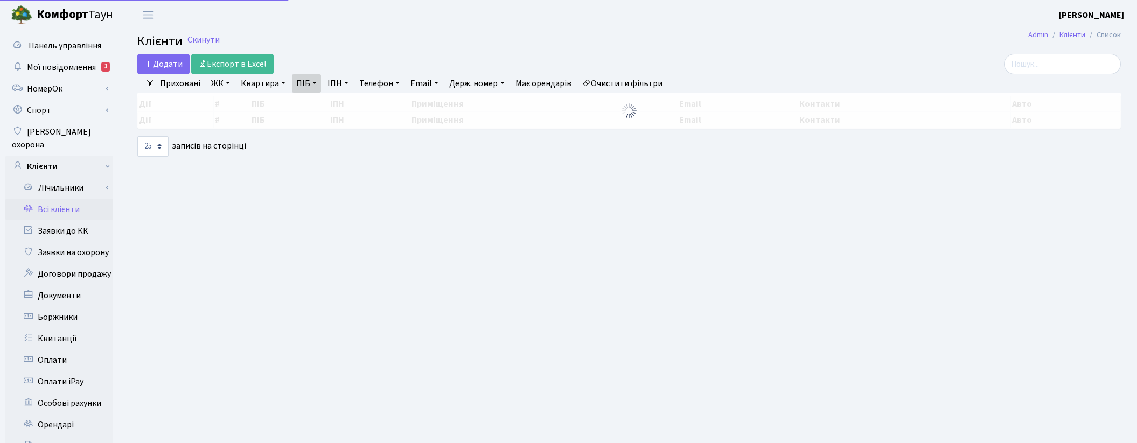
select select "25"
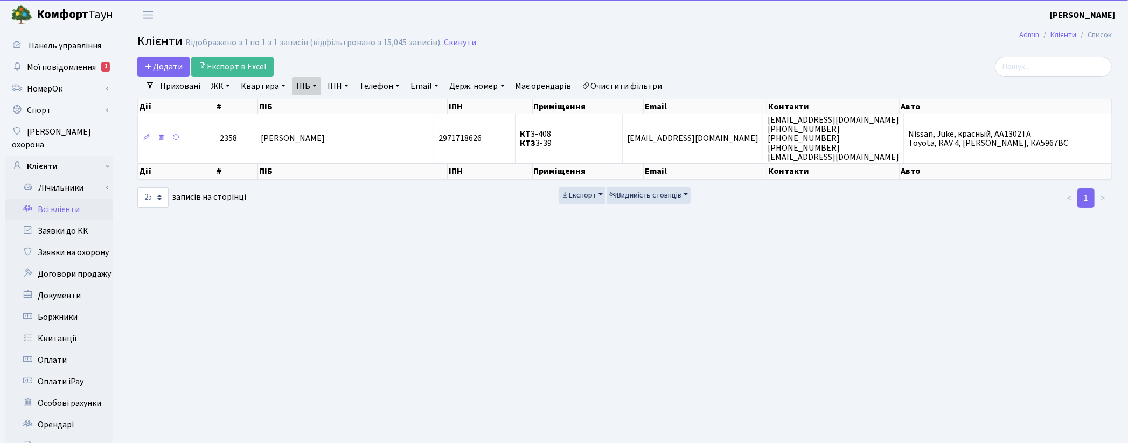
click at [648, 83] on link "Очистити фільтри" at bounding box center [622, 86] width 89 height 18
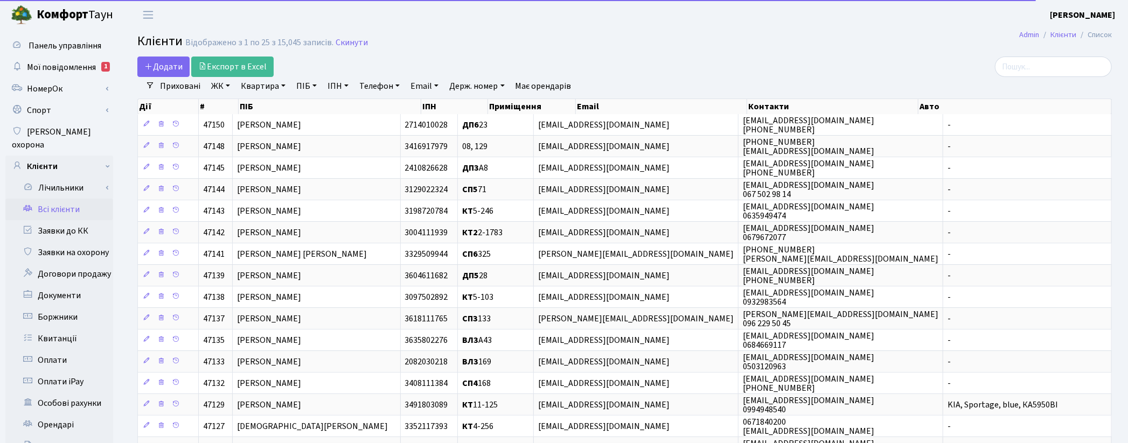
click at [264, 89] on link "Квартира" at bounding box center [263, 86] width 53 height 18
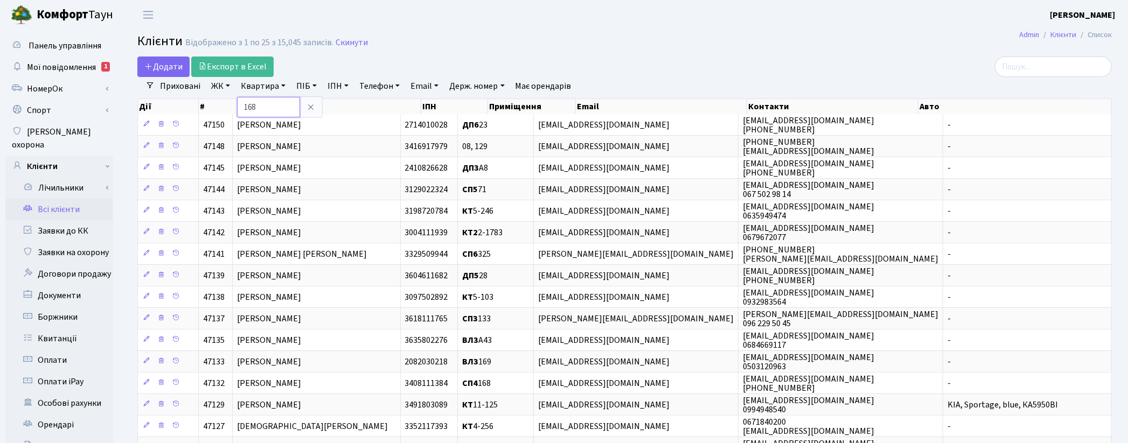
type input "168"
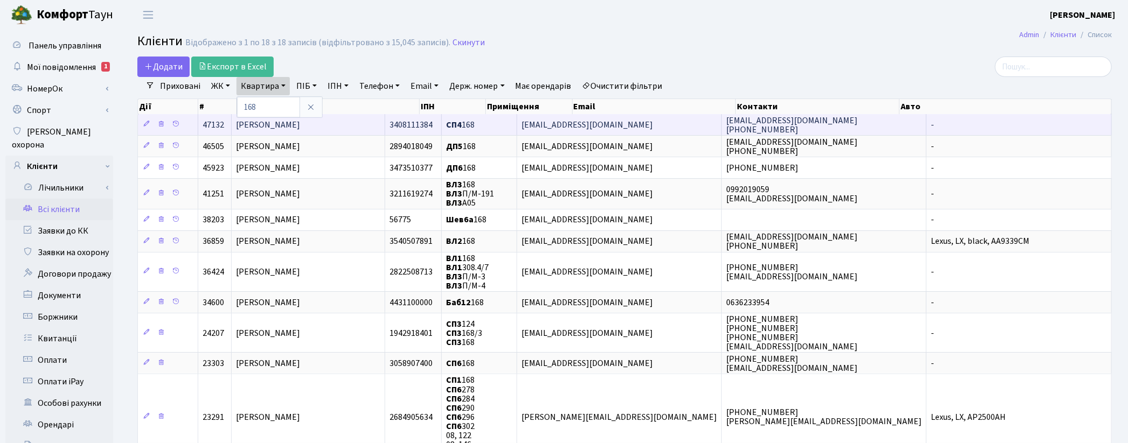
click at [278, 131] on td "[PERSON_NAME]" at bounding box center [309, 124] width 154 height 21
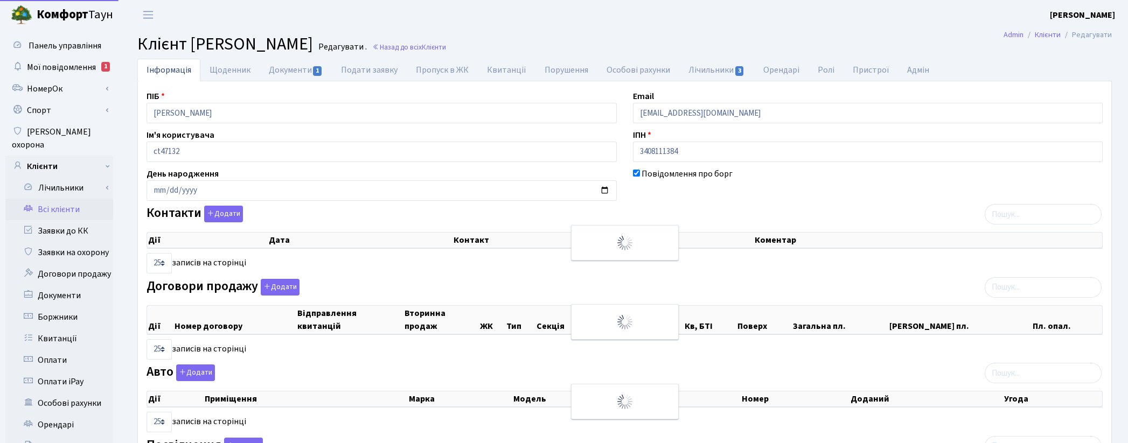
select select "25"
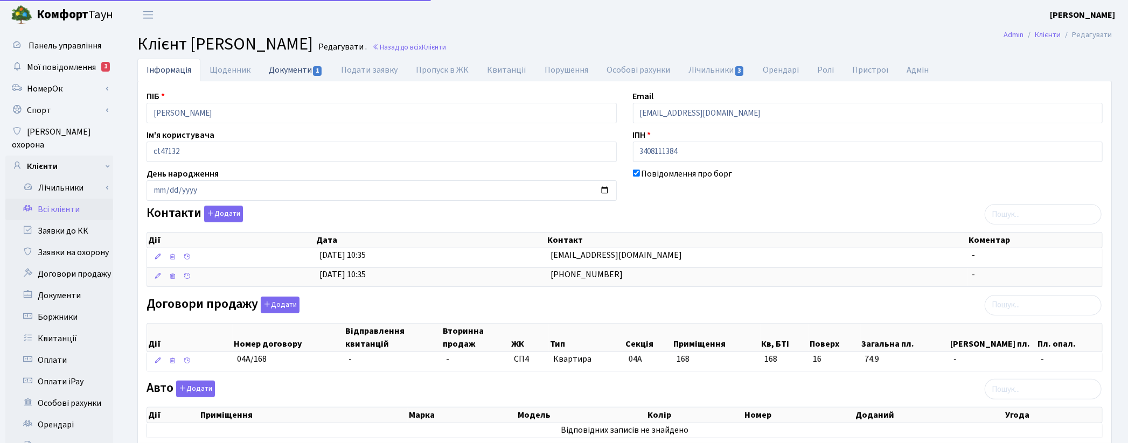
click at [283, 73] on link "Документи 1" at bounding box center [296, 70] width 72 height 22
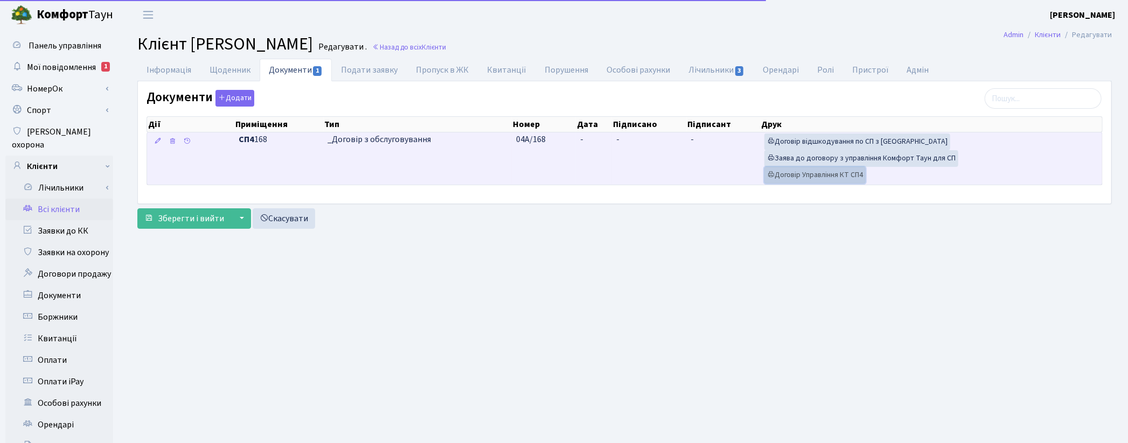
click at [837, 180] on link "Договір Управління КТ СП4" at bounding box center [815, 175] width 101 height 17
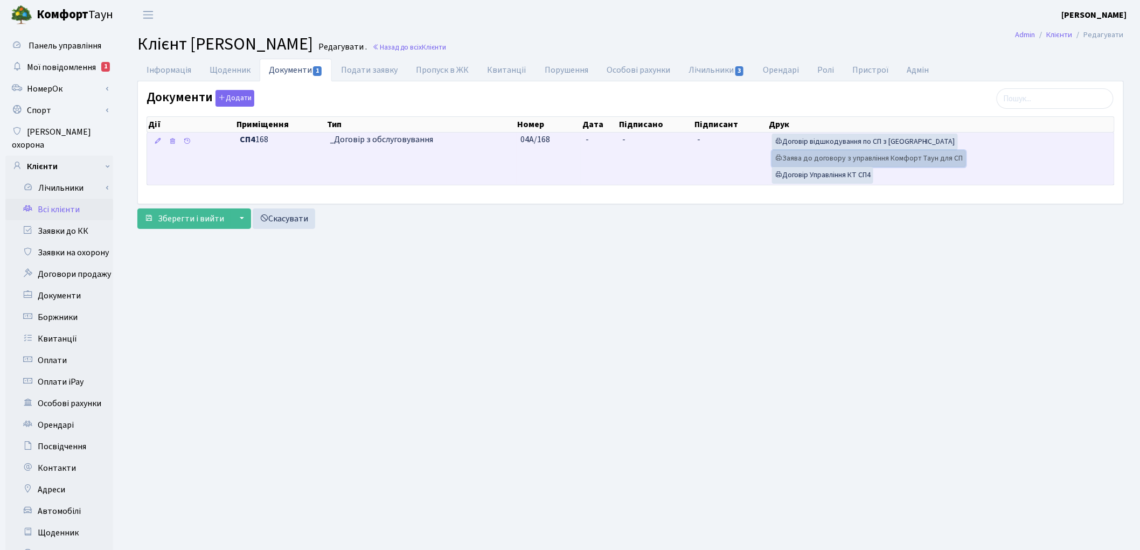
click at [837, 163] on link "Заява до договору з управління Комфорт Таун для СП" at bounding box center [869, 158] width 194 height 17
click at [809, 142] on link "Договір відшкодування по СП з [GEOGRAPHIC_DATA]" at bounding box center [865, 142] width 186 height 17
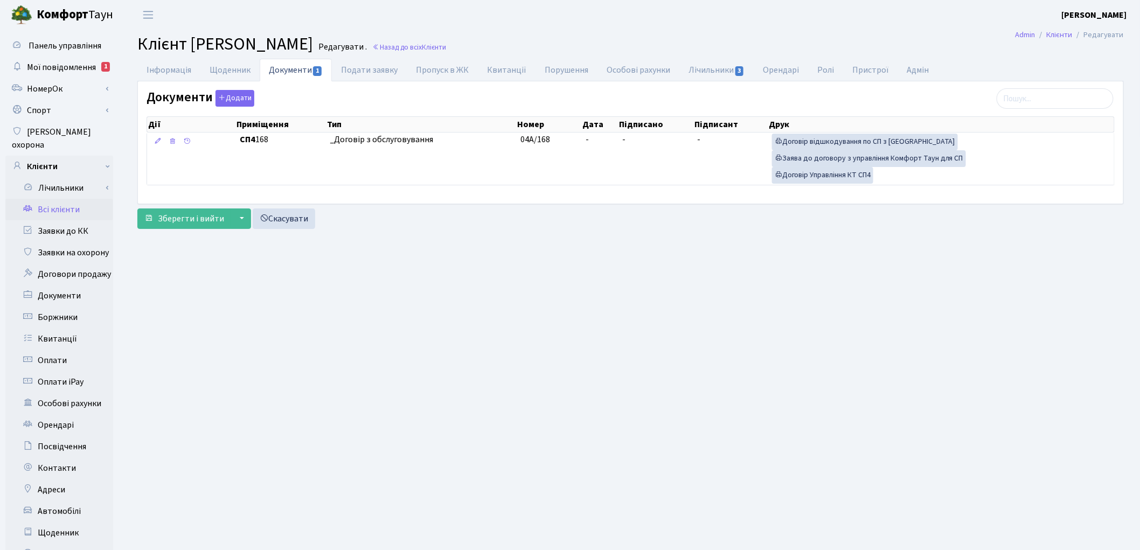
drag, startPoint x: 836, startPoint y: 315, endPoint x: 863, endPoint y: 268, distance: 54.1
click at [851, 286] on main "Admin Клієнти Редагувати Клієнт [PERSON_NAME] . Назад до всіх Клієнти Інформаці…" at bounding box center [630, 343] width 1019 height 627
click at [596, 412] on main "Admin Клієнти Редагувати Клієнт [PERSON_NAME] . Назад до всіх Клієнти Інформаці…" at bounding box center [630, 343] width 1019 height 627
click at [72, 220] on link "Заявки до КК" at bounding box center [59, 231] width 108 height 22
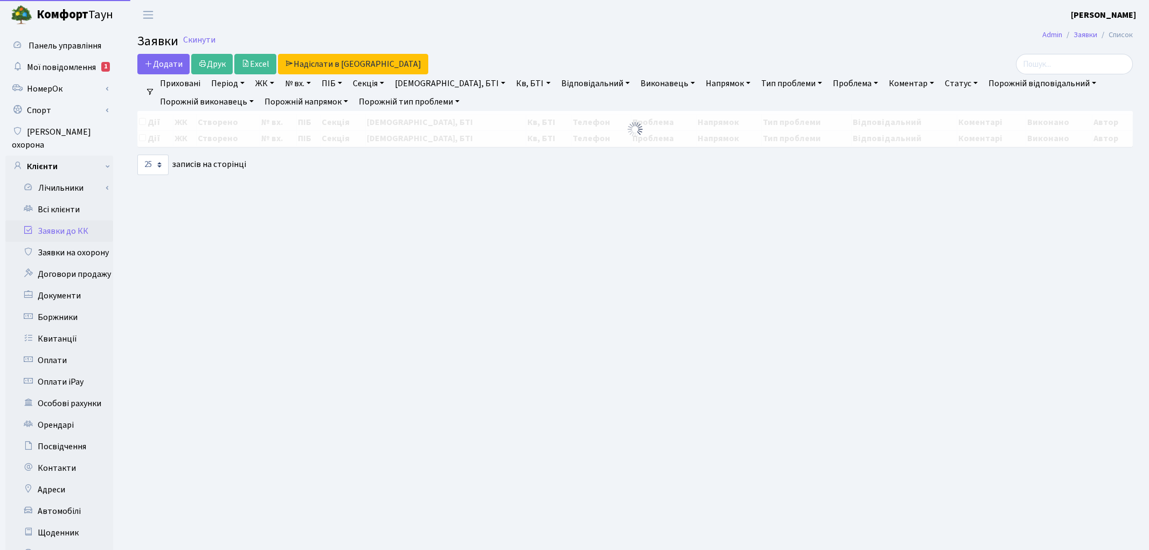
select select "25"
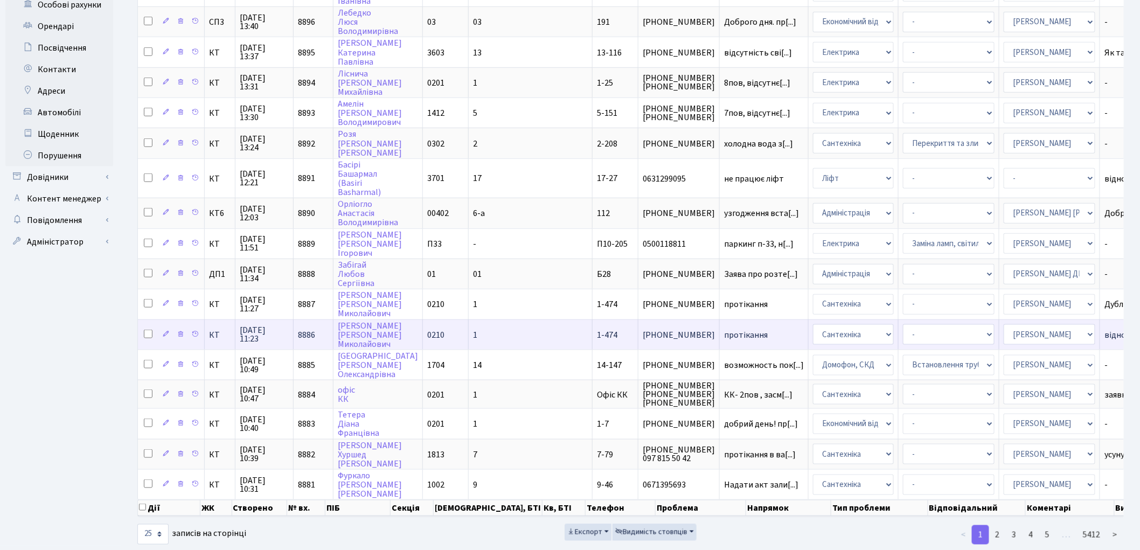
scroll to position [401, 0]
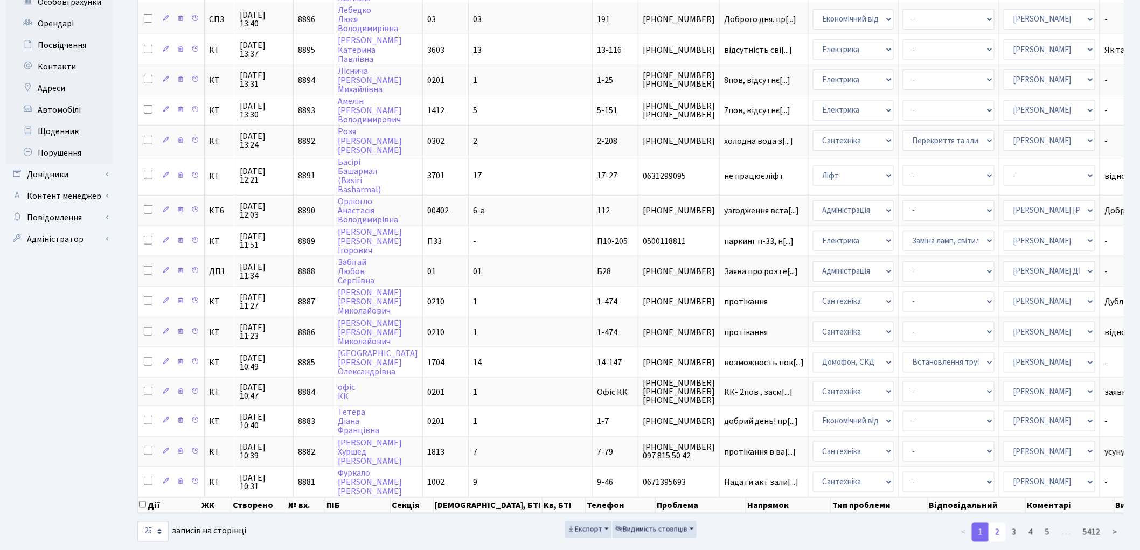
click at [998, 523] on link "2" at bounding box center [997, 532] width 17 height 19
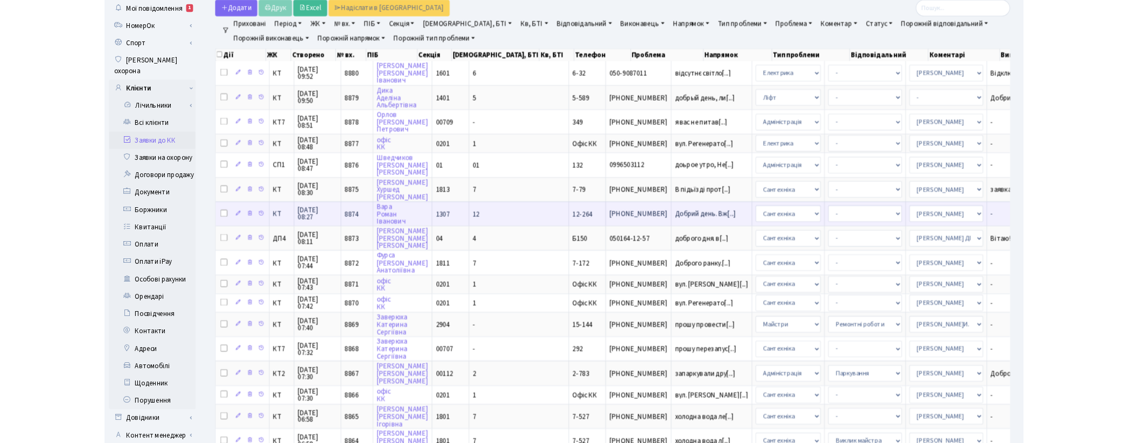
scroll to position [120, 0]
